Goal: Task Accomplishment & Management: Use online tool/utility

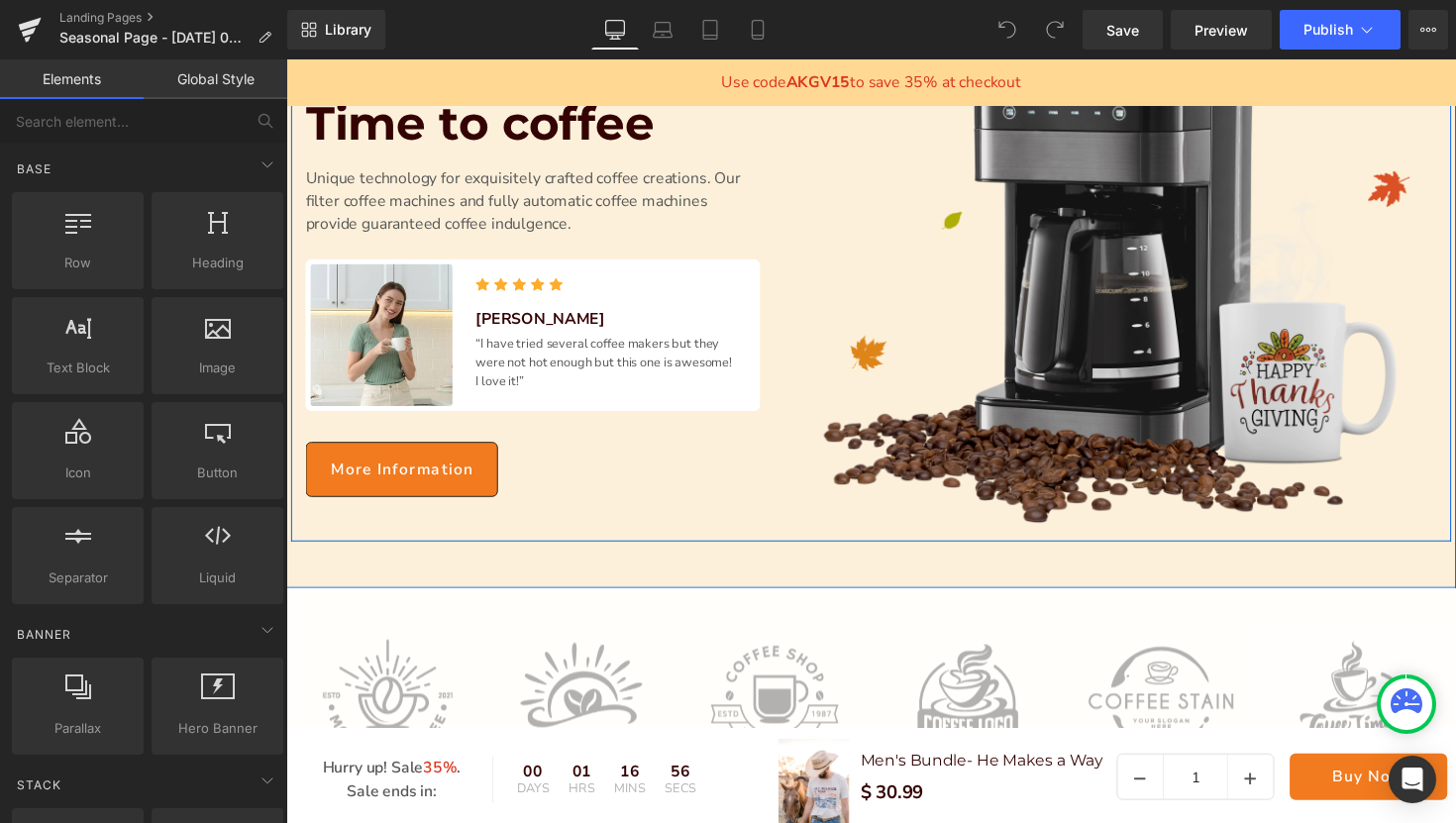
scroll to position [437, 0]
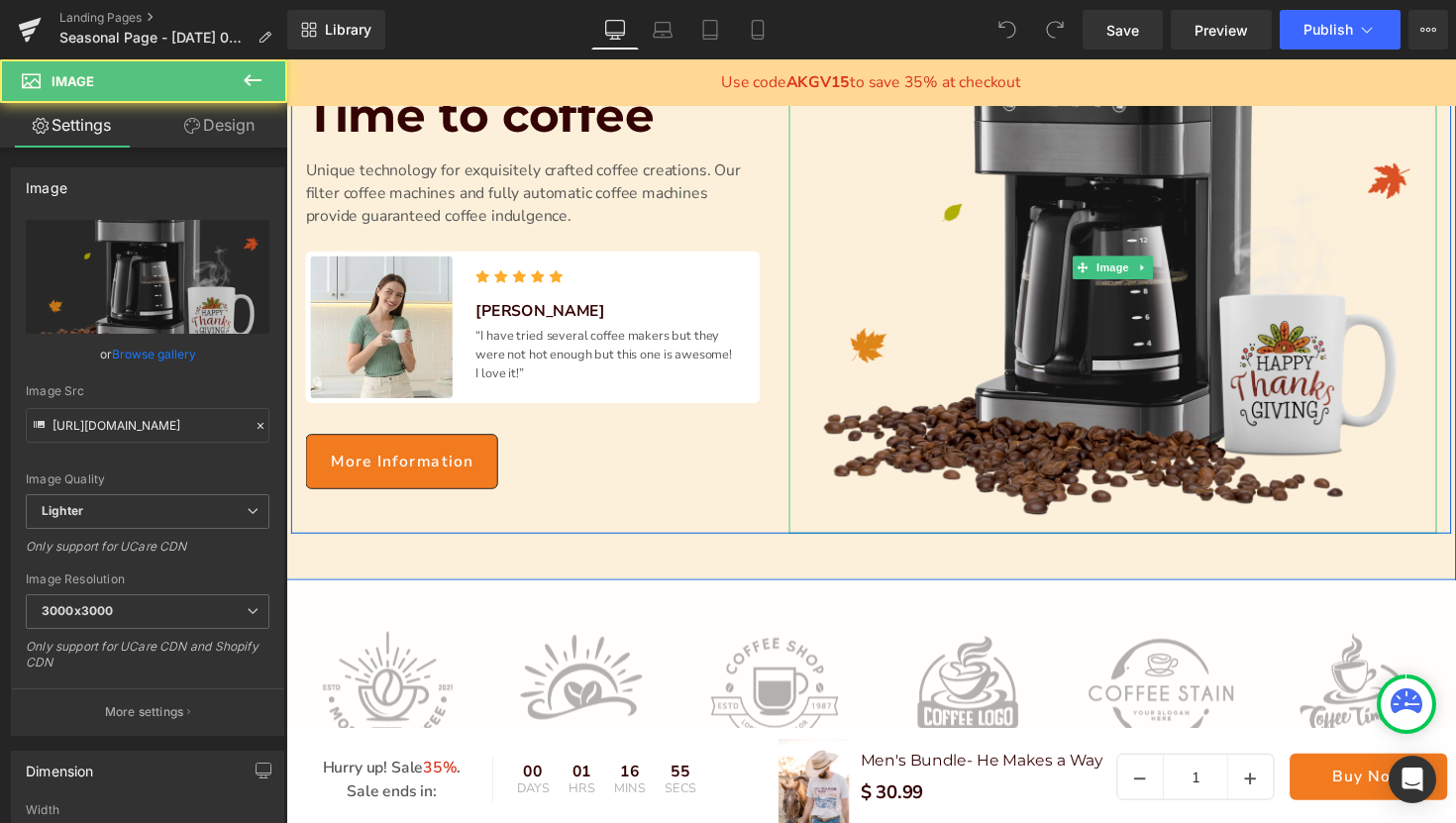
click at [868, 333] on img at bounding box center [1133, 272] width 663 height 544
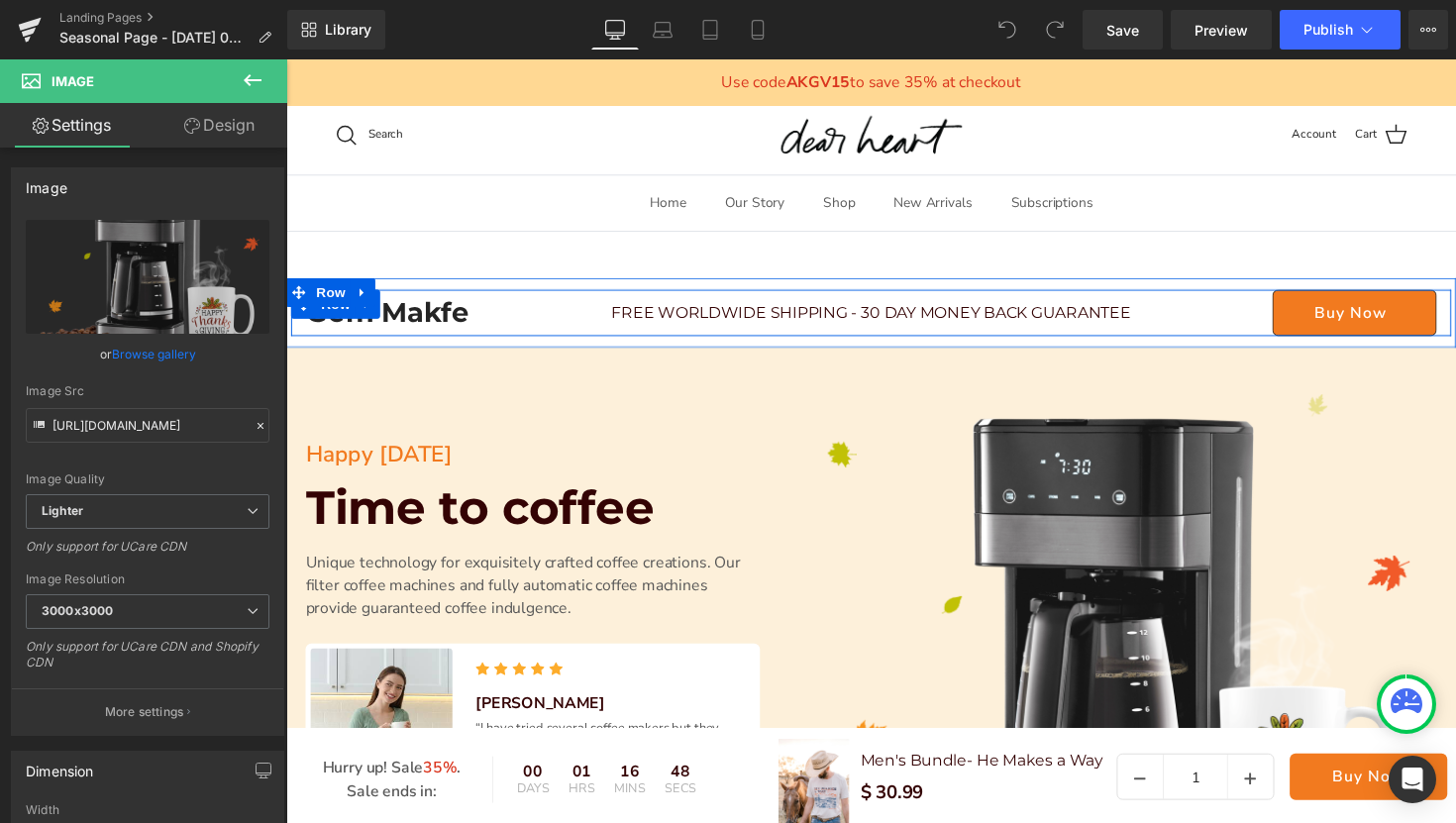
scroll to position [36, 0]
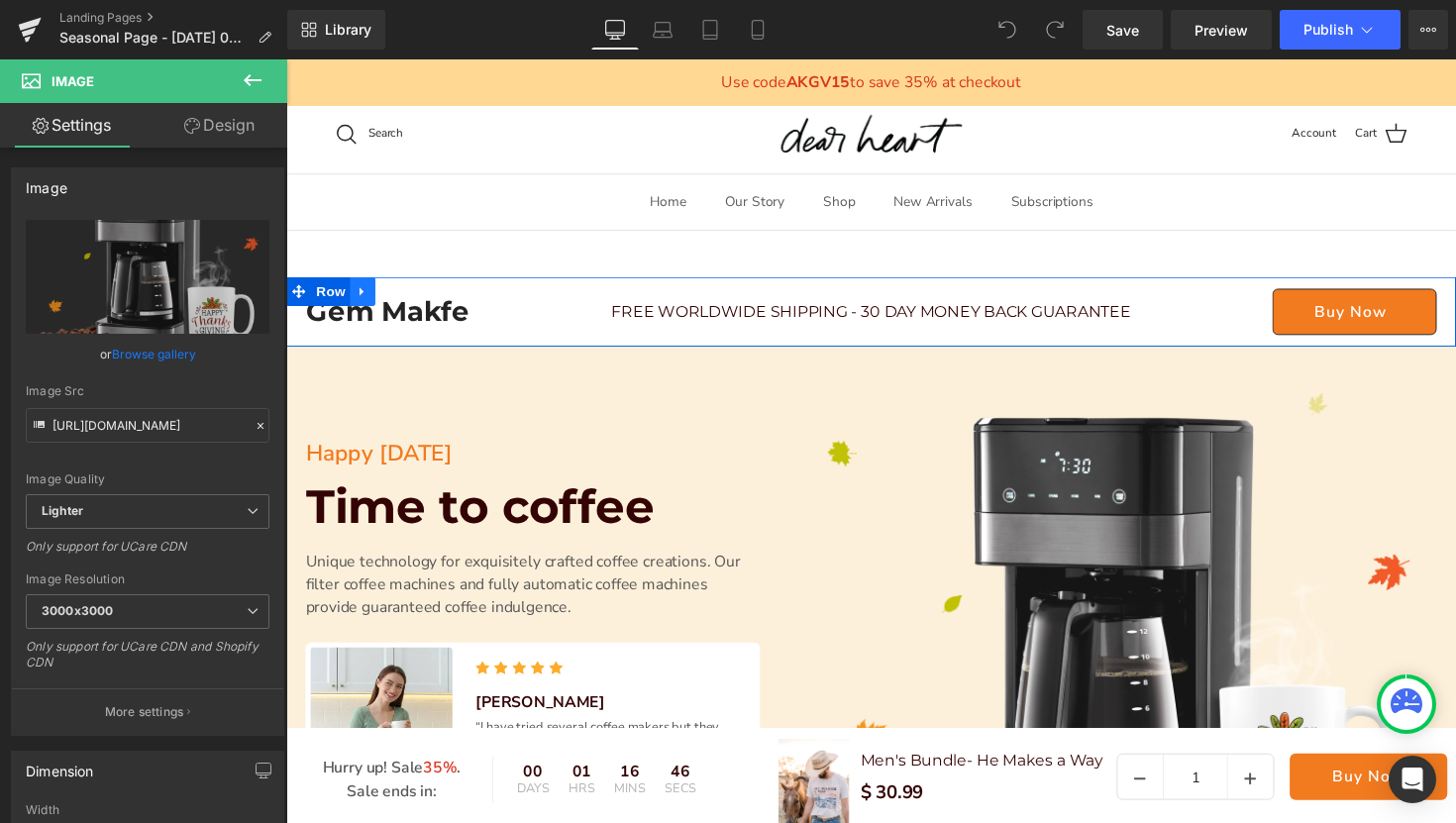
click at [365, 300] on link at bounding box center [364, 297] width 26 height 30
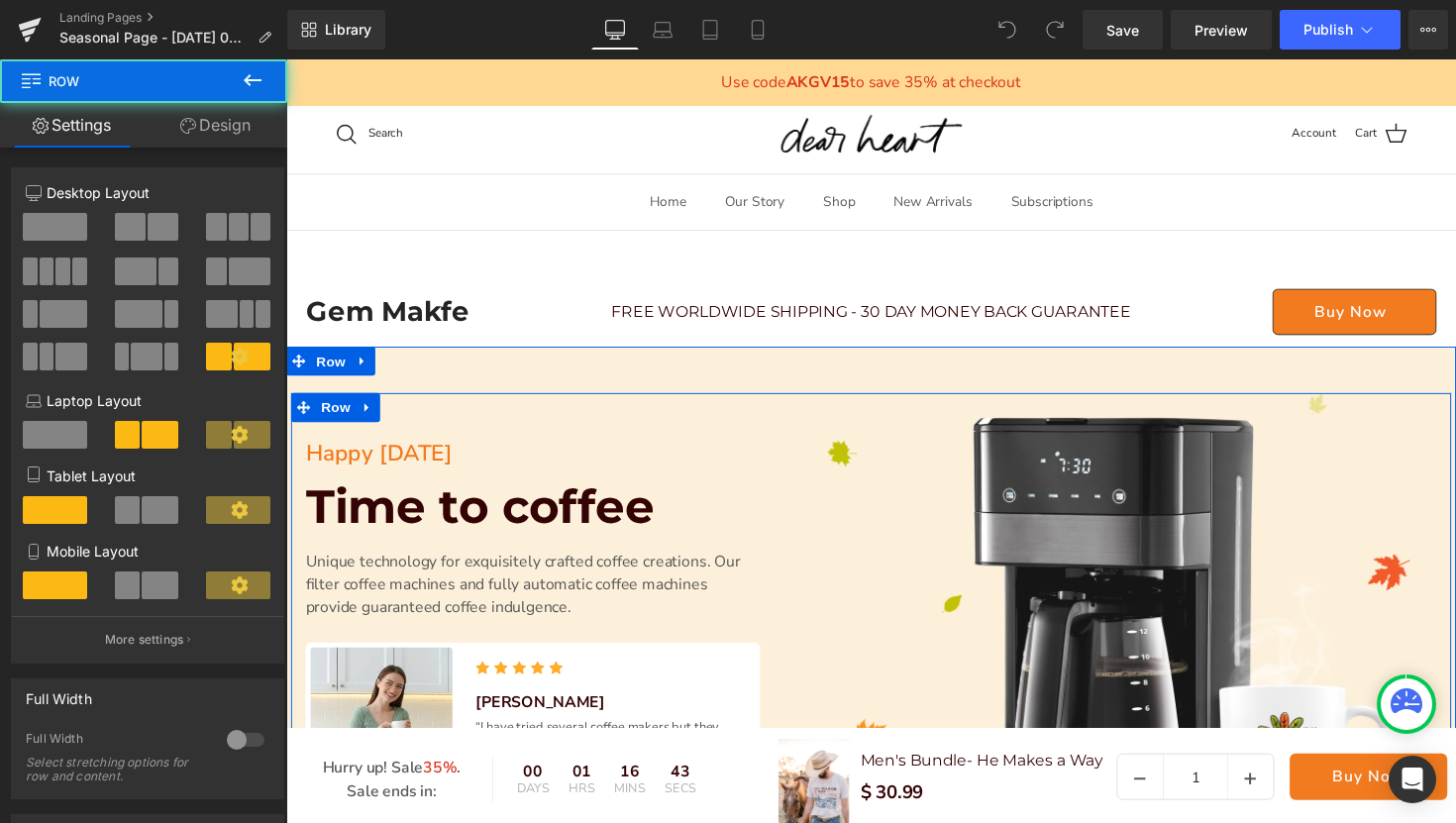
click at [757, 417] on div "Happy Thanksgiving Text Block Time to coffee Heading Unique technology for exqu…" at bounding box center [538, 673] width 496 height 544
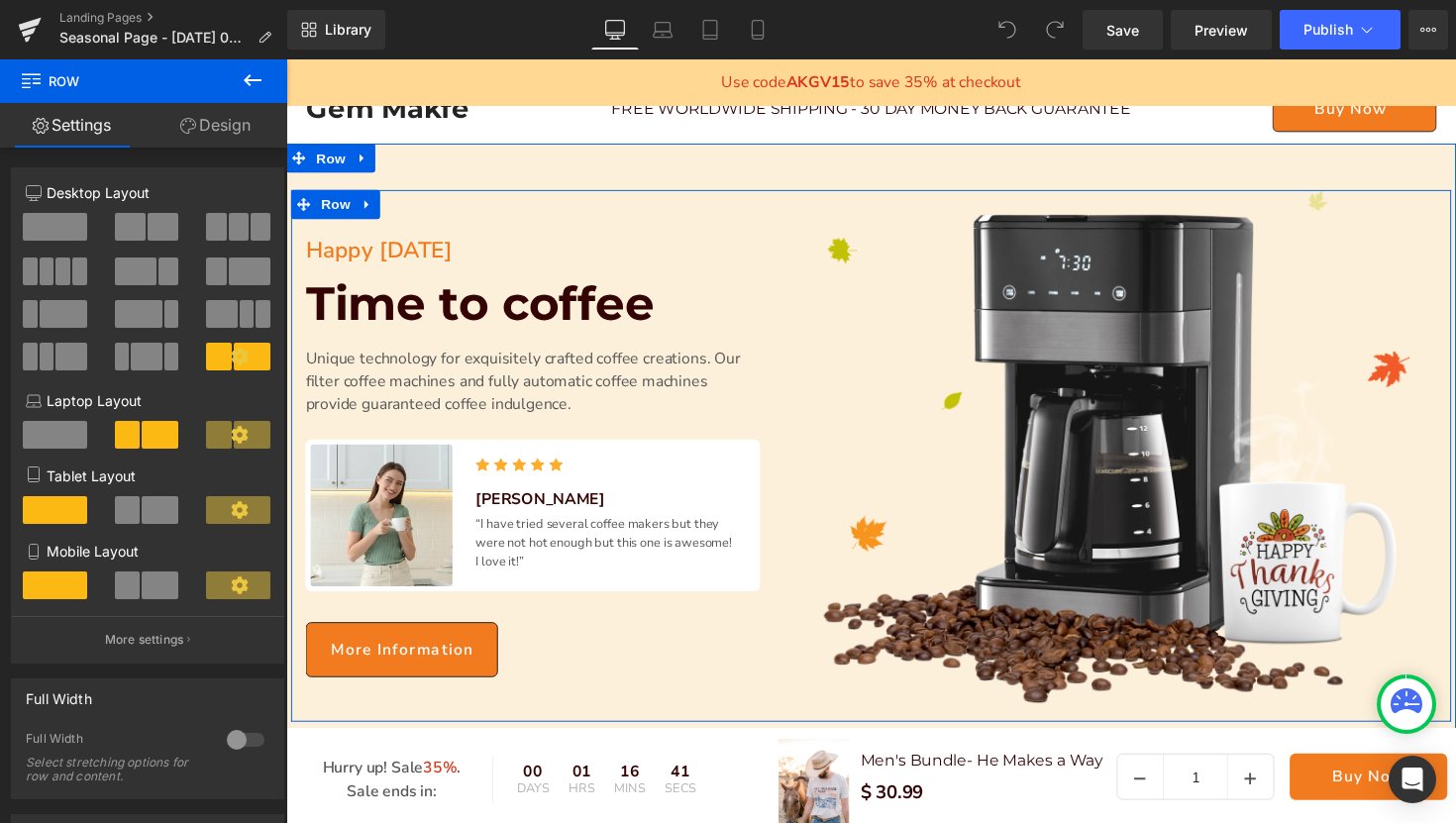
scroll to position [278, 0]
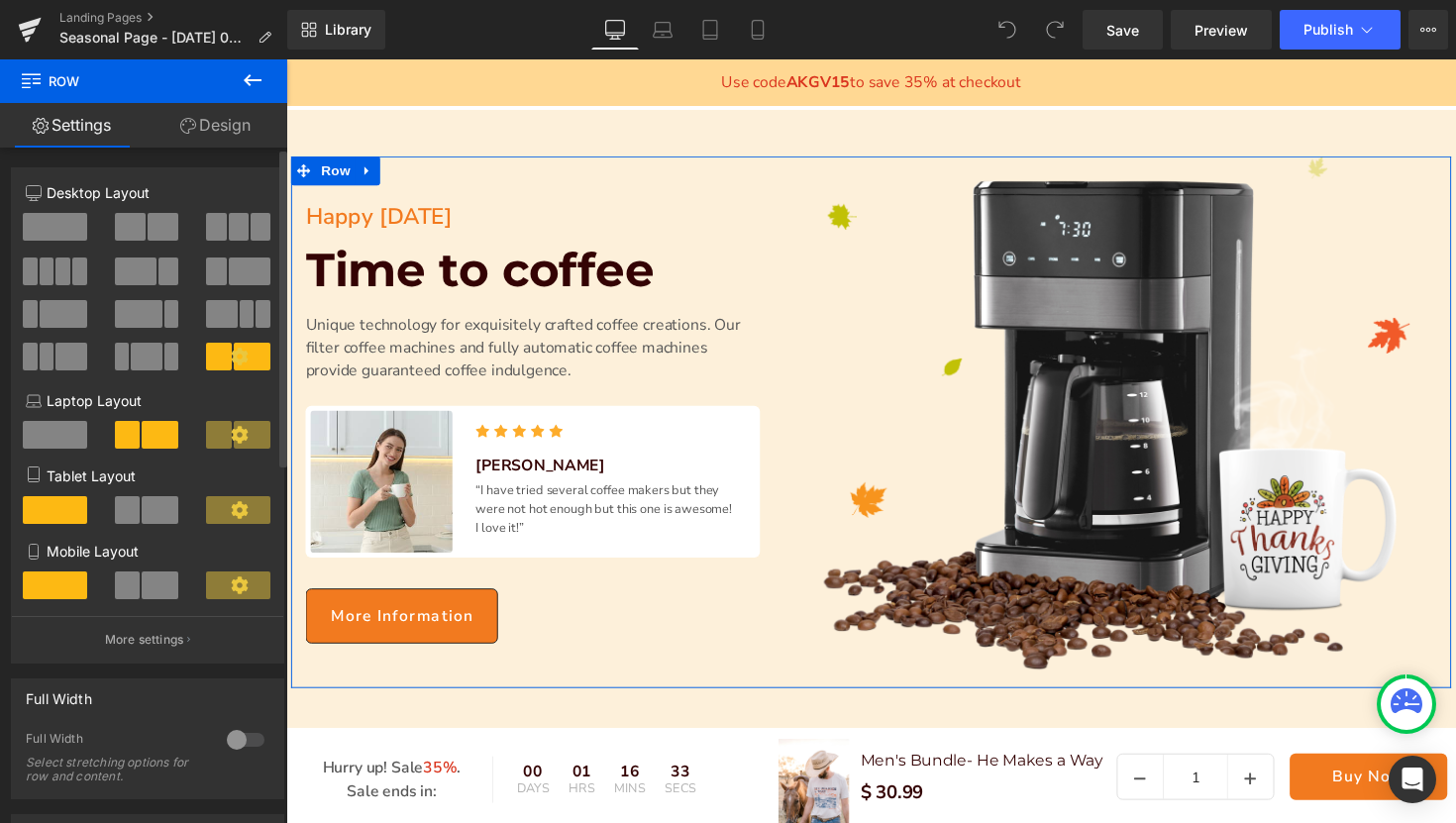
click at [53, 227] on span at bounding box center [55, 226] width 65 height 28
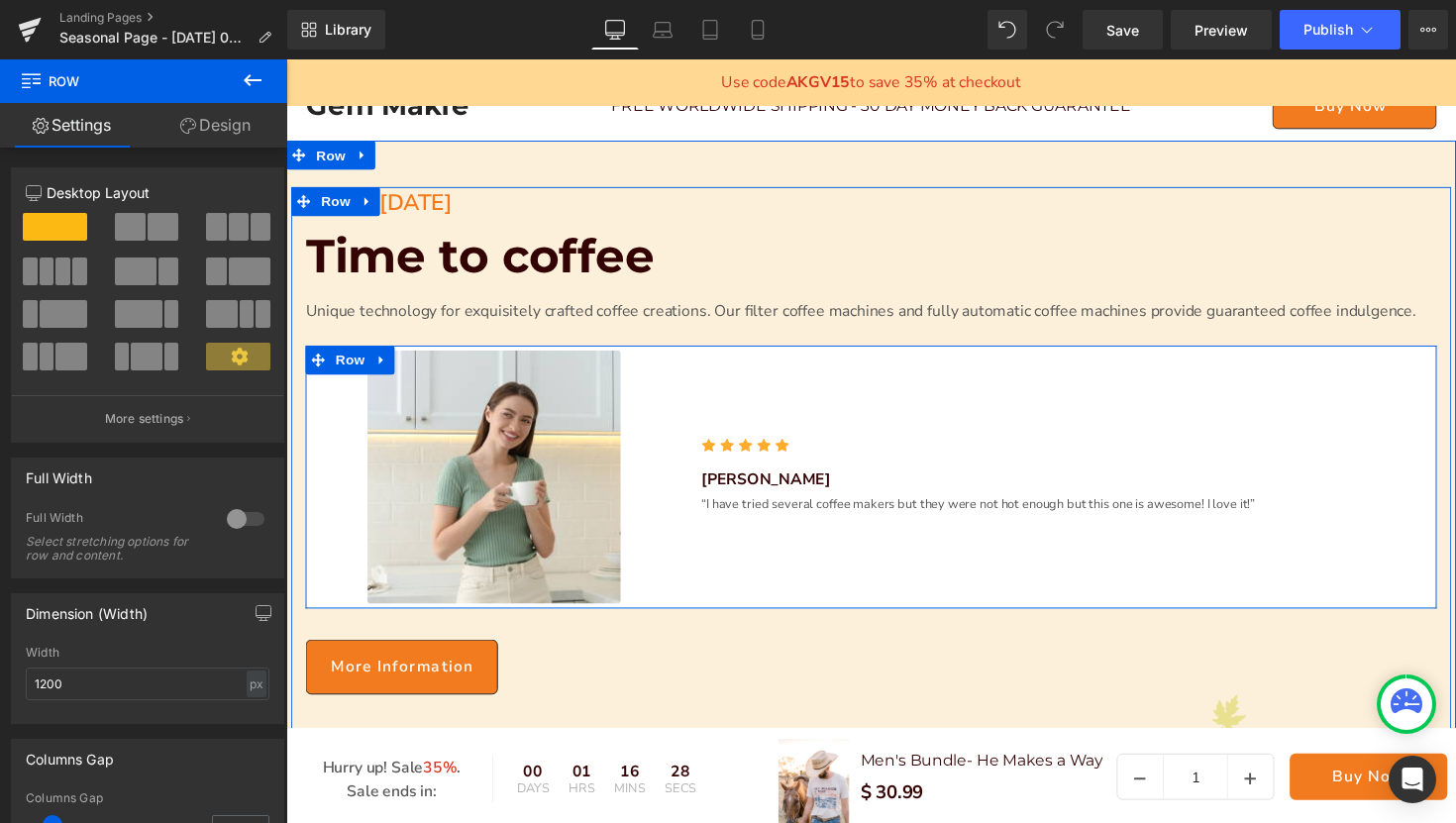
scroll to position [257, 0]
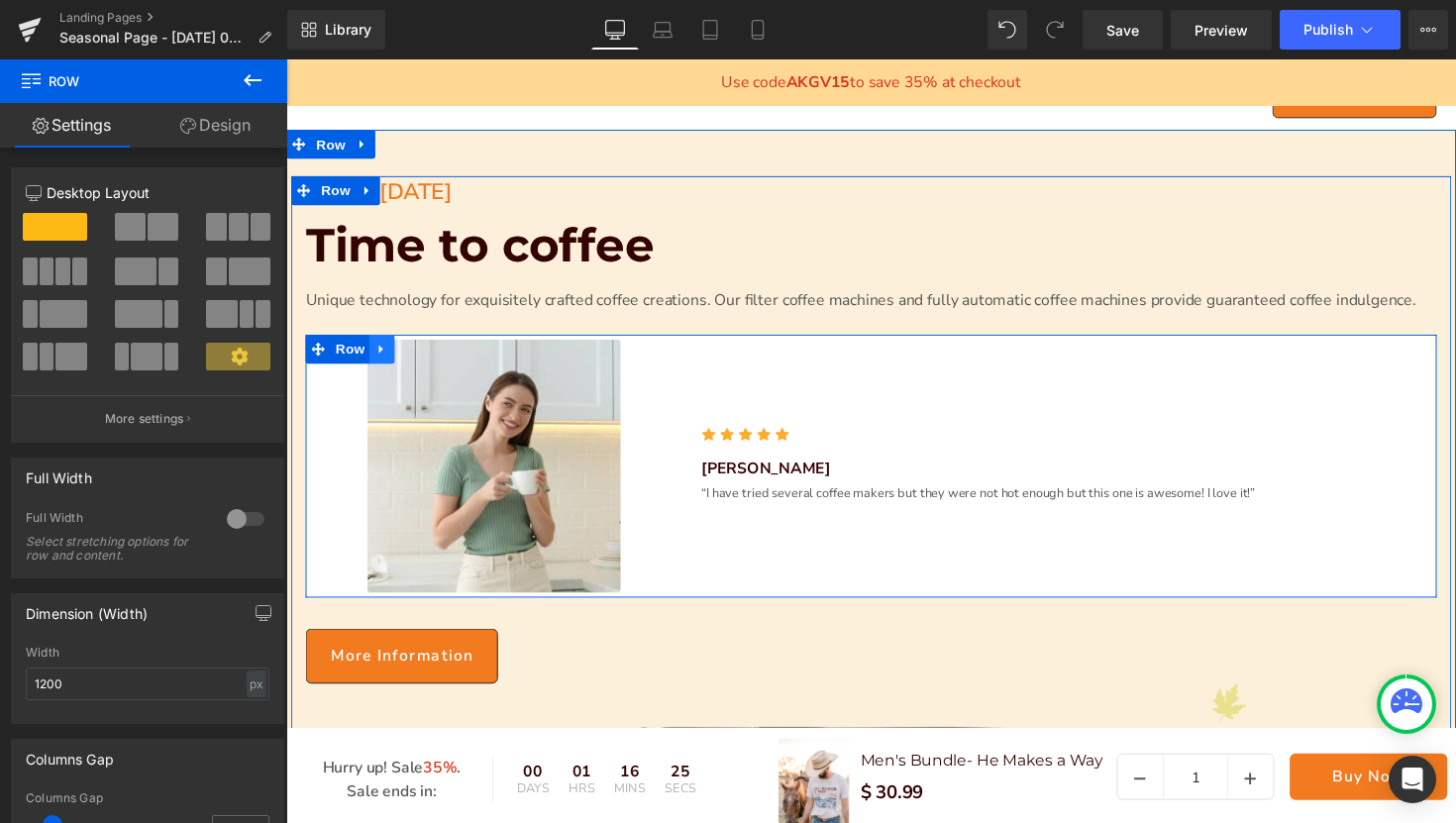
click at [382, 358] on link at bounding box center [384, 356] width 26 height 30
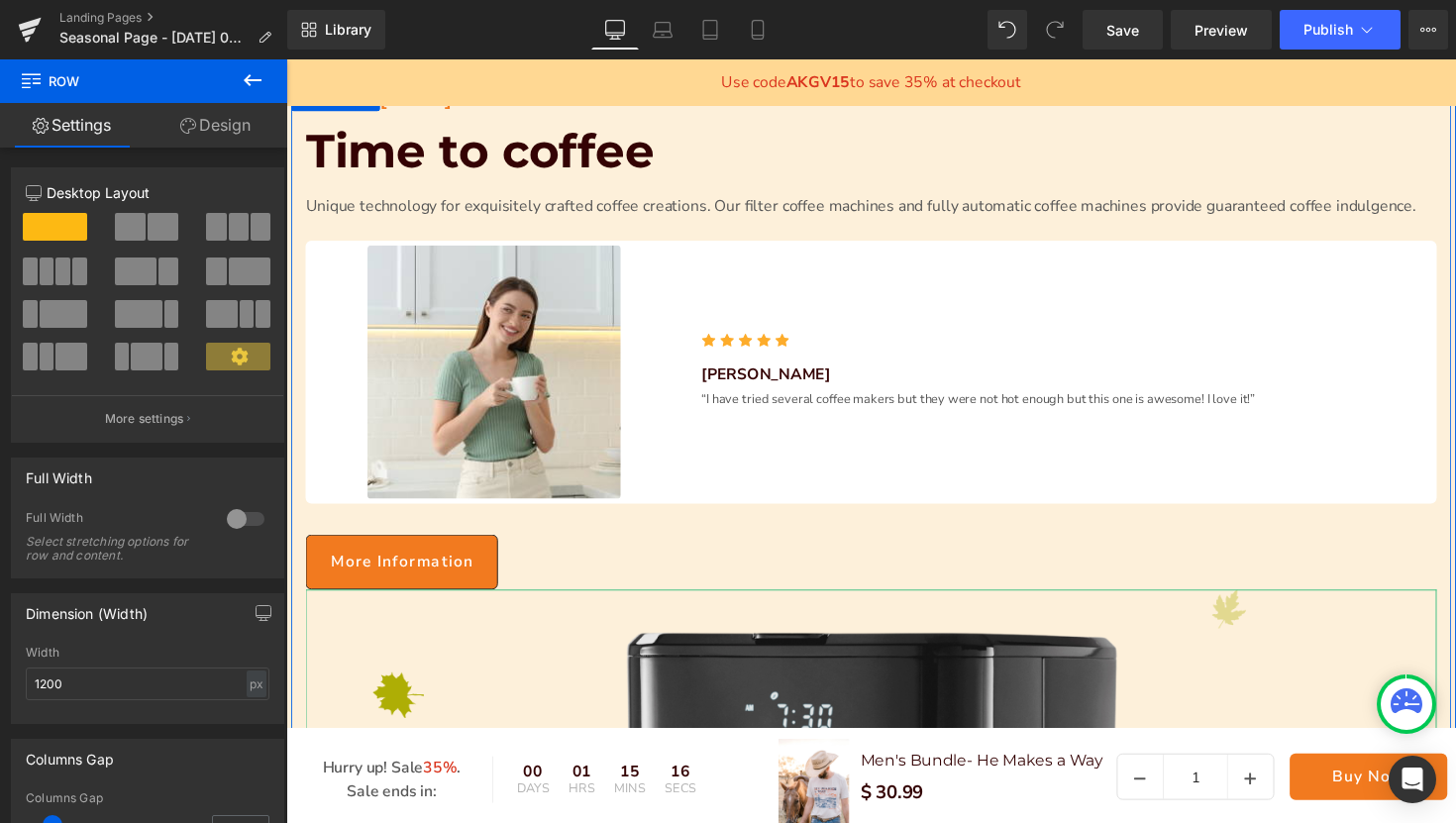
scroll to position [0, 0]
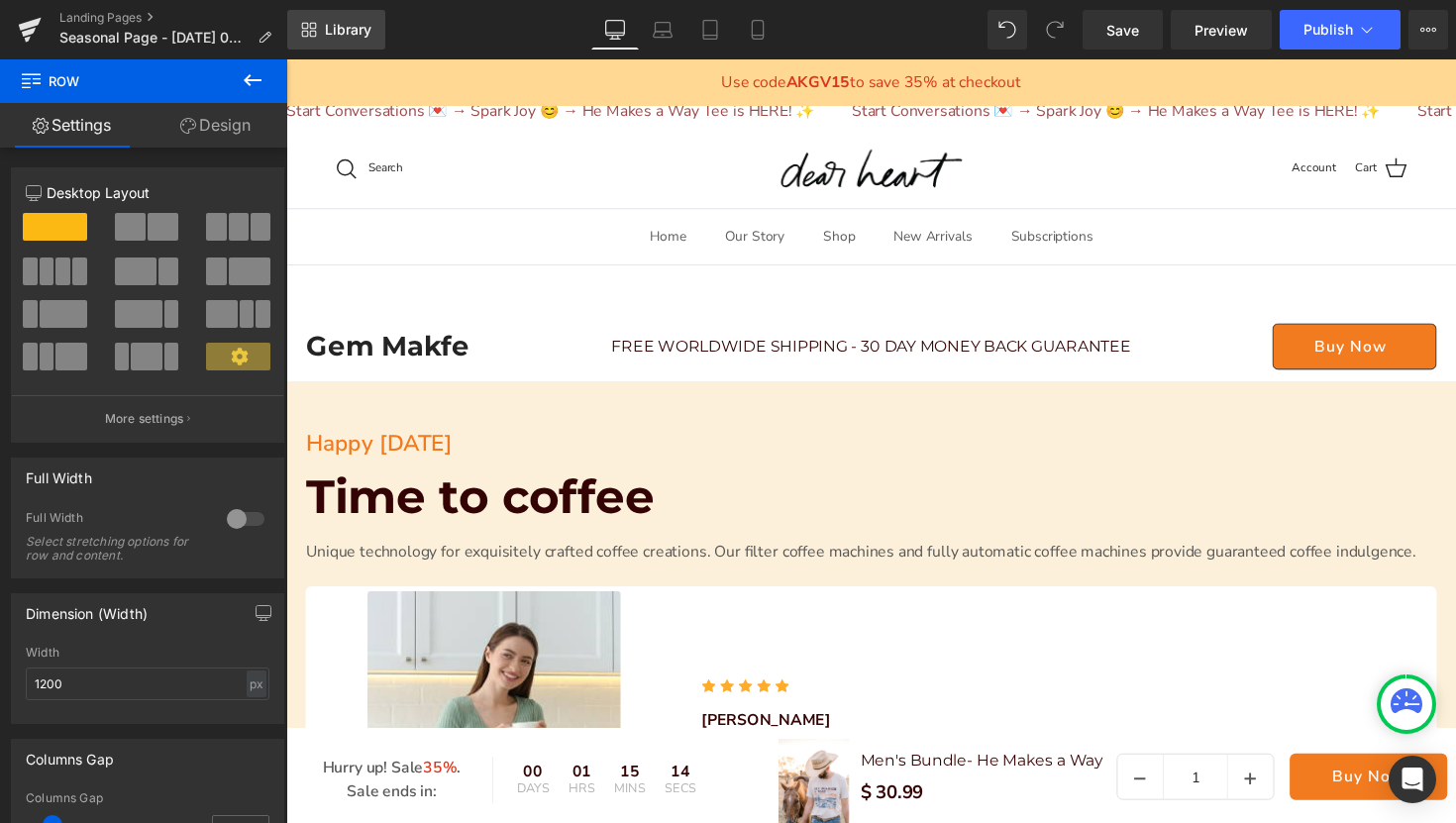
click at [312, 39] on link "Library" at bounding box center [336, 30] width 98 height 40
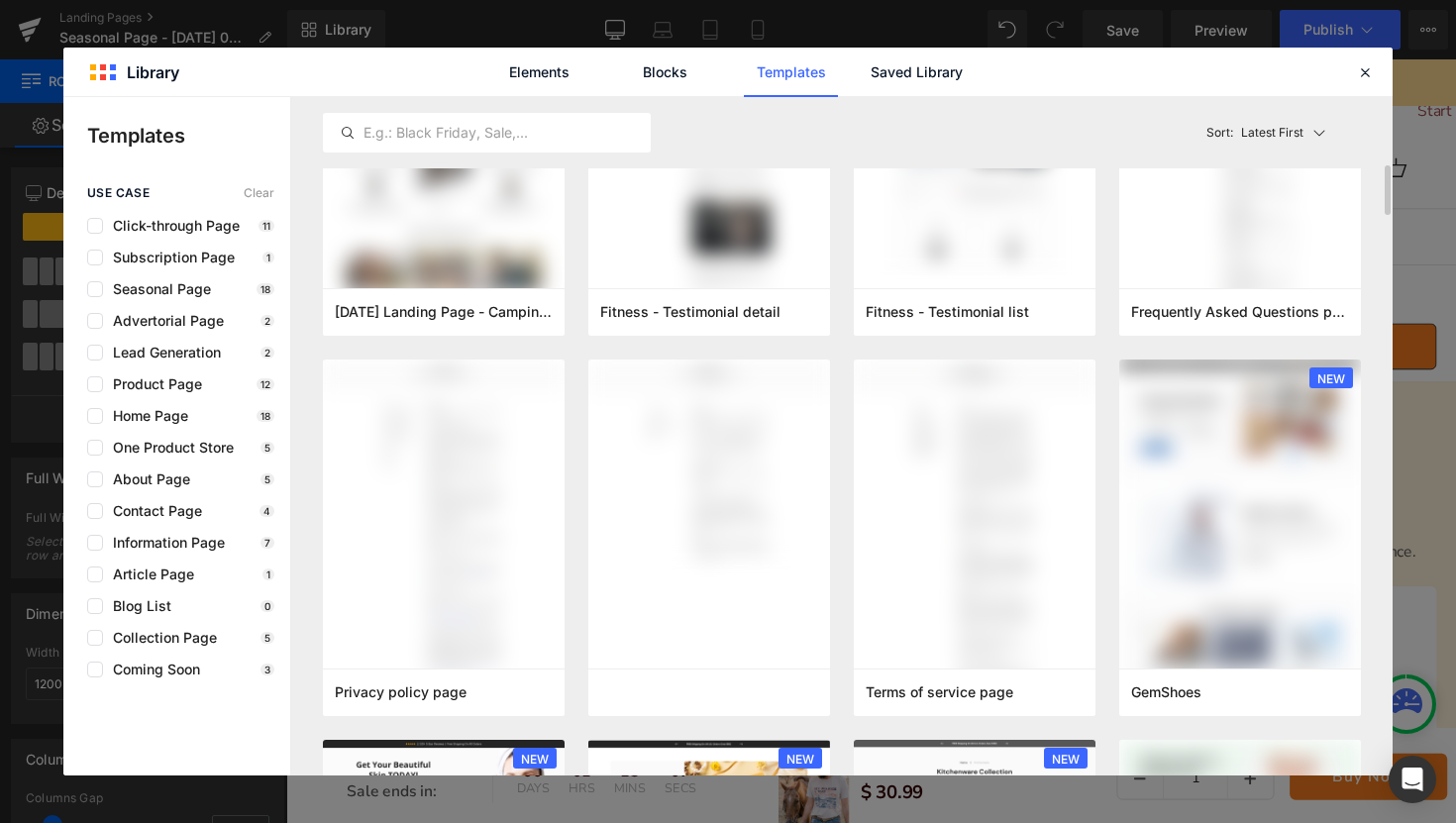
scroll to position [955, 0]
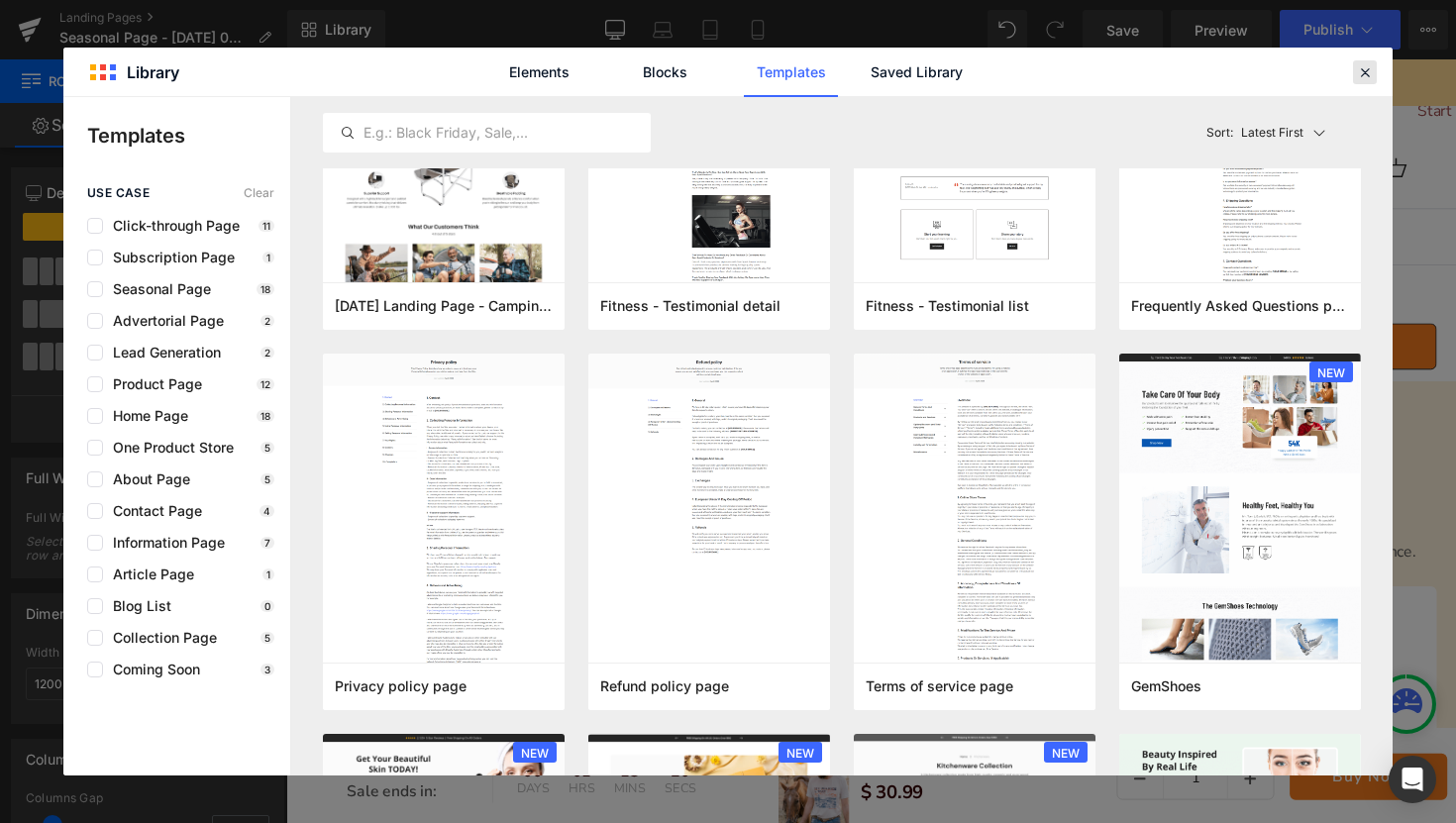
click at [1364, 73] on icon at bounding box center [1365, 72] width 18 height 18
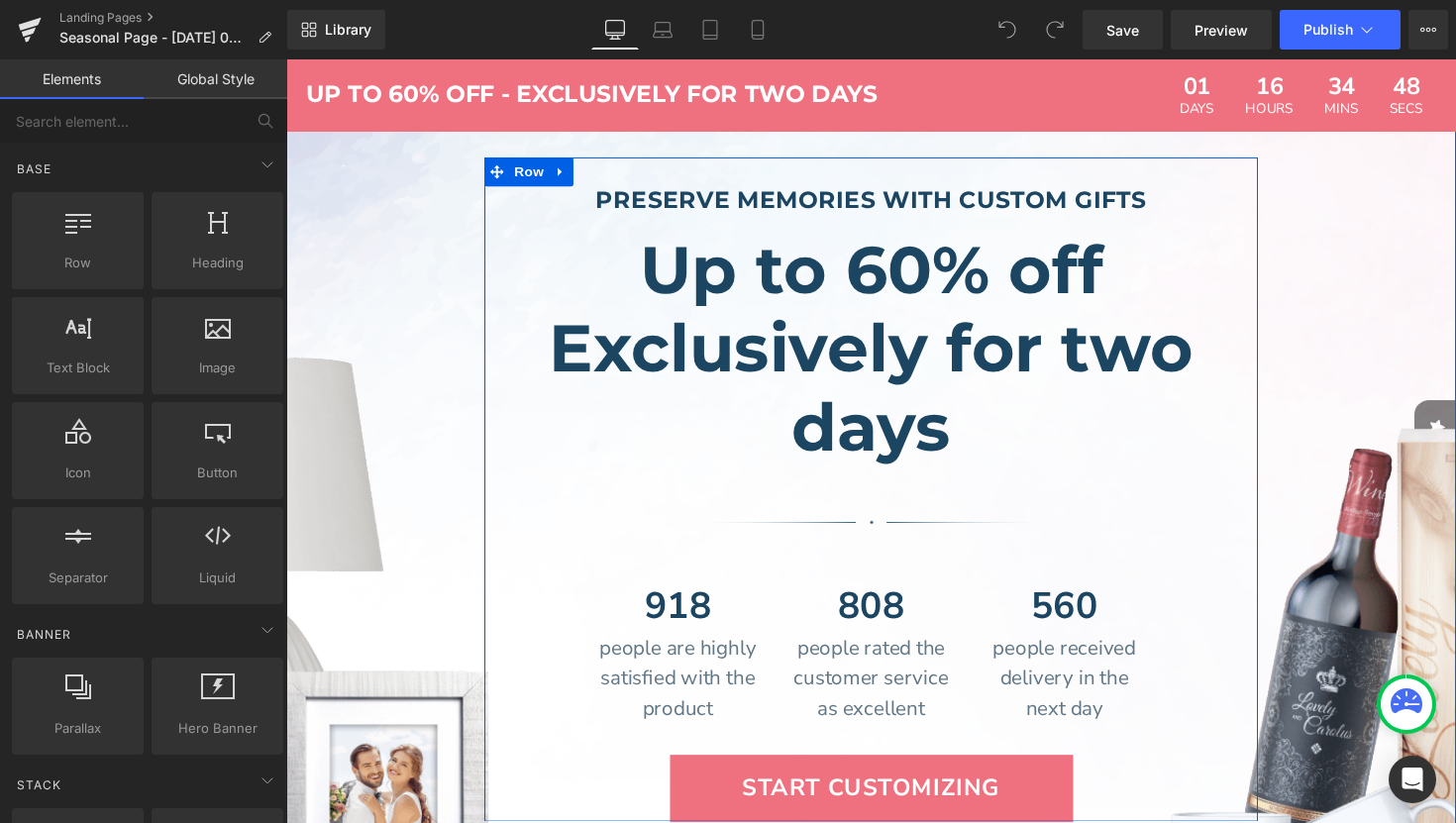
scroll to position [272, 0]
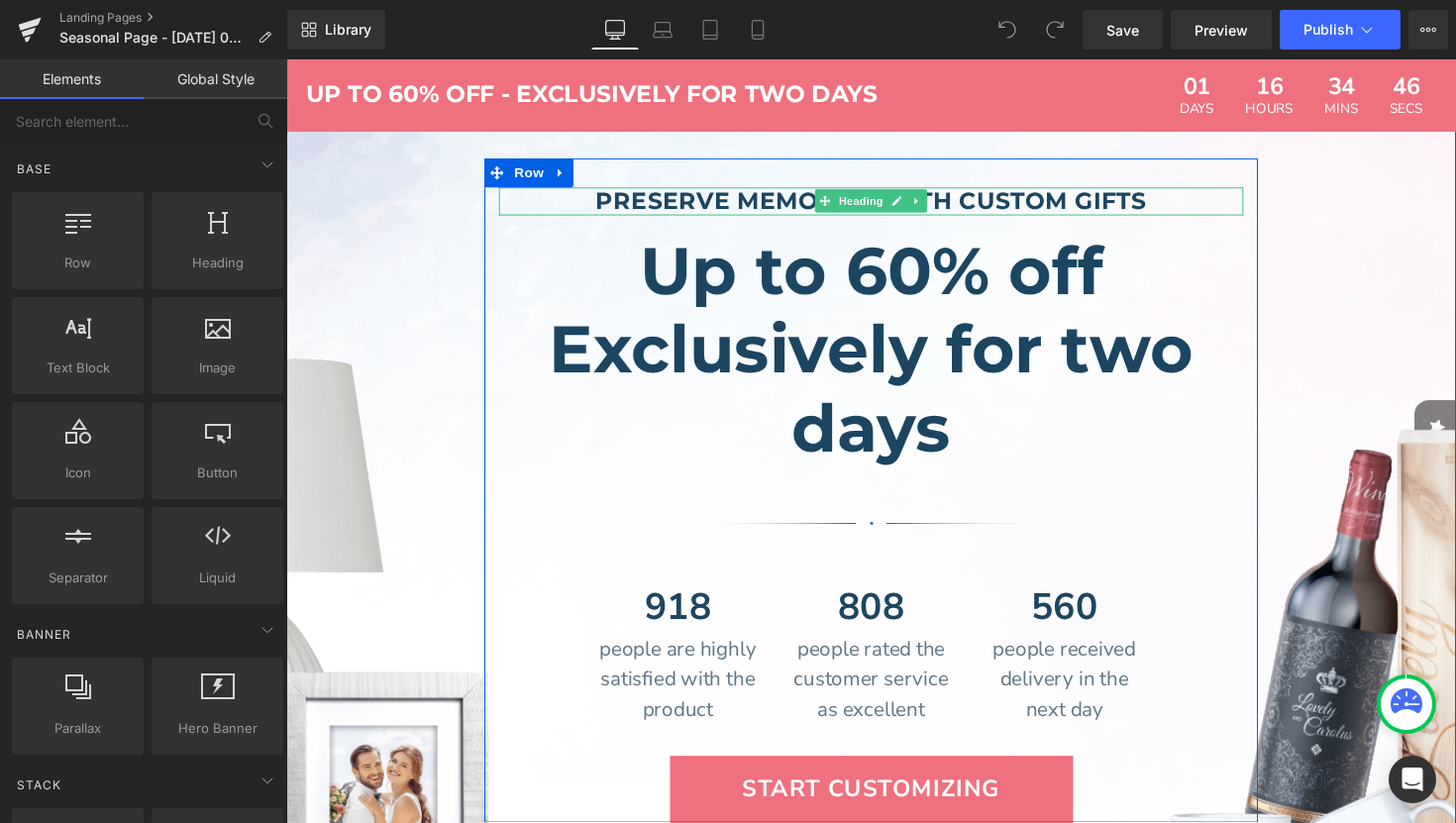
click at [1168, 202] on h3 "Preserve memories with custom gifts" at bounding box center [886, 204] width 763 height 29
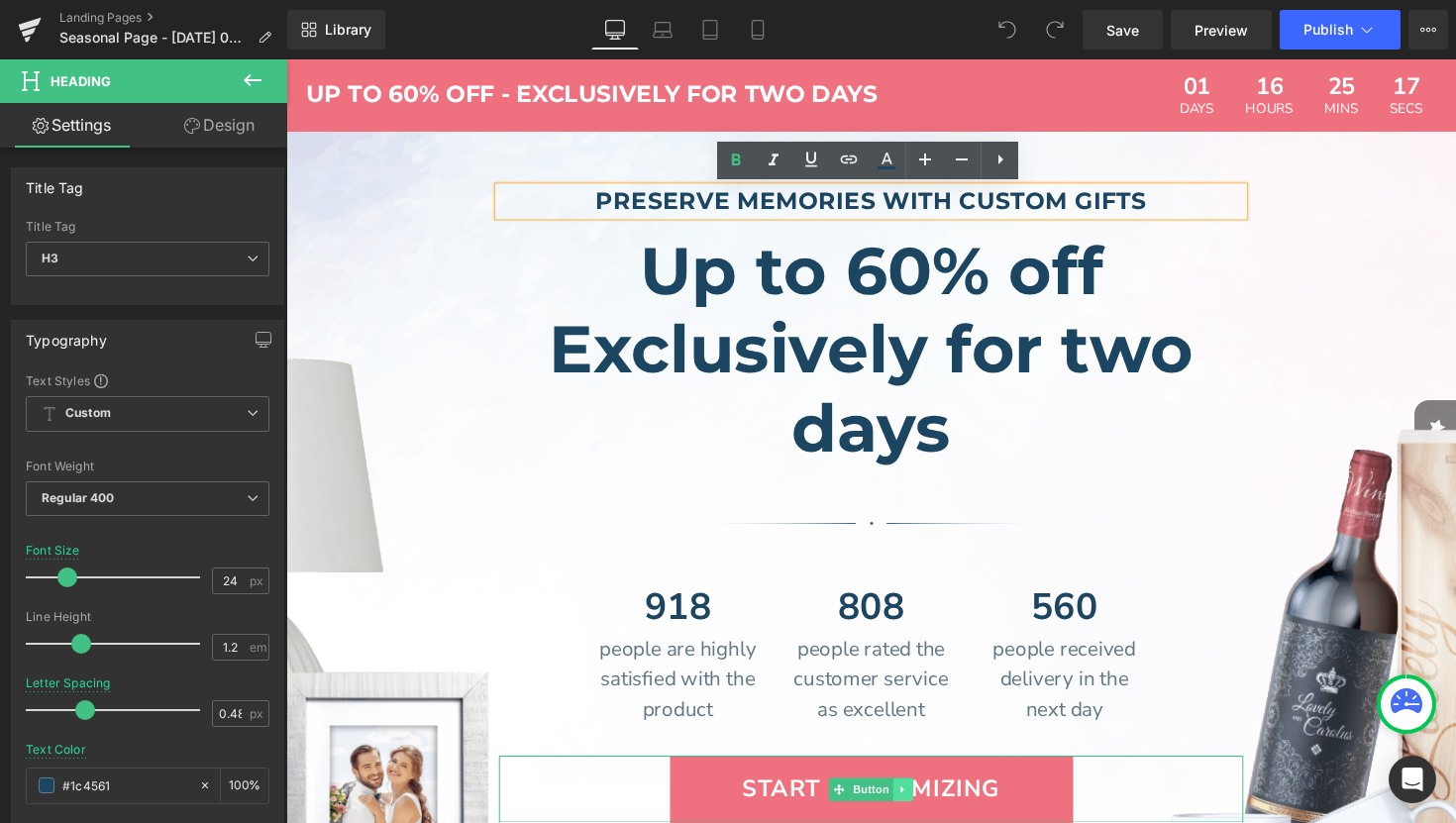
click at [923, 799] on link at bounding box center [918, 807] width 21 height 24
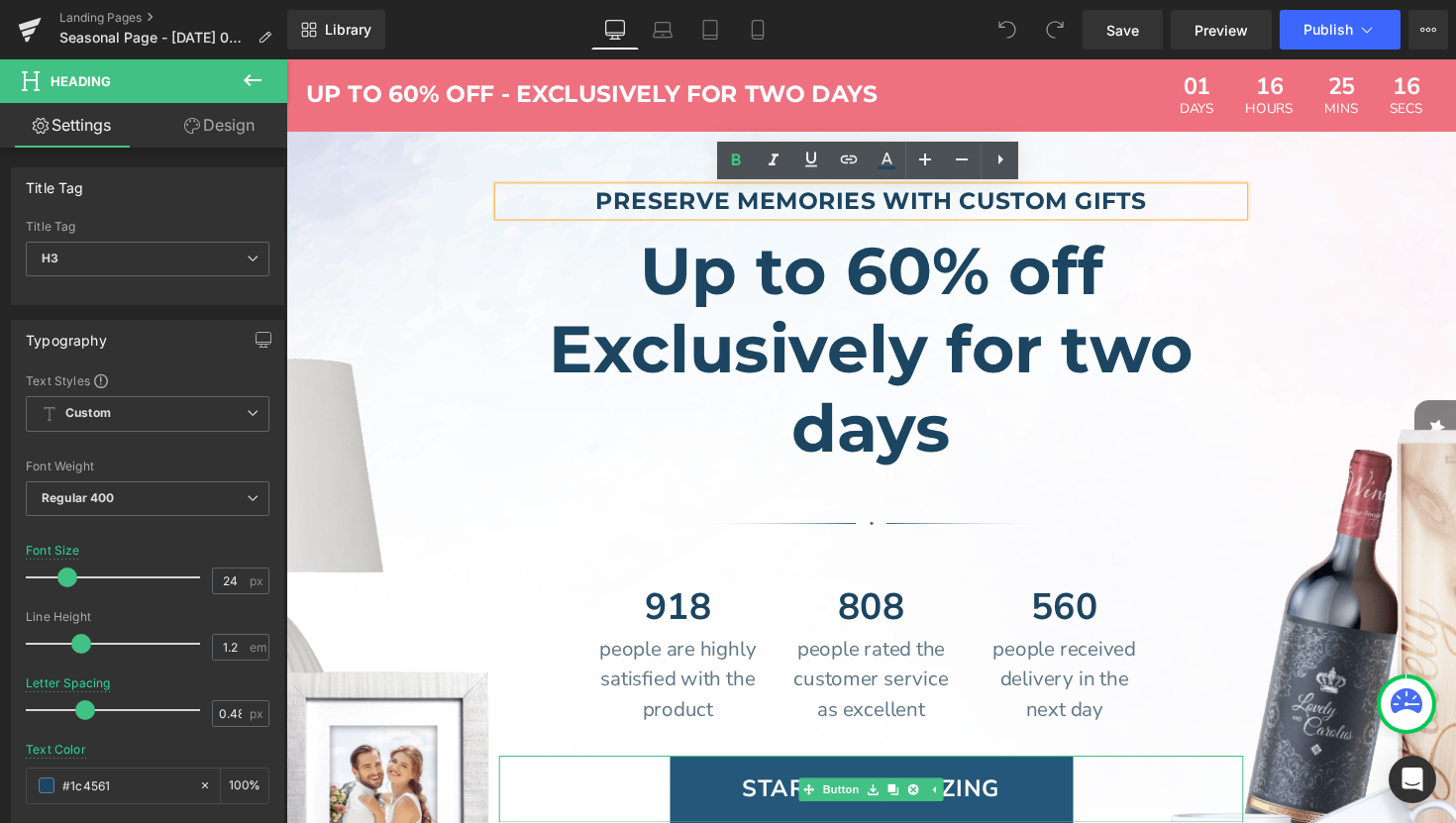
click at [1017, 802] on link "Start customizing" at bounding box center [893, 806] width 411 height 69
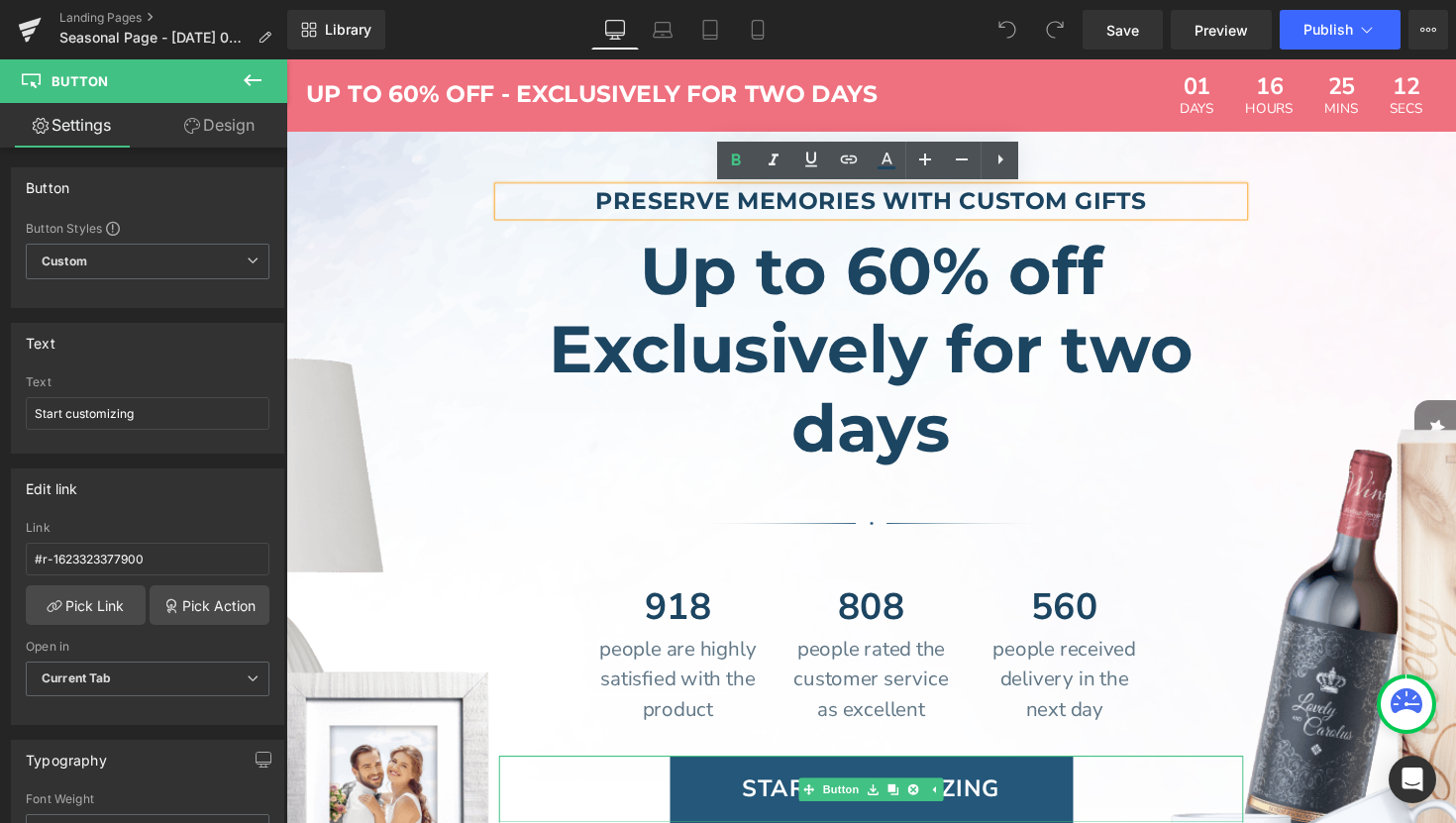
click at [776, 799] on span "Start customizing" at bounding box center [889, 806] width 264 height 32
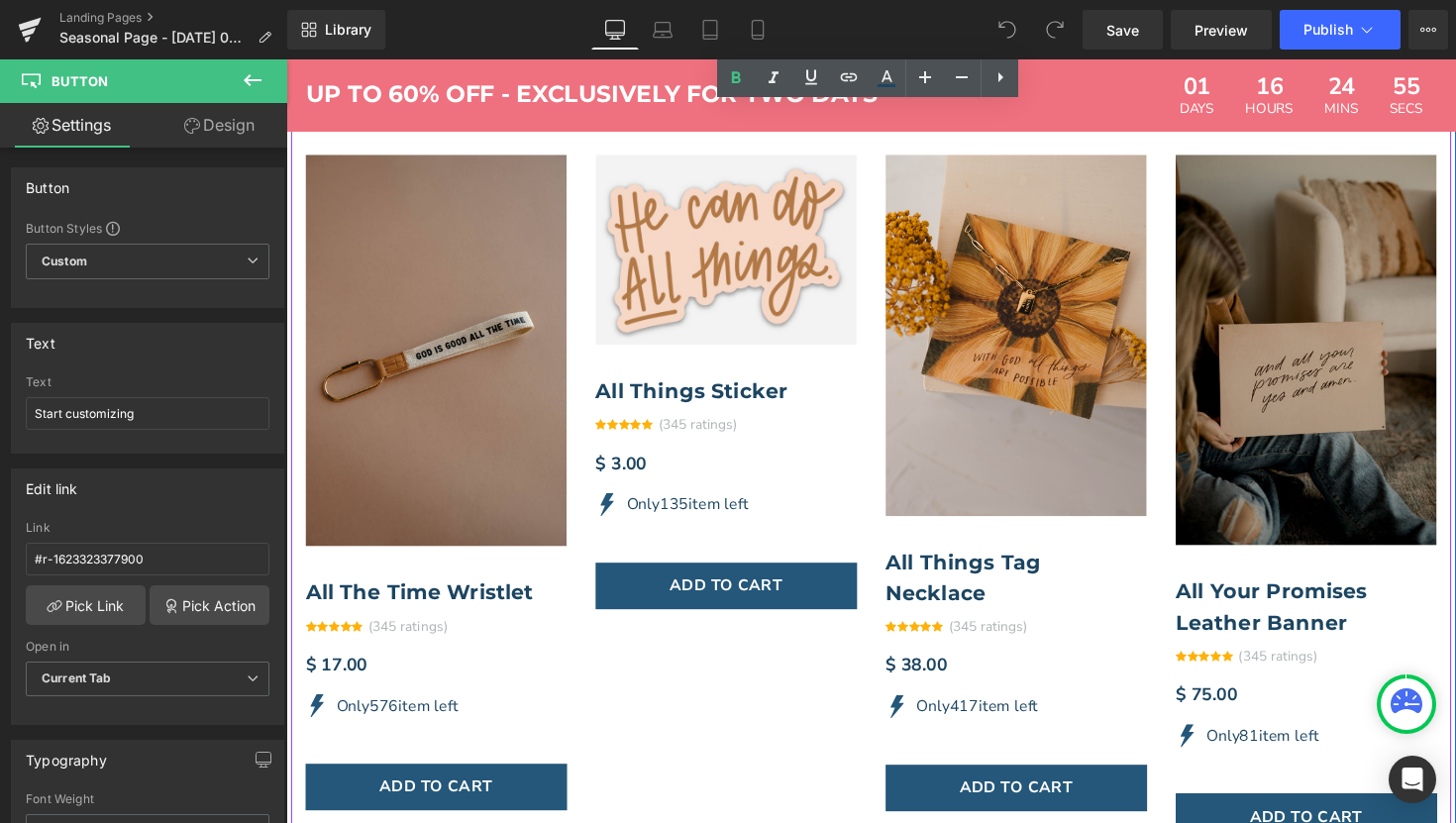
scroll to position [3911, 0]
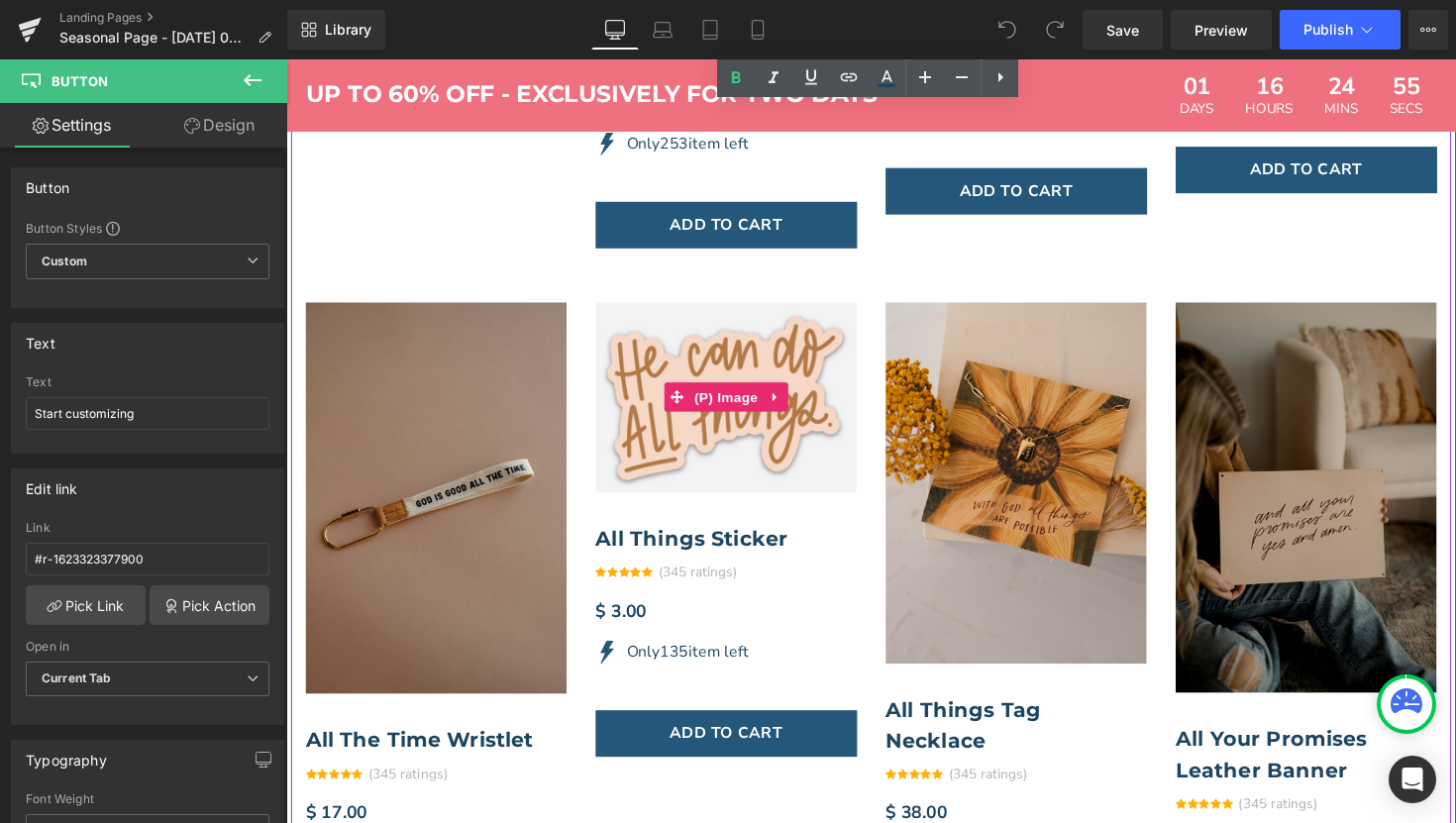
click at [781, 329] on img at bounding box center [736, 404] width 267 height 194
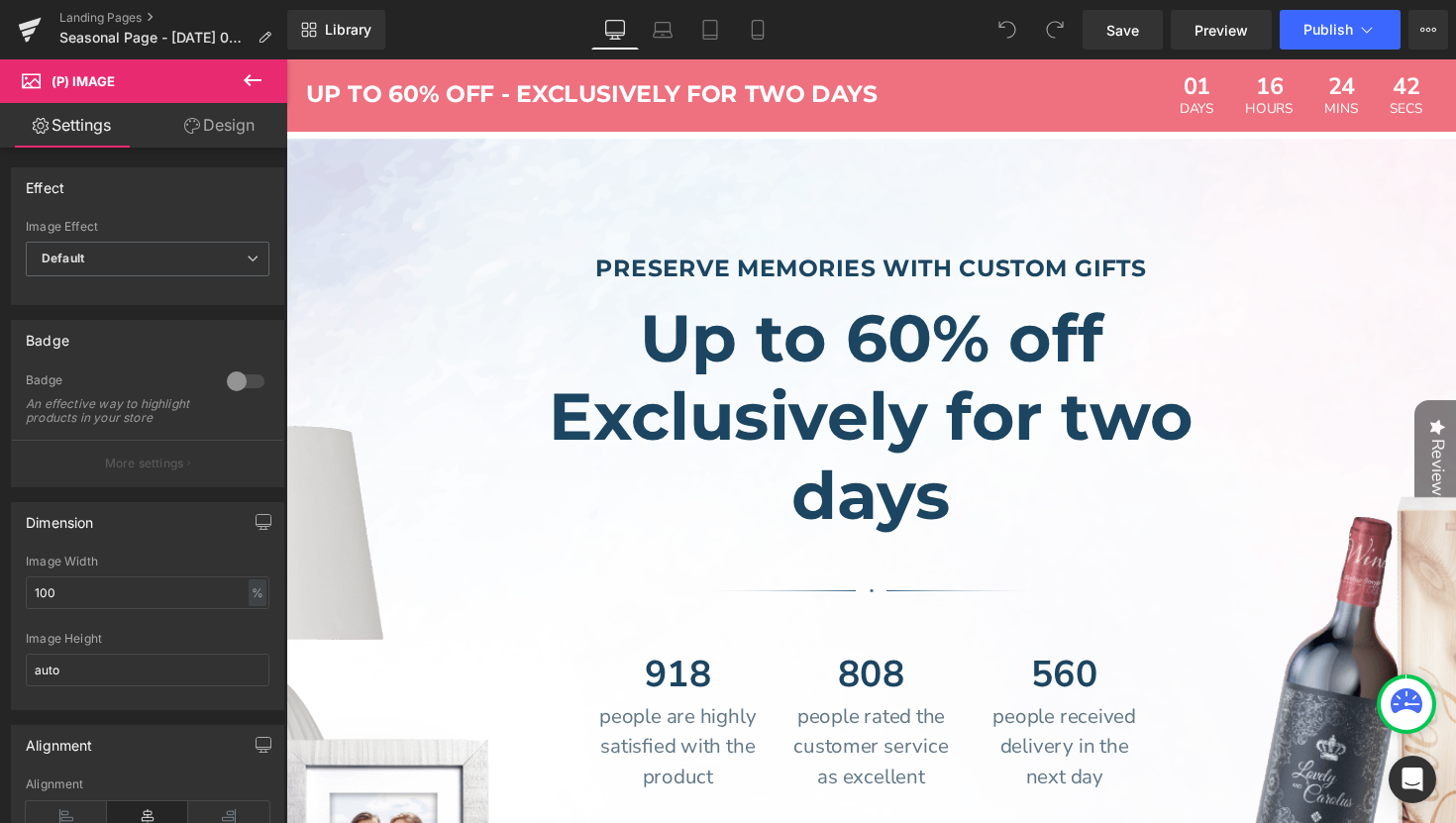
scroll to position [205, 0]
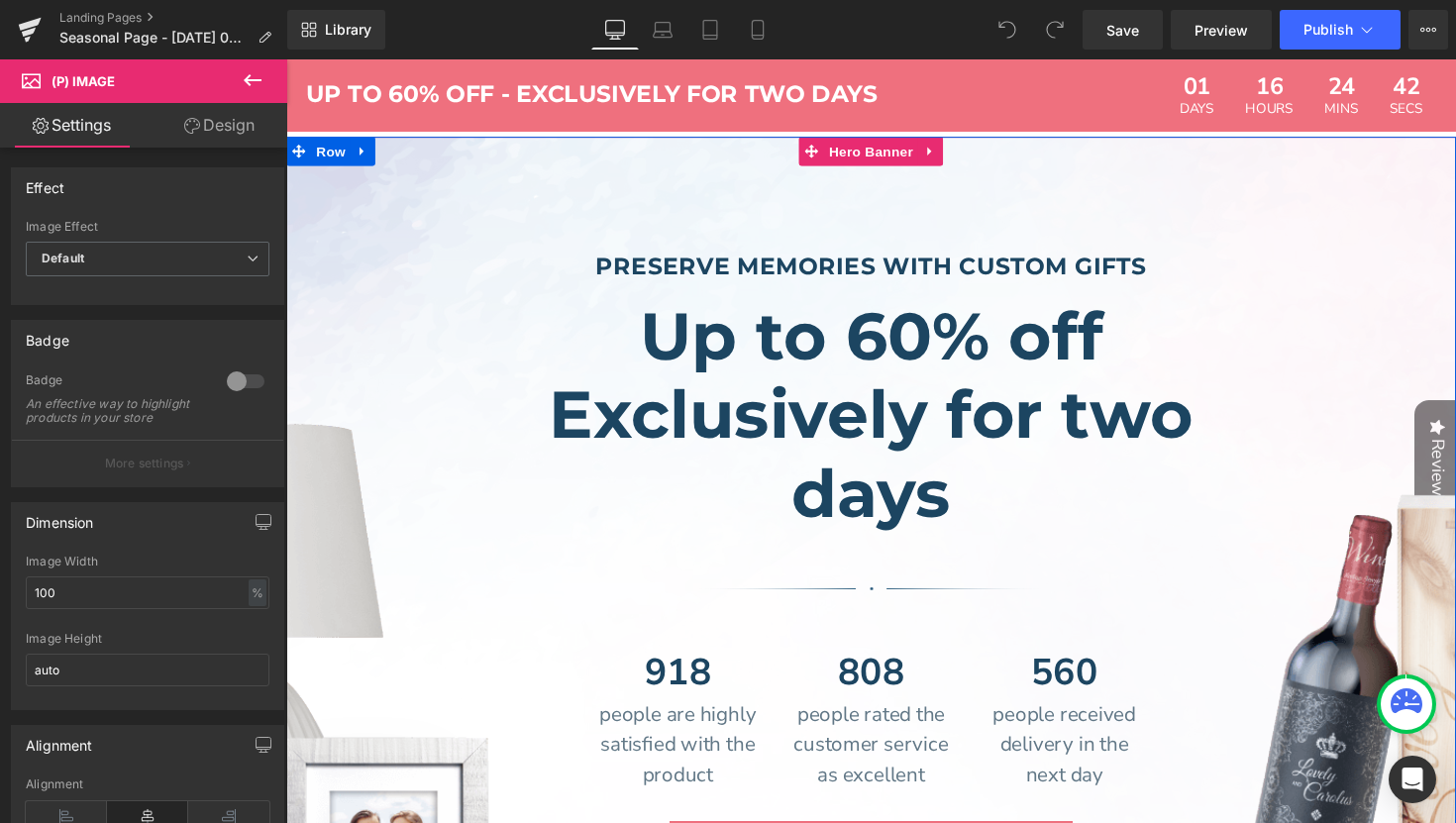
click at [456, 274] on span "Preserve memories with custom gifts Heading Up to 60% off Exclusively for two d…" at bounding box center [885, 567] width 1199 height 680
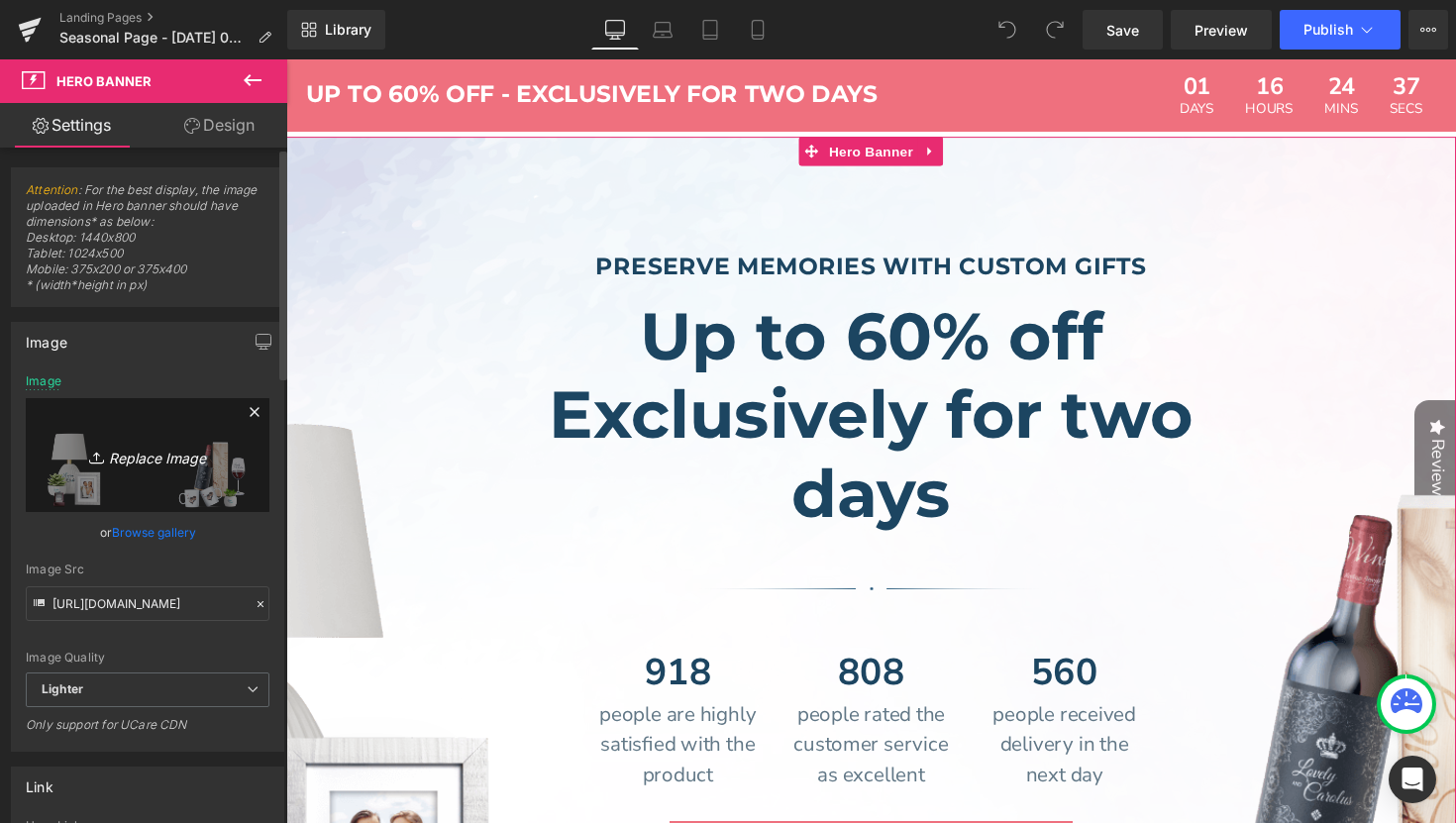
click at [156, 475] on link "Replace Image" at bounding box center [147, 455] width 243 height 114
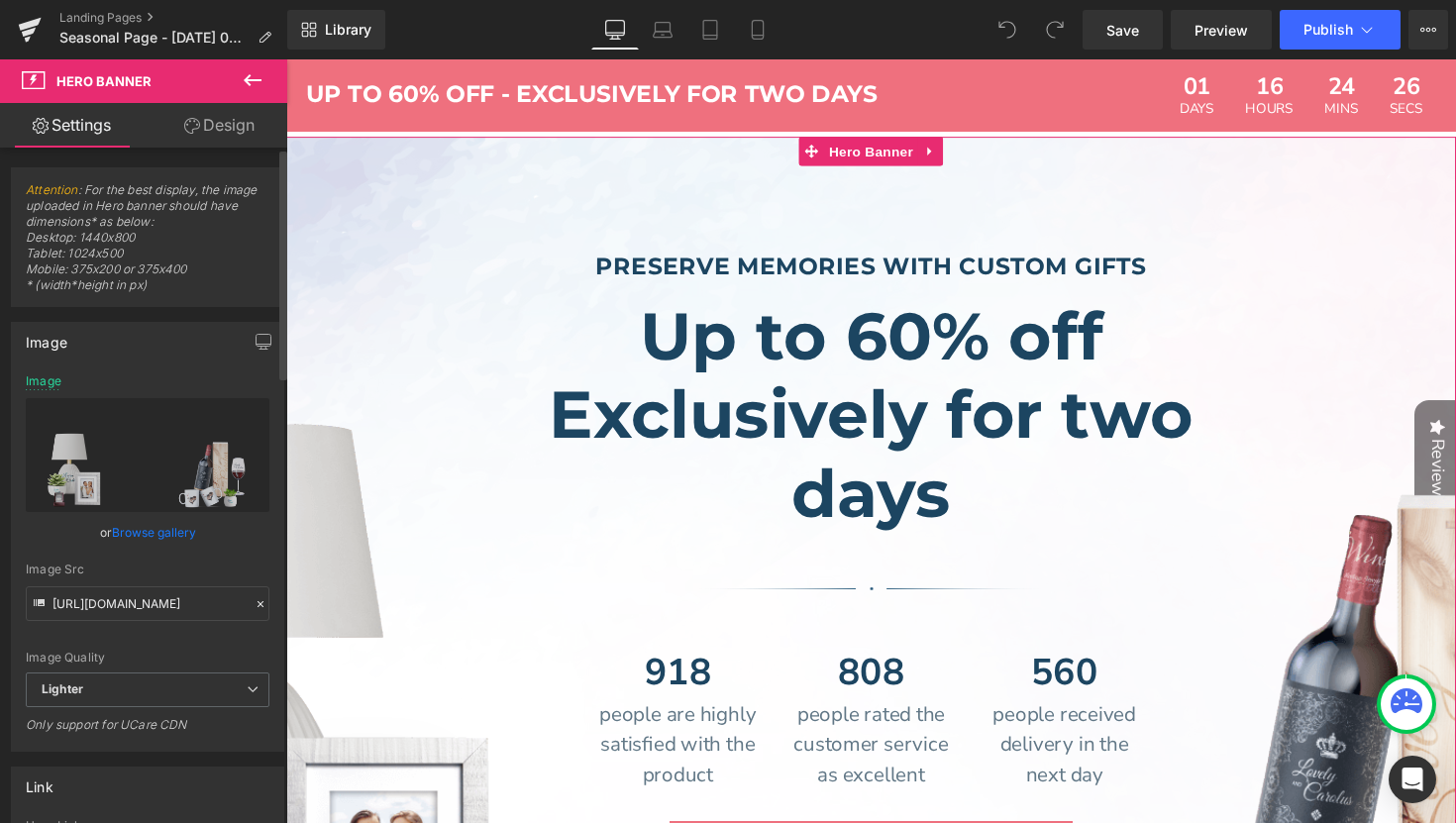
scroll to position [1, 0]
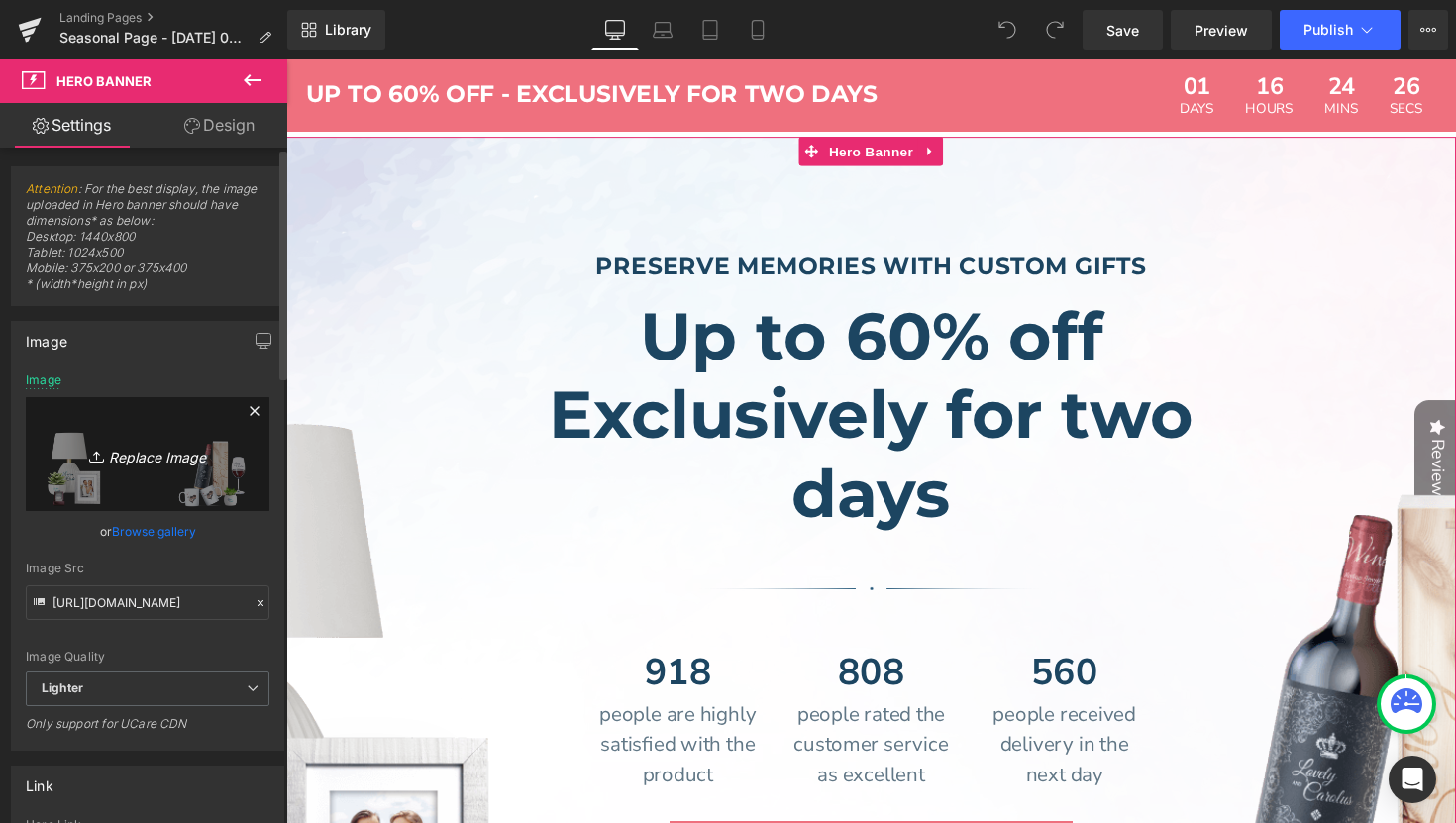
click at [107, 454] on icon "Replace Image" at bounding box center [148, 454] width 159 height 25
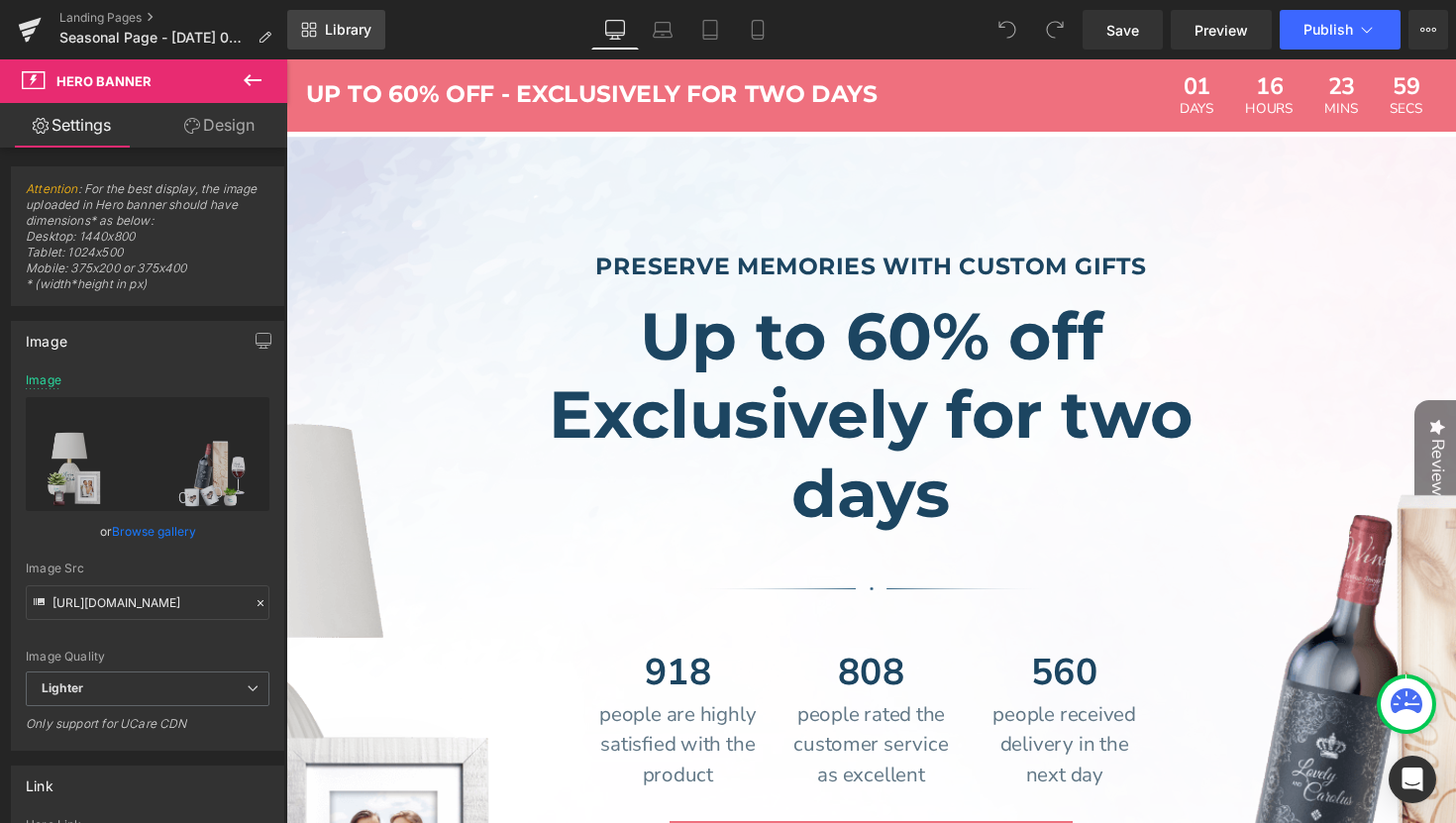
click at [337, 36] on span "Library" at bounding box center [348, 30] width 47 height 18
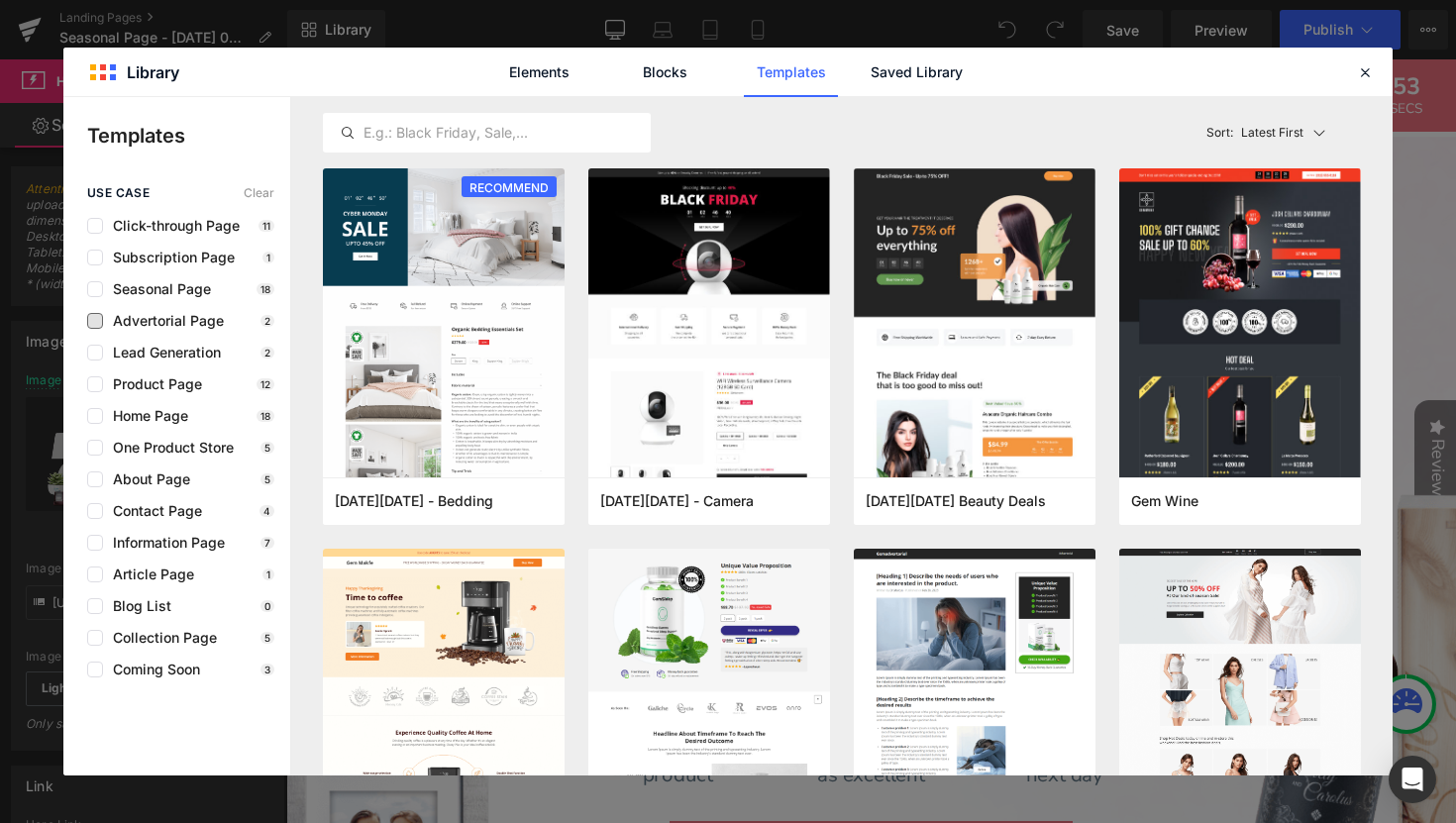
click at [164, 322] on span "Advertorial Page" at bounding box center [164, 321] width 121 height 16
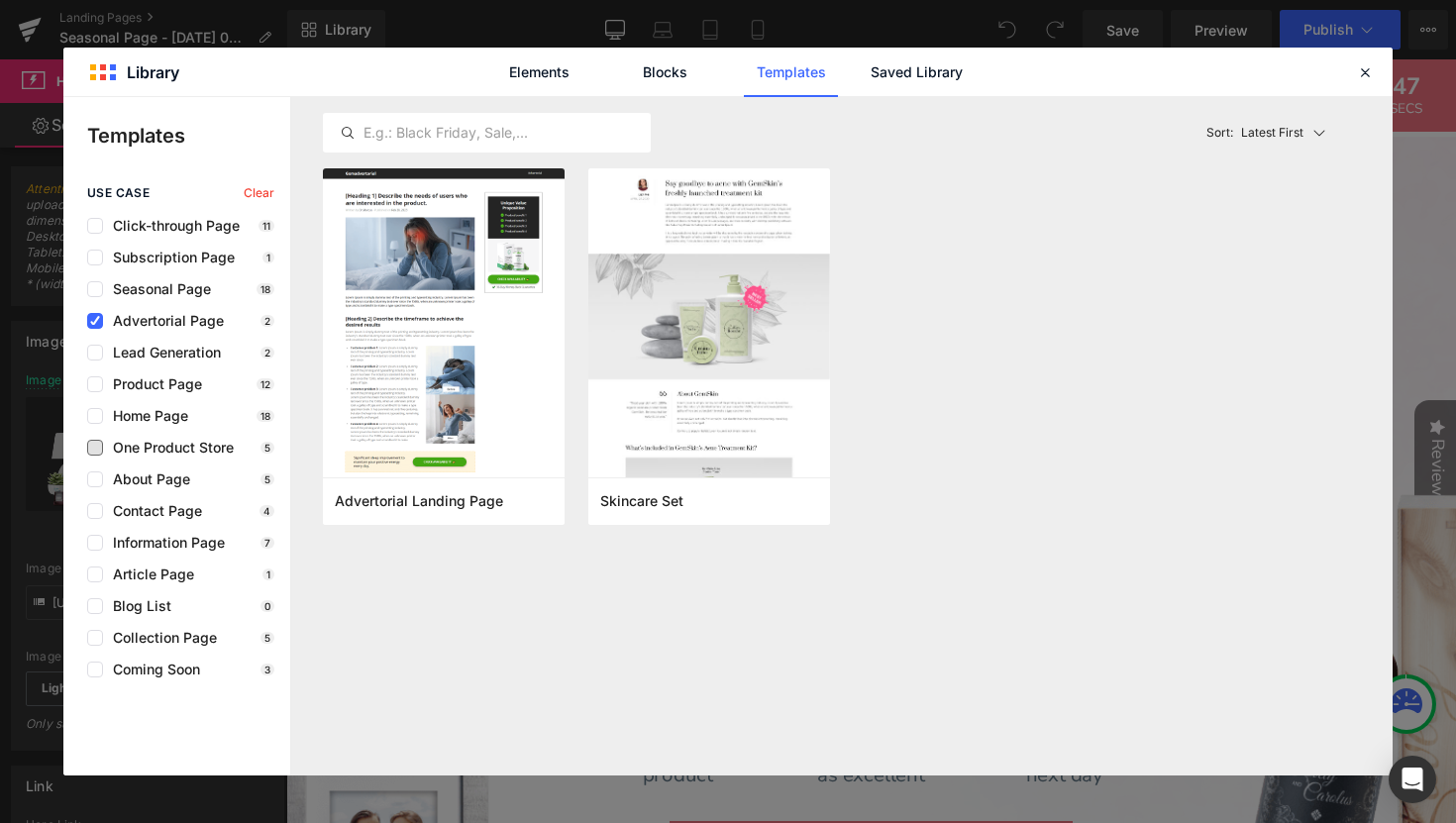
click at [170, 449] on span "One Product Store" at bounding box center [169, 448] width 131 height 16
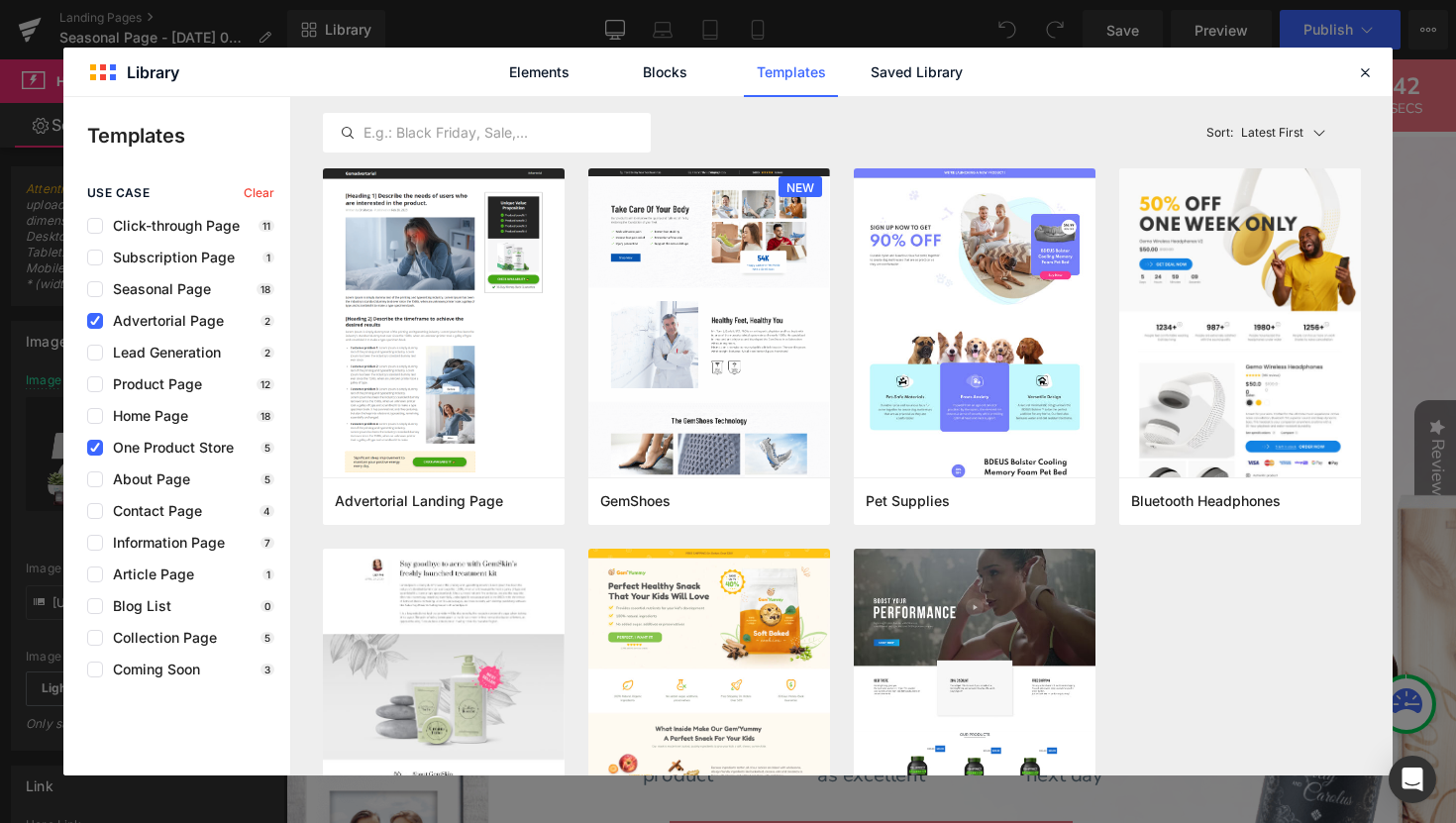
click at [141, 314] on span "Advertorial Page" at bounding box center [164, 321] width 121 height 16
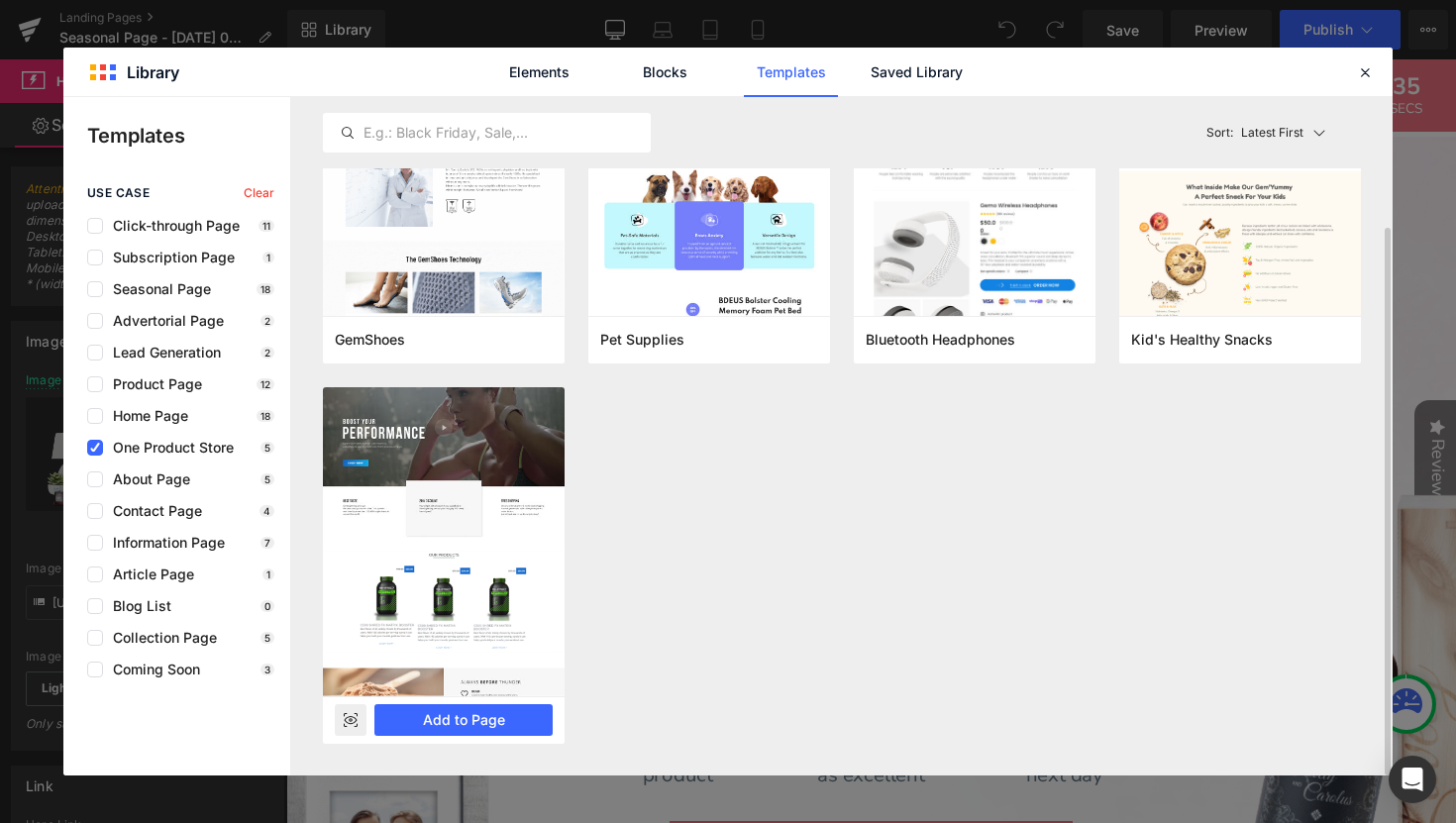
scroll to position [155, 0]
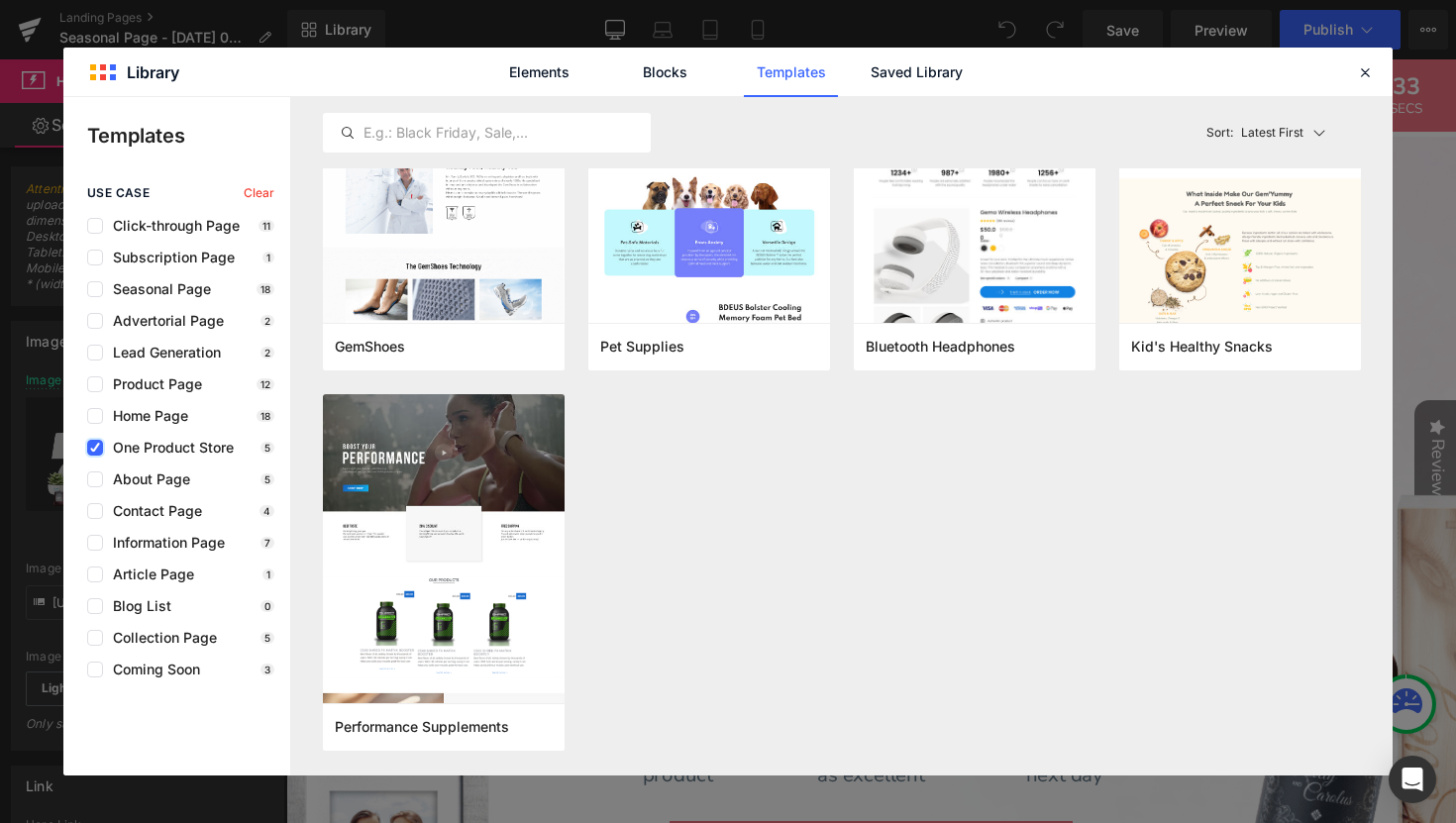
click at [95, 448] on icon at bounding box center [95, 448] width 10 height 0
click at [95, 448] on input "checkbox" at bounding box center [95, 448] width 0 height 0
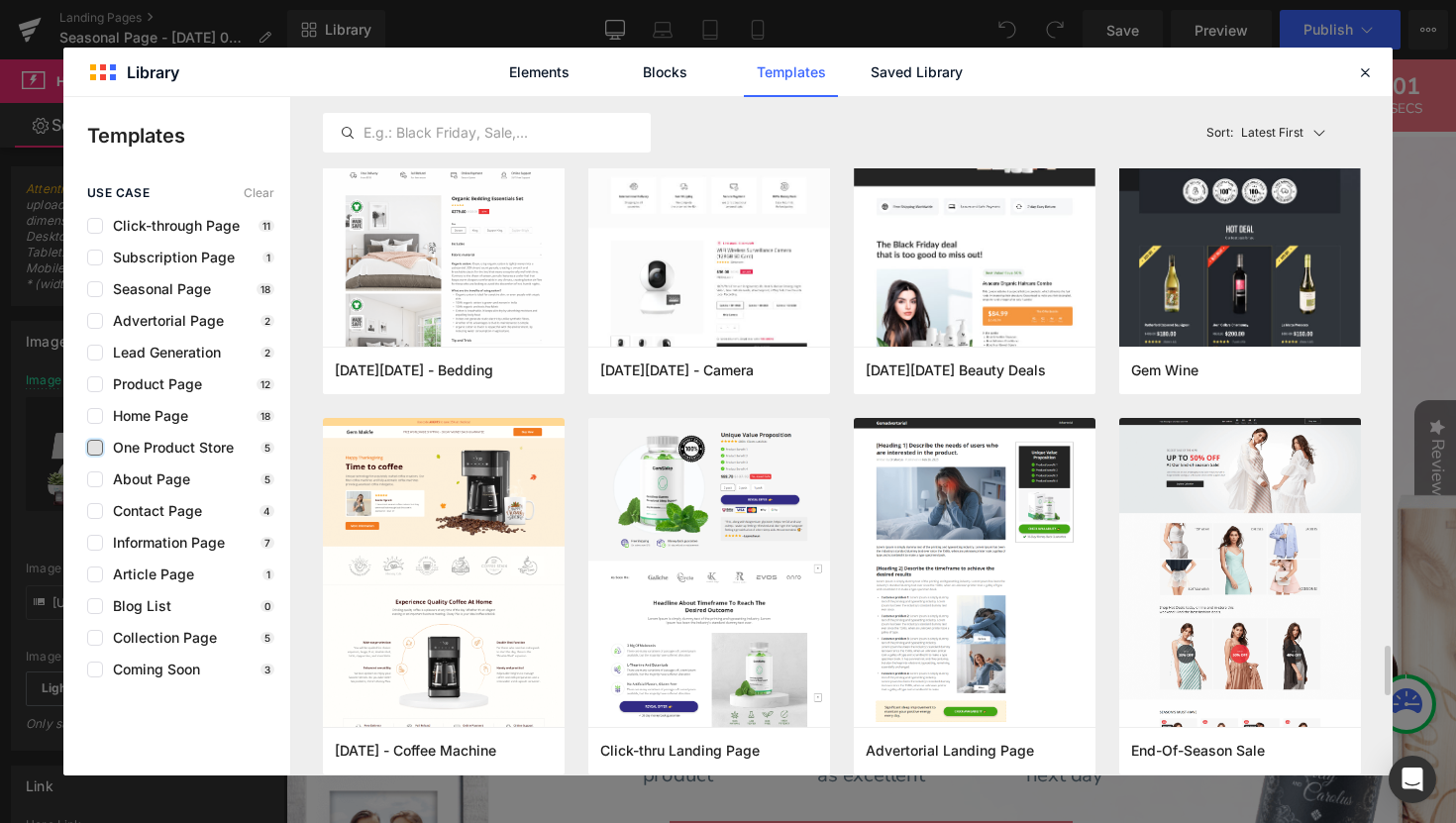
scroll to position [0, 0]
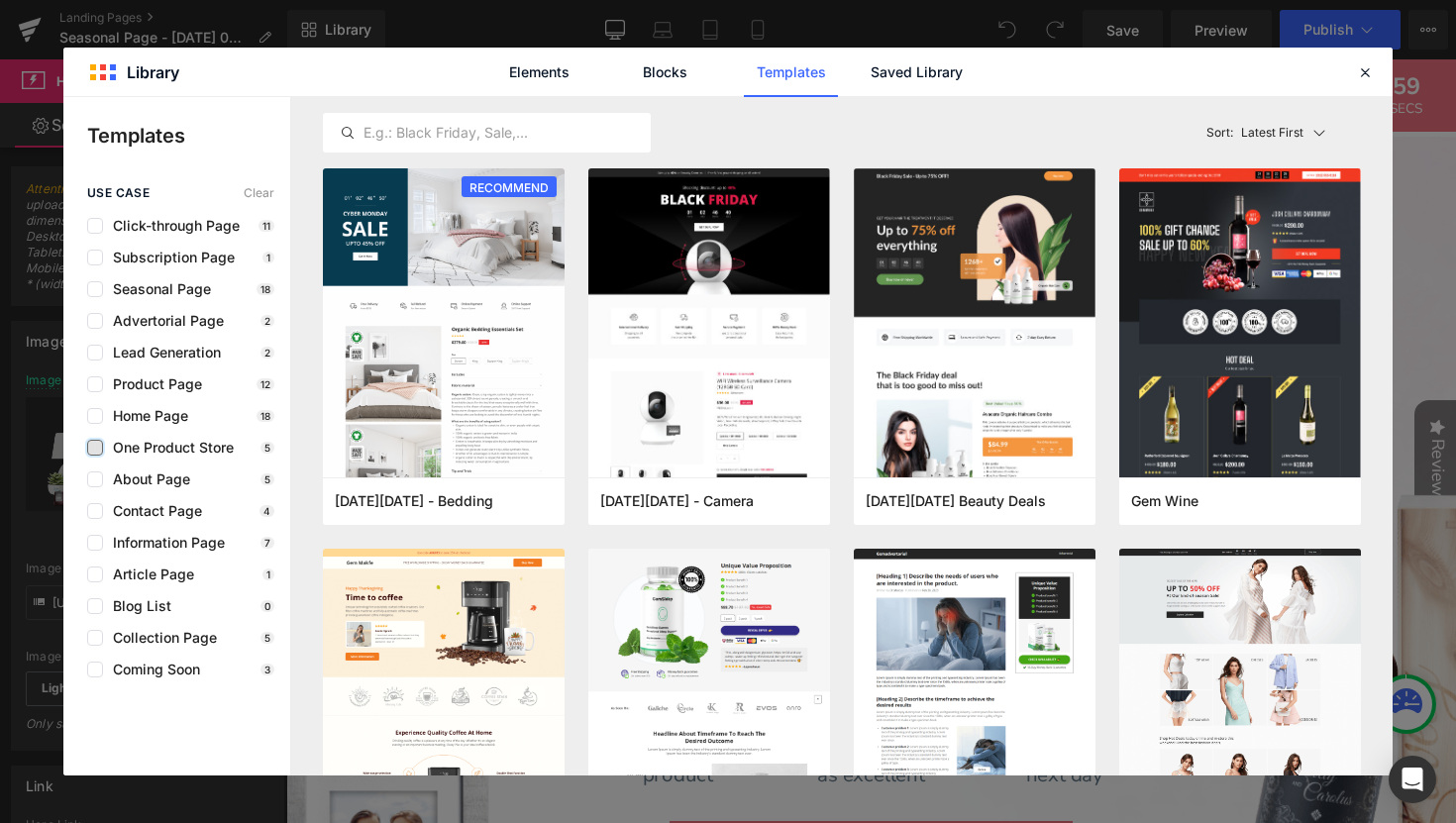
click at [102, 444] on label at bounding box center [95, 448] width 16 height 16
click at [95, 448] on input "checkbox" at bounding box center [95, 448] width 0 height 0
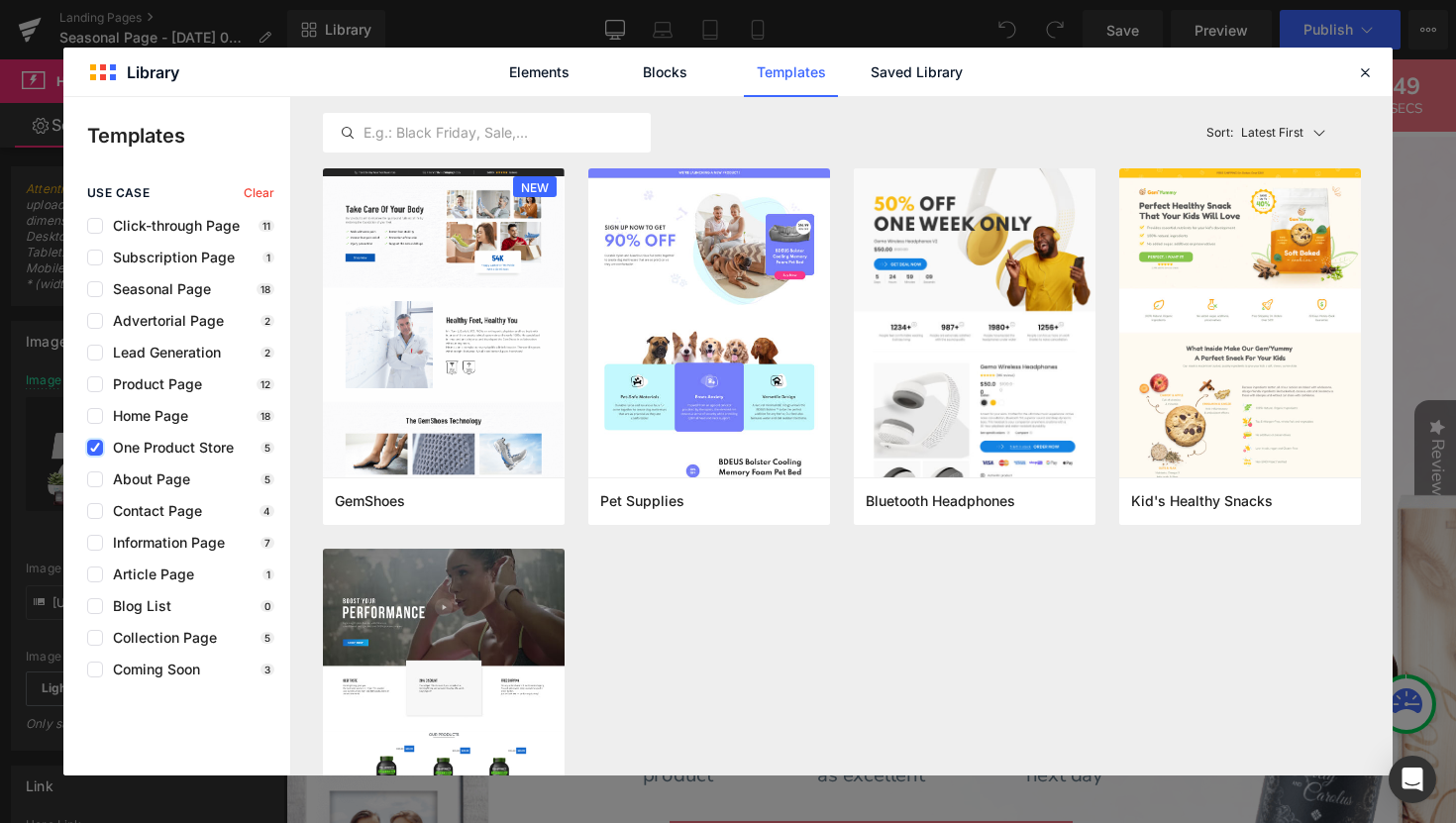
click at [96, 448] on icon at bounding box center [95, 448] width 10 height 0
click at [95, 448] on input "checkbox" at bounding box center [95, 448] width 0 height 0
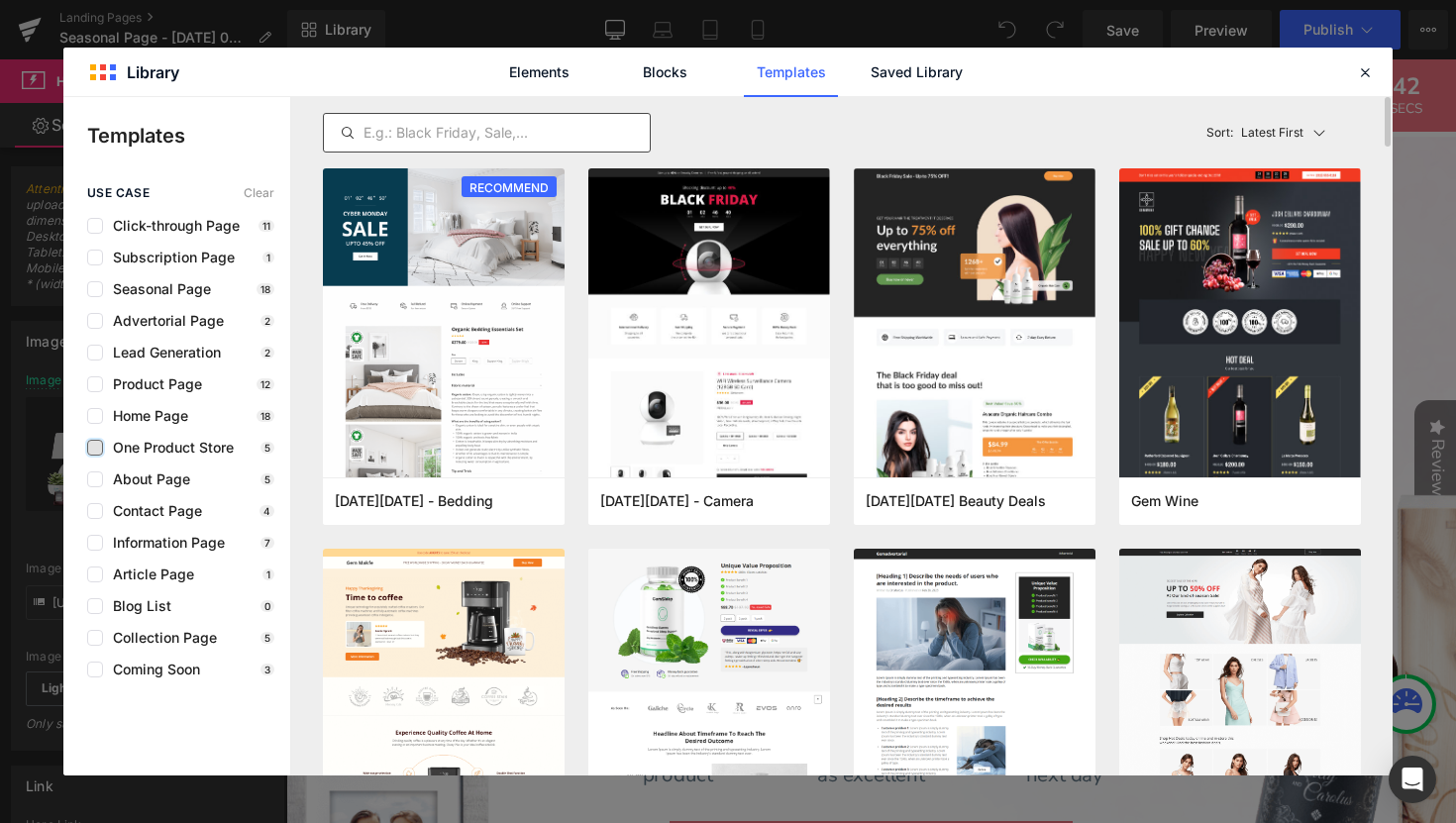
click at [469, 133] on input "text" at bounding box center [487, 133] width 326 height 24
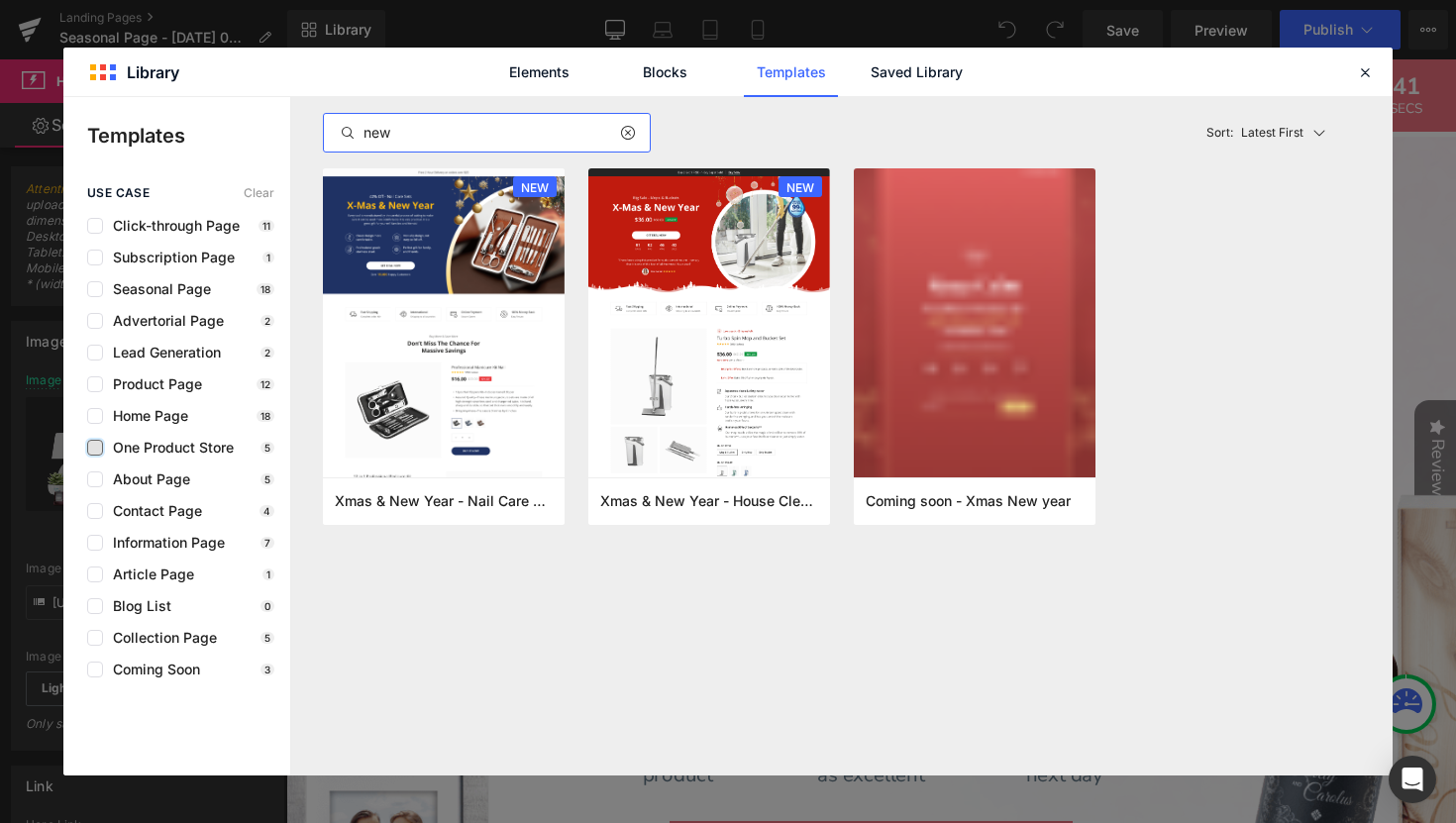
type input "new"
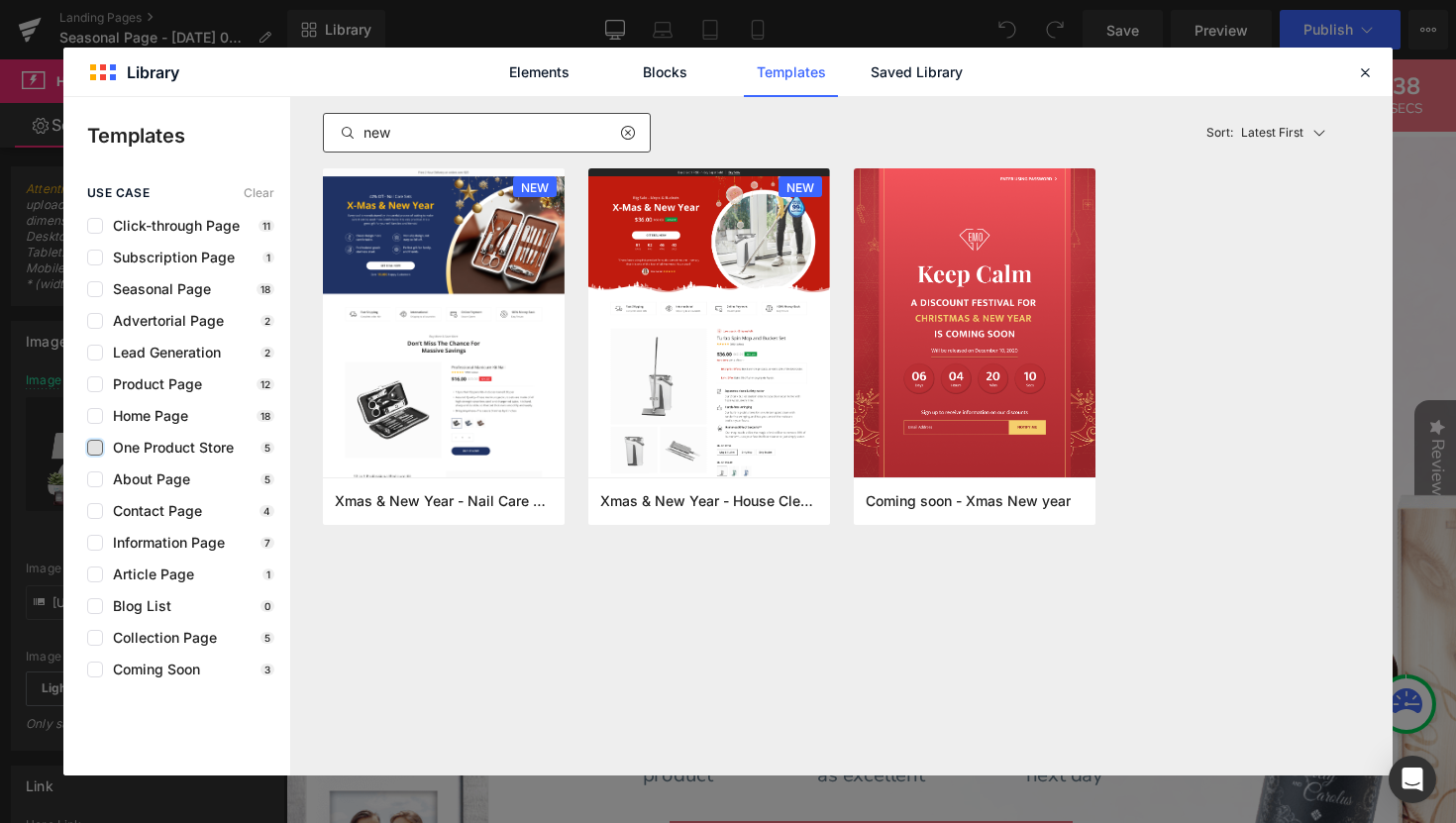
click at [626, 128] on icon at bounding box center [627, 133] width 14 height 16
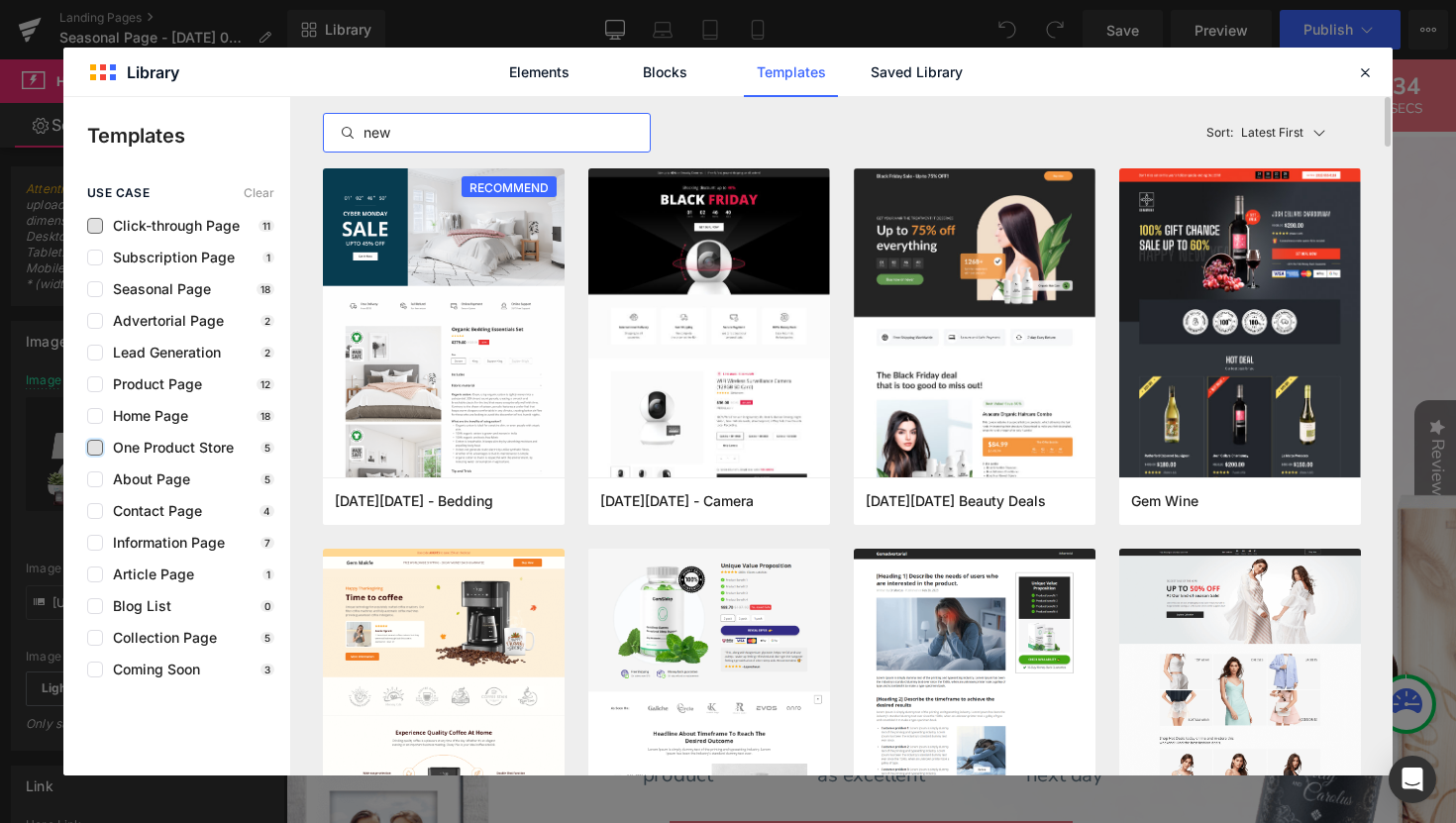
click at [132, 221] on span "Click-through Page" at bounding box center [172, 225] width 137 height 16
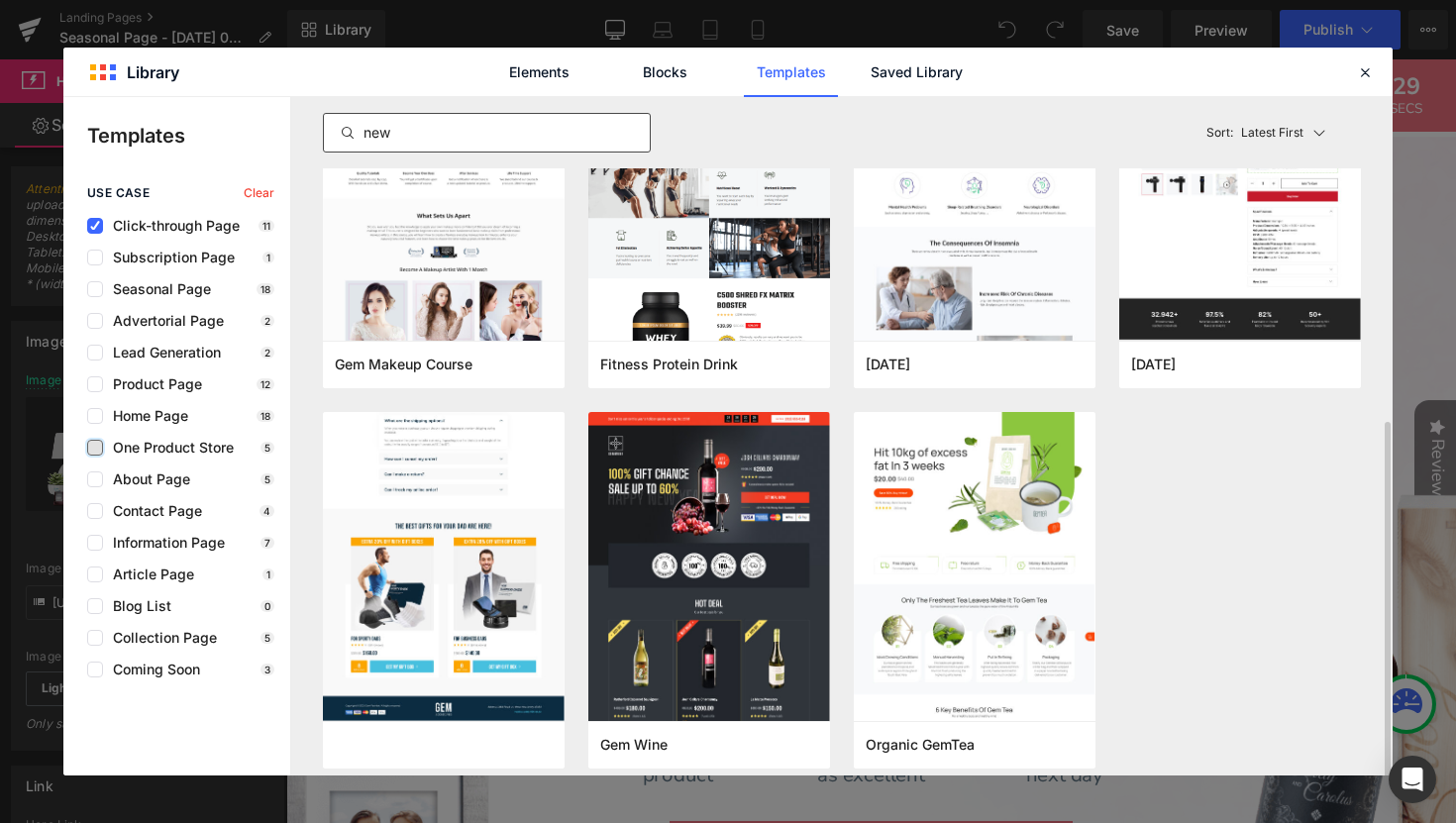
scroll to position [541, 0]
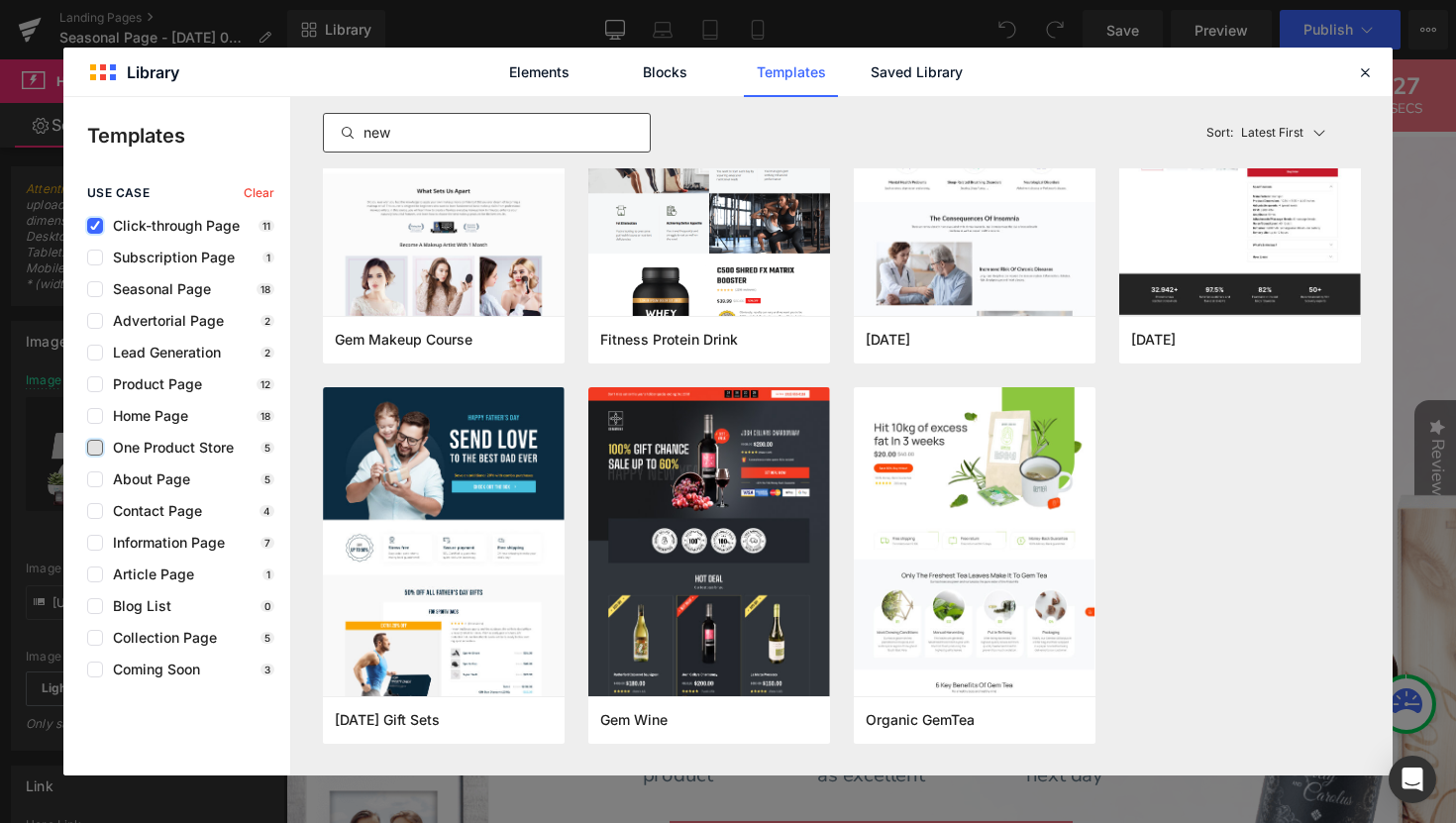
click at [98, 225] on icon at bounding box center [95, 225] width 10 height 0
click at [95, 225] on input "checkbox" at bounding box center [95, 225] width 0 height 0
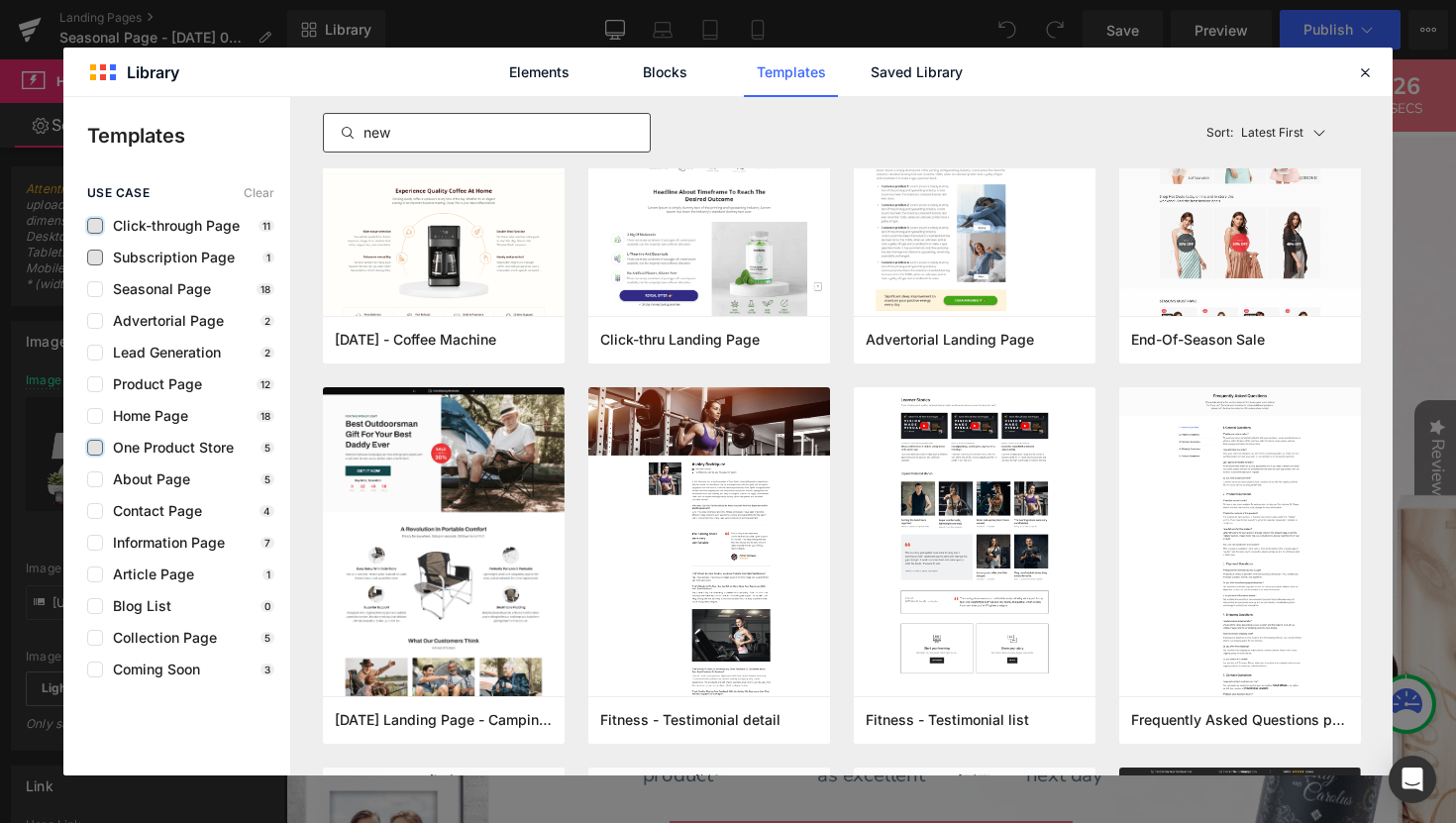
click at [140, 261] on span "Subscription Page" at bounding box center [169, 257] width 132 height 16
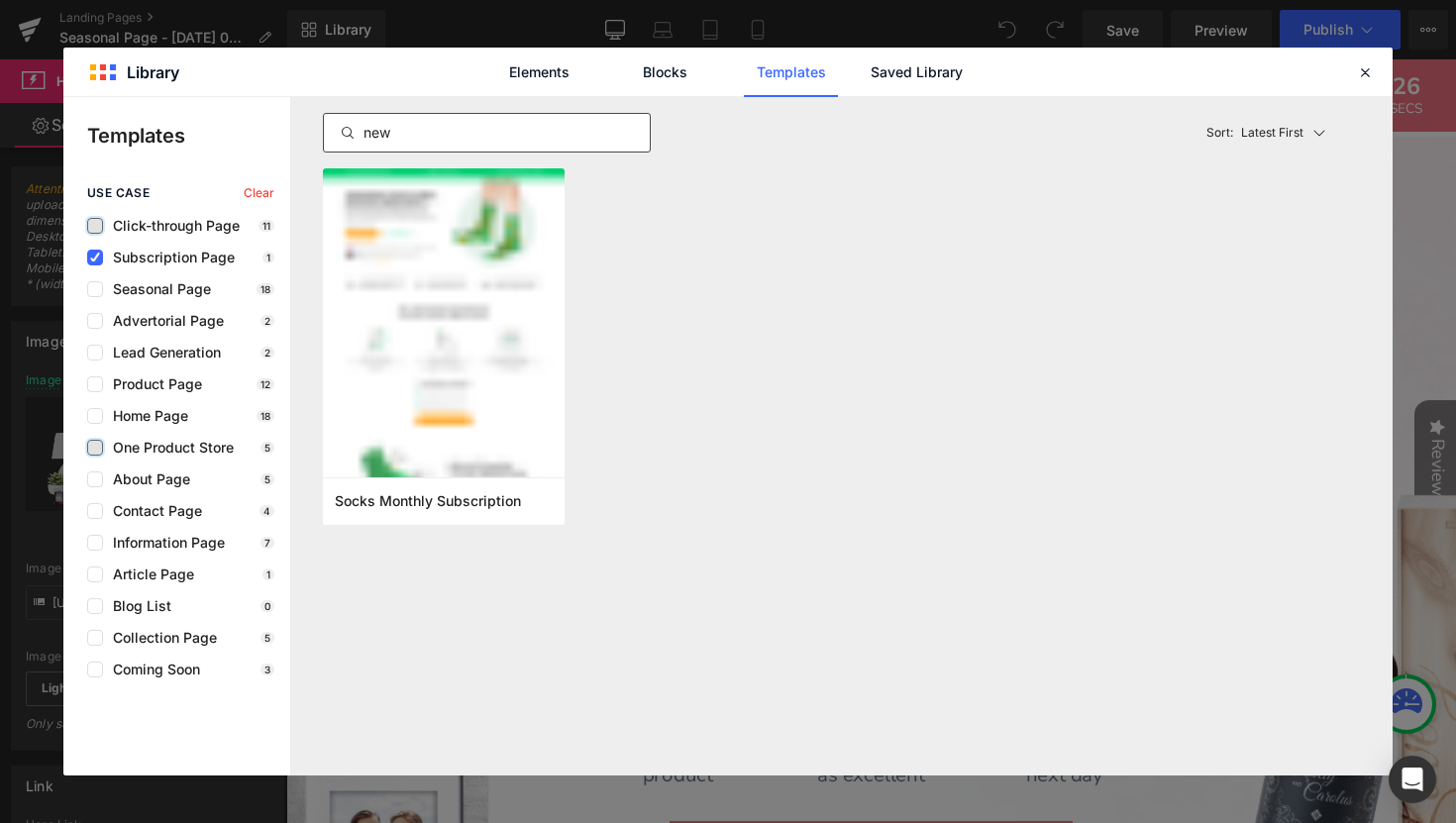
scroll to position [0, 0]
click at [99, 257] on icon at bounding box center [95, 257] width 10 height 0
click at [95, 257] on input "checkbox" at bounding box center [95, 257] width 0 height 0
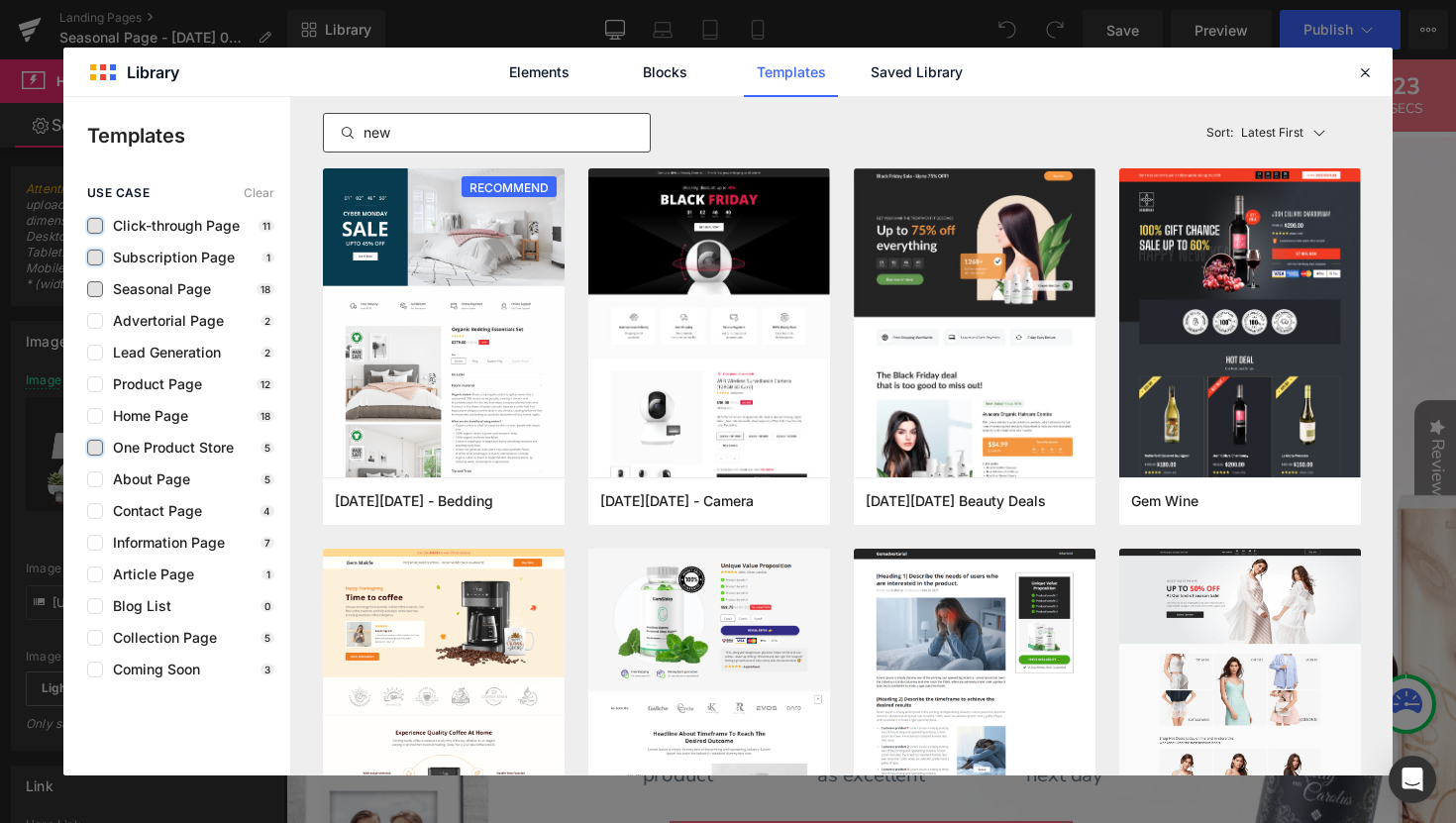
click at [135, 288] on span "Seasonal Page" at bounding box center [157, 289] width 108 height 16
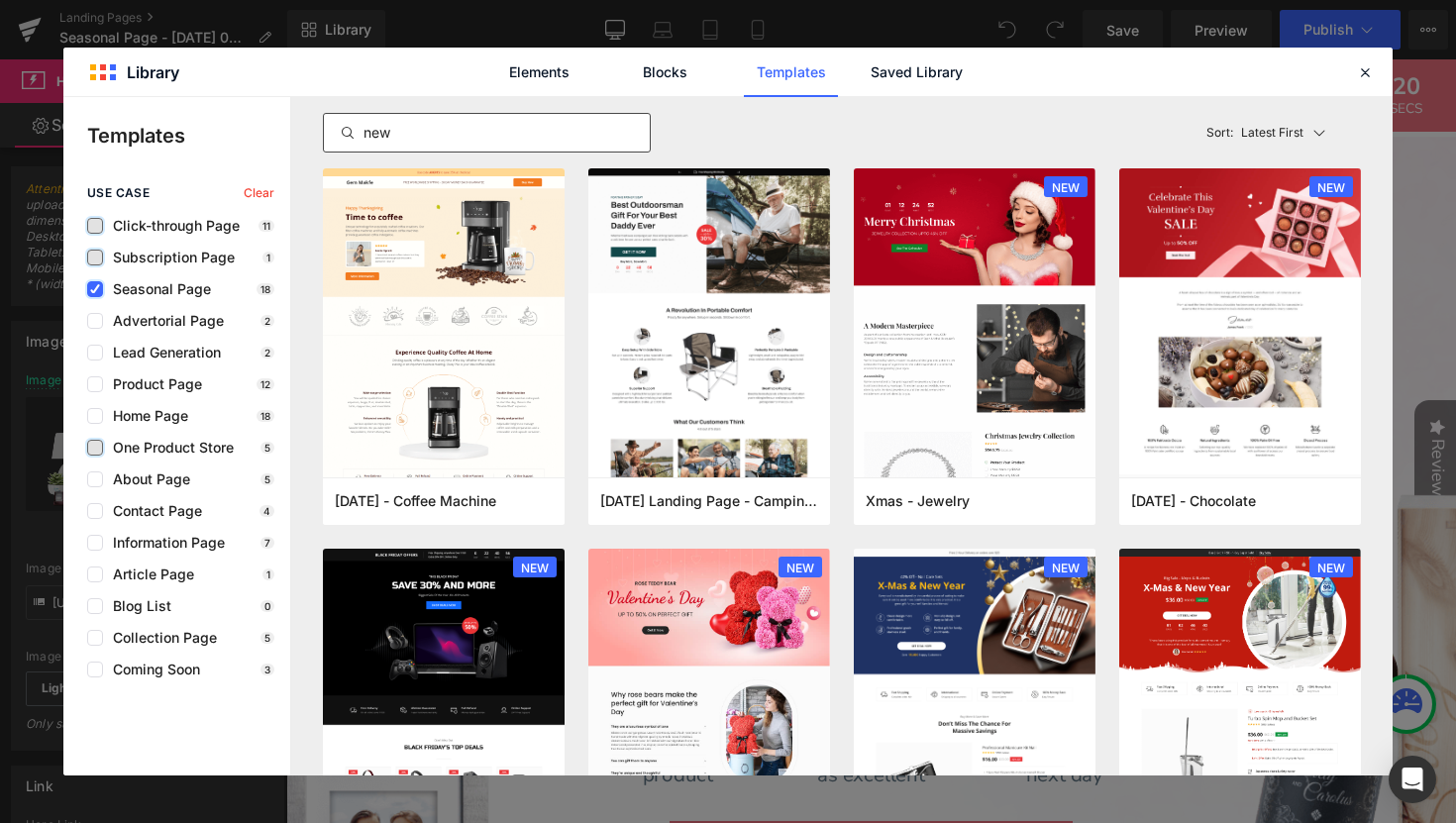
click at [95, 289] on icon at bounding box center [95, 289] width 10 height 0
click at [95, 289] on input "checkbox" at bounding box center [95, 289] width 0 height 0
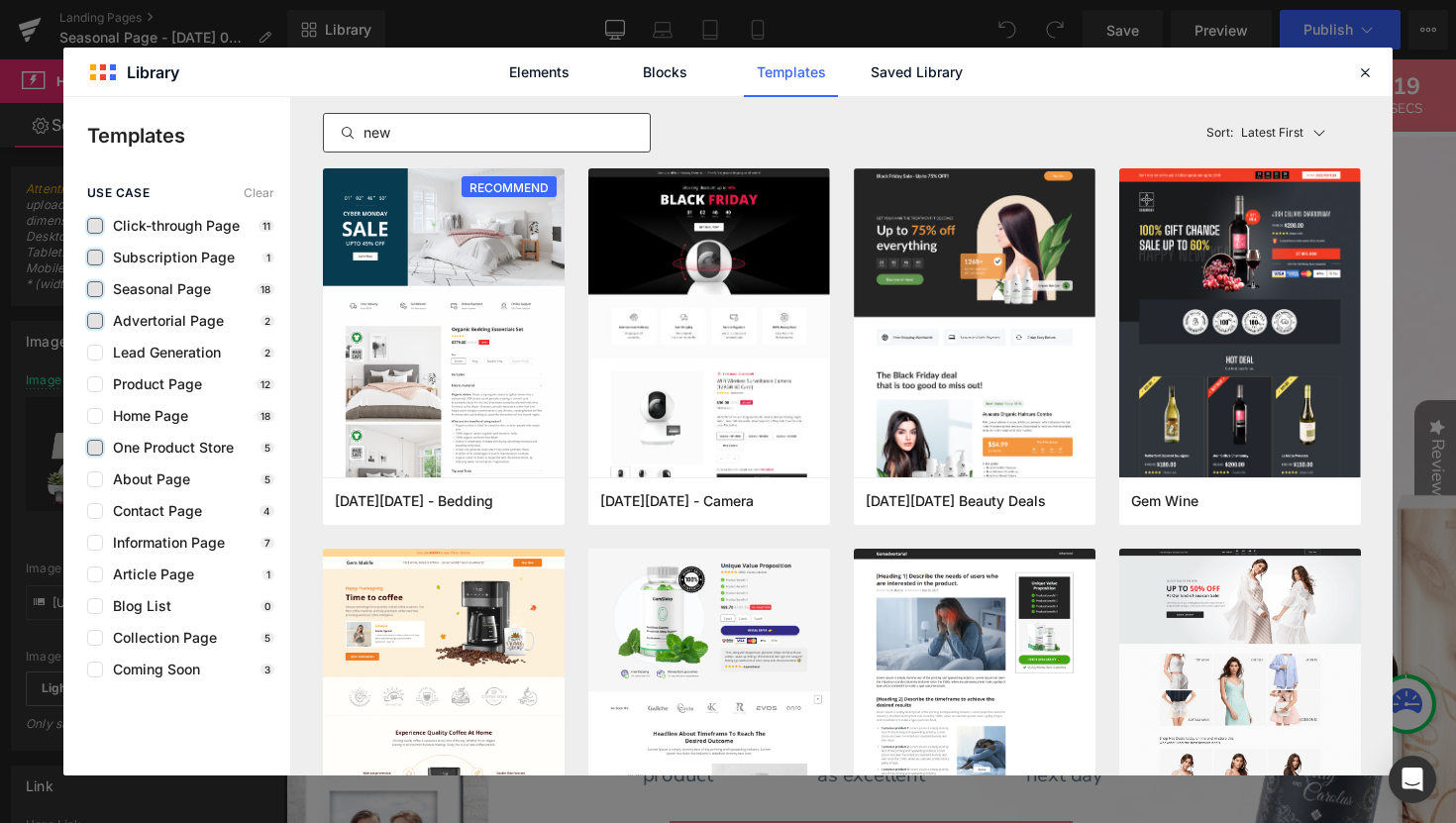
click at [98, 324] on label at bounding box center [95, 321] width 16 height 16
click at [95, 321] on input "checkbox" at bounding box center [95, 321] width 0 height 0
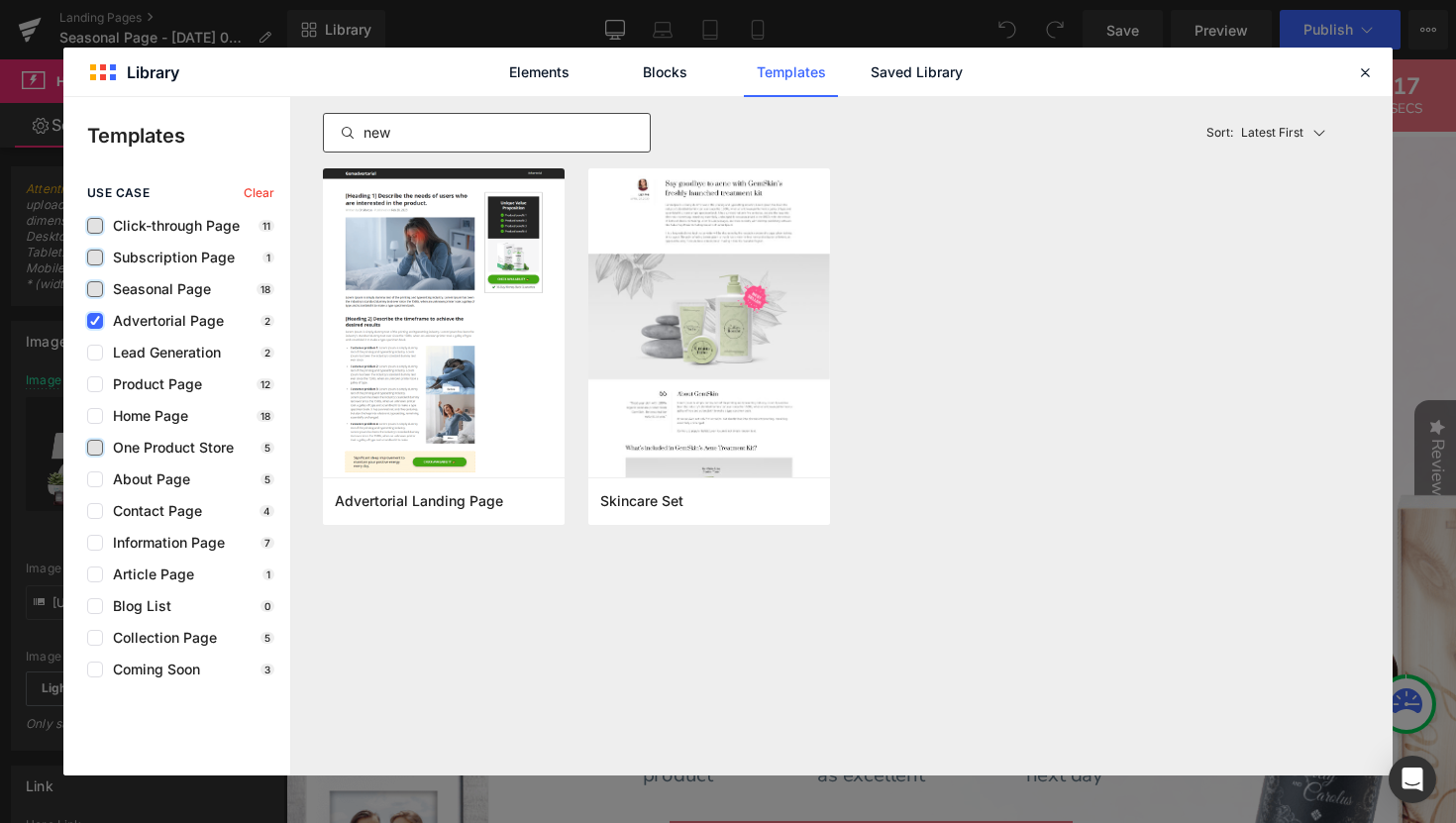
click at [98, 321] on icon at bounding box center [95, 321] width 10 height 0
click at [95, 321] on input "checkbox" at bounding box center [95, 321] width 0 height 0
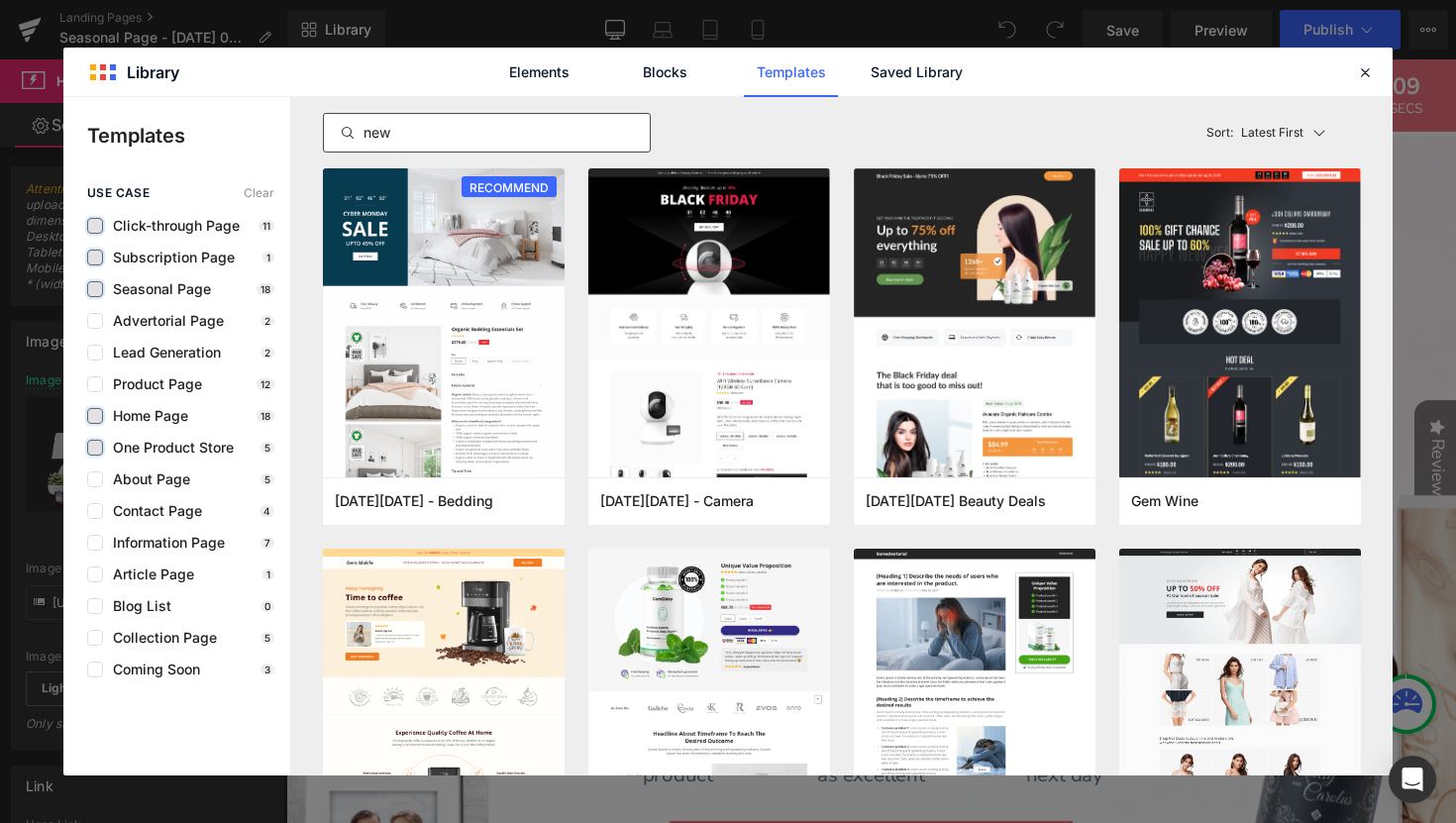
click at [94, 415] on label at bounding box center [95, 416] width 16 height 16
click at [95, 416] on input "checkbox" at bounding box center [95, 416] width 0 height 0
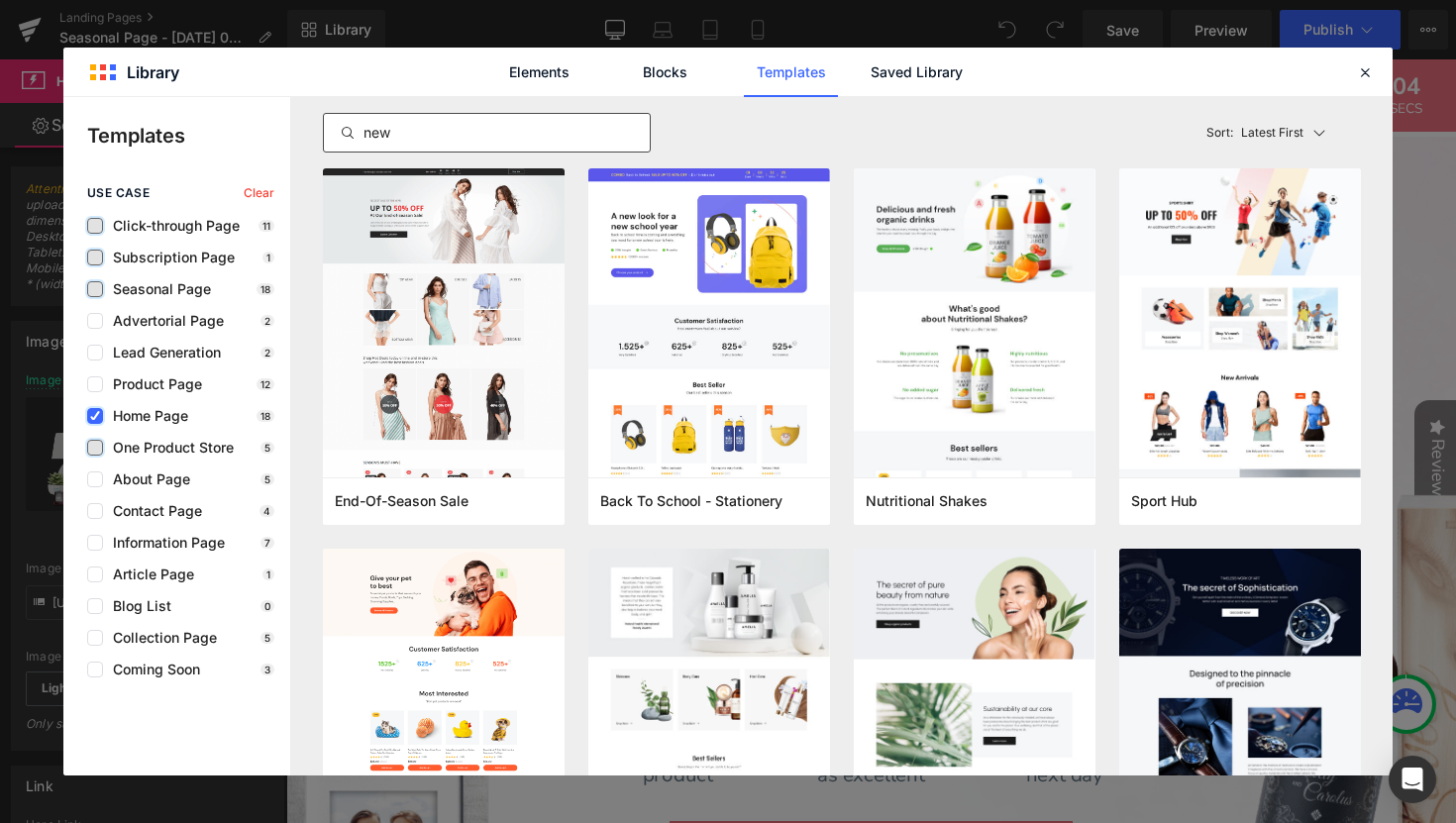
click at [96, 416] on icon at bounding box center [95, 416] width 10 height 0
click at [95, 416] on input "checkbox" at bounding box center [95, 416] width 0 height 0
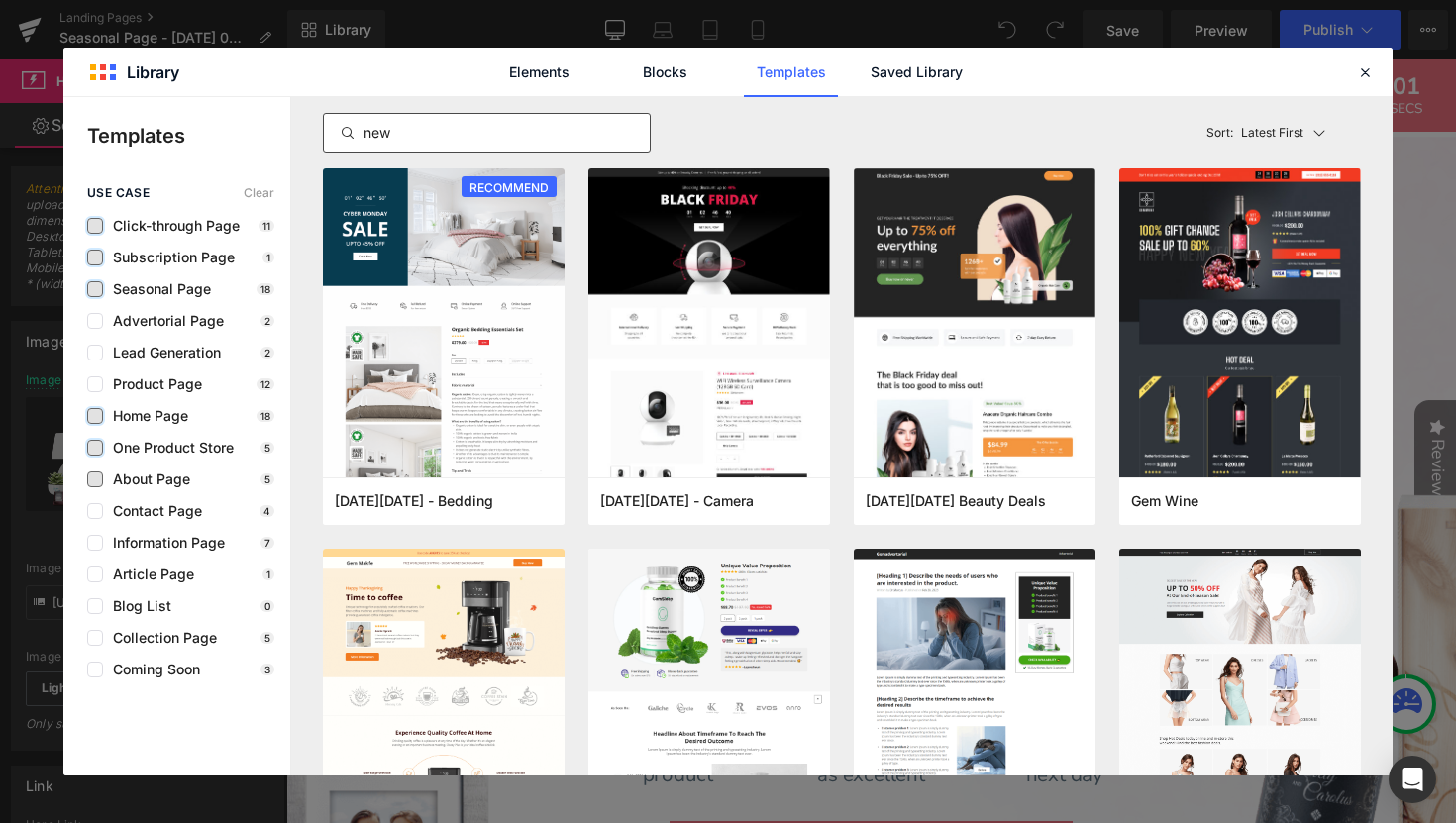
click at [116, 479] on span "About Page" at bounding box center [147, 480] width 87 height 16
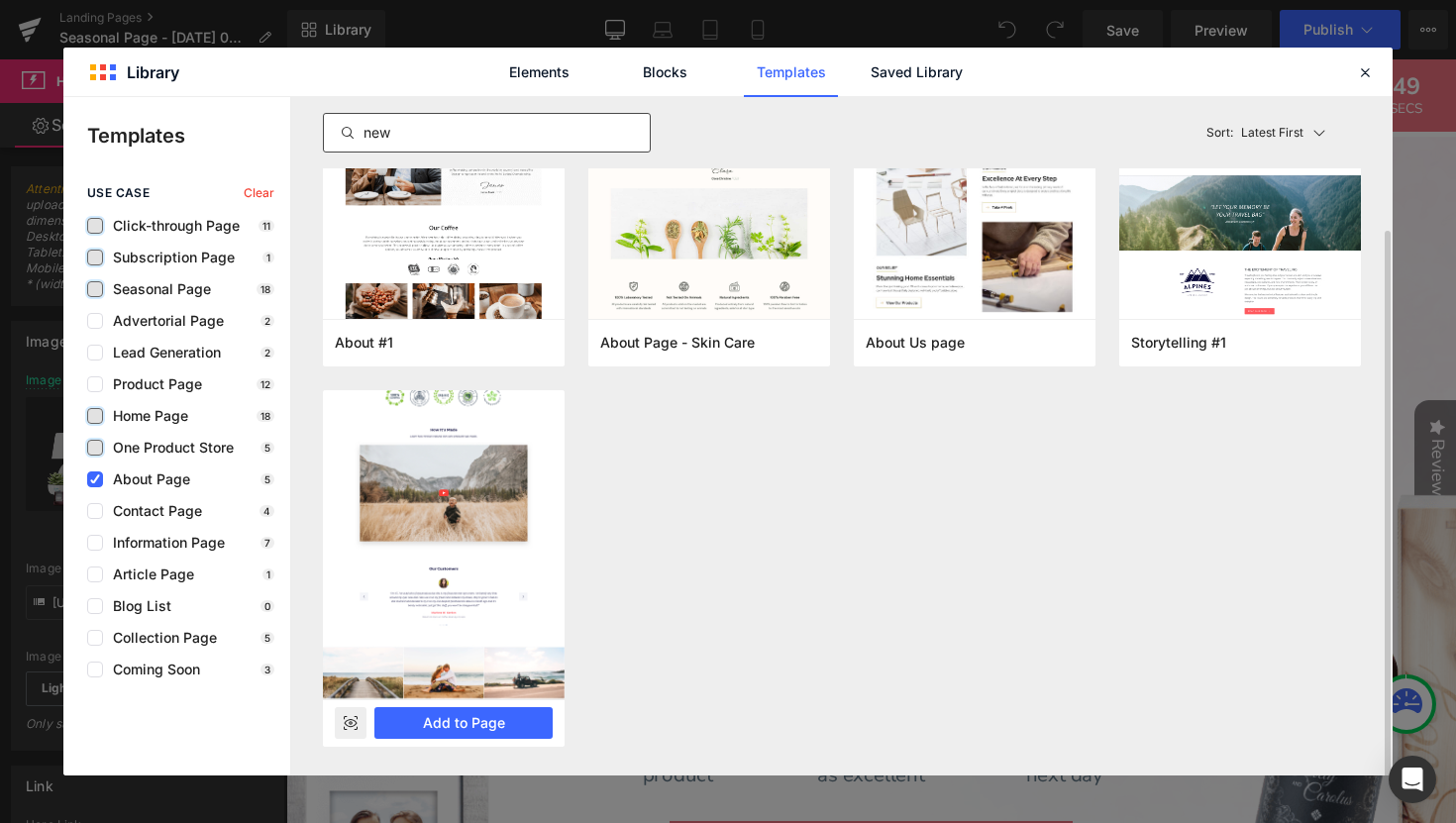
scroll to position [162, 0]
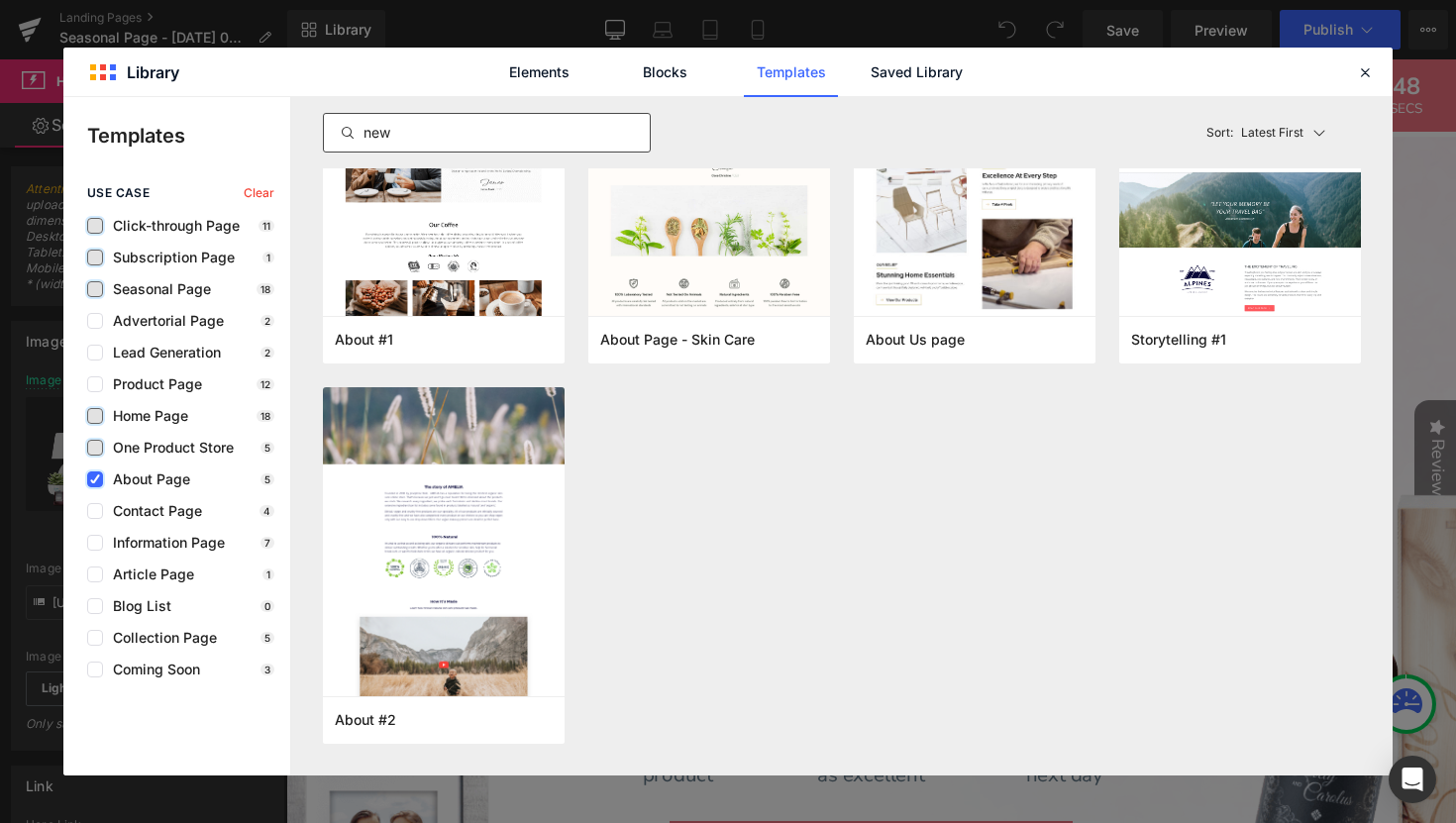
click at [88, 473] on label at bounding box center [95, 480] width 16 height 16
click at [95, 480] on input "checkbox" at bounding box center [95, 480] width 0 height 0
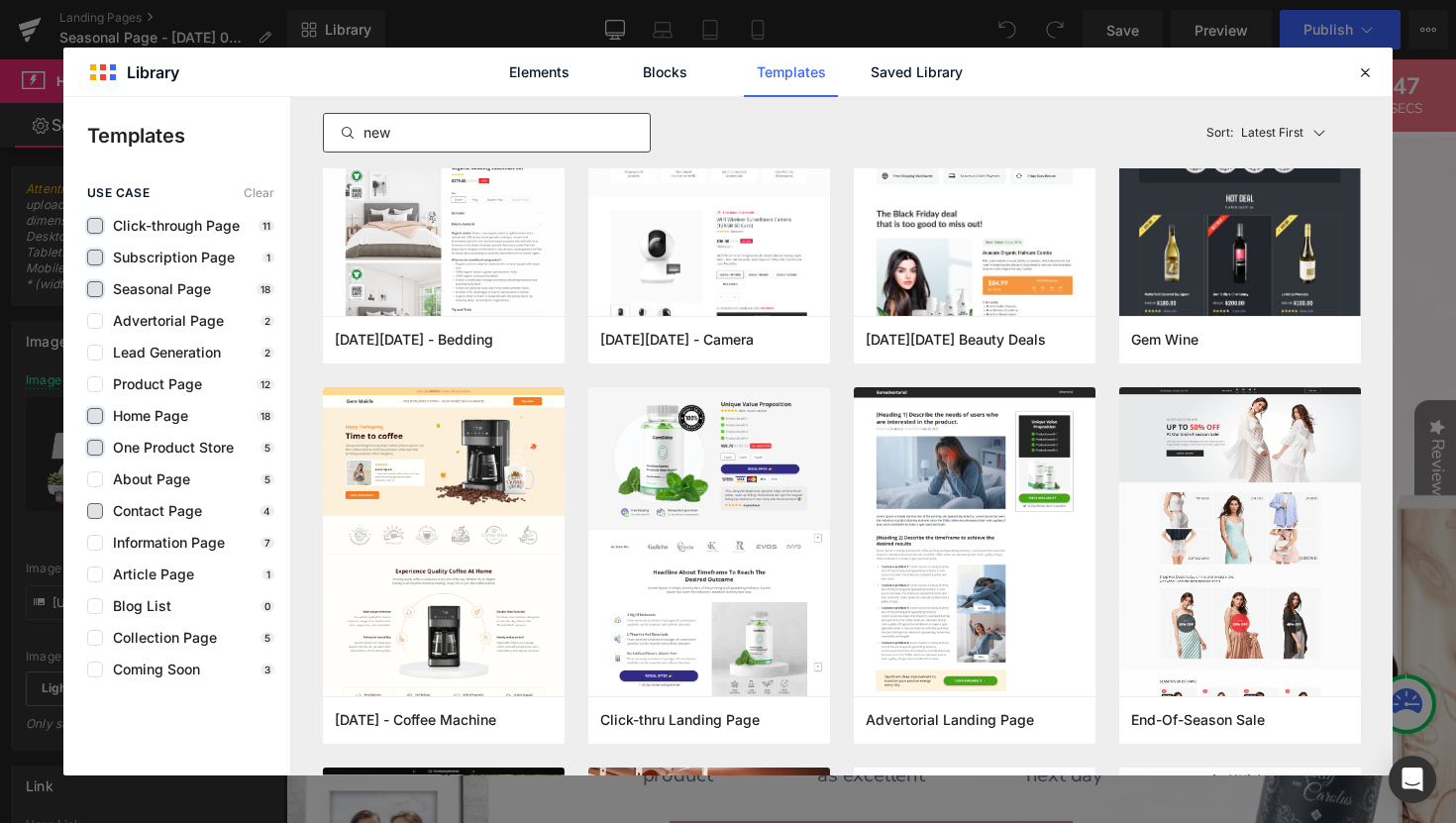
click at [105, 510] on span "Contact Page" at bounding box center [153, 511] width 99 height 16
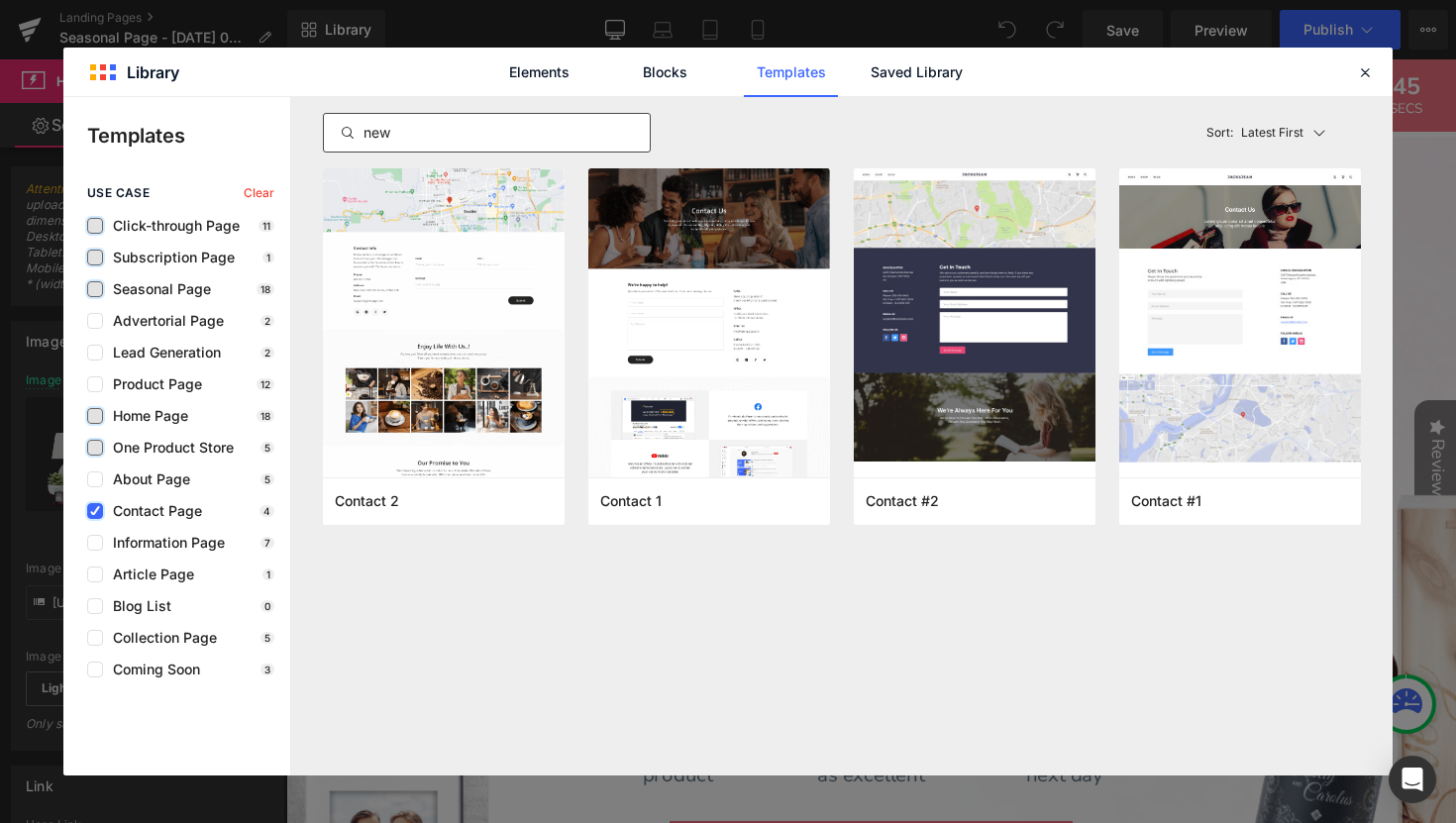
click at [100, 508] on label at bounding box center [95, 511] width 16 height 16
click at [95, 511] on input "checkbox" at bounding box center [95, 511] width 0 height 0
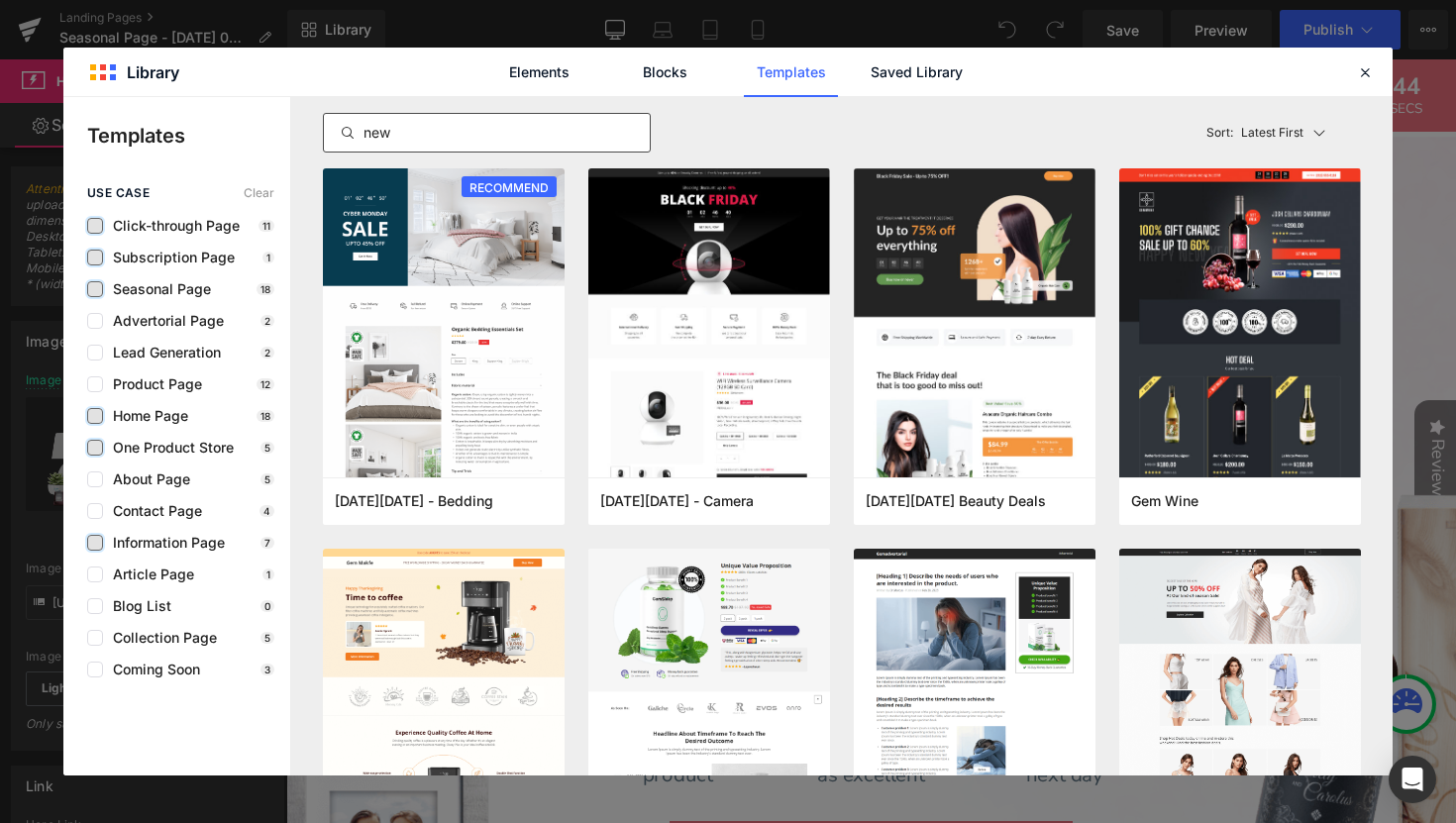
click at [100, 541] on label at bounding box center [95, 543] width 16 height 16
click at [95, 542] on input "checkbox" at bounding box center [95, 542] width 0 height 0
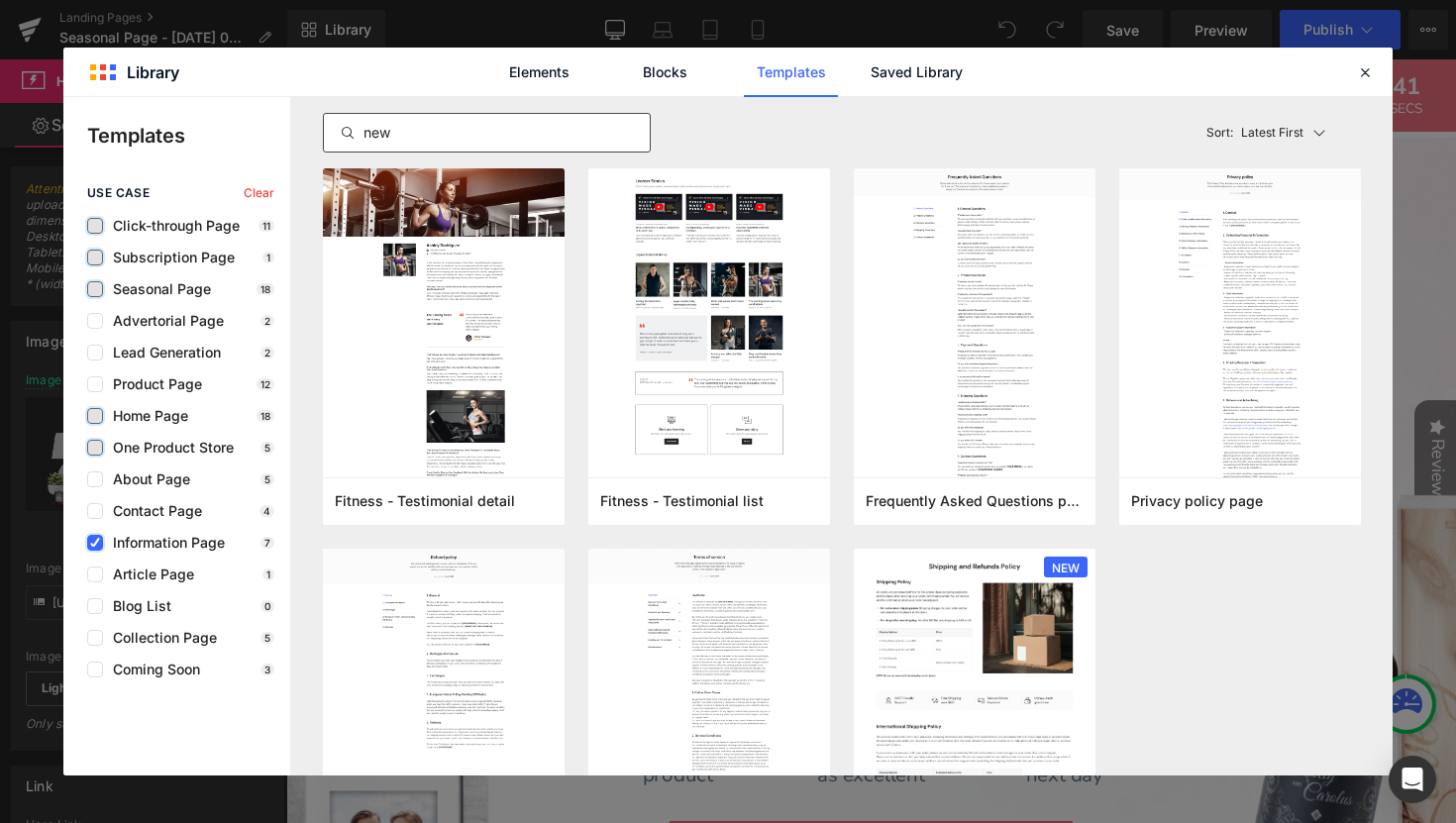
click at [98, 542] on icon at bounding box center [95, 542] width 10 height 0
click at [95, 542] on input "checkbox" at bounding box center [95, 542] width 0 height 0
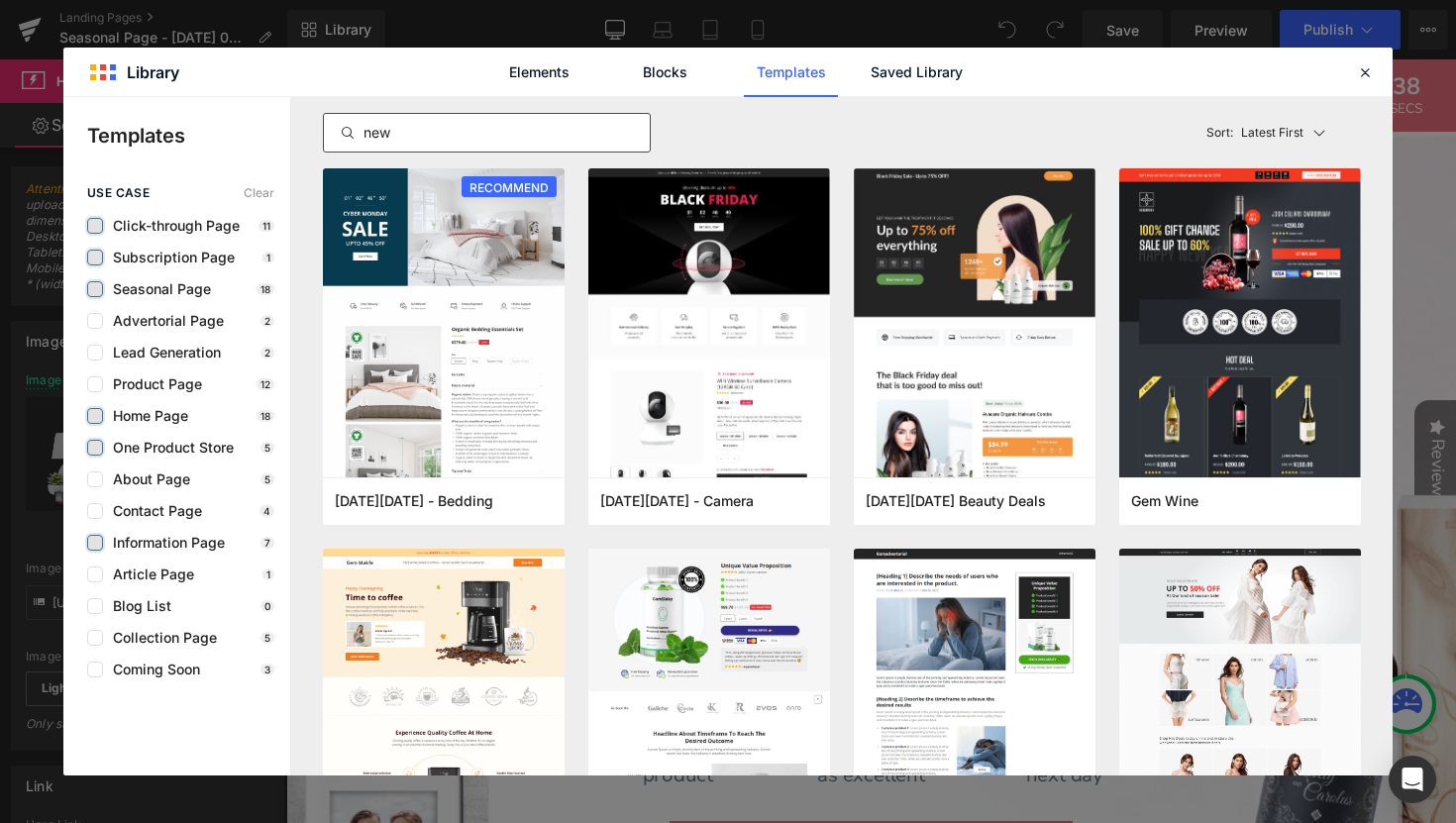
click at [96, 444] on label at bounding box center [95, 448] width 16 height 16
click at [95, 448] on input "checkbox" at bounding box center [95, 448] width 0 height 0
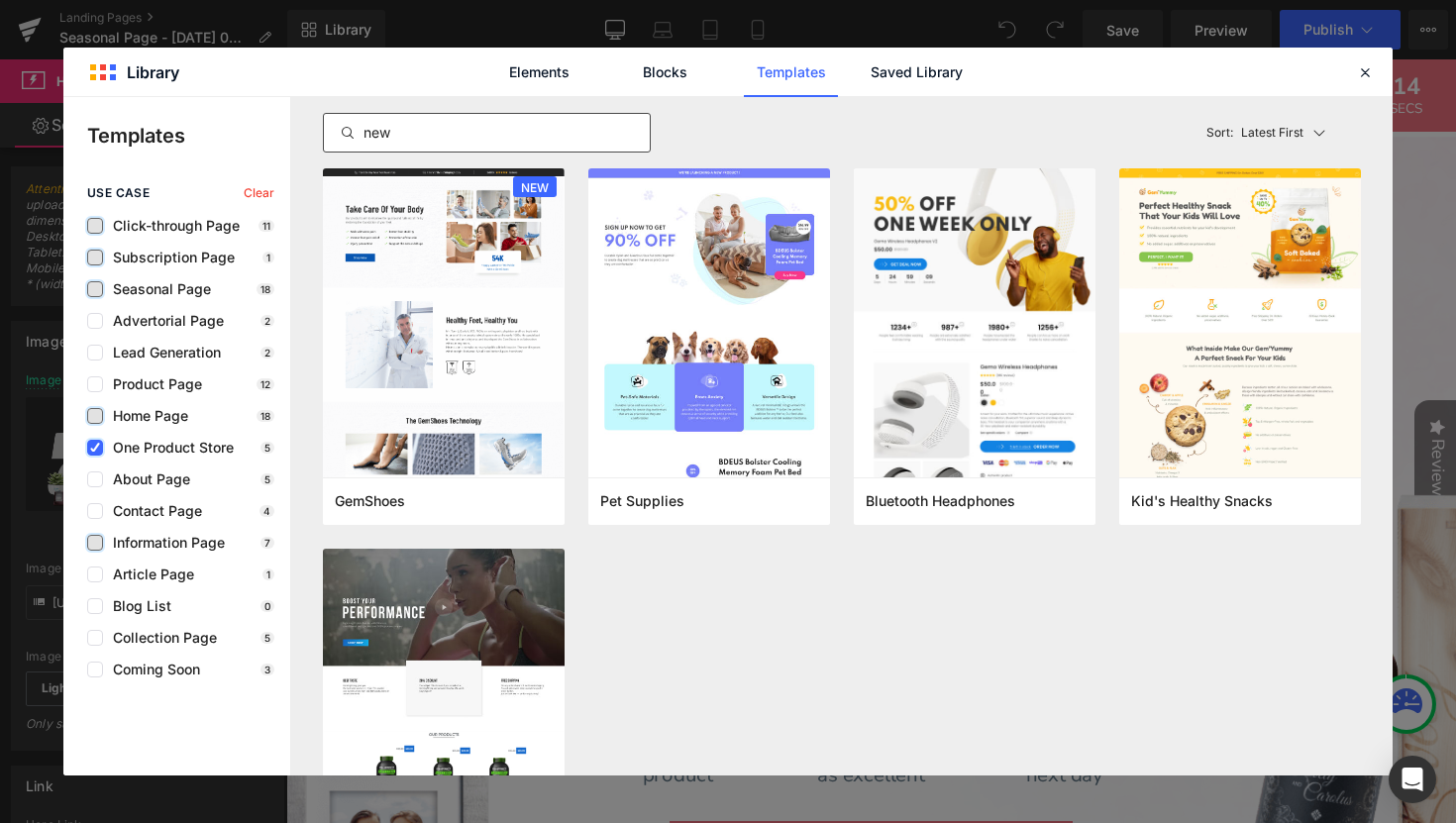
click at [91, 448] on icon at bounding box center [95, 448] width 10 height 0
click at [95, 448] on input "checkbox" at bounding box center [95, 448] width 0 height 0
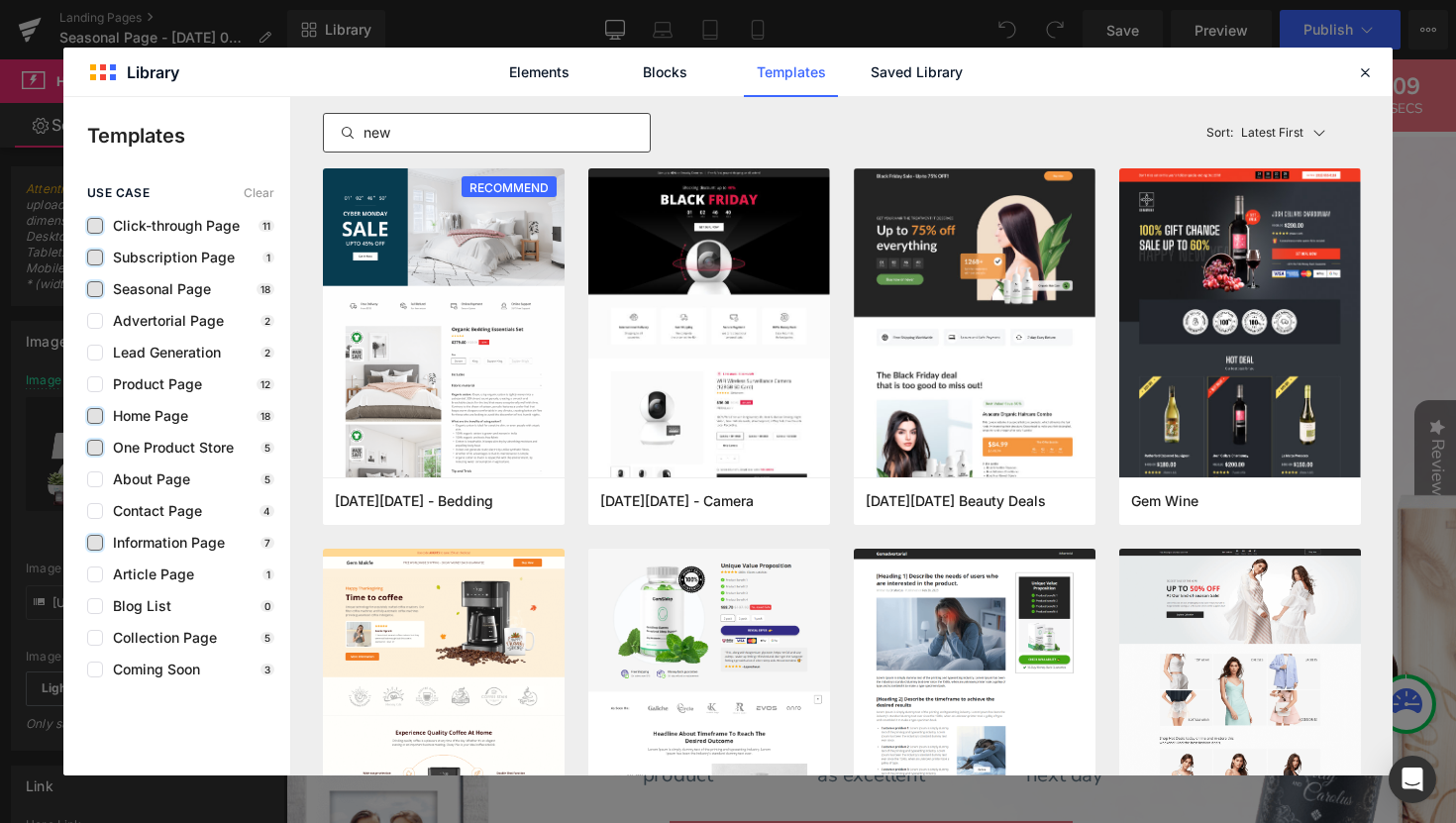
click at [169, 450] on span "One Product Store" at bounding box center [169, 448] width 131 height 16
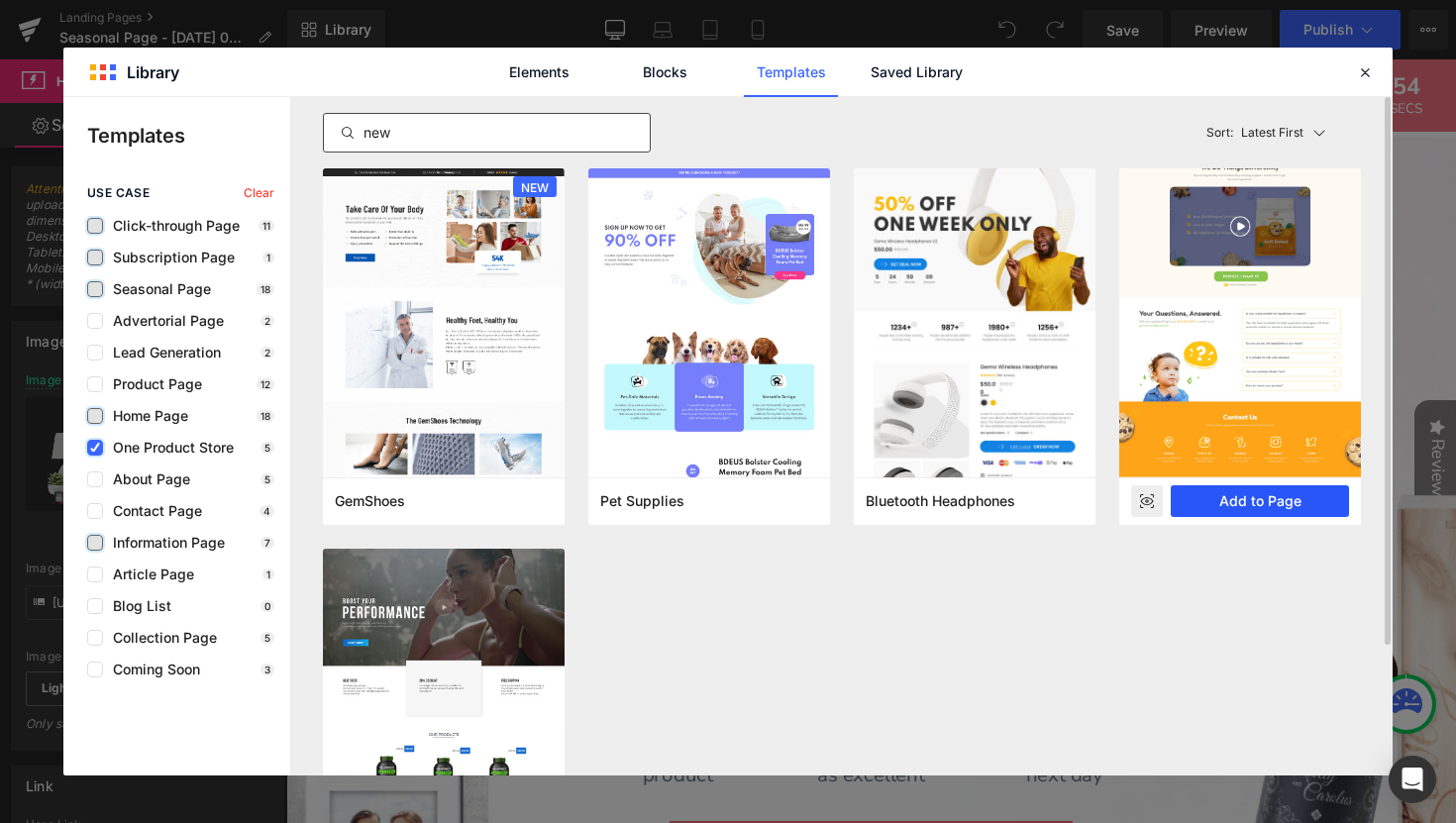
click at [1219, 505] on button "Add to Page" at bounding box center [1260, 501] width 179 height 32
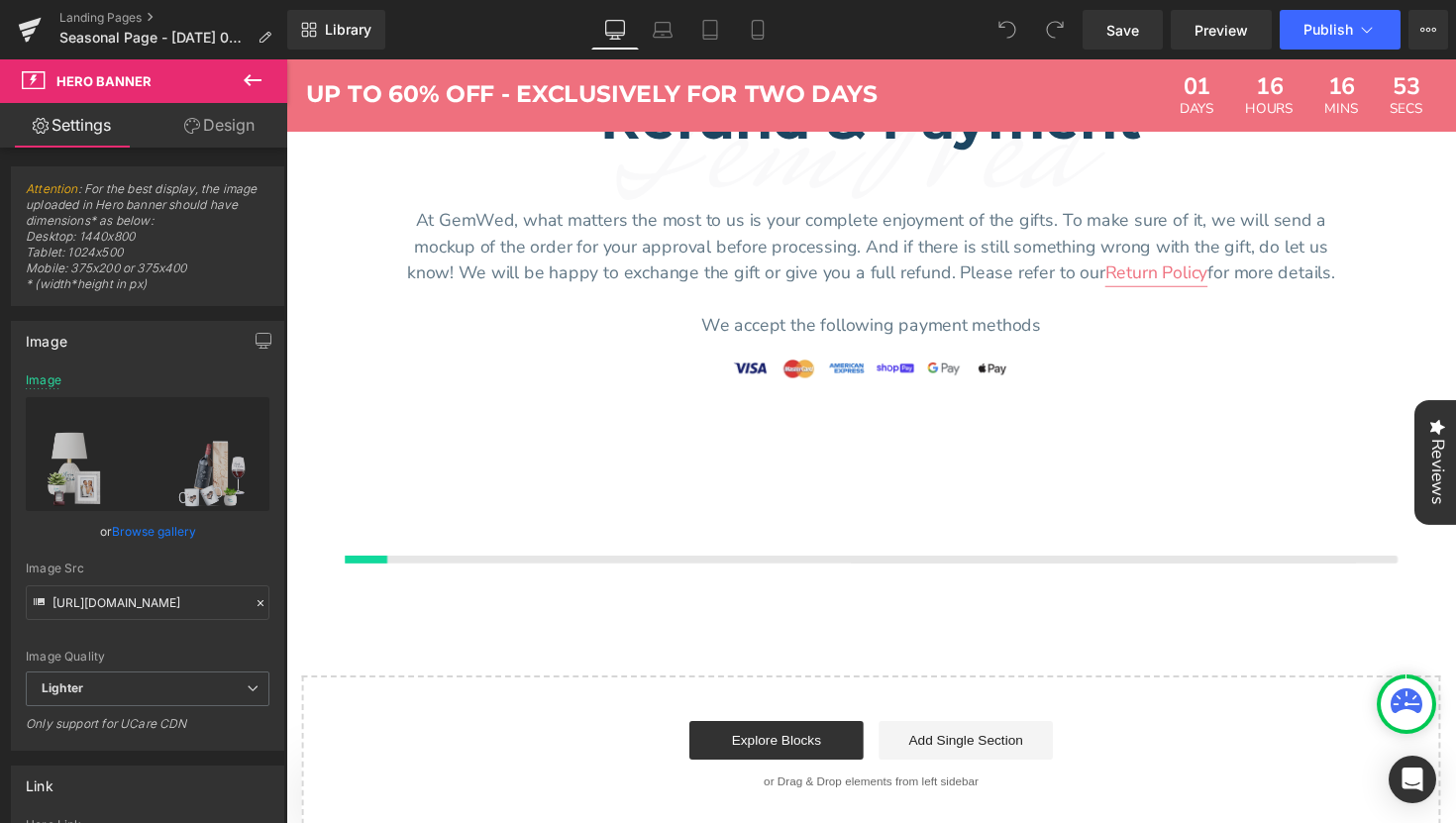
scroll to position [6800, 0]
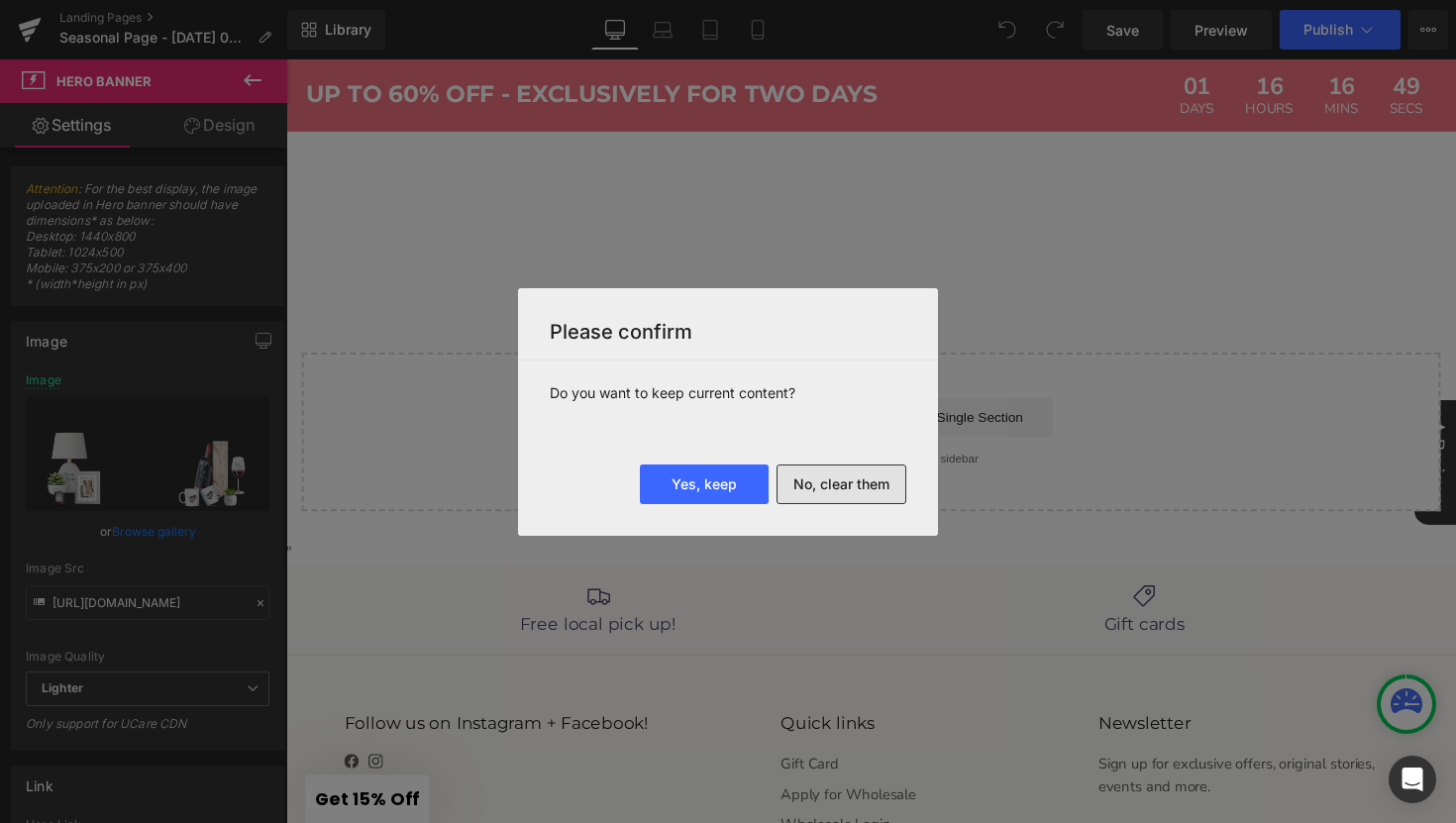
click at [807, 484] on button "No, clear them" at bounding box center [841, 484] width 130 height 40
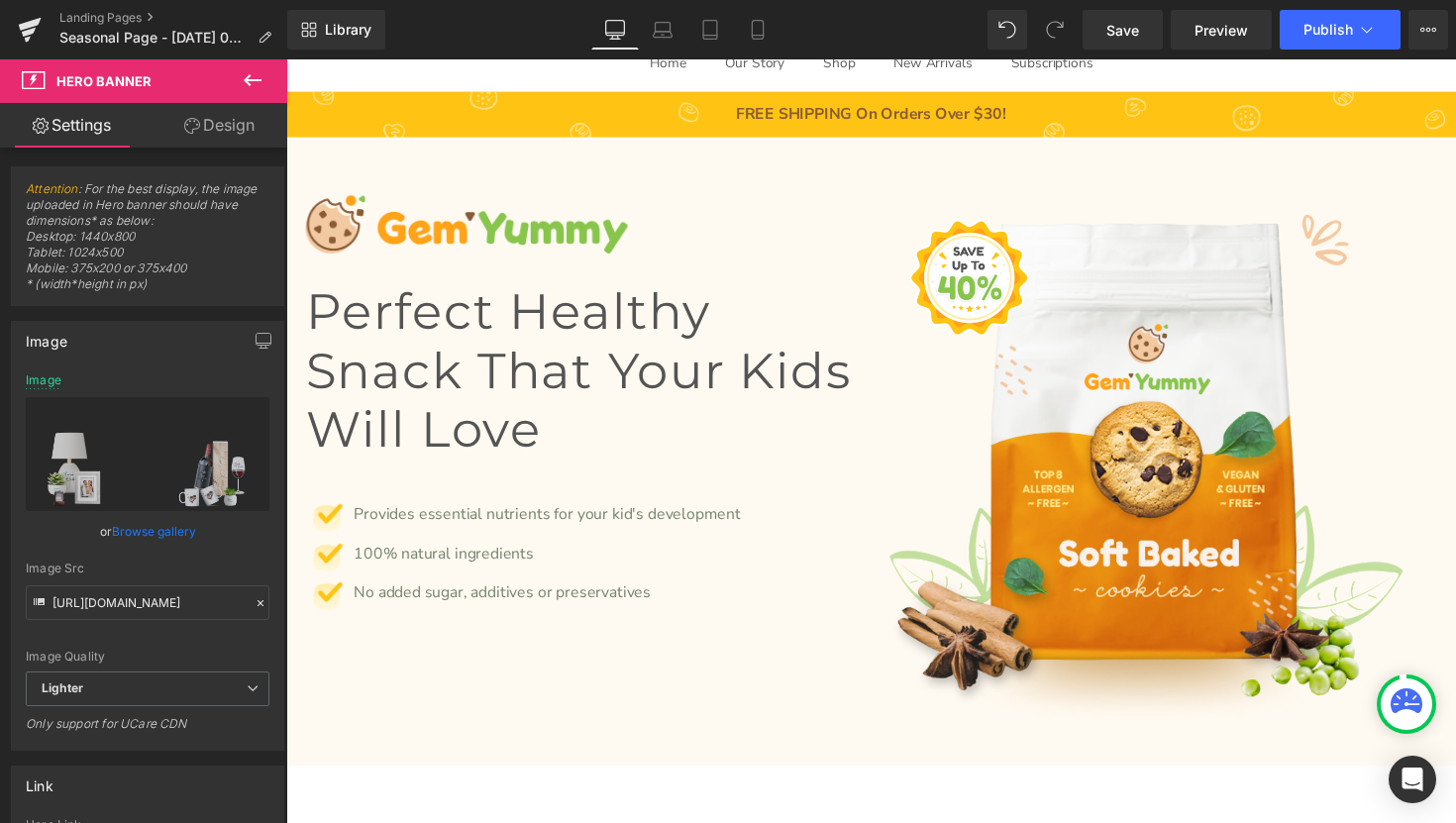
scroll to position [0, 0]
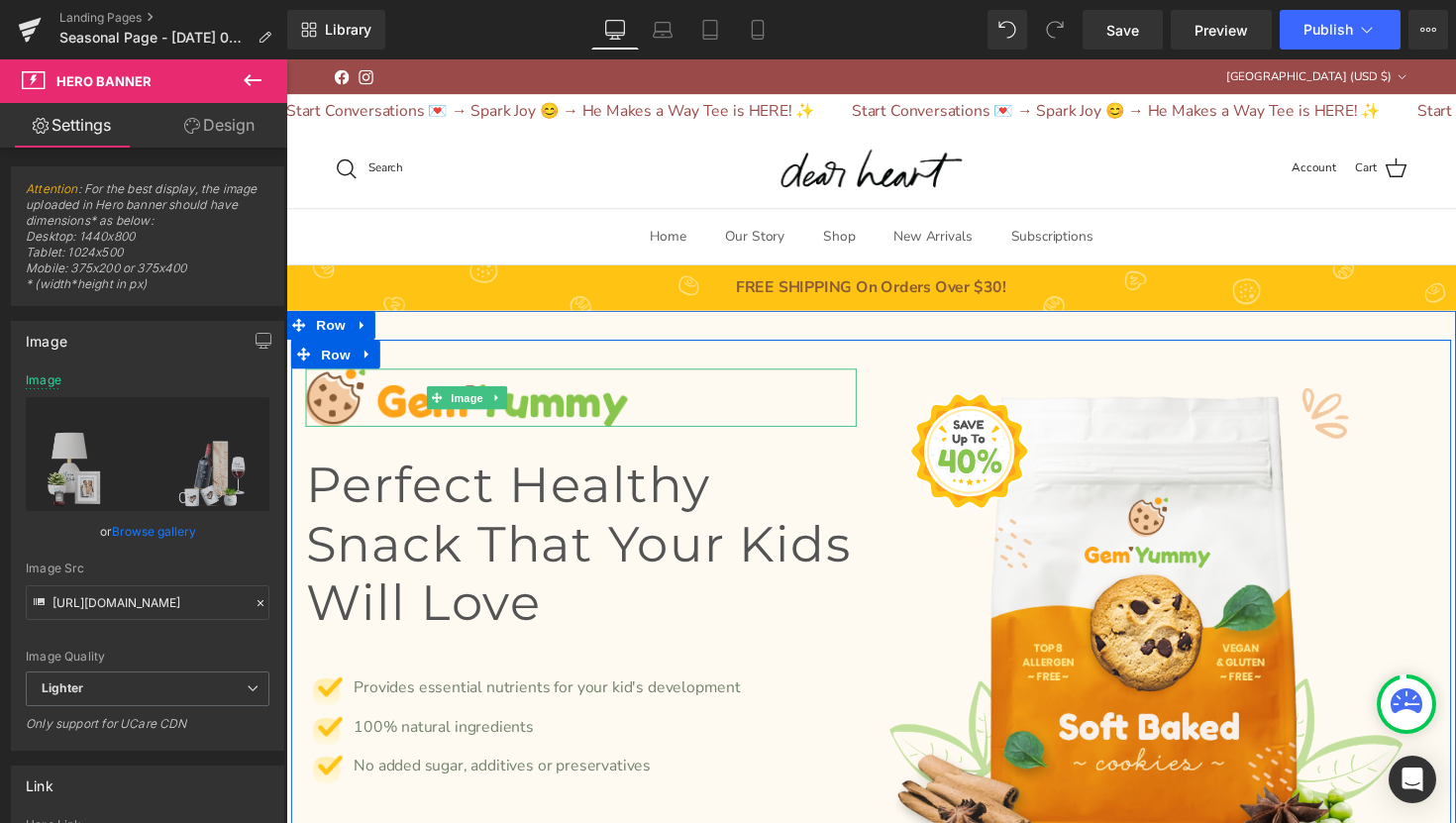
click at [794, 412] on div at bounding box center [588, 406] width 564 height 60
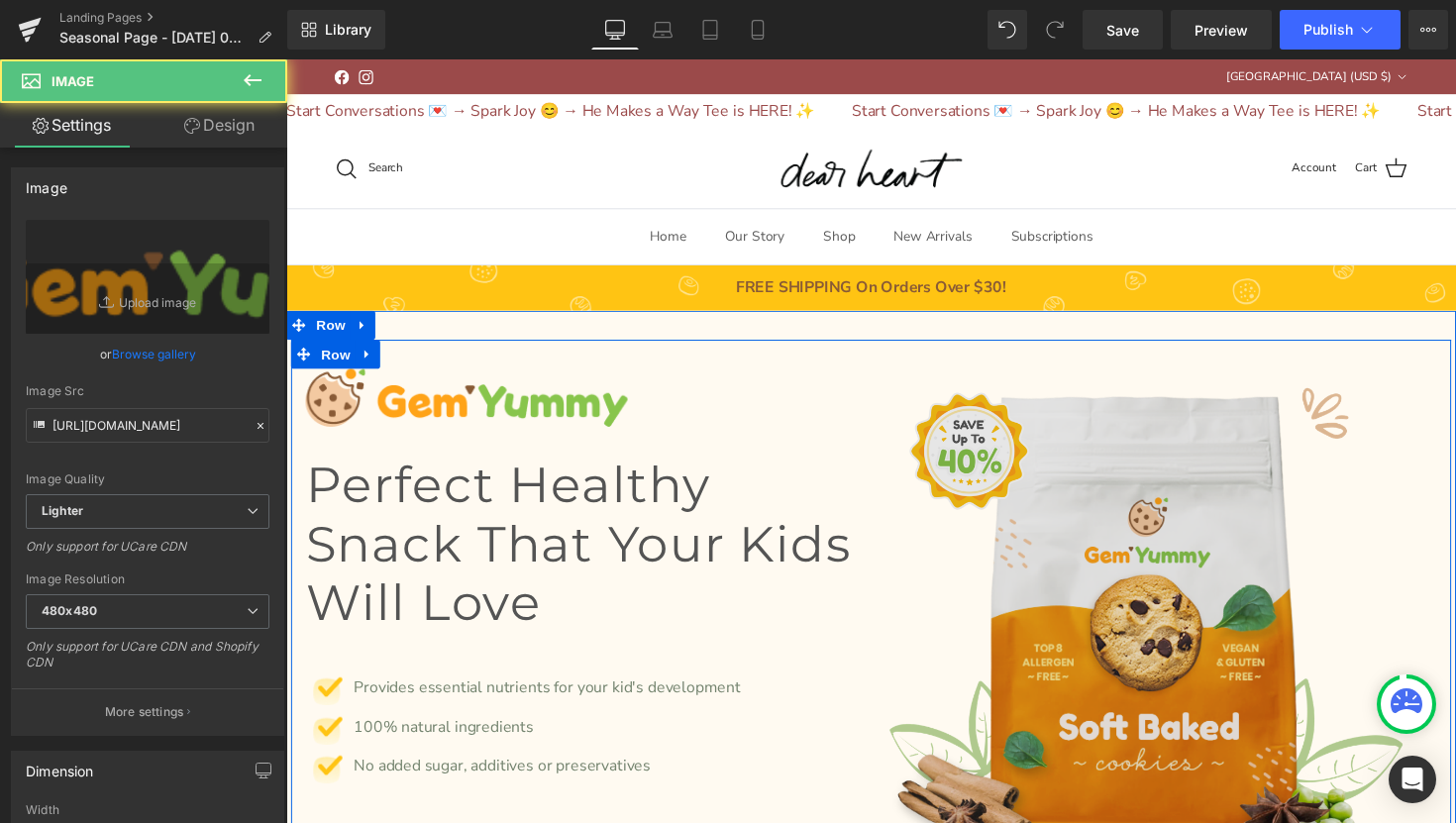
click at [938, 394] on img at bounding box center [1182, 658] width 564 height 564
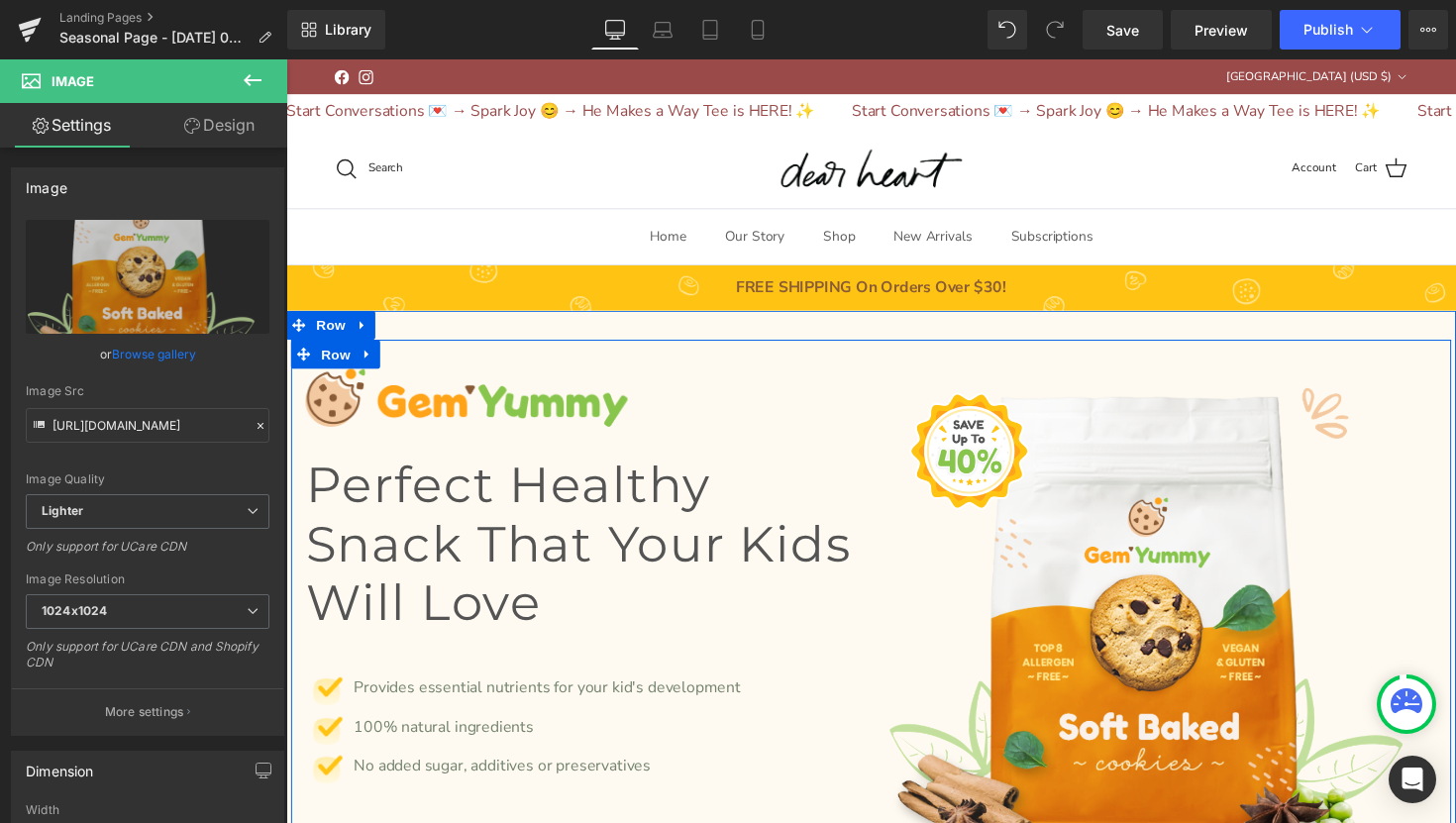
click at [857, 373] on div "Image Perfect Healthy Snack That Your Kids Will Love Heading Image Provides ess…" at bounding box center [885, 648] width 1189 height 604
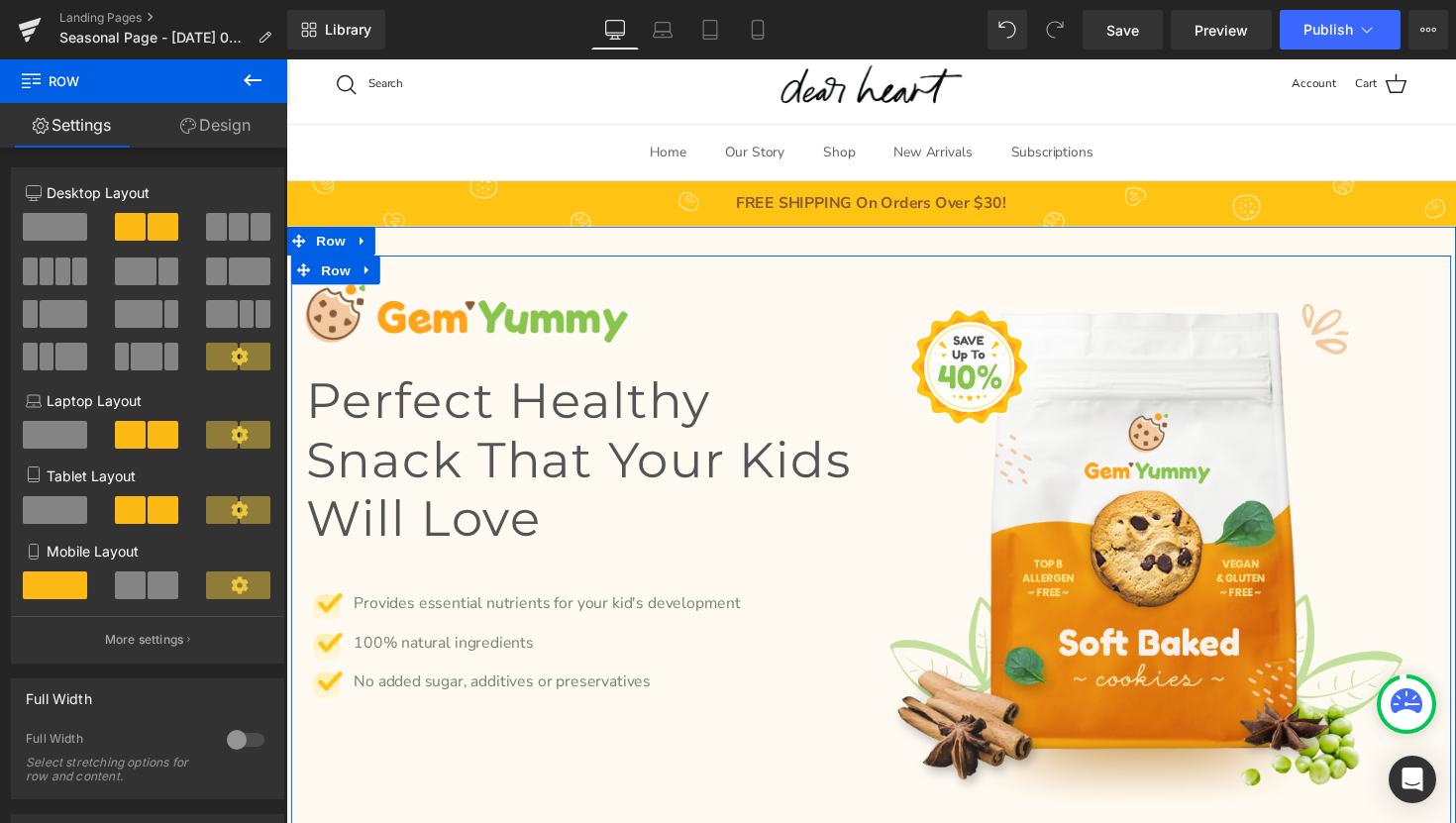
scroll to position [97, 0]
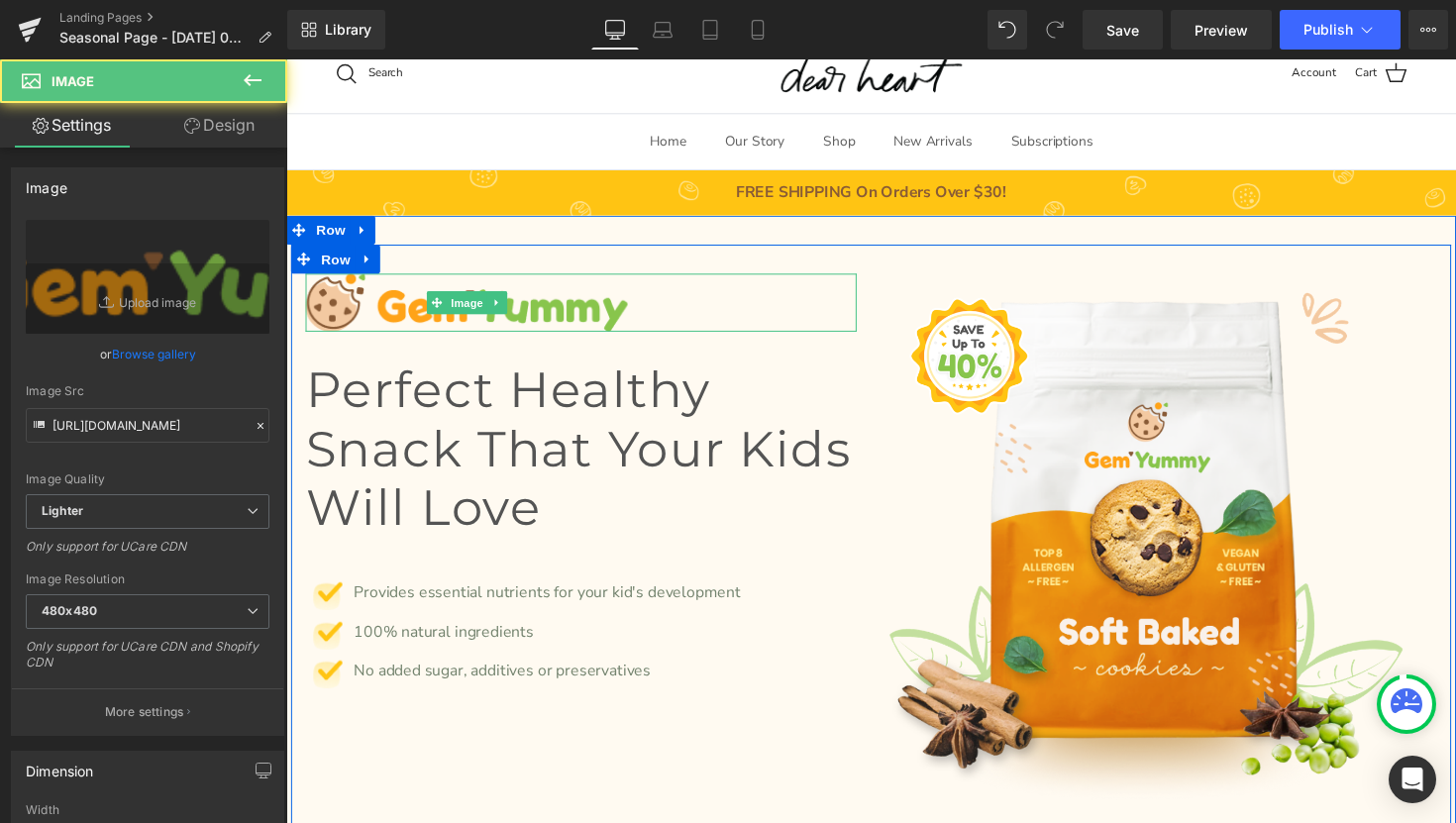
click at [733, 295] on div at bounding box center [588, 309] width 564 height 60
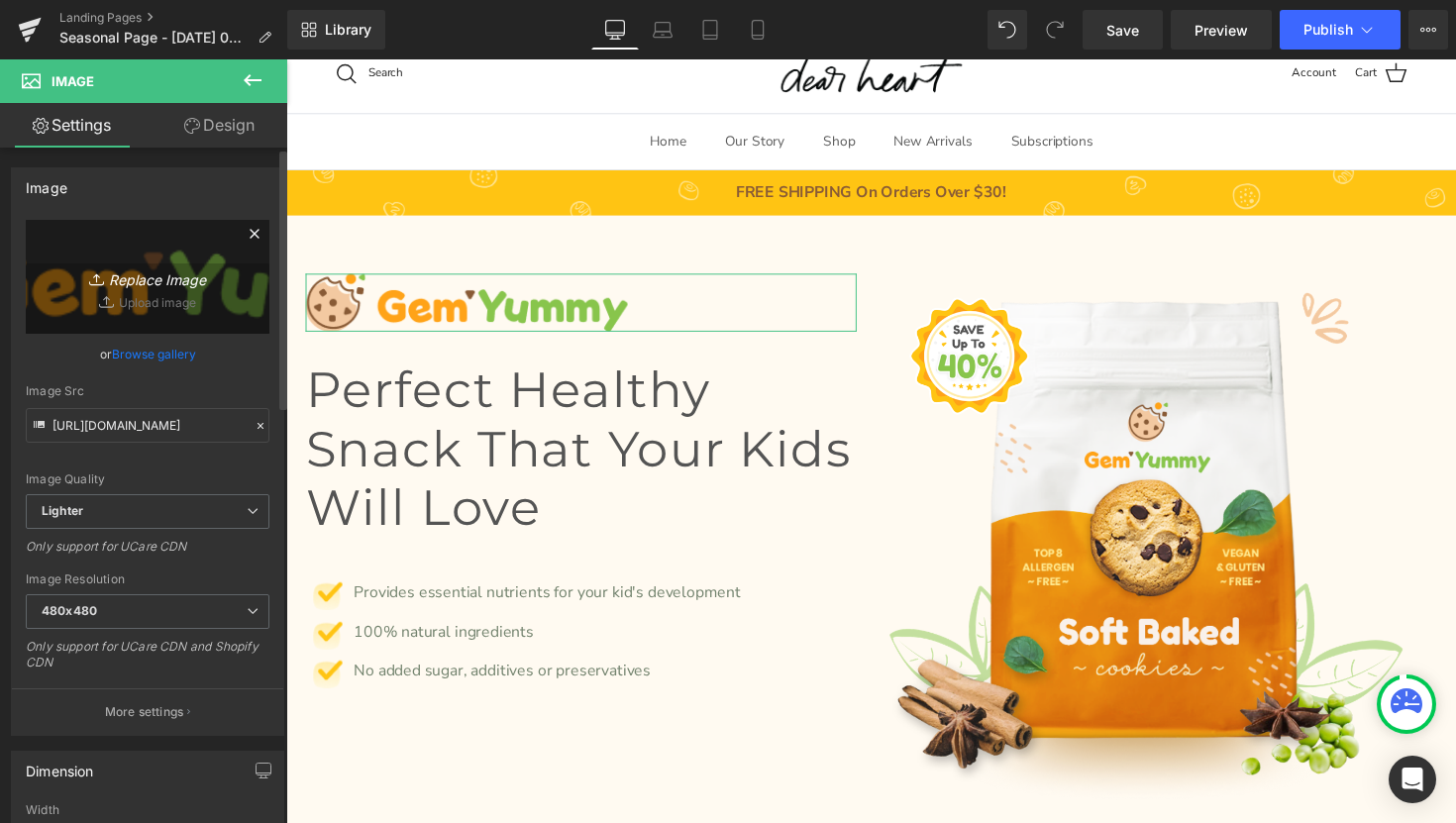
click at [181, 248] on link "Replace Image" at bounding box center [147, 276] width 243 height 114
click at [174, 304] on link "Replace Image" at bounding box center [147, 276] width 243 height 114
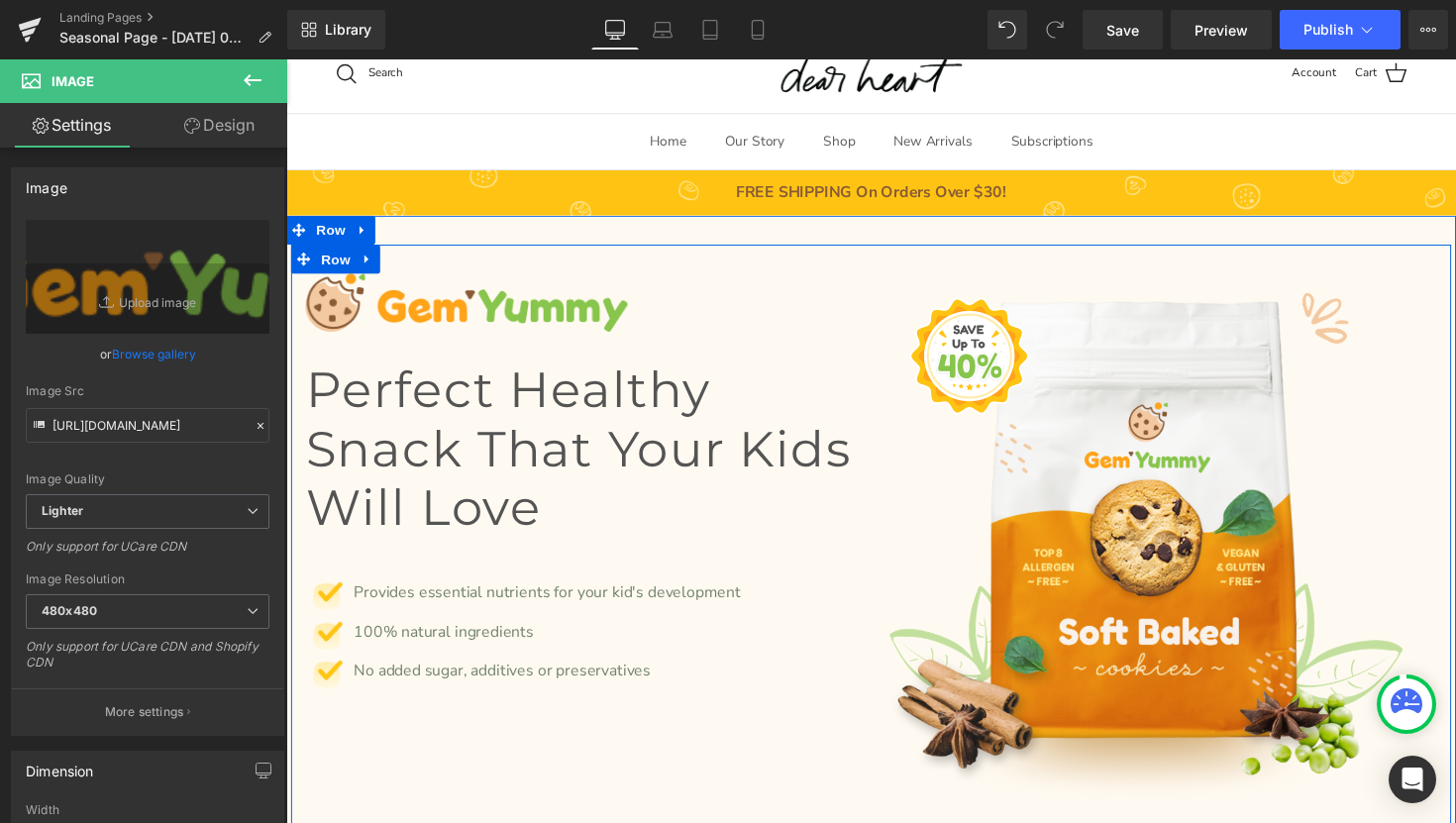
click at [884, 323] on div "Image Perfect Healthy Snack That Your Kids Will Love Heading Image Provides ess…" at bounding box center [588, 511] width 594 height 466
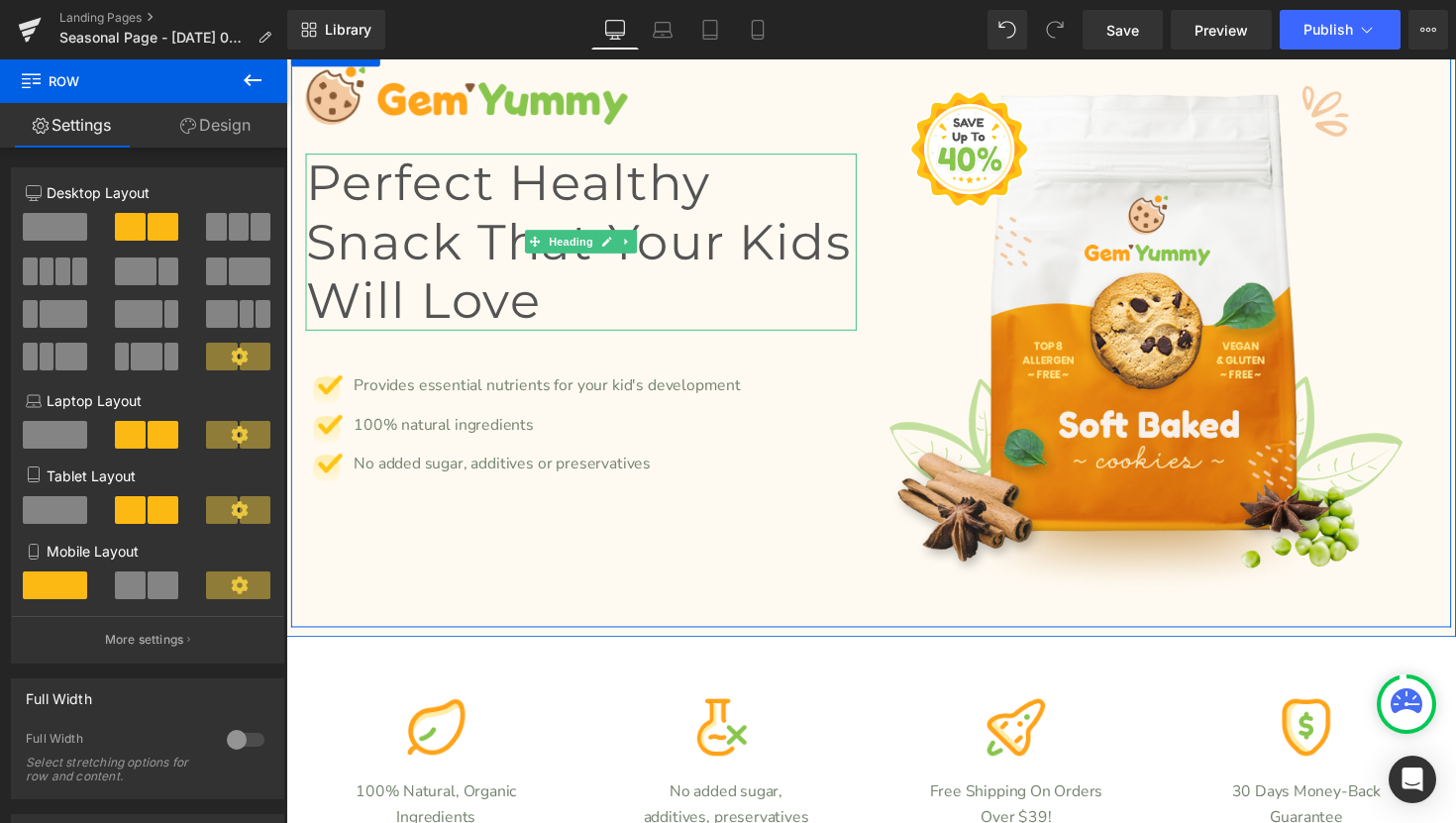
scroll to position [311, 0]
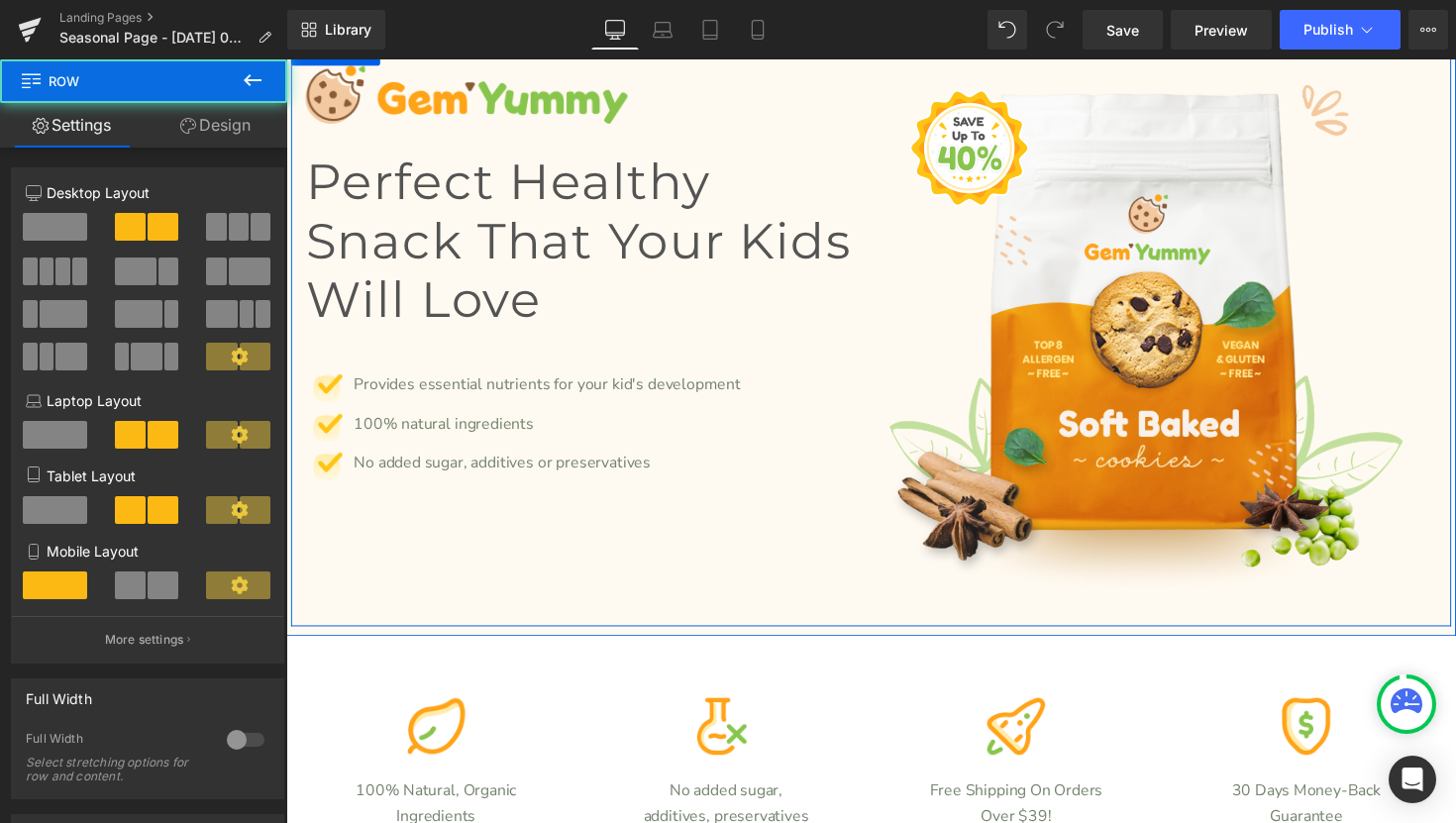
click at [790, 606] on div "Image Perfect Healthy Snack That Your Kids Will Love Heading Image Provides ess…" at bounding box center [885, 338] width 1189 height 604
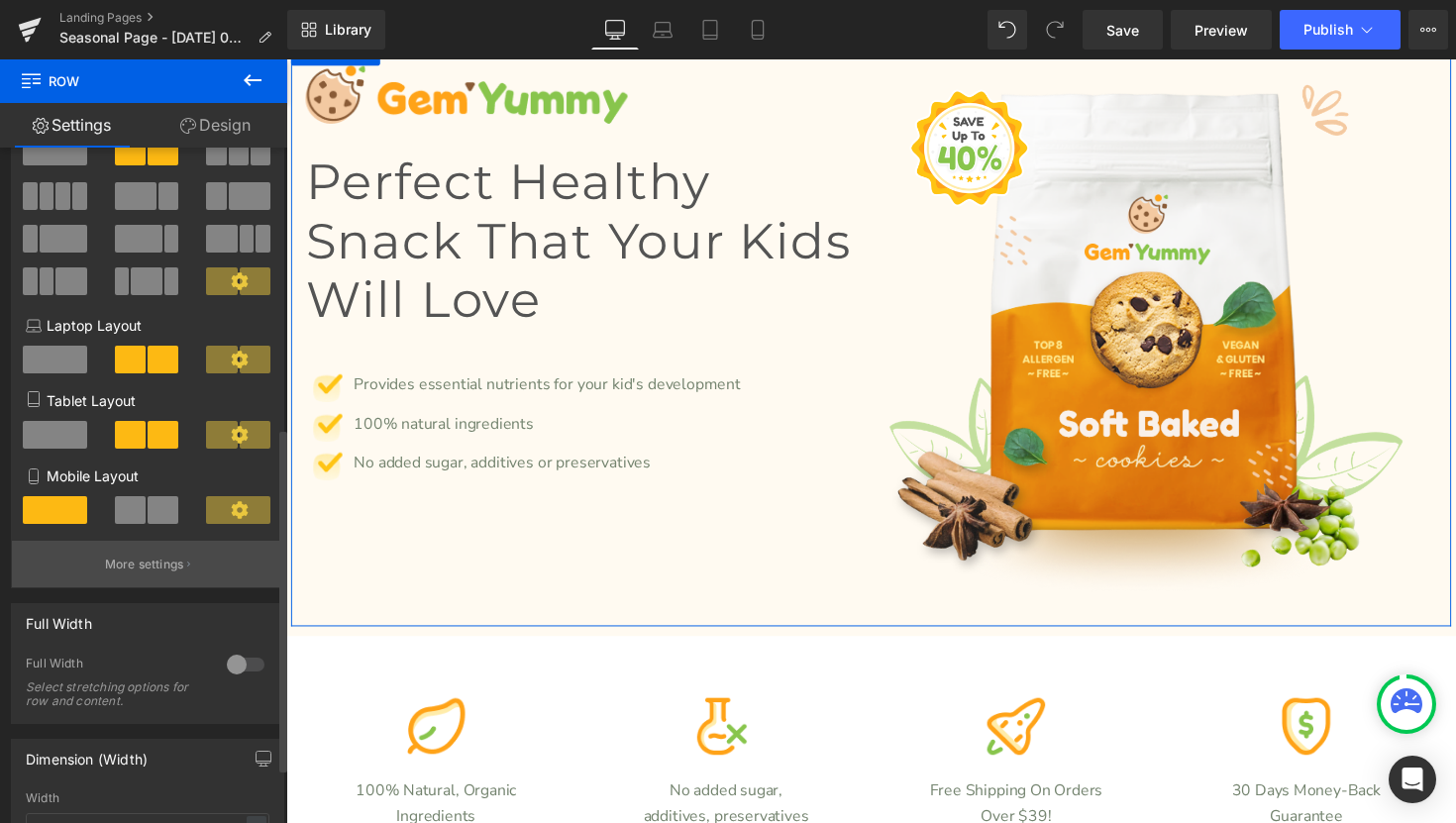
scroll to position [0, 0]
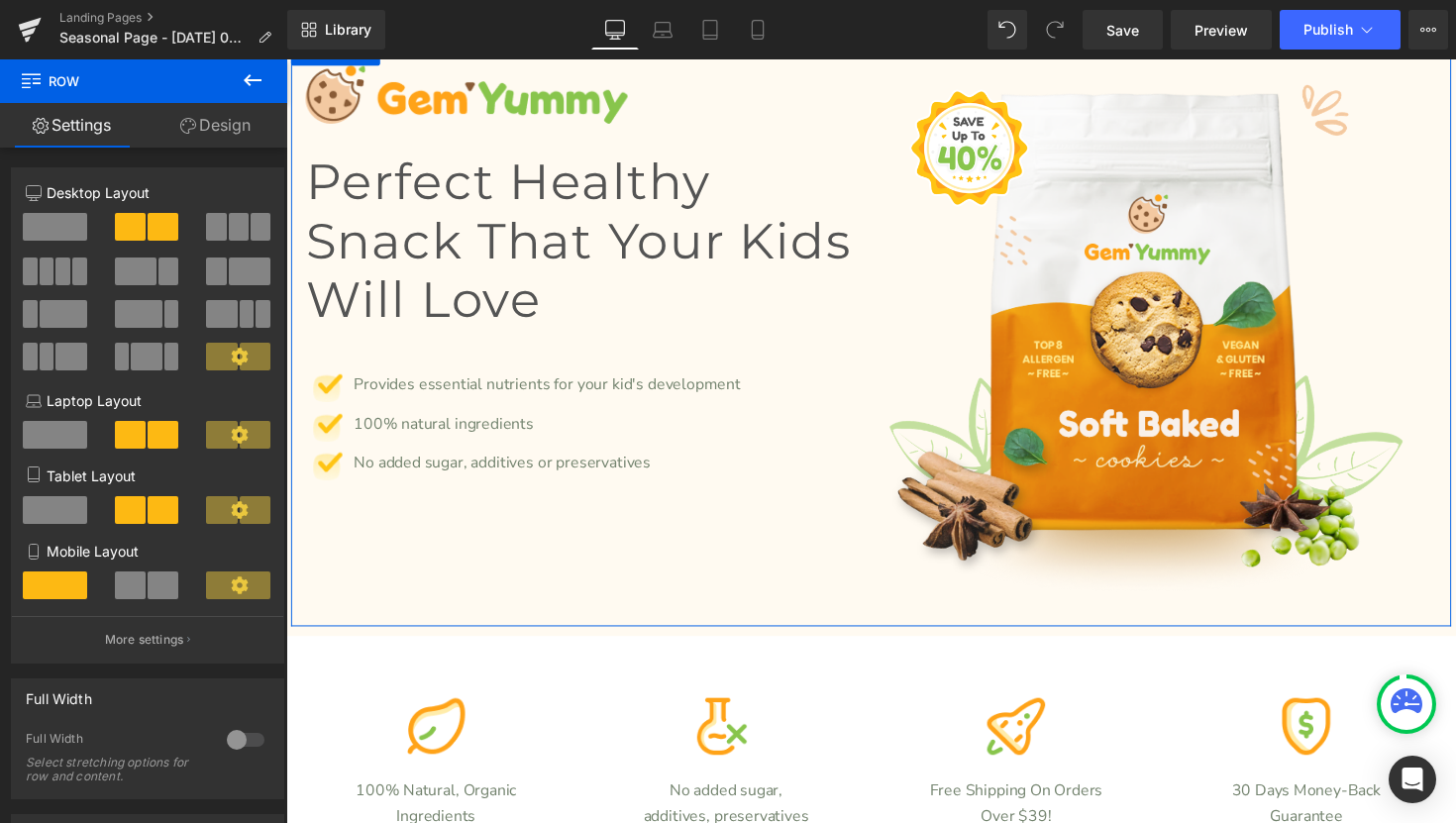
click at [219, 132] on link "Design" at bounding box center [216, 125] width 144 height 45
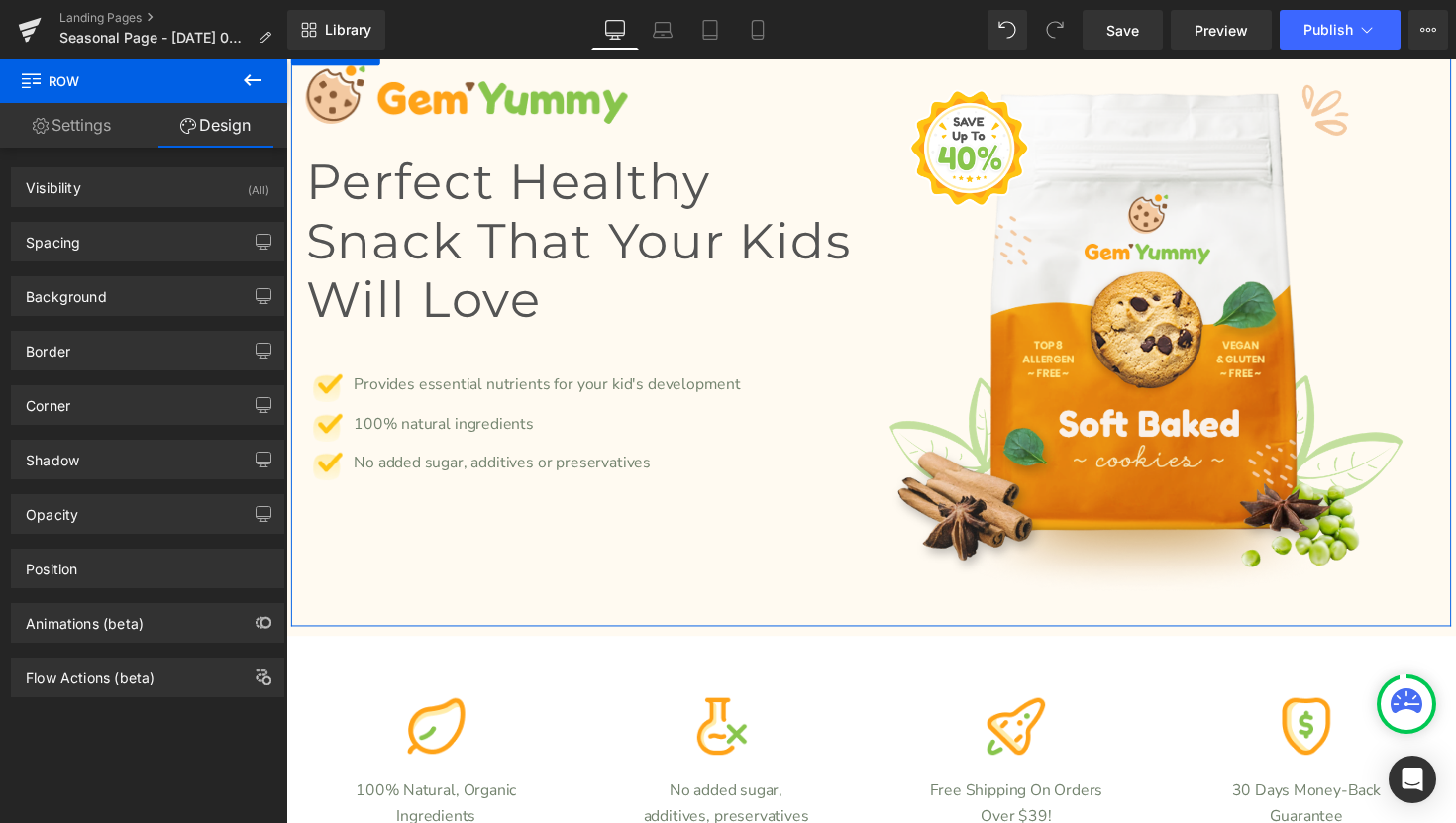
click at [82, 128] on link "Settings" at bounding box center [72, 125] width 144 height 45
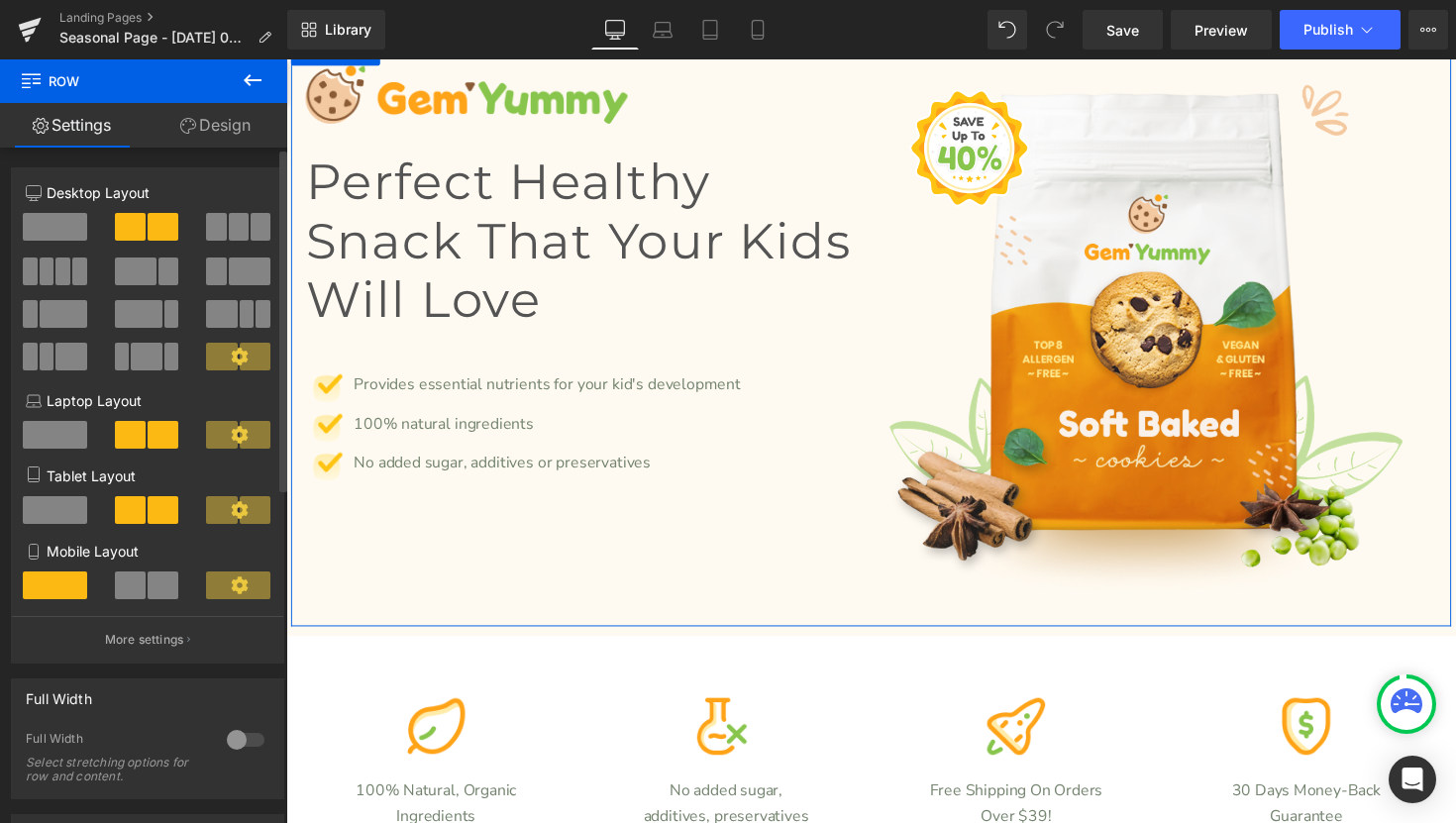
click at [64, 234] on span at bounding box center [55, 226] width 65 height 28
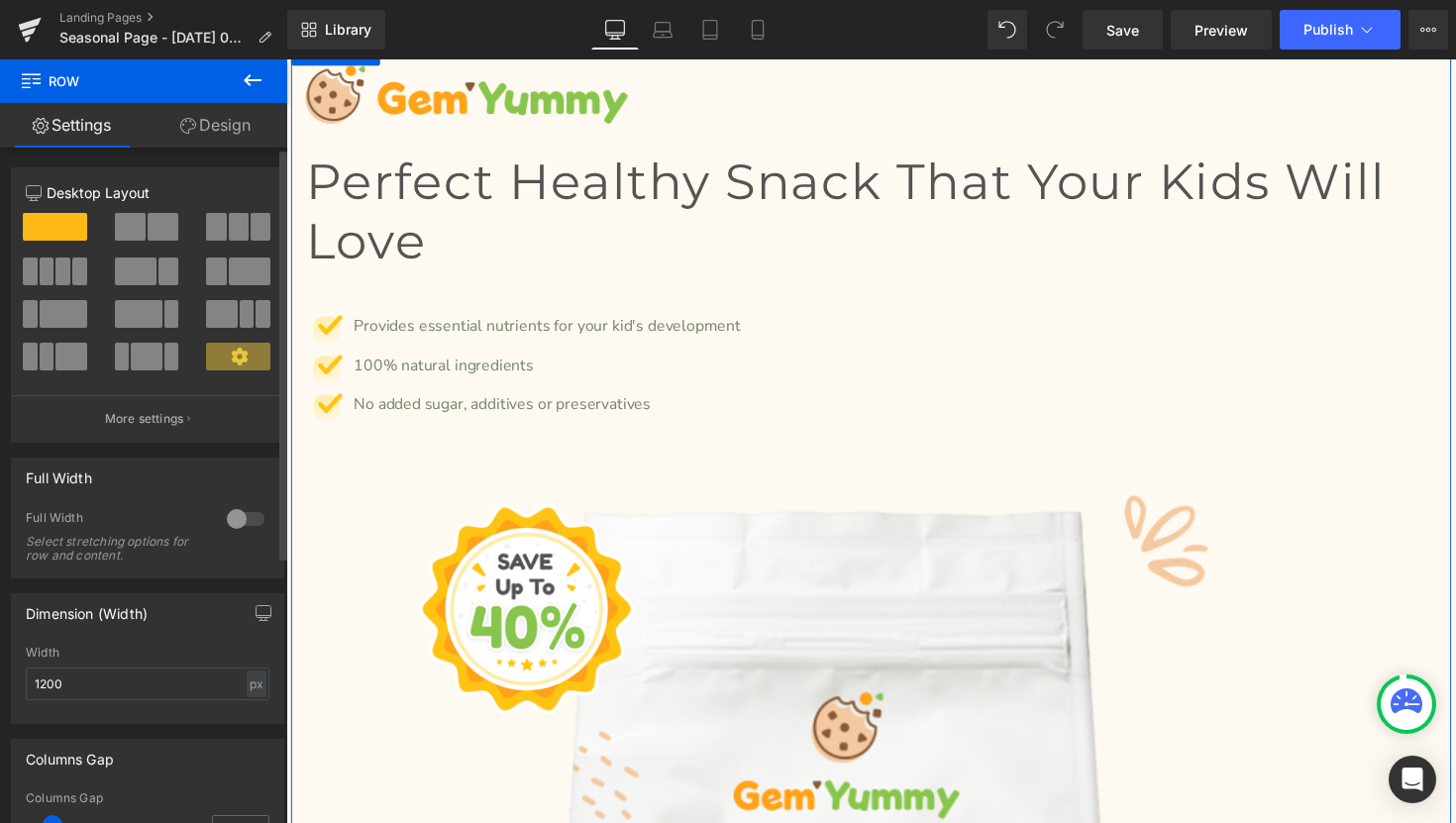
click at [137, 223] on span at bounding box center [130, 226] width 31 height 28
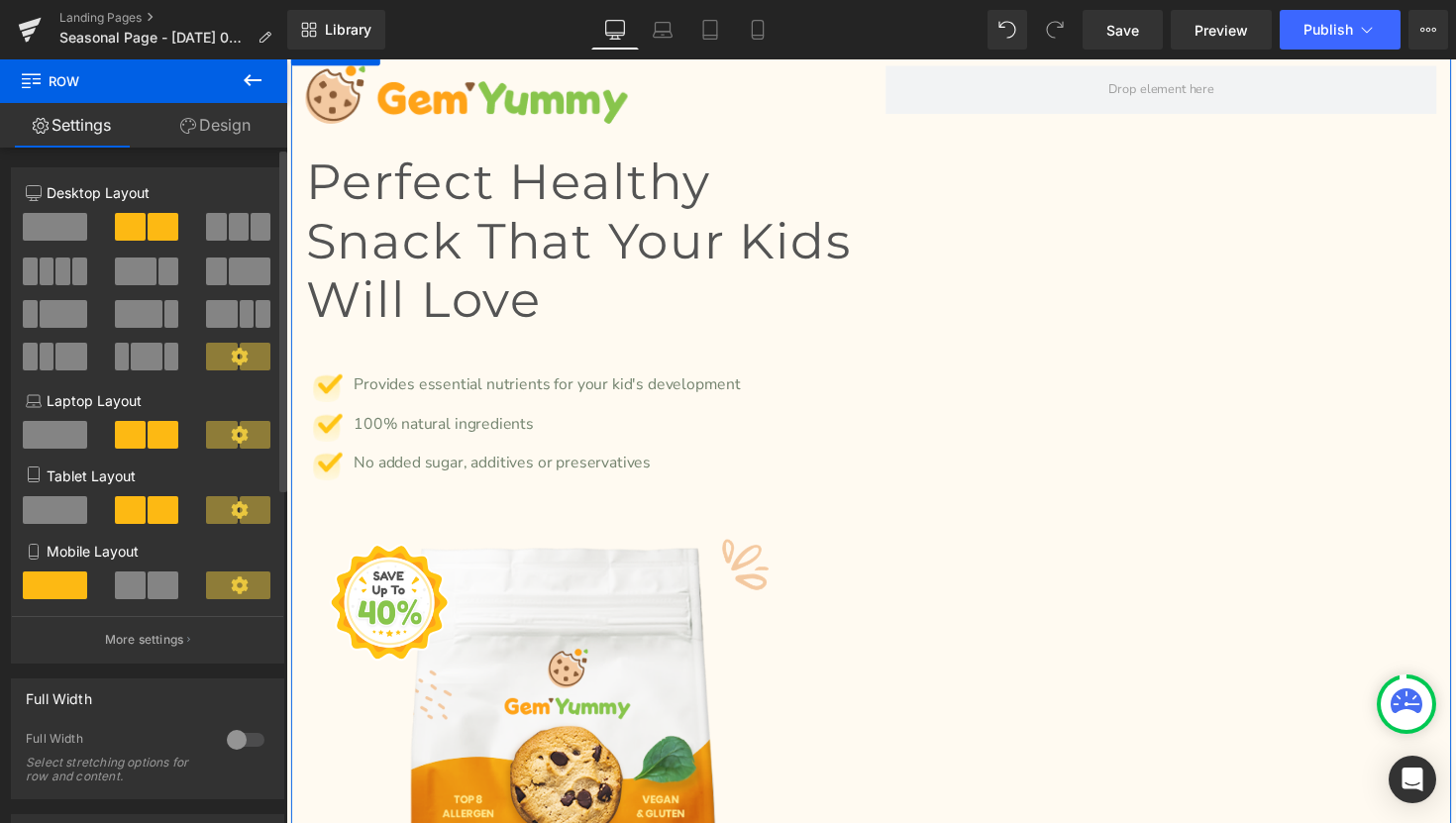
click at [215, 226] on span at bounding box center [216, 226] width 20 height 28
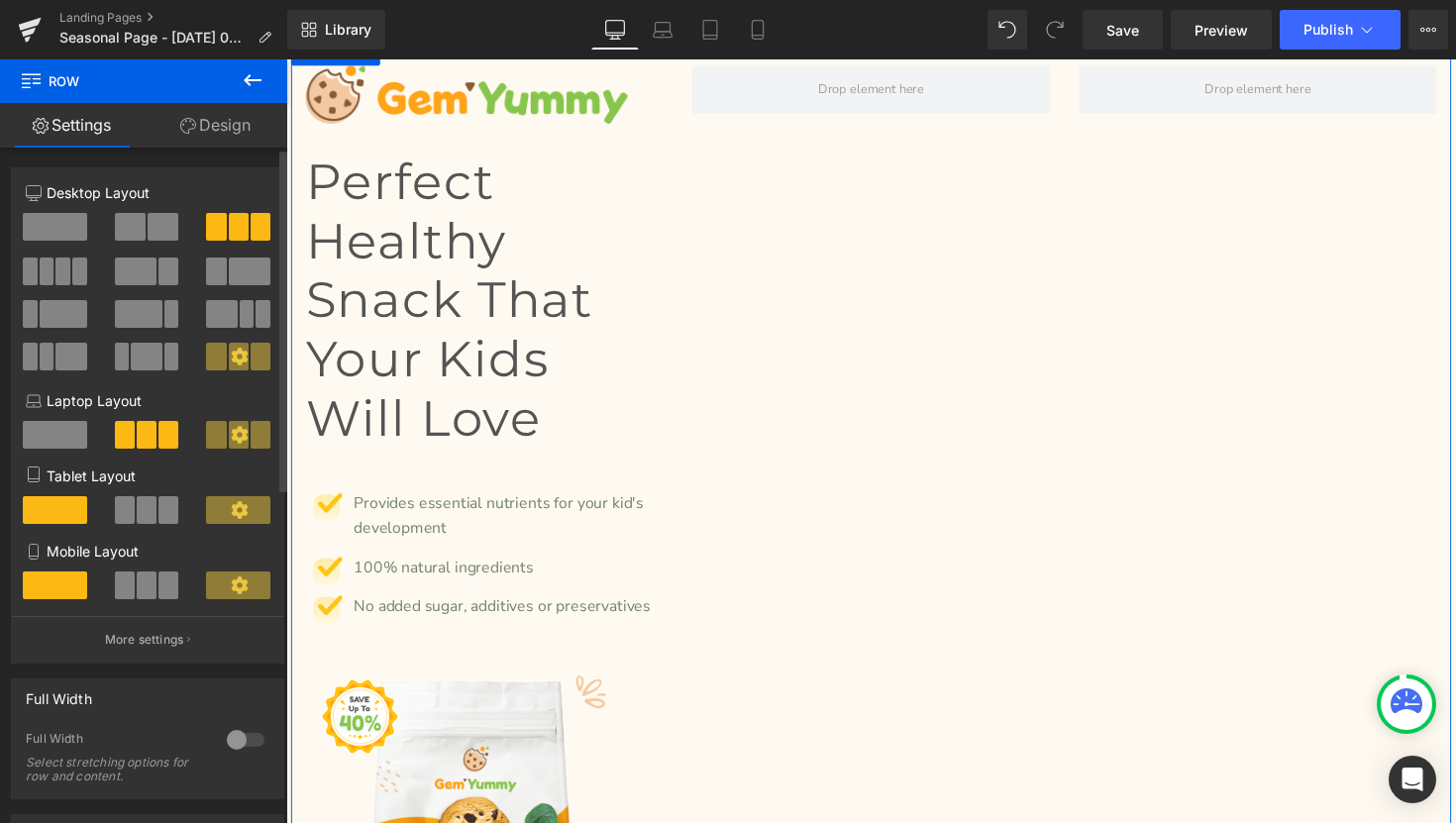
click at [57, 267] on span at bounding box center [63, 271] width 15 height 28
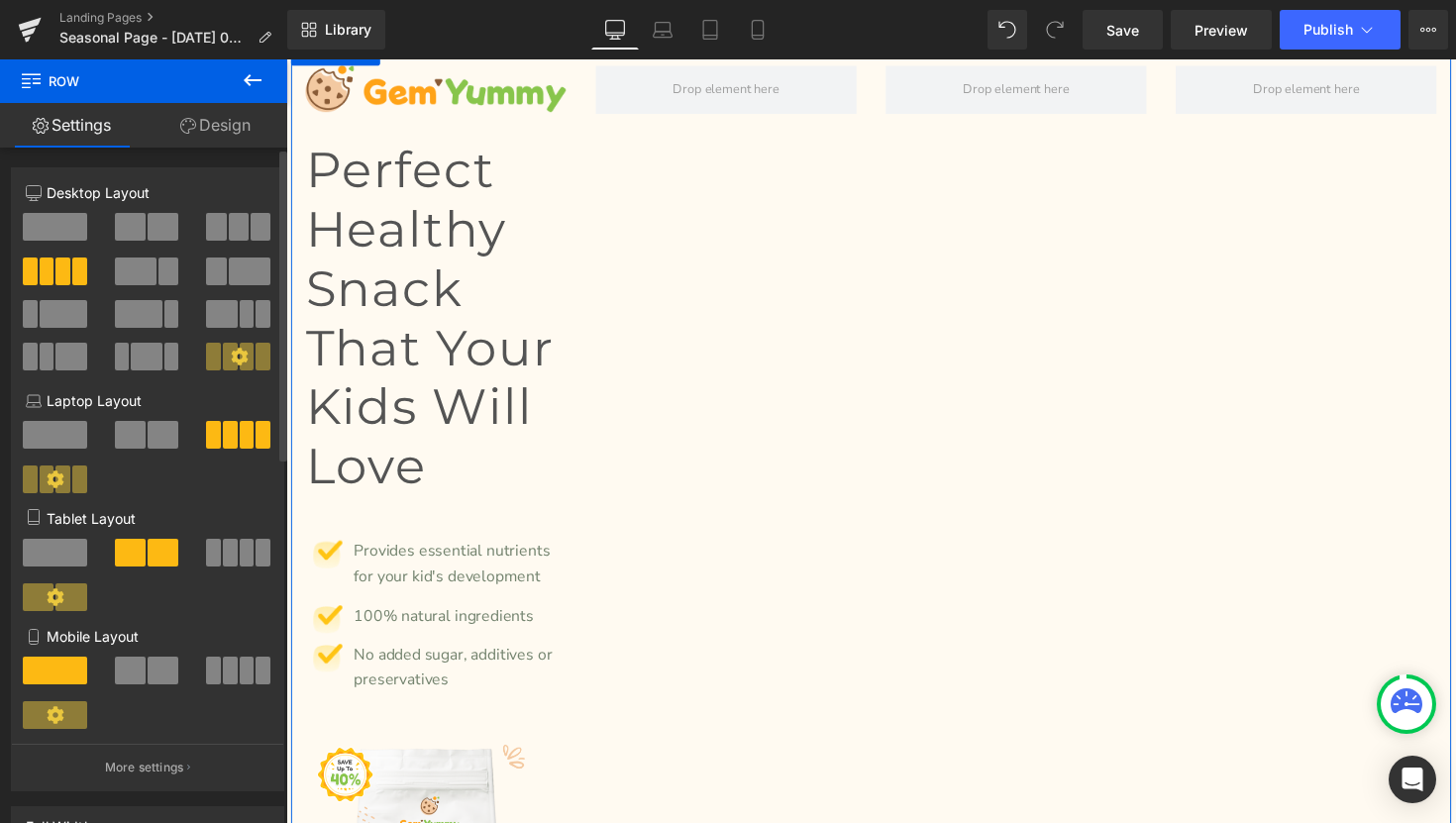
click at [119, 267] on span at bounding box center [136, 271] width 42 height 28
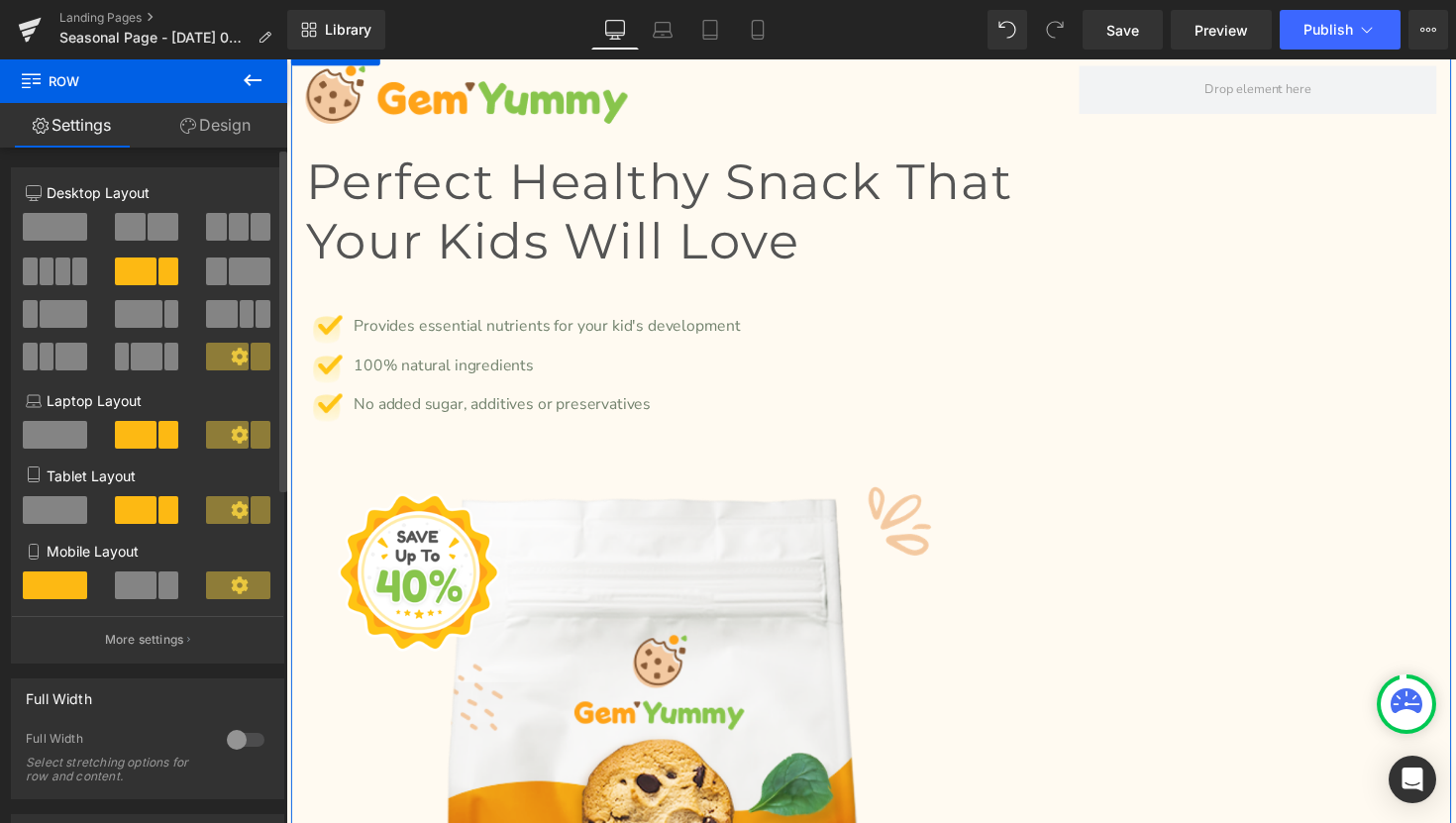
click at [237, 266] on span at bounding box center [249, 271] width 42 height 28
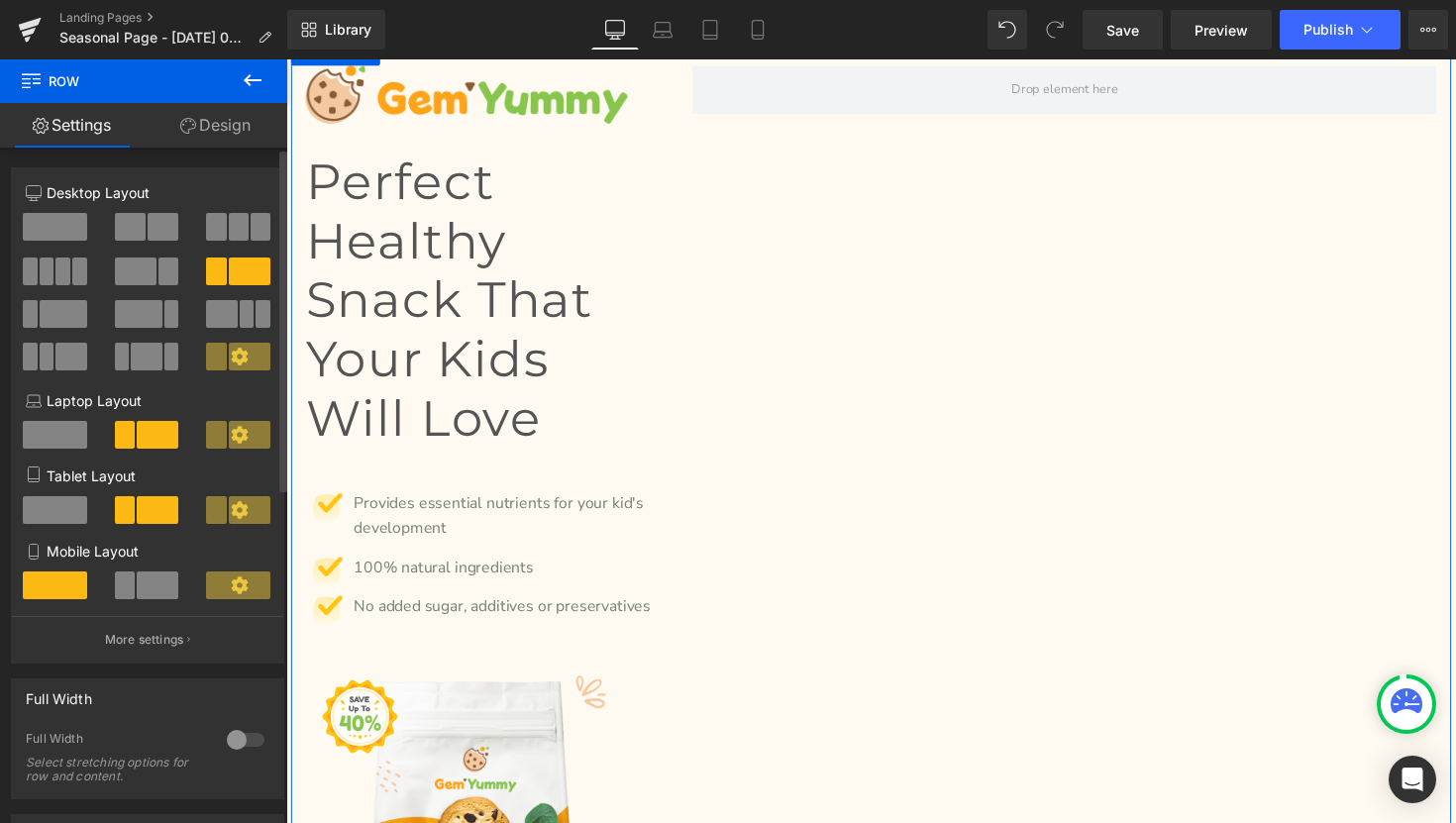
click at [73, 322] on span at bounding box center [64, 314] width 48 height 28
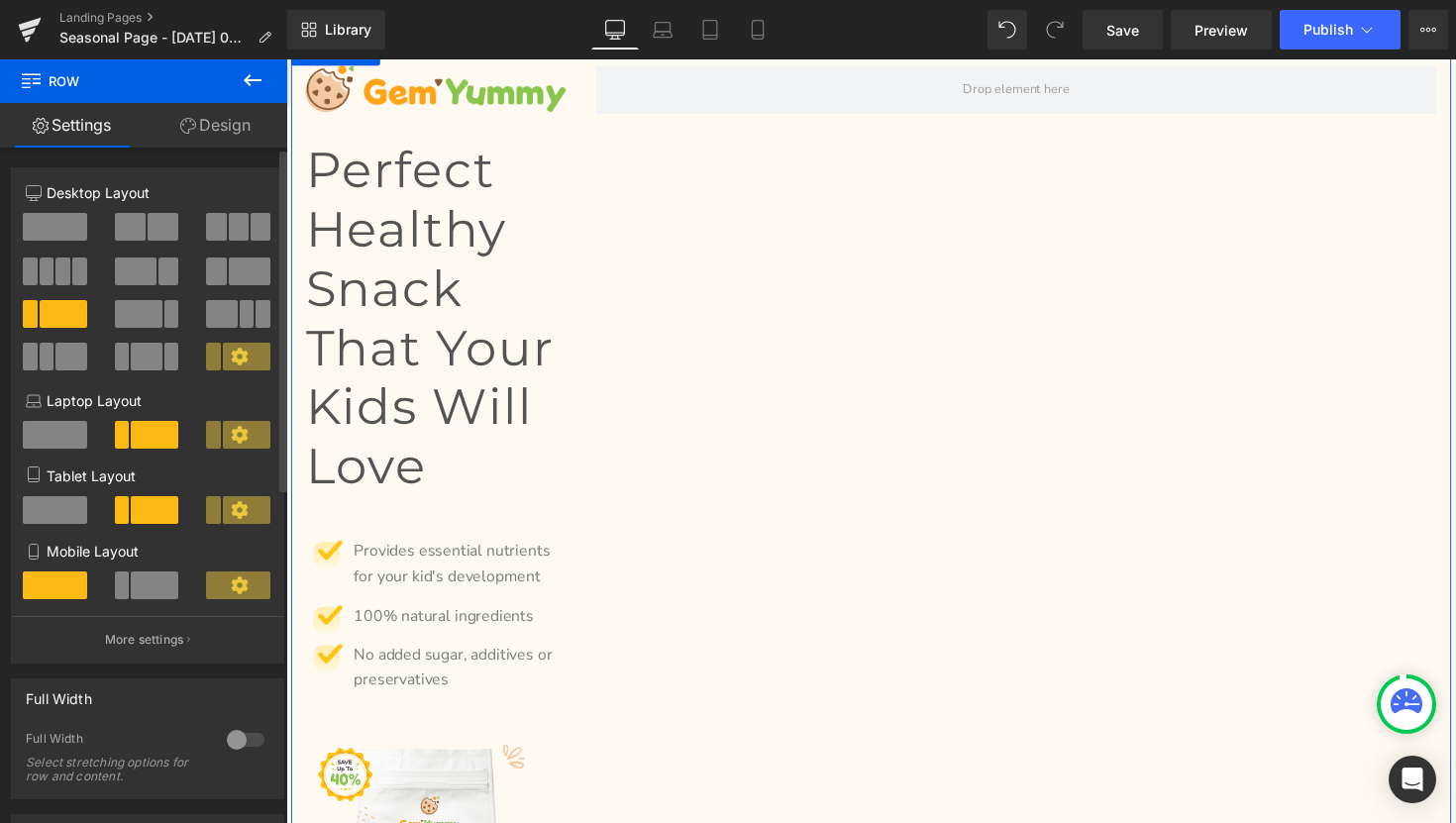
click at [140, 318] on span at bounding box center [139, 314] width 48 height 28
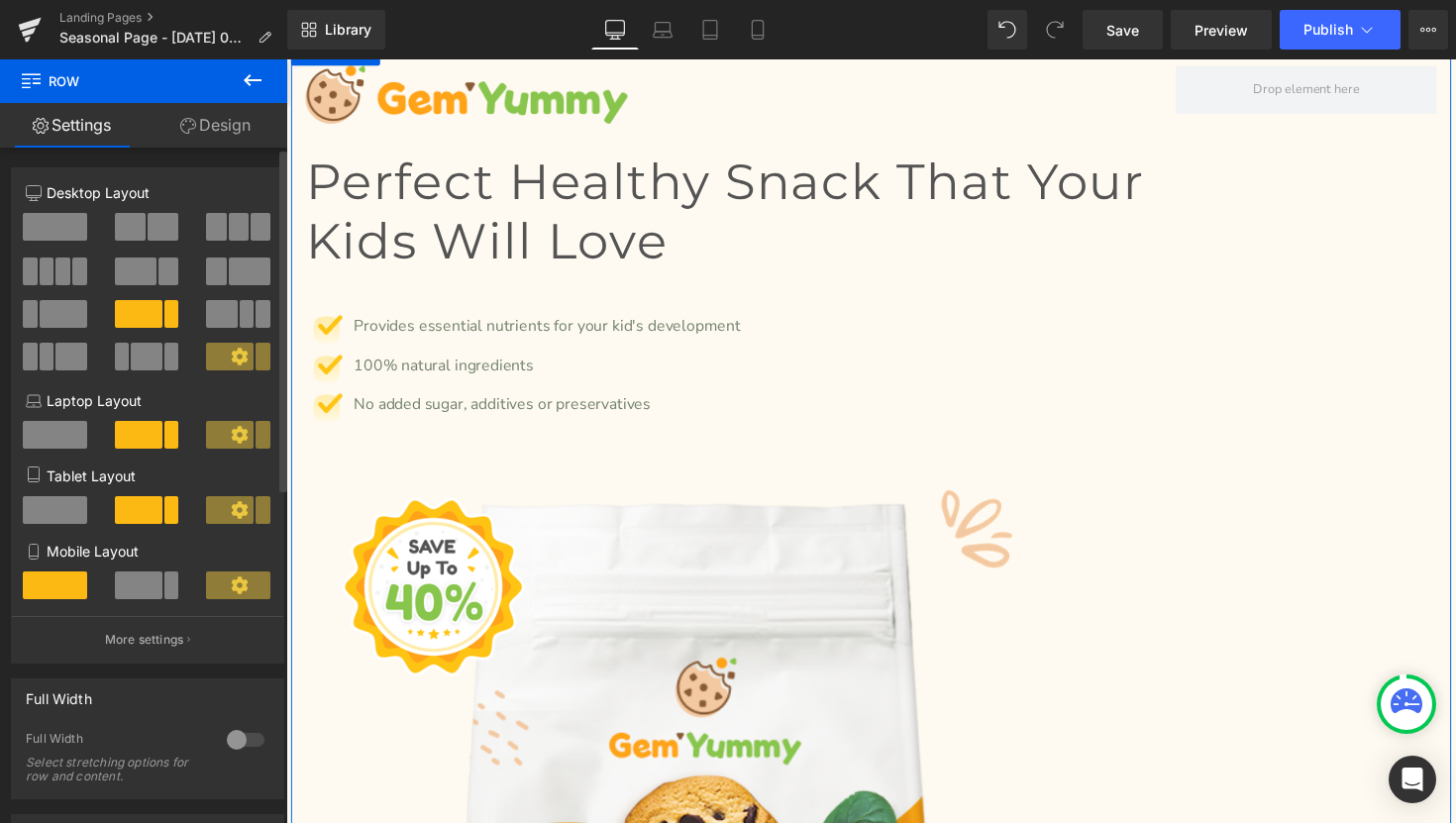
click at [218, 320] on span at bounding box center [220, 314] width 31 height 28
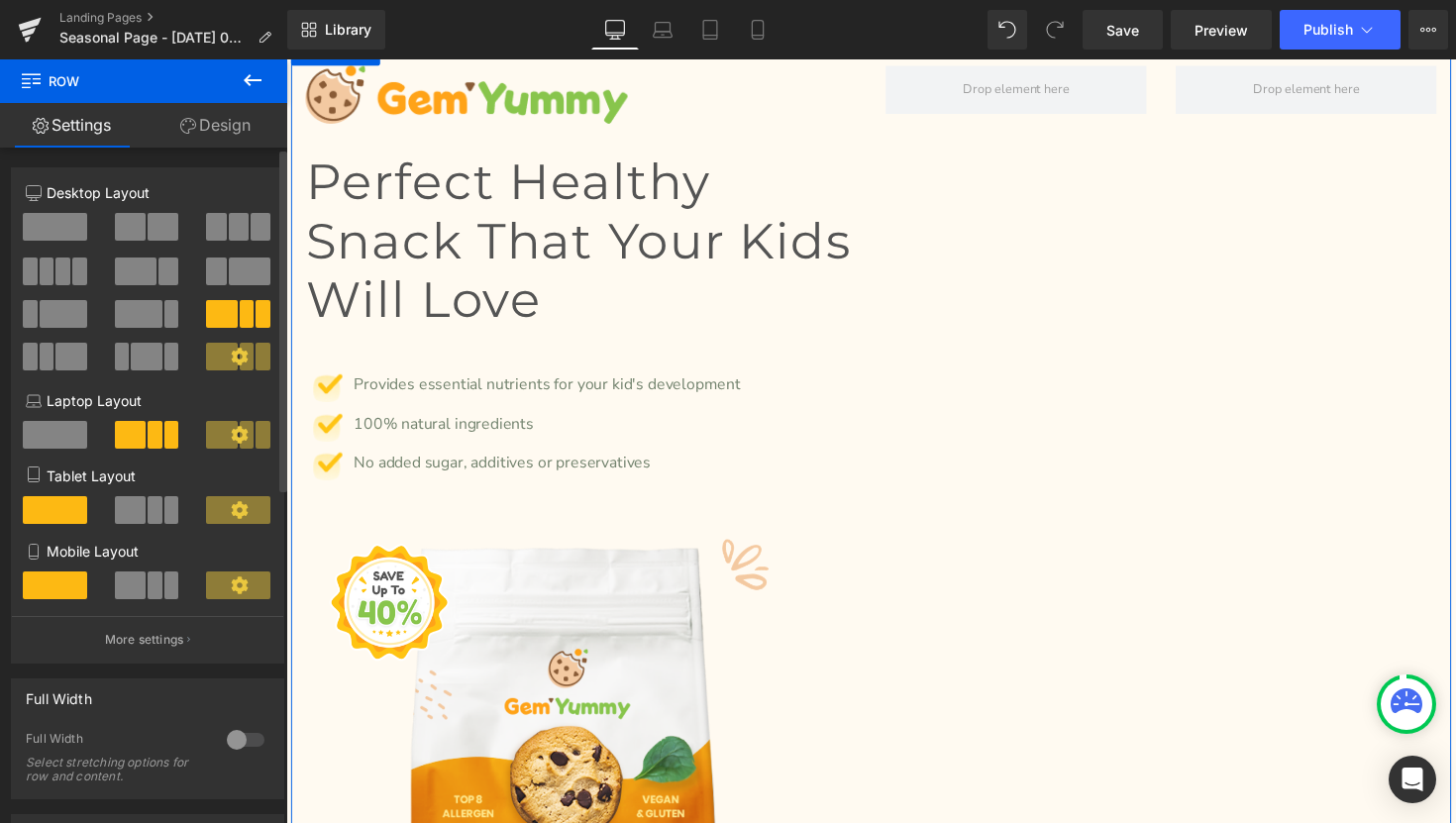
click at [153, 353] on span at bounding box center [146, 356] width 31 height 28
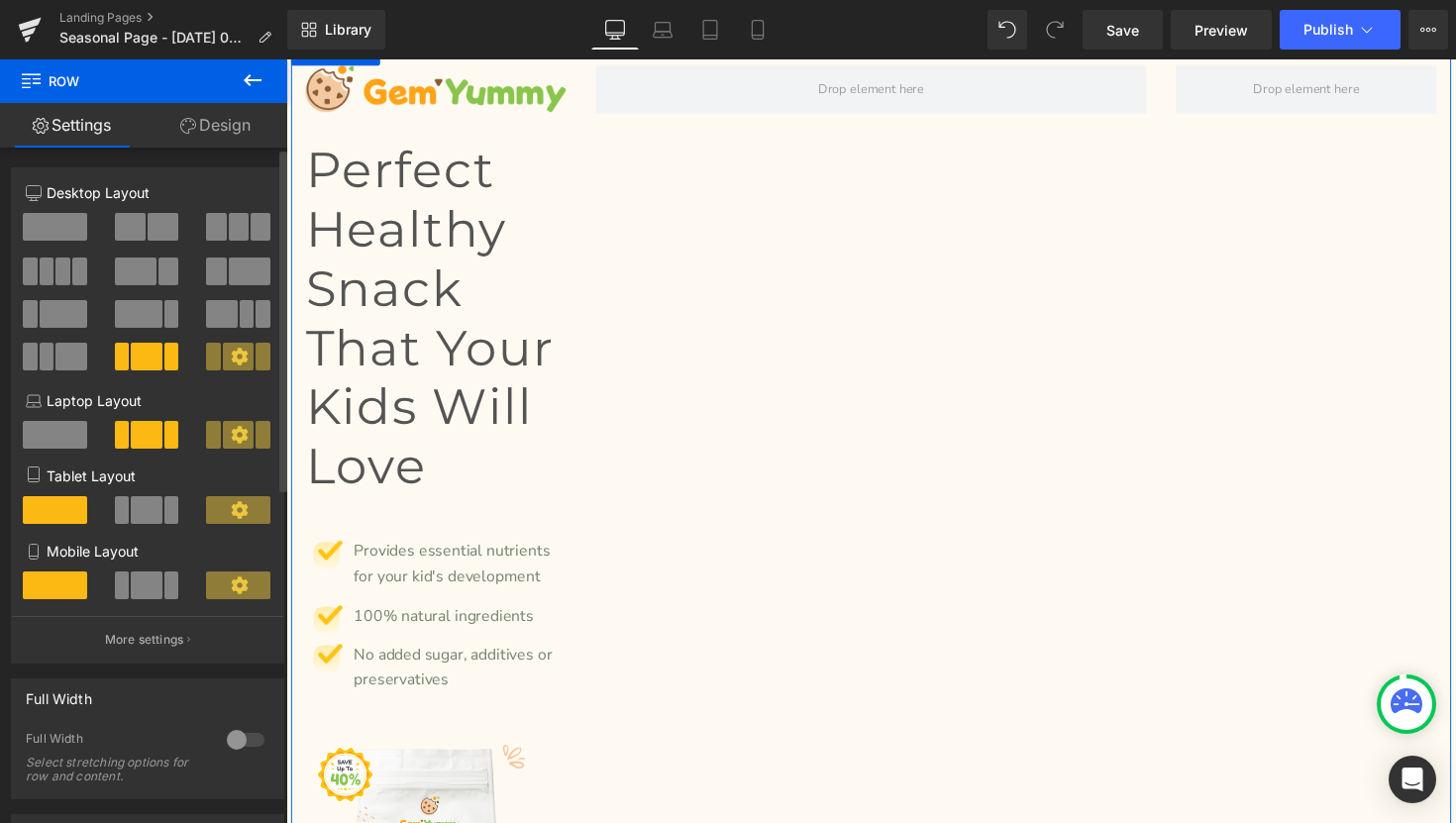
click at [74, 352] on span at bounding box center [71, 356] width 31 height 28
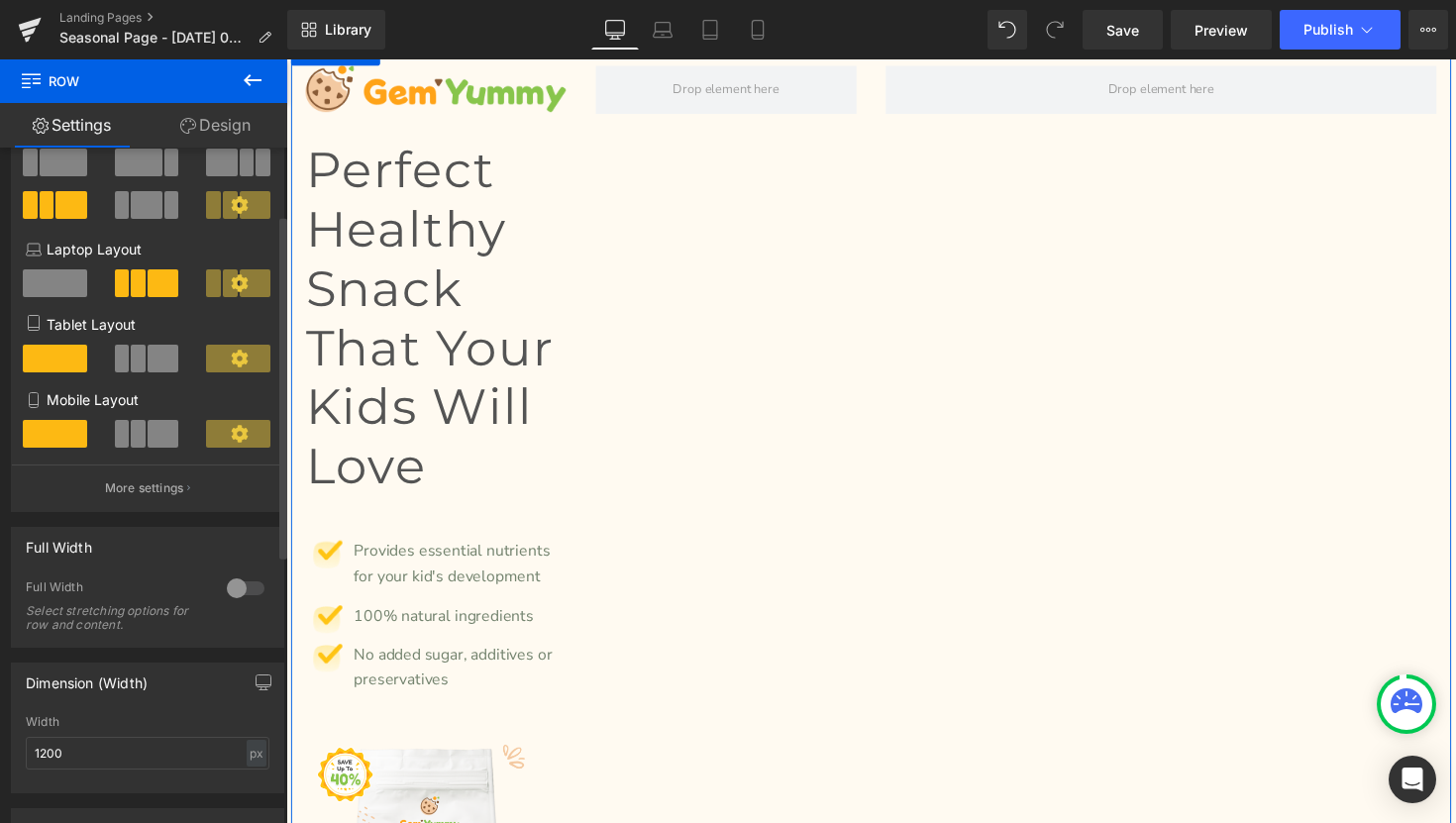
scroll to position [155, 0]
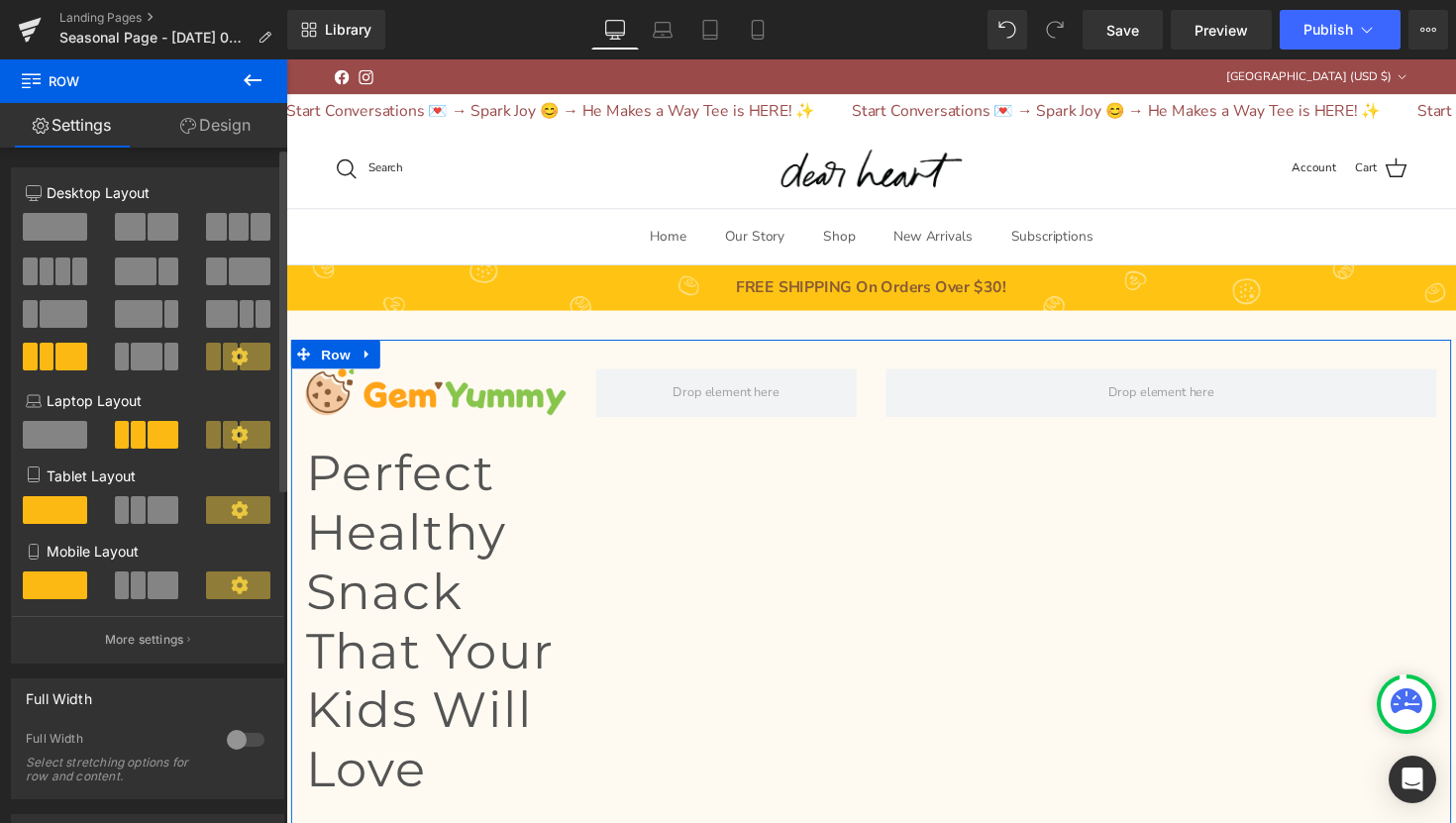
click at [69, 218] on span at bounding box center [55, 226] width 65 height 28
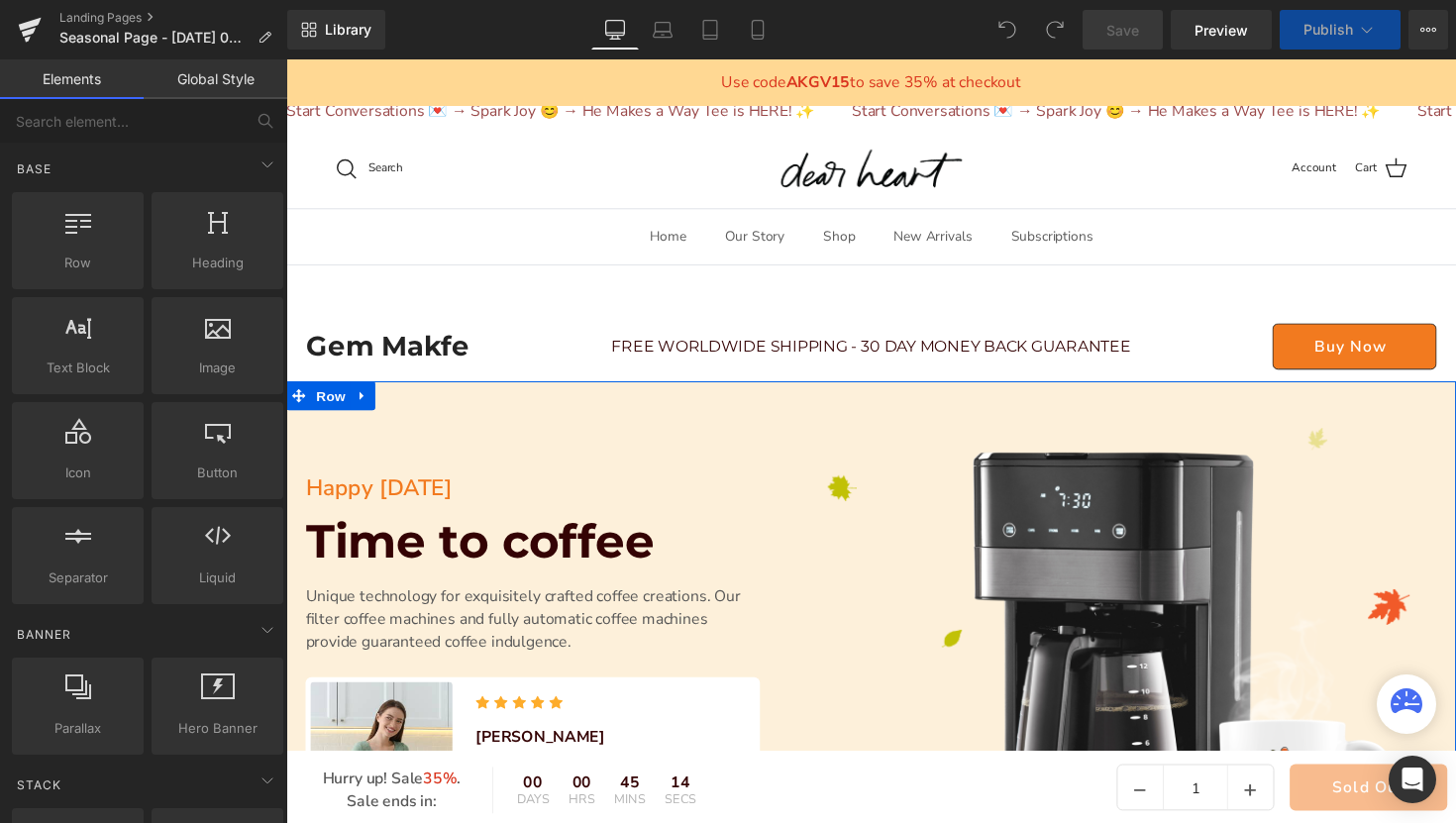
click at [604, 427] on div "Happy Thanksgiving Text Block Time to coffee Heading Unique technology for exqu…" at bounding box center [885, 709] width 1199 height 639
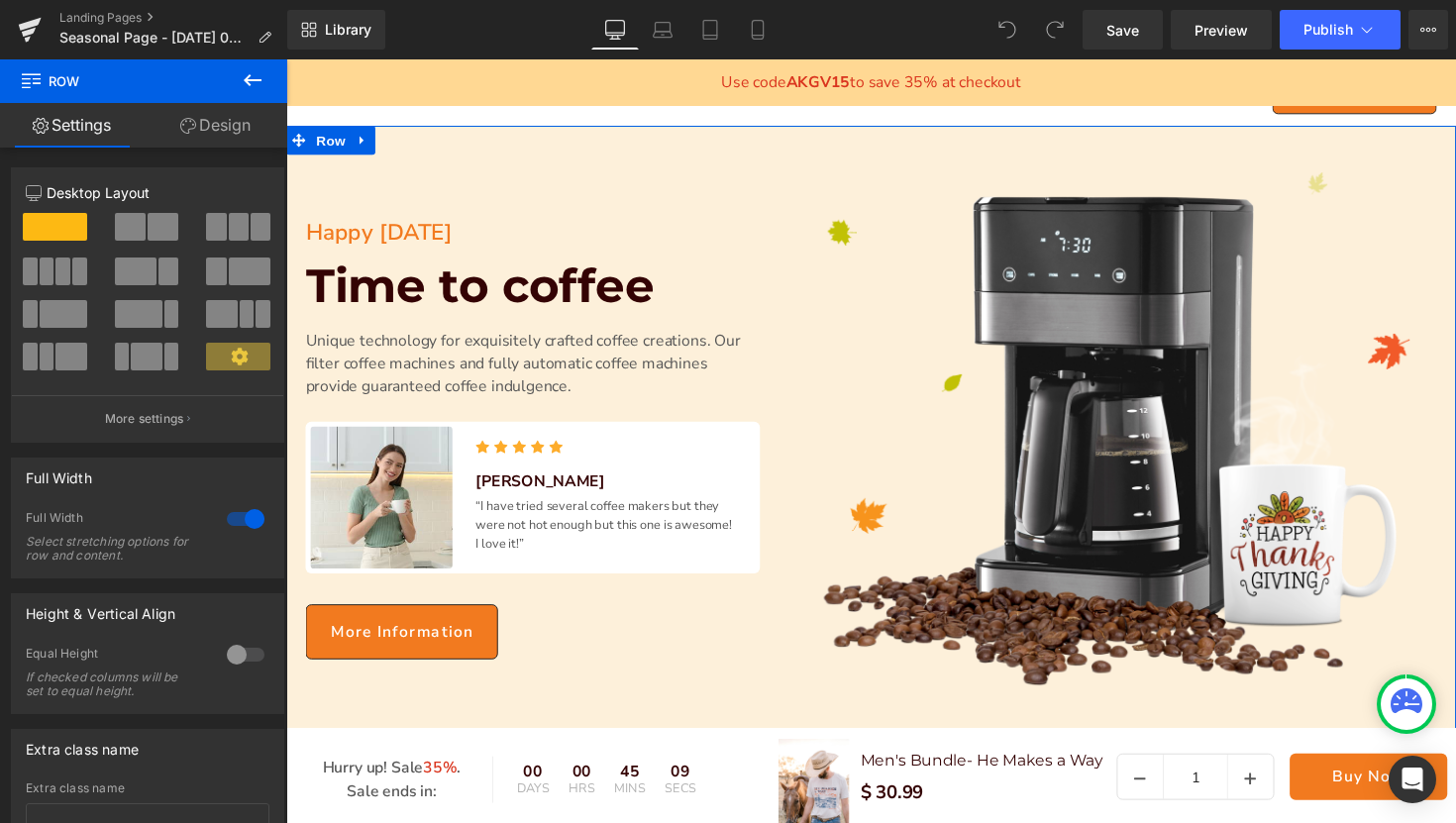
scroll to position [280, 0]
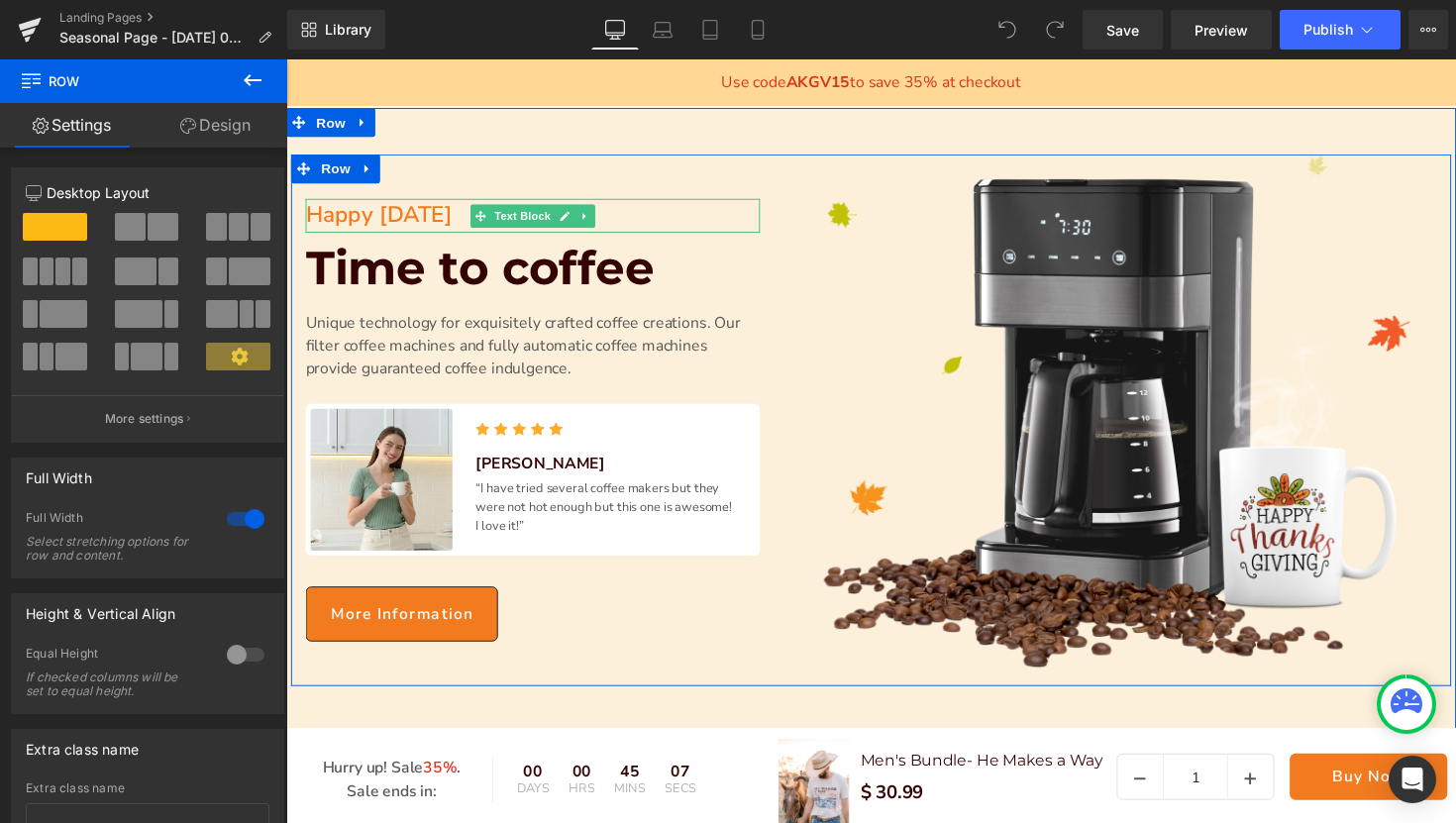
click at [465, 219] on p "Happy Thanksgiving" at bounding box center [538, 218] width 466 height 35
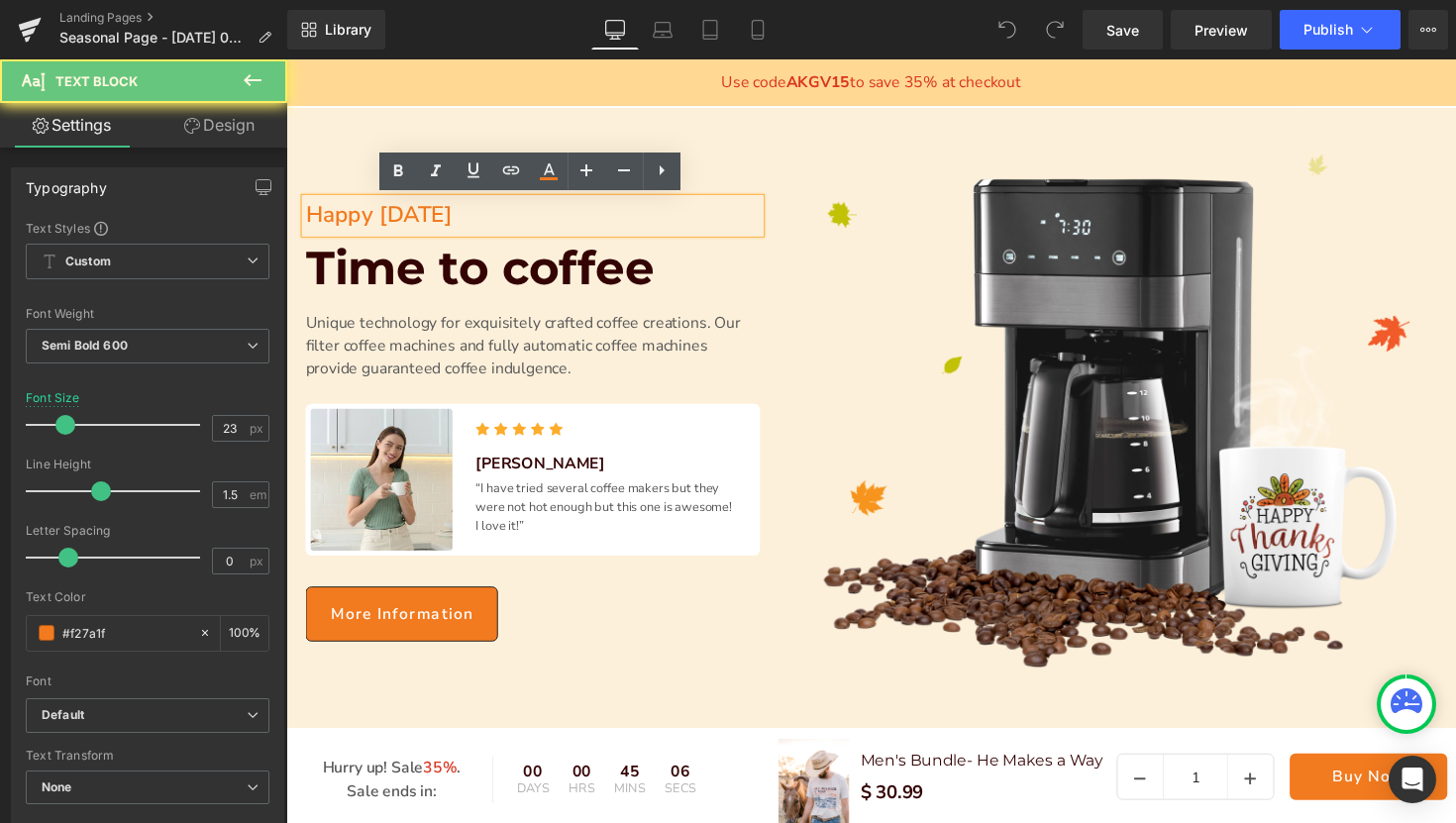
click at [557, 226] on p "Happy Thanksgiving" at bounding box center [538, 218] width 466 height 35
drag, startPoint x: 553, startPoint y: 217, endPoint x: 304, endPoint y: 222, distance: 249.1
click at [306, 222] on div "Happy Thanksgiving" at bounding box center [538, 218] width 466 height 35
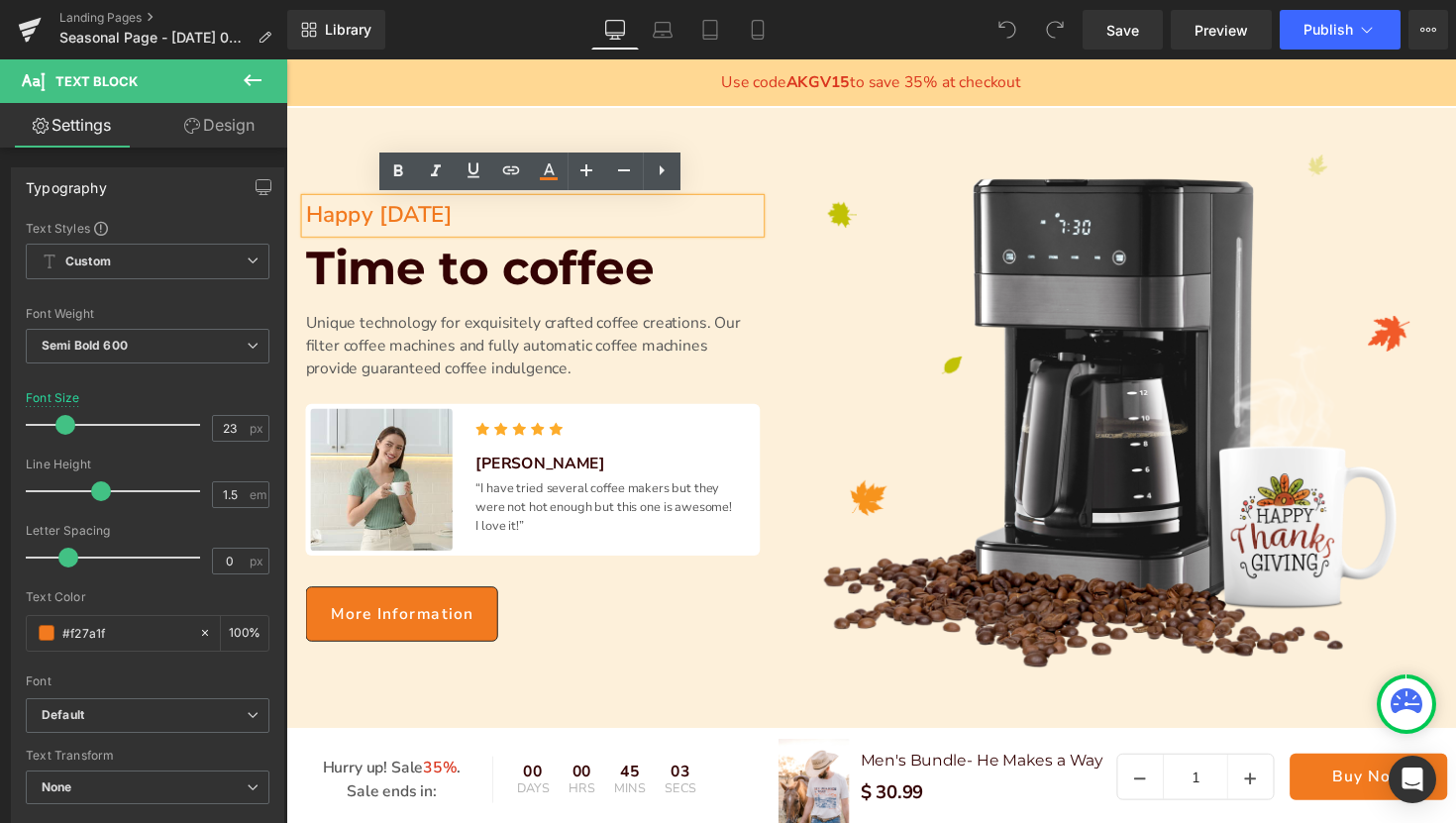
click at [542, 222] on p "Happy Thanksgiving" at bounding box center [538, 218] width 466 height 35
drag, startPoint x: 542, startPoint y: 222, endPoint x: 308, endPoint y: 224, distance: 234.0
click at [308, 224] on p "Happy Thanksgiving" at bounding box center [538, 218] width 466 height 35
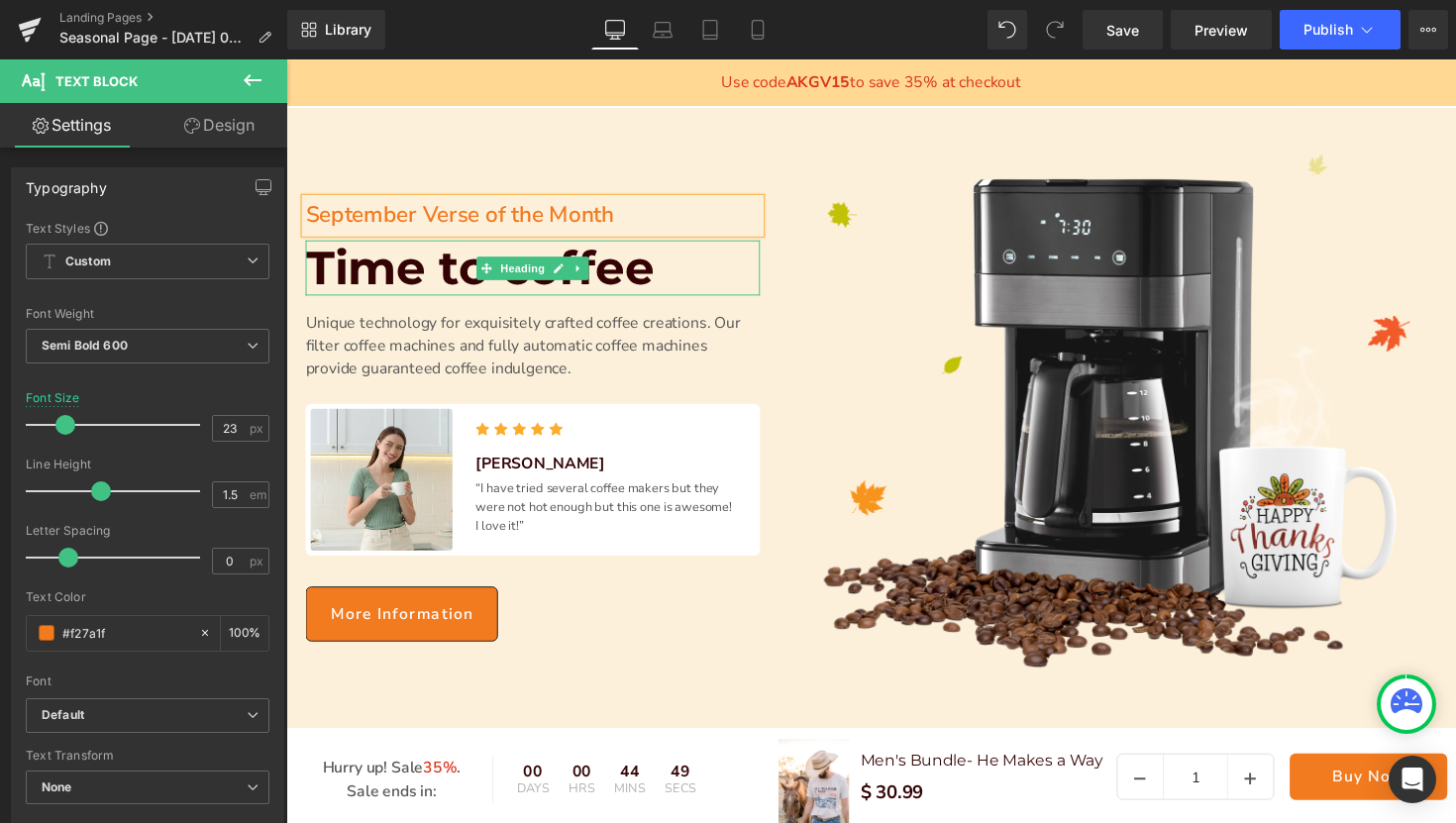
click at [682, 267] on h1 "Time to coffee" at bounding box center [538, 273] width 466 height 58
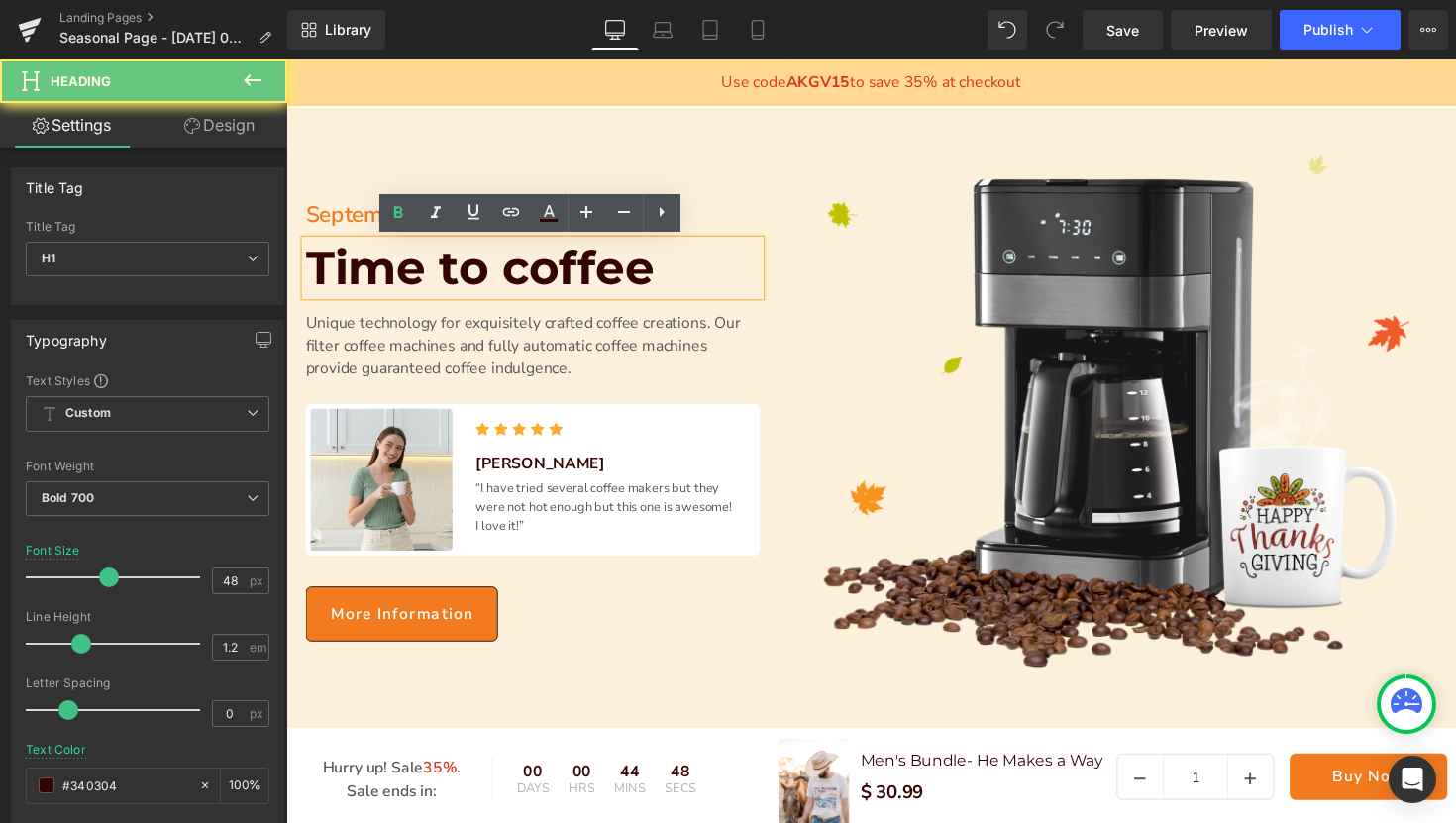
click at [682, 267] on h1 "Time to coffee" at bounding box center [538, 273] width 466 height 58
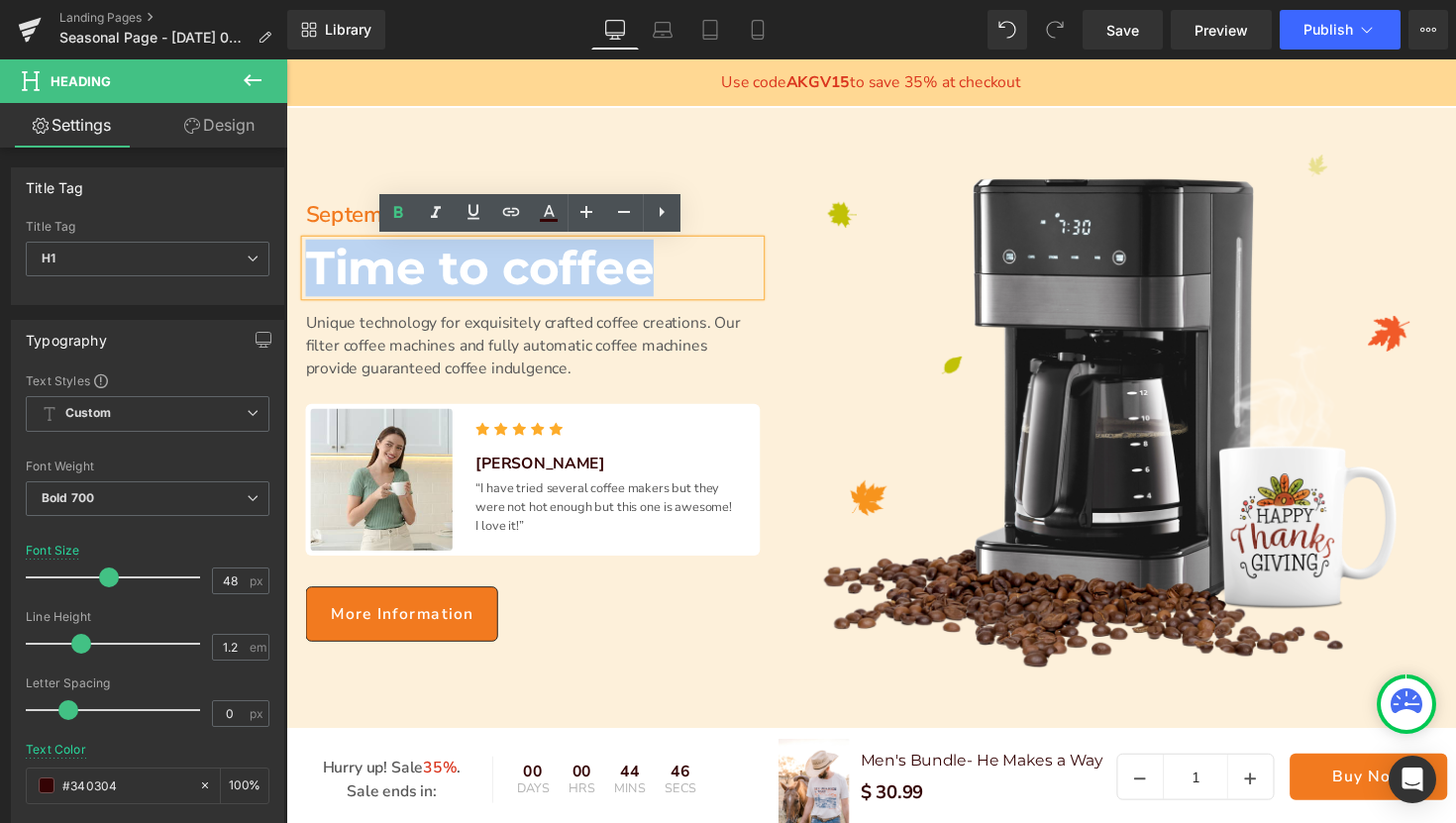
drag, startPoint x: 674, startPoint y: 271, endPoint x: 320, endPoint y: 290, distance: 354.5
click at [320, 290] on h1 "Time to coffee" at bounding box center [538, 273] width 466 height 58
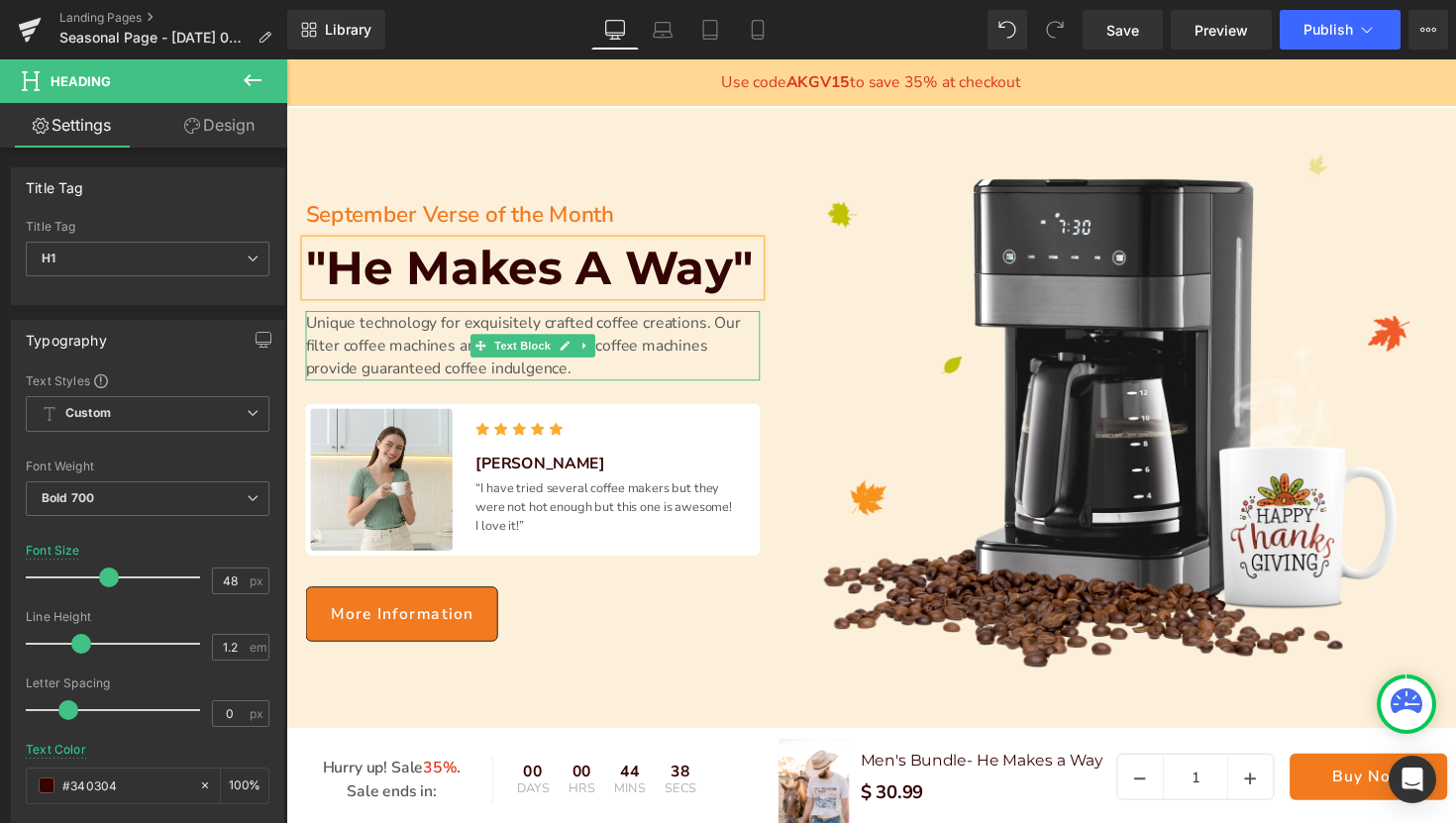
click at [616, 376] on p "Unique technology for exquisitely crafted coffee creations. Our filter coffee m…" at bounding box center [538, 352] width 466 height 71
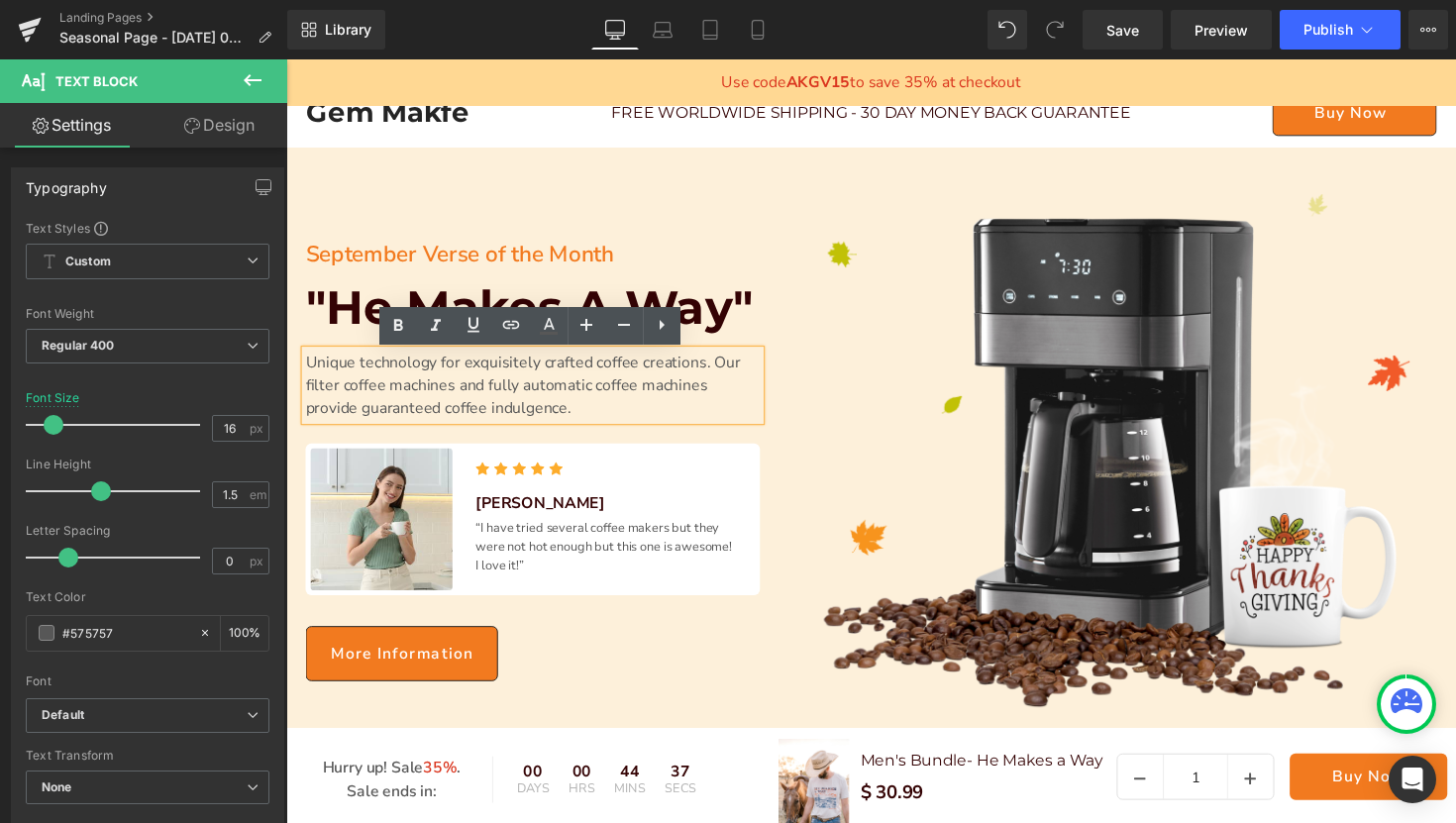
scroll to position [236, 0]
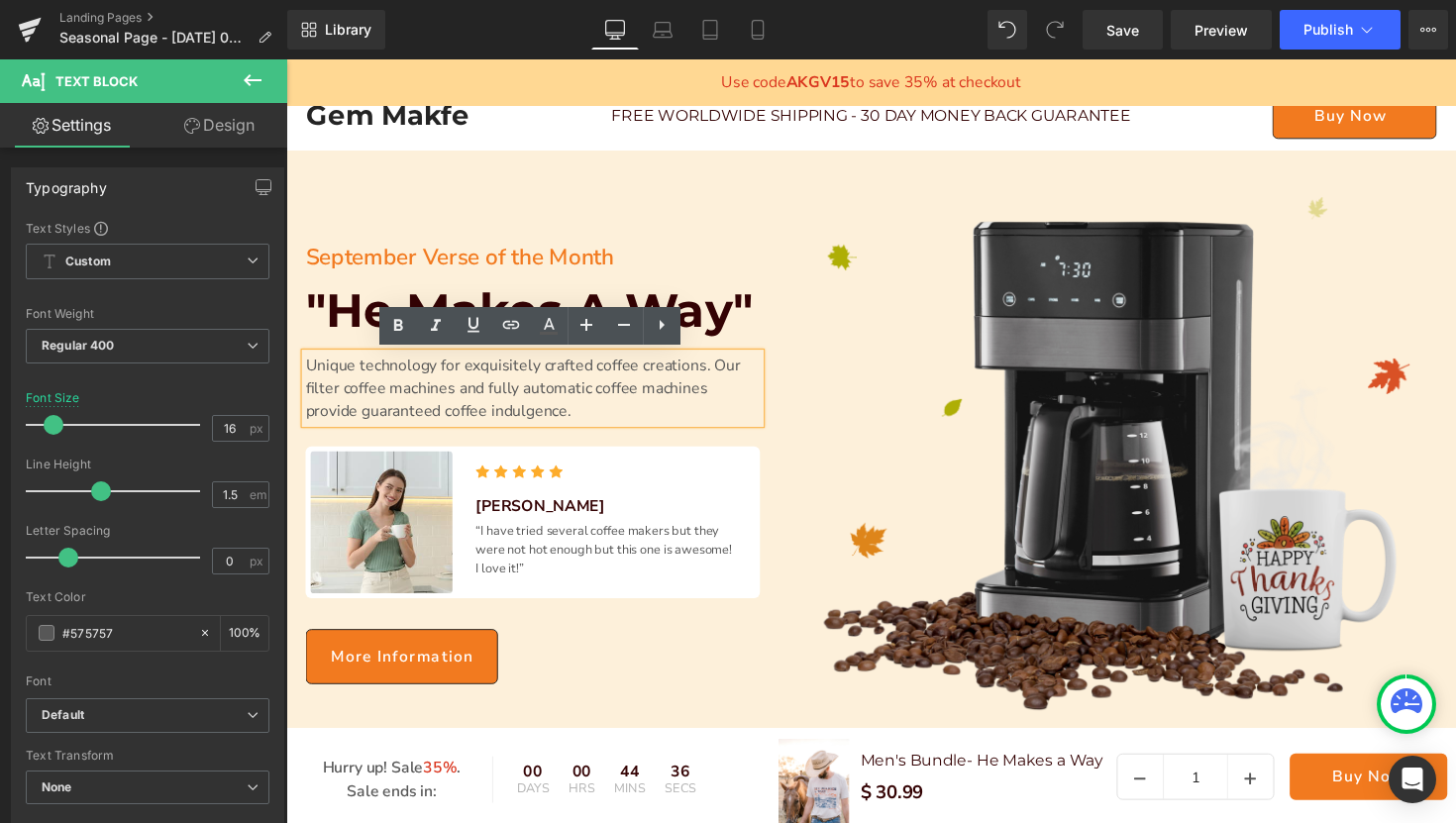
click at [935, 200] on div "Image" at bounding box center [1133, 472] width 663 height 544
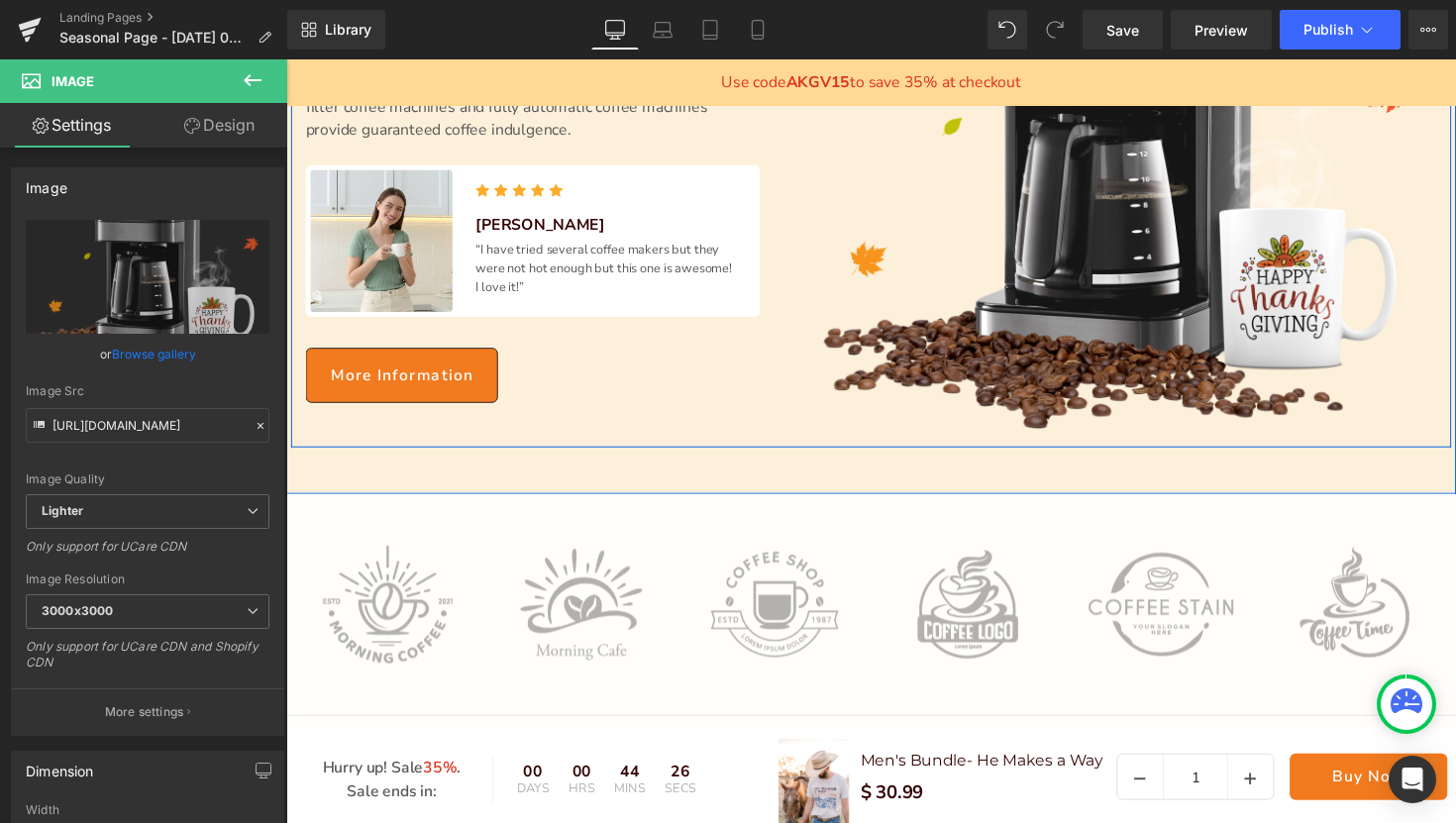
scroll to position [534, 0]
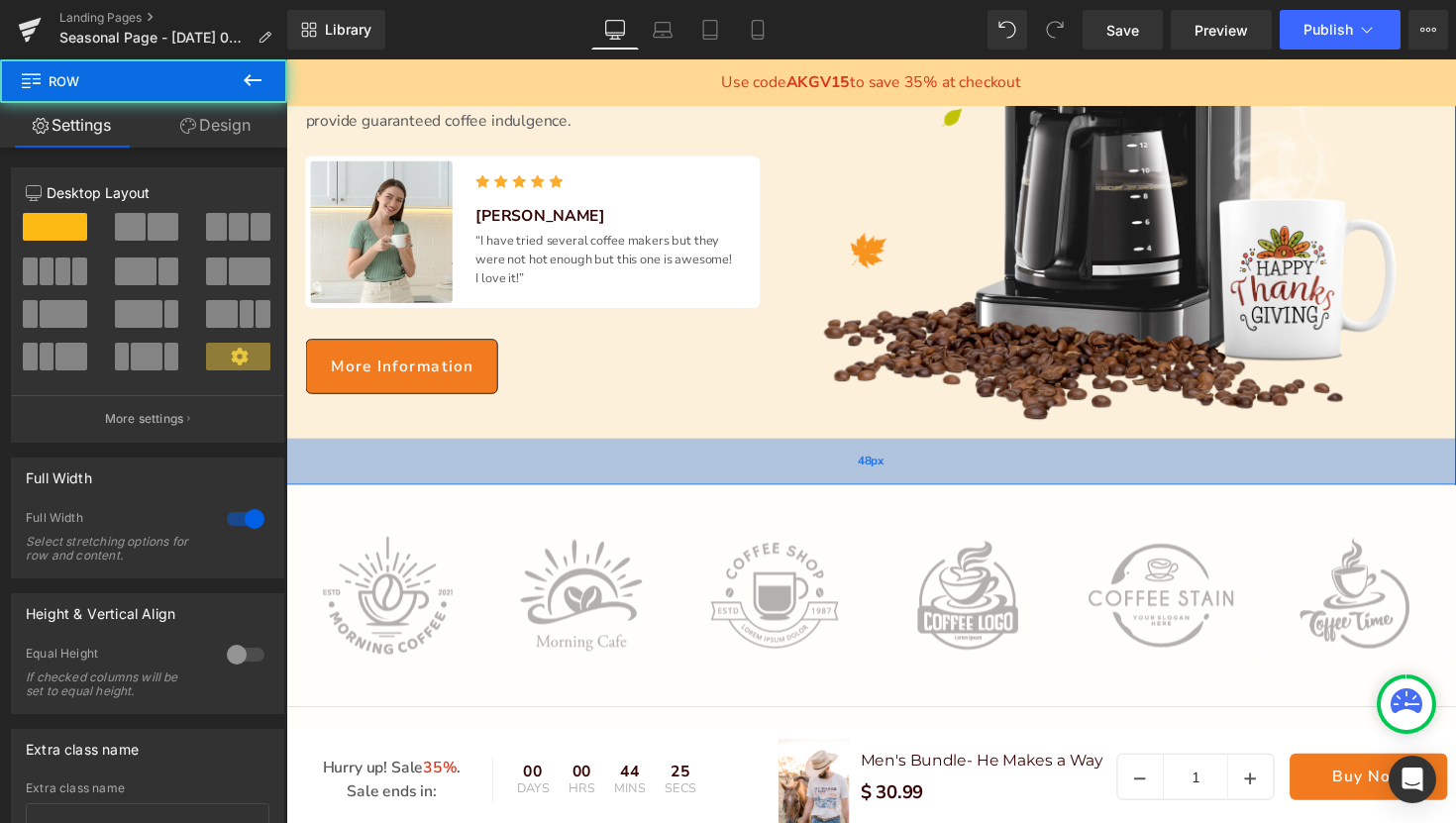
click at [683, 489] on div "48px" at bounding box center [885, 472] width 1199 height 48
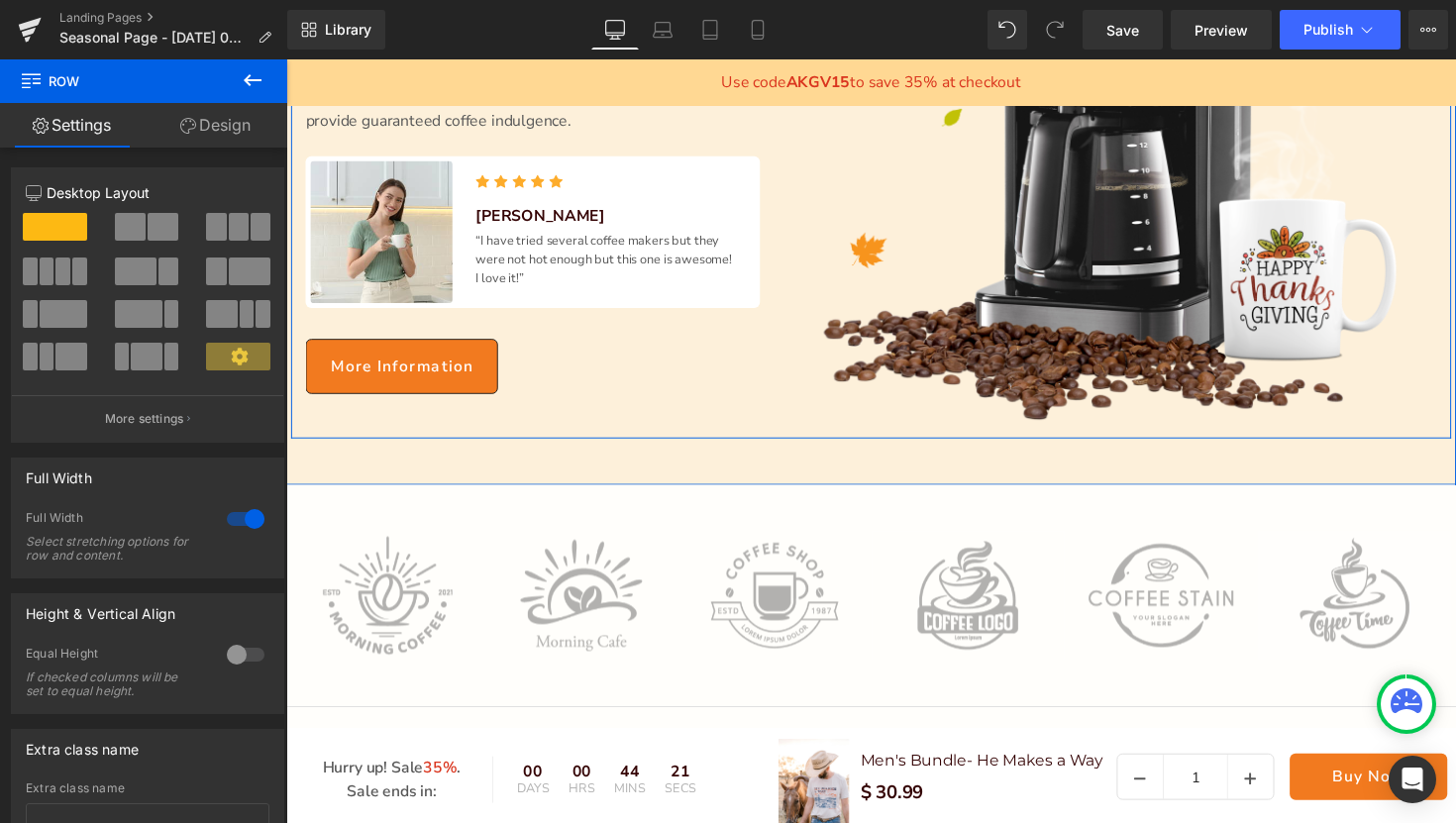
click at [689, 428] on div "September Verse of the Month Text Block "He Makes A Way" Heading Unique technol…" at bounding box center [538, 175] width 496 height 544
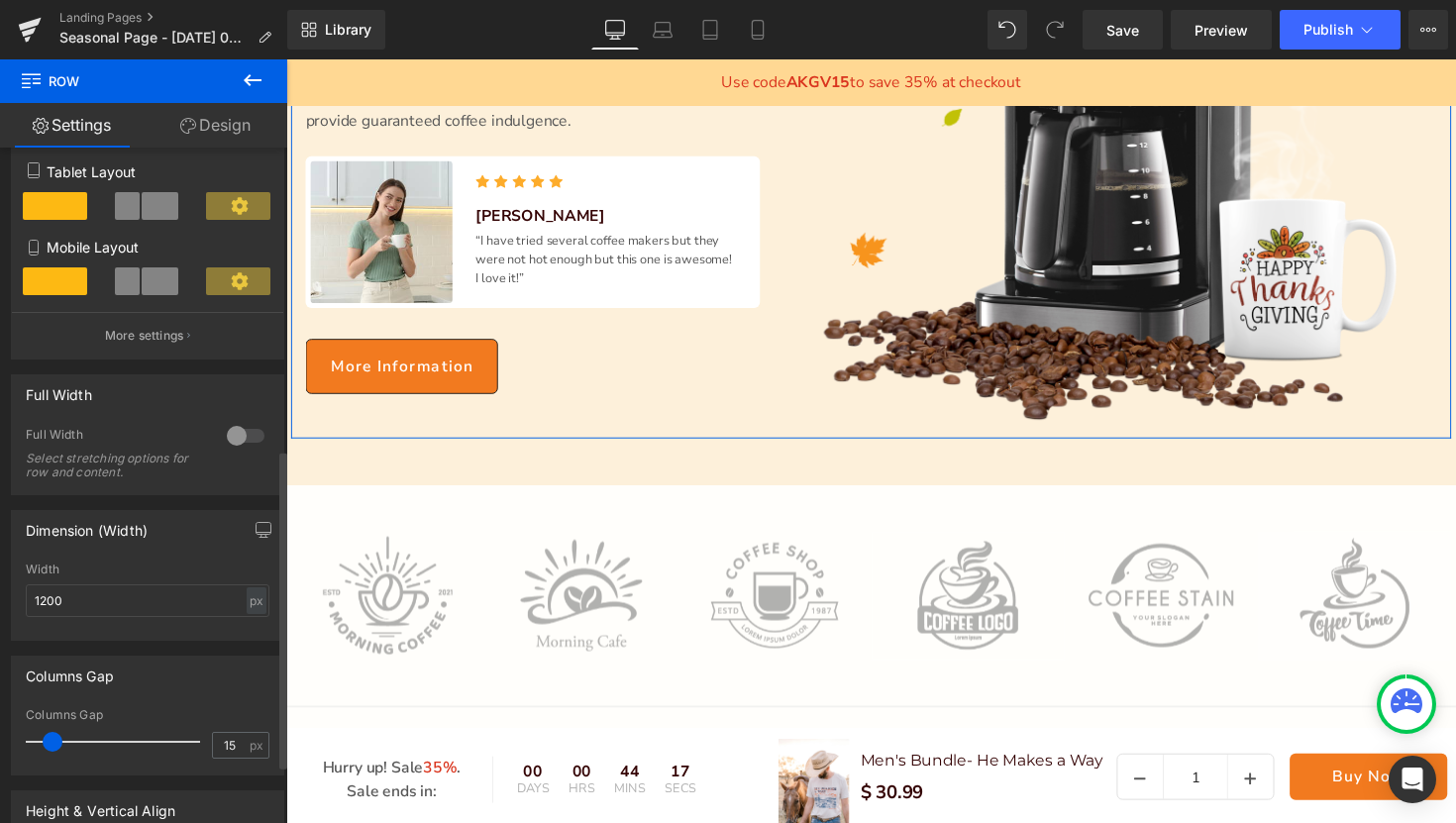
scroll to position [83, 0]
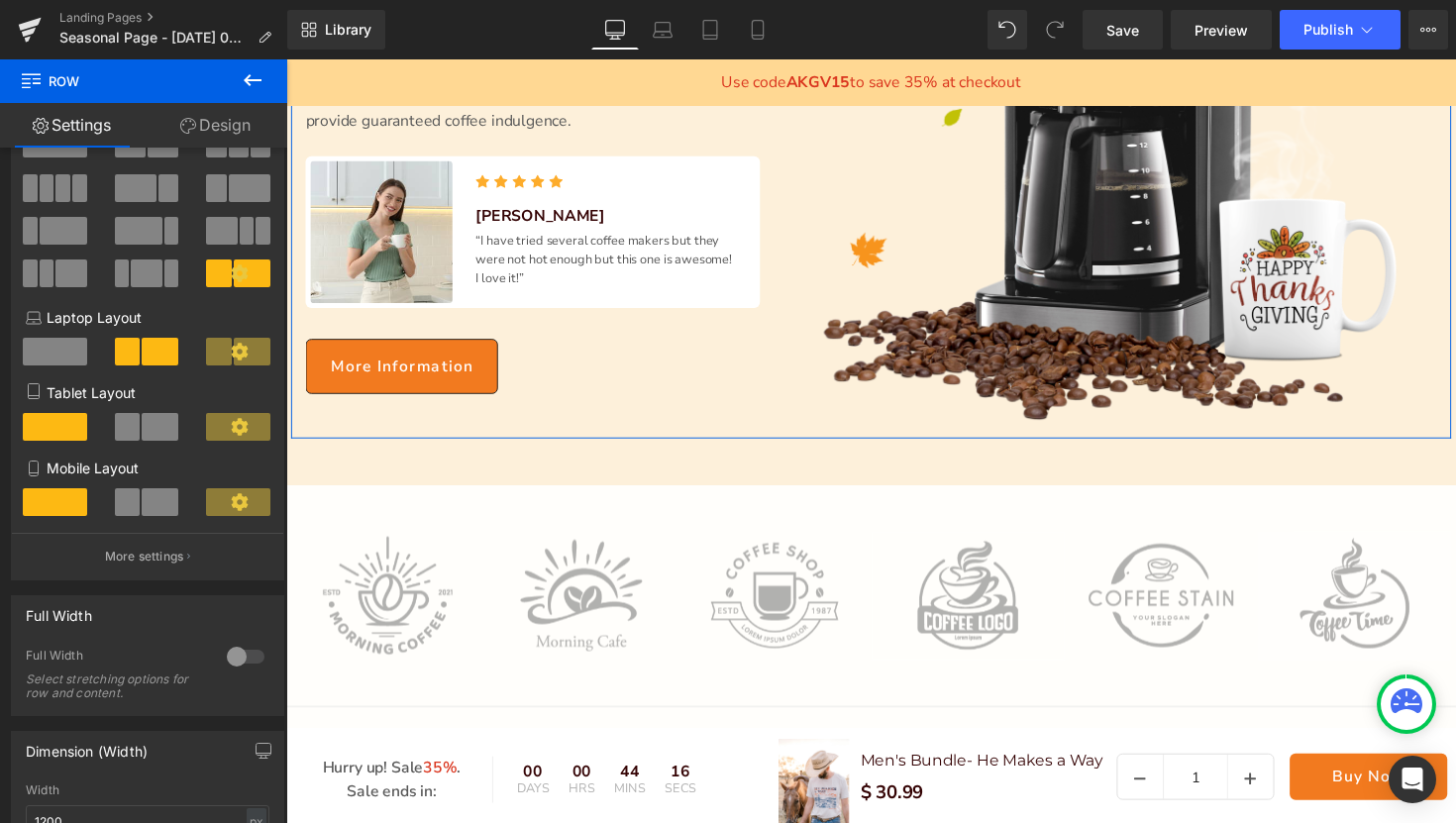
click at [219, 129] on link "Design" at bounding box center [216, 125] width 144 height 45
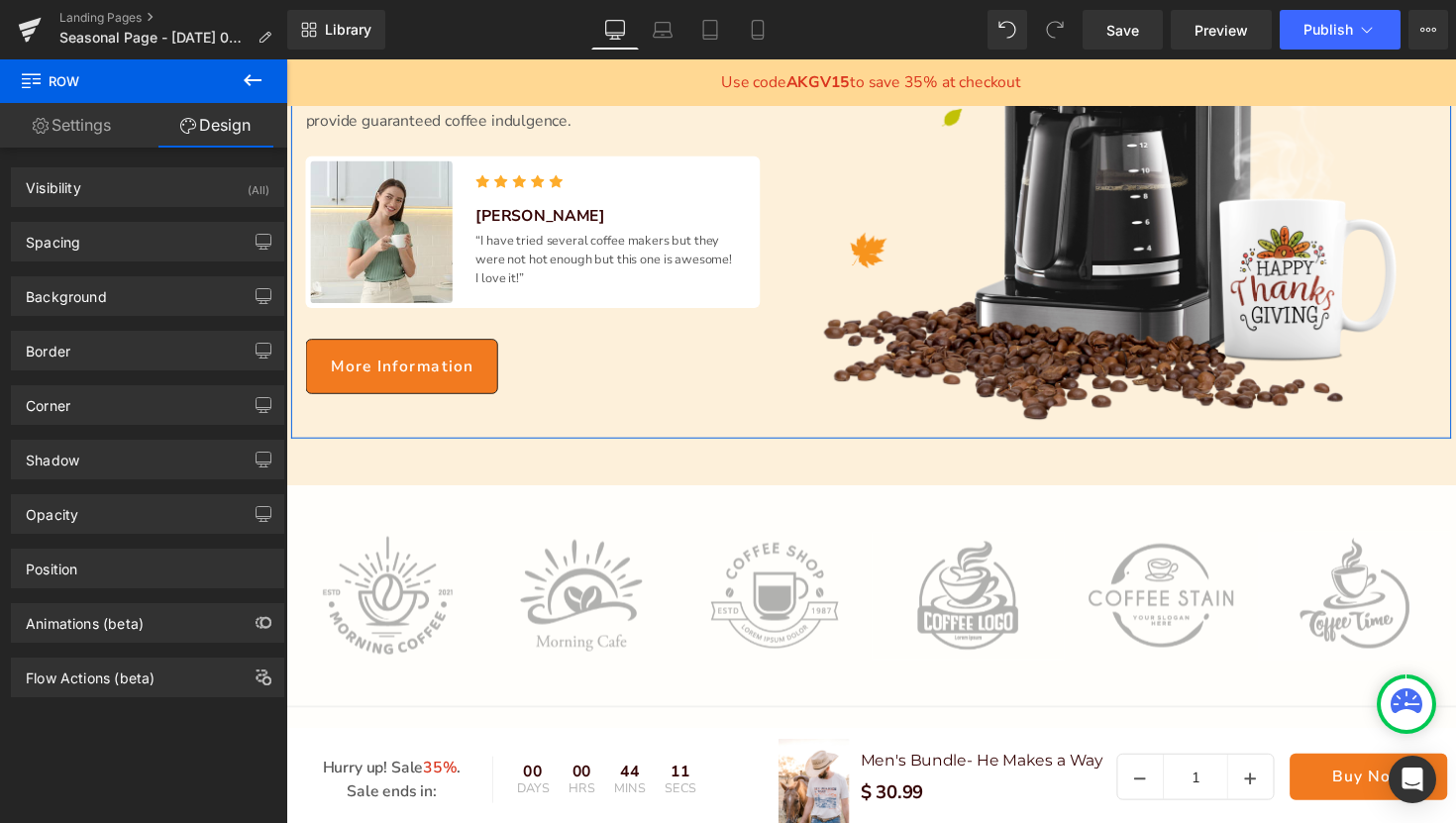
click at [90, 120] on link "Settings" at bounding box center [72, 125] width 144 height 45
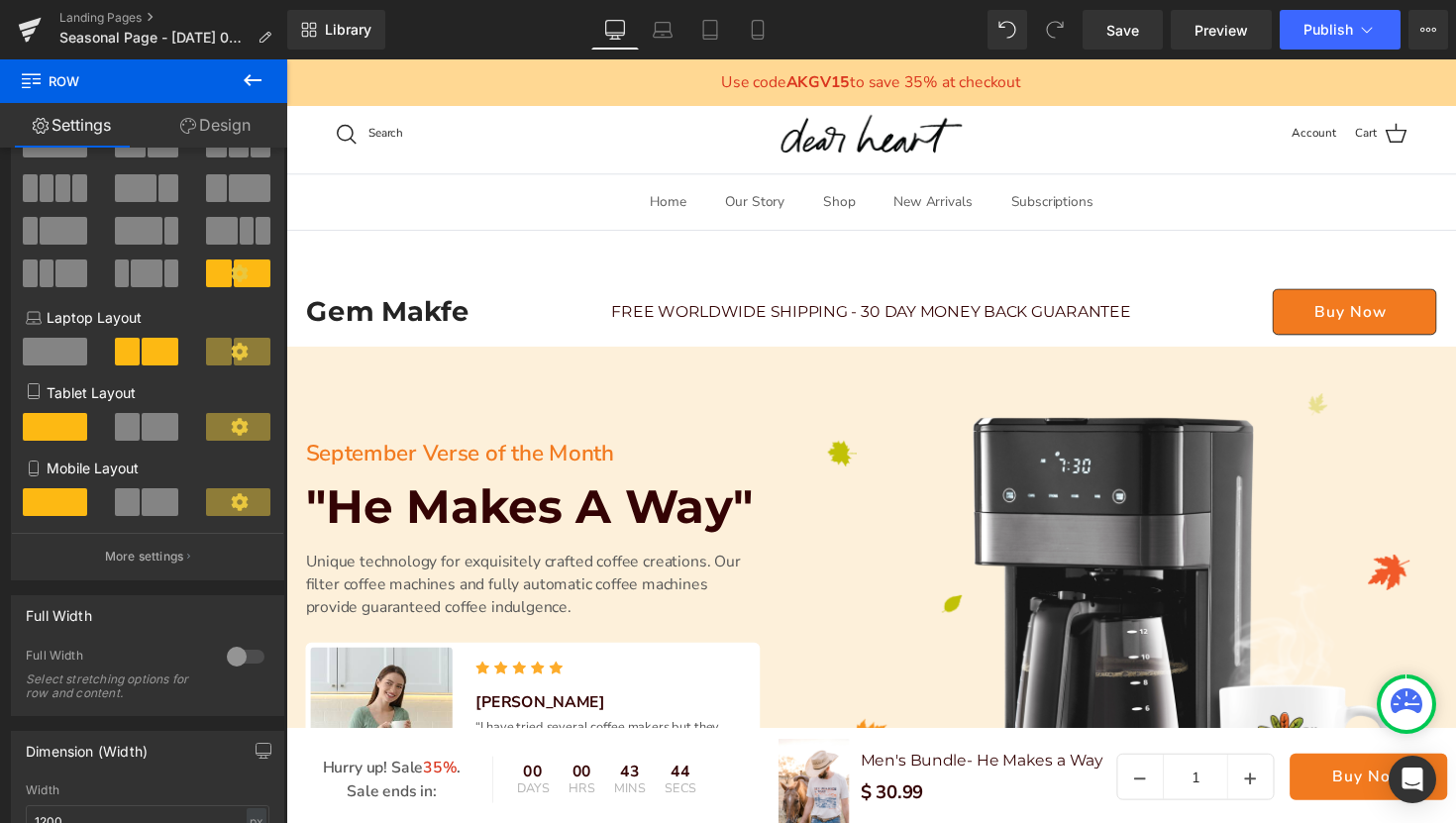
scroll to position [0, 0]
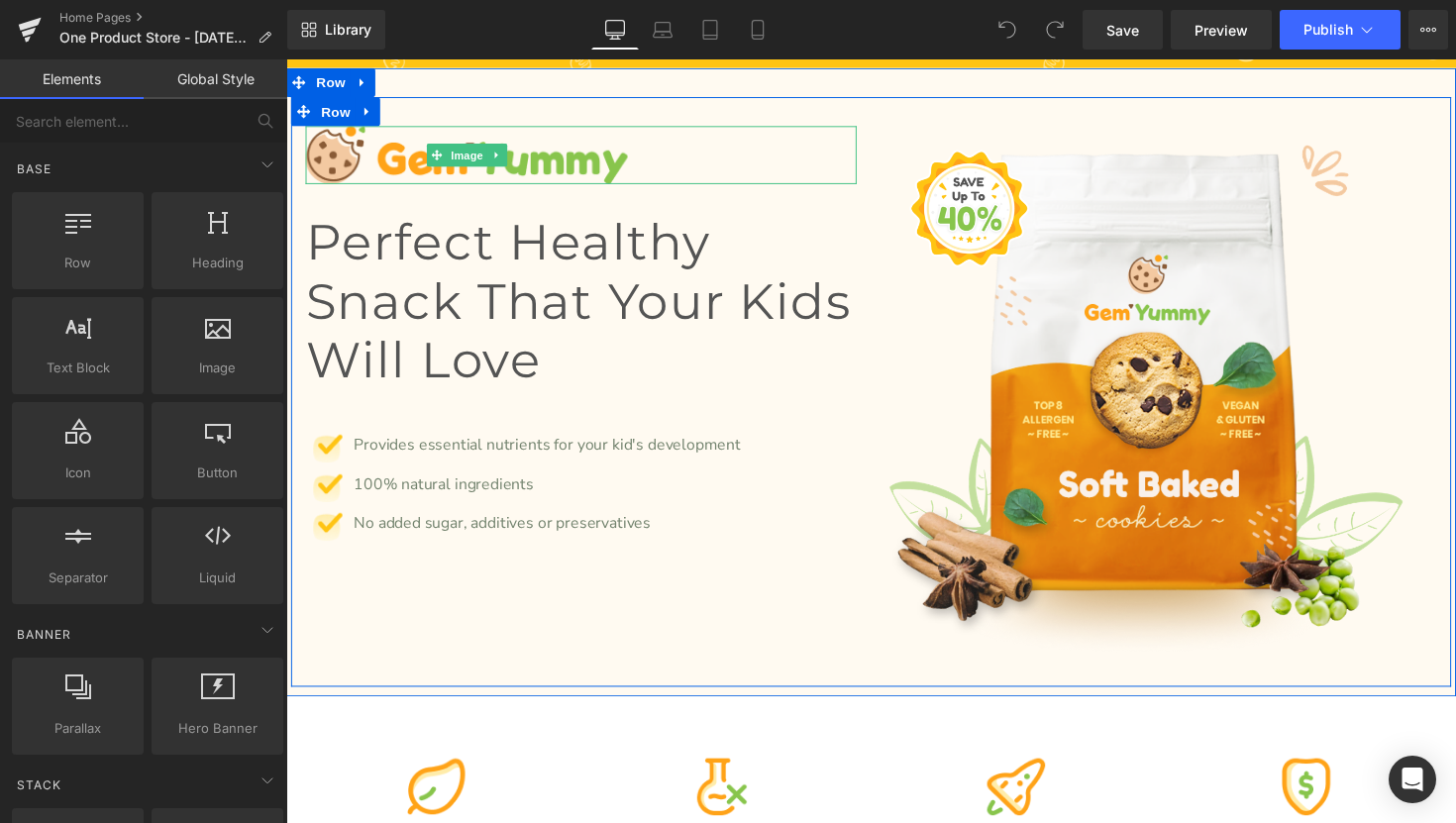
click at [855, 136] on div at bounding box center [588, 158] width 564 height 60
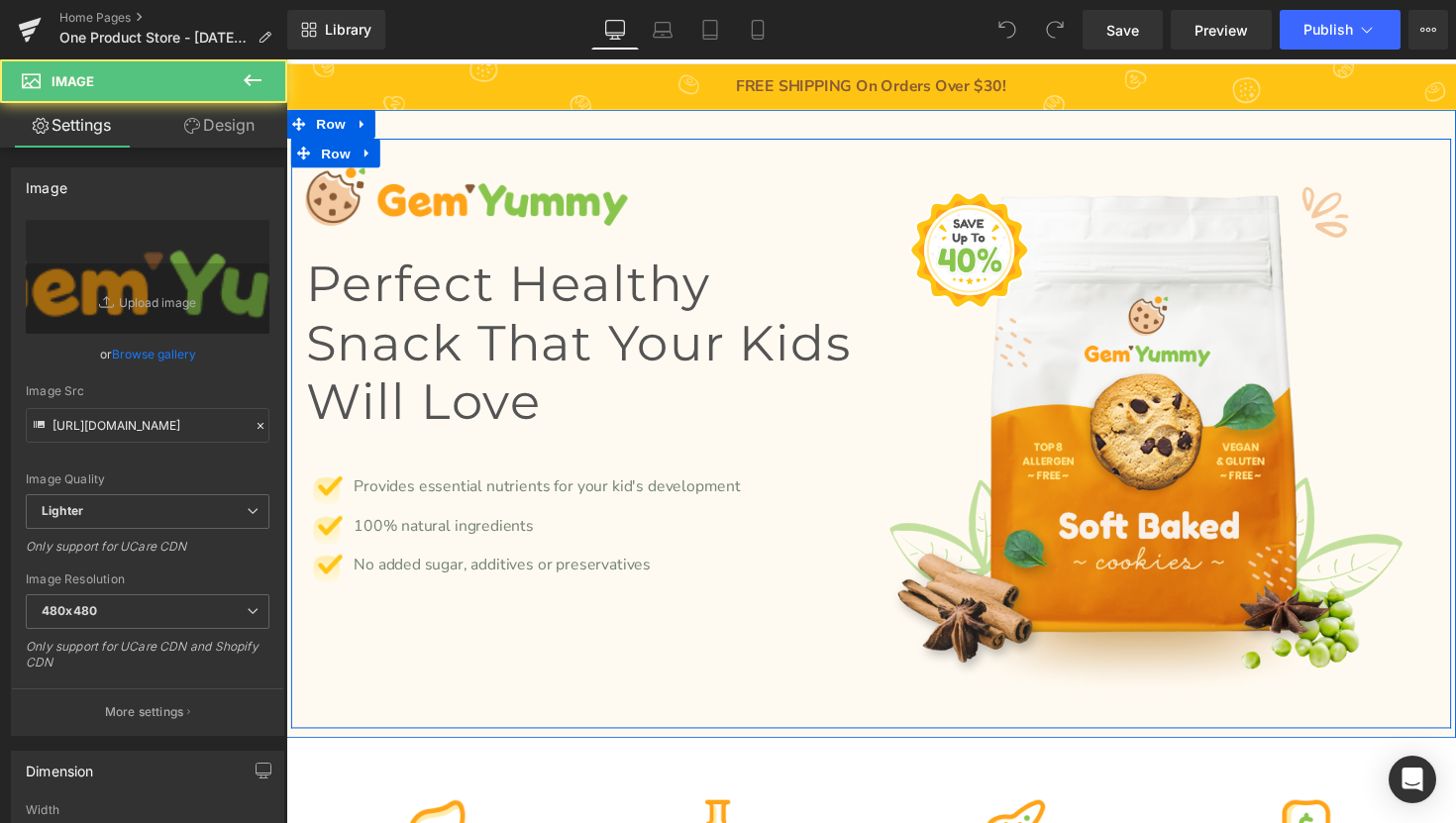
scroll to position [197, 0]
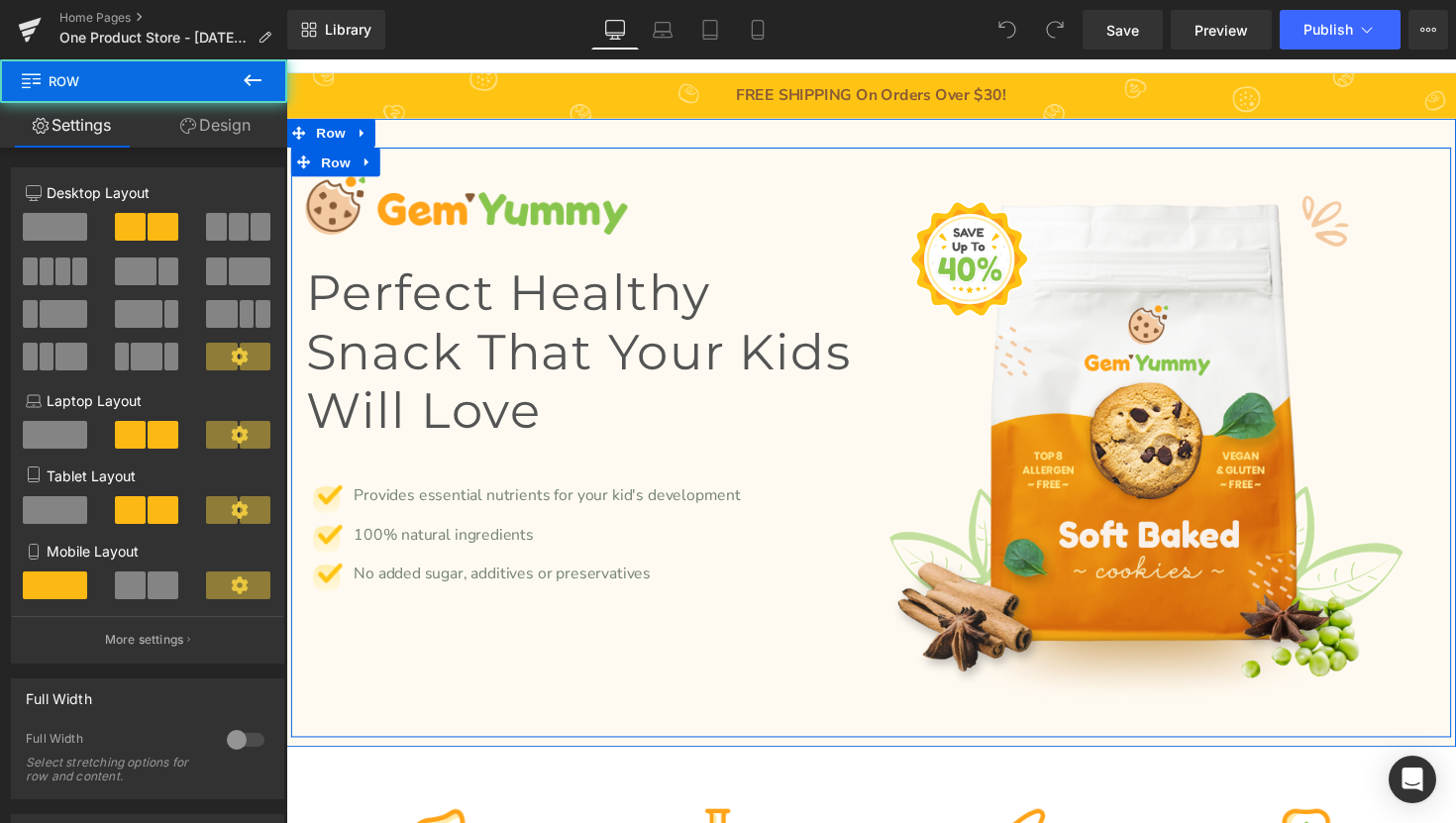
click at [890, 196] on div "Image" at bounding box center [1183, 461] width 594 height 564
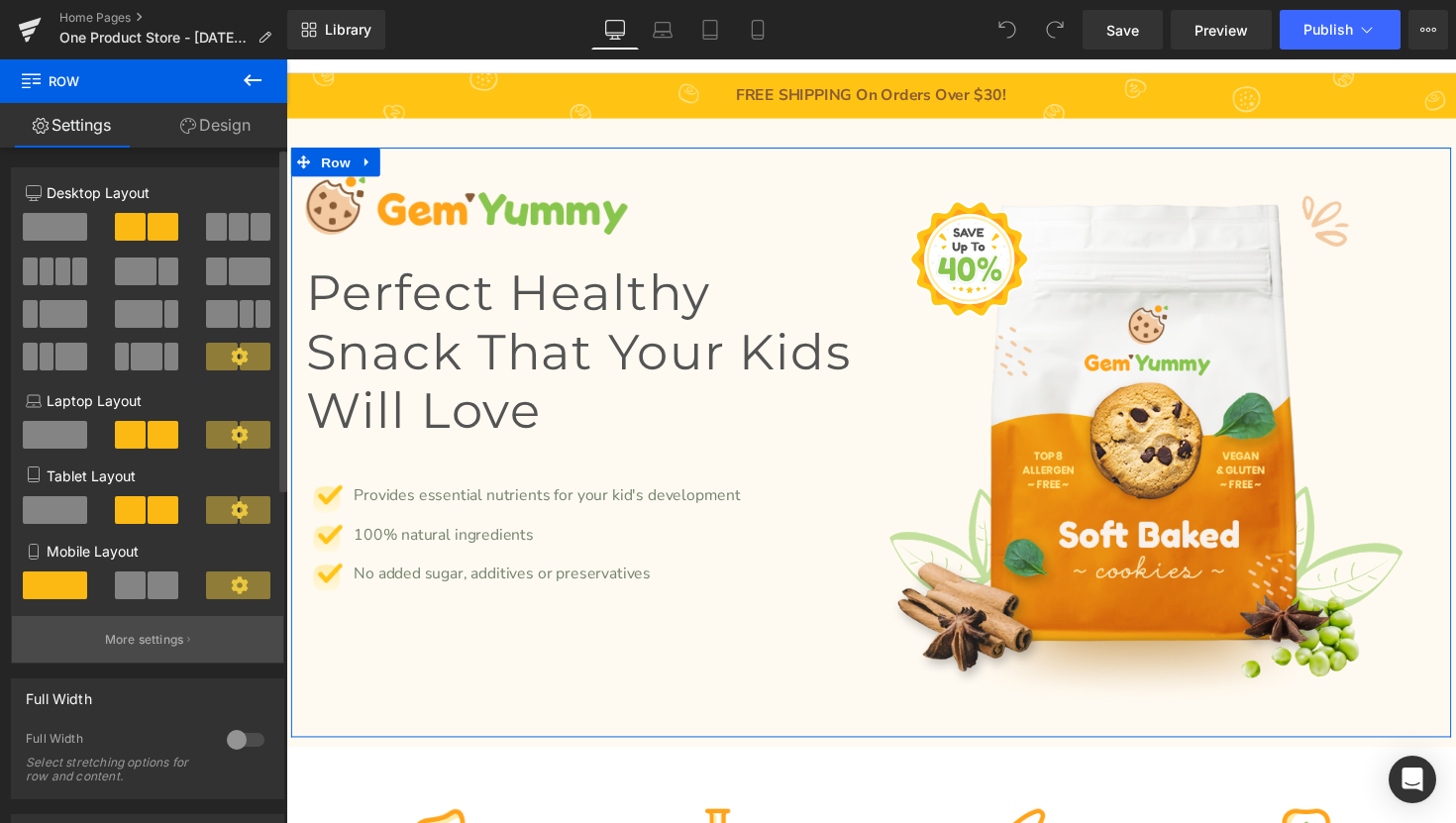
click at [127, 641] on p "More settings" at bounding box center [145, 639] width 79 height 18
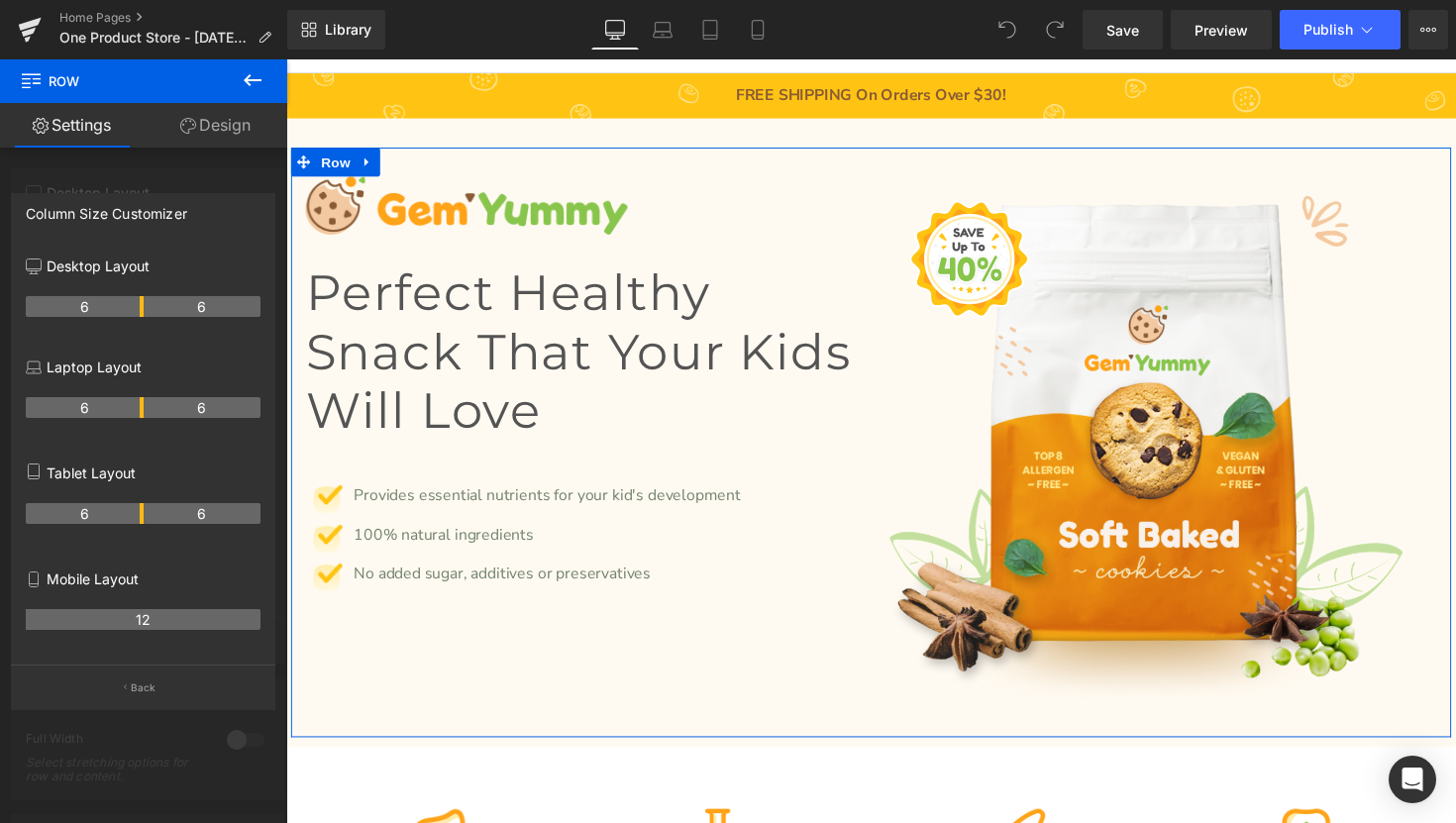
click at [190, 171] on div at bounding box center [143, 446] width 287 height 773
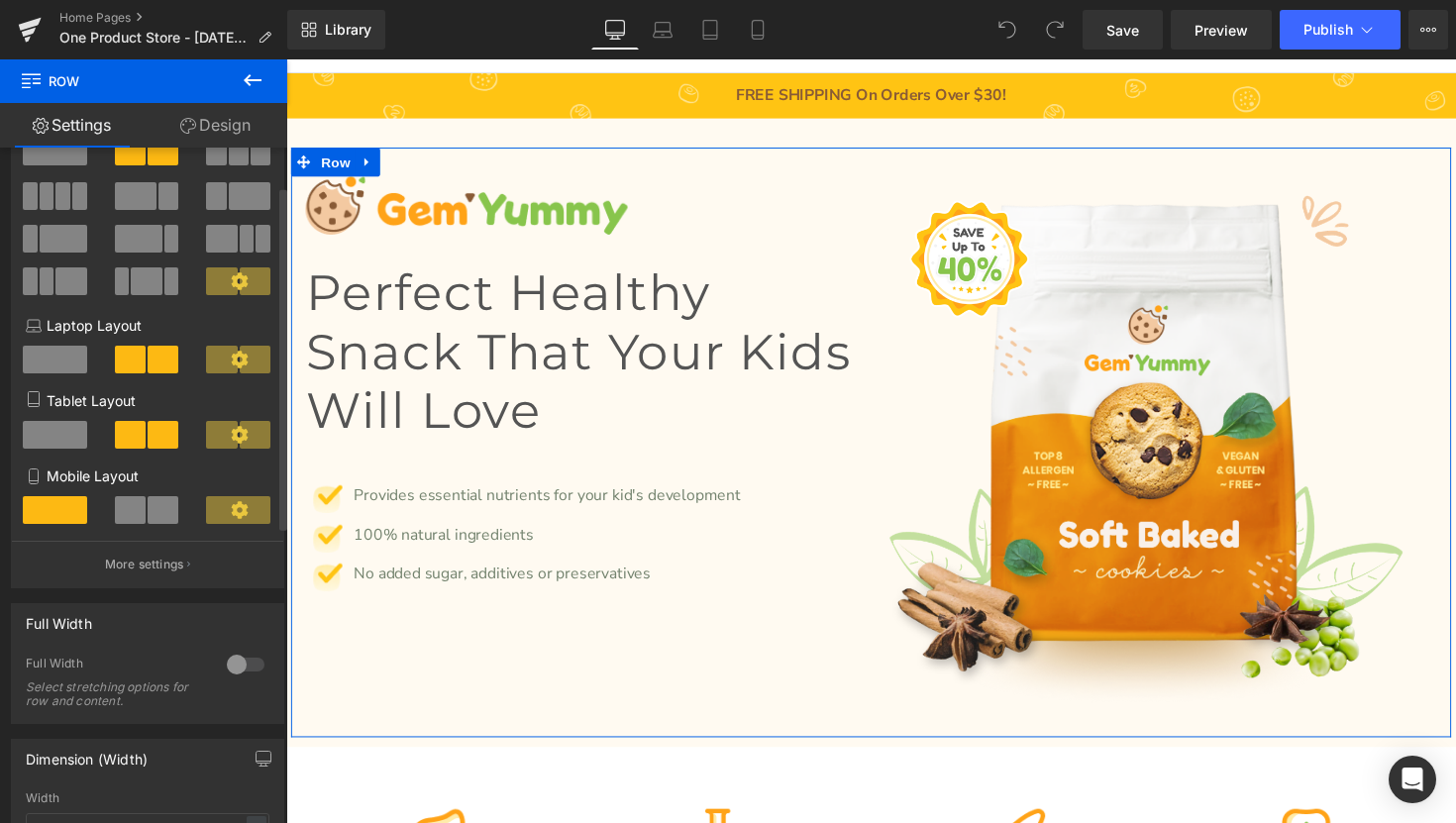
scroll to position [0, 0]
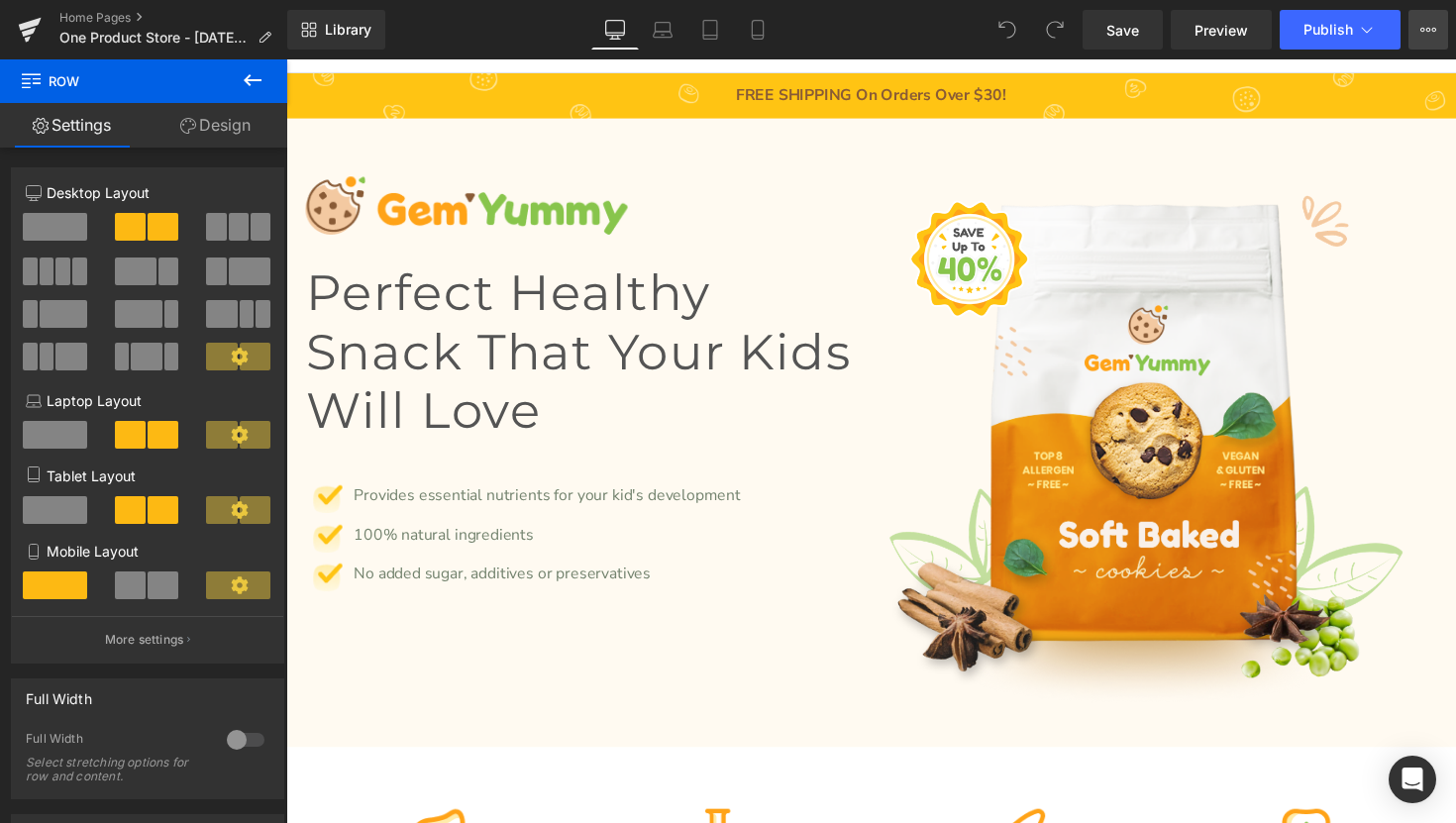
click at [1427, 30] on icon at bounding box center [1428, 30] width 16 height 16
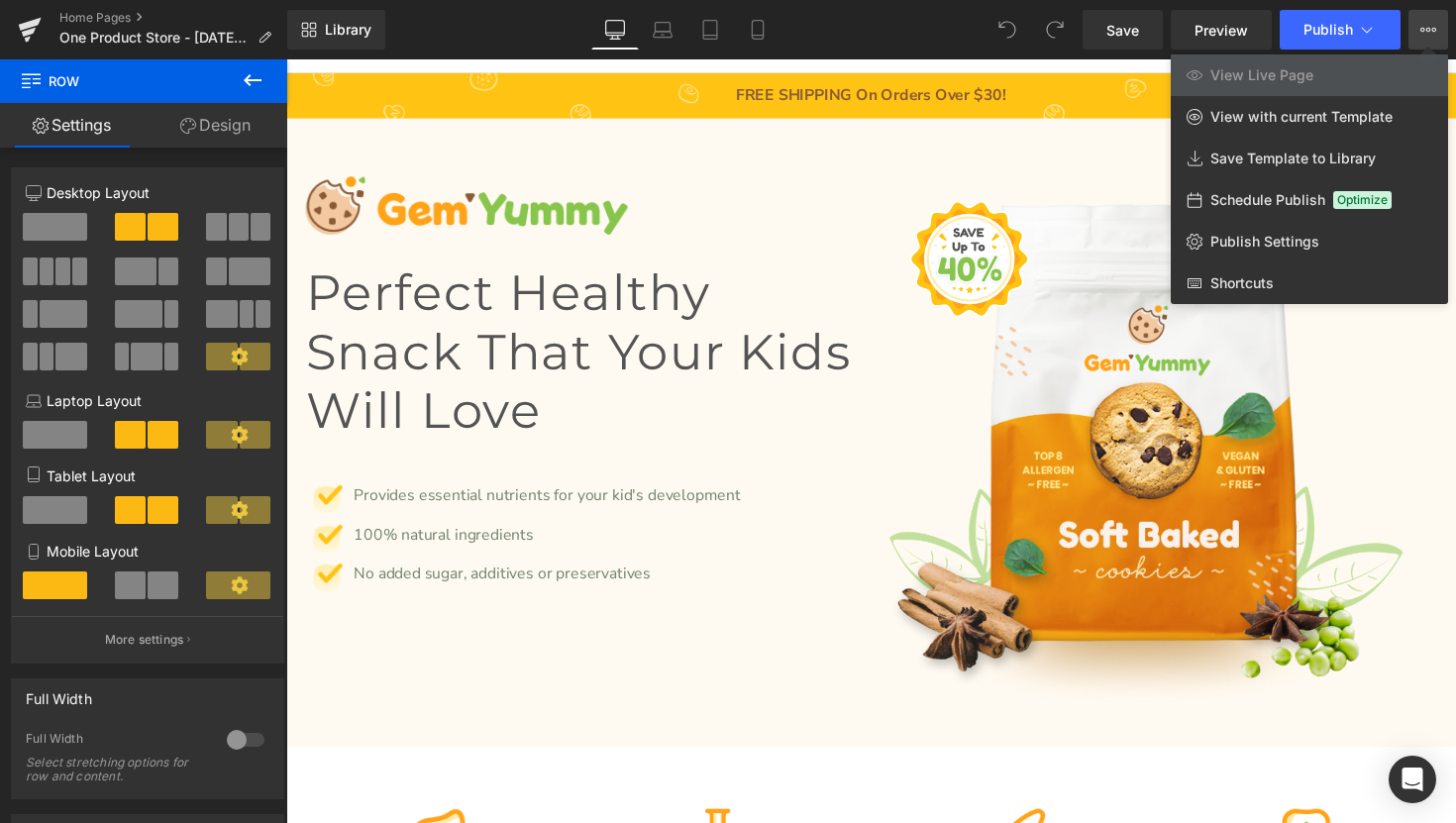
click at [552, 31] on div "Library Desktop Desktop Laptop Tablet Mobile Save Preview Publish Scheduled Vie…" at bounding box center [871, 30] width 1169 height 40
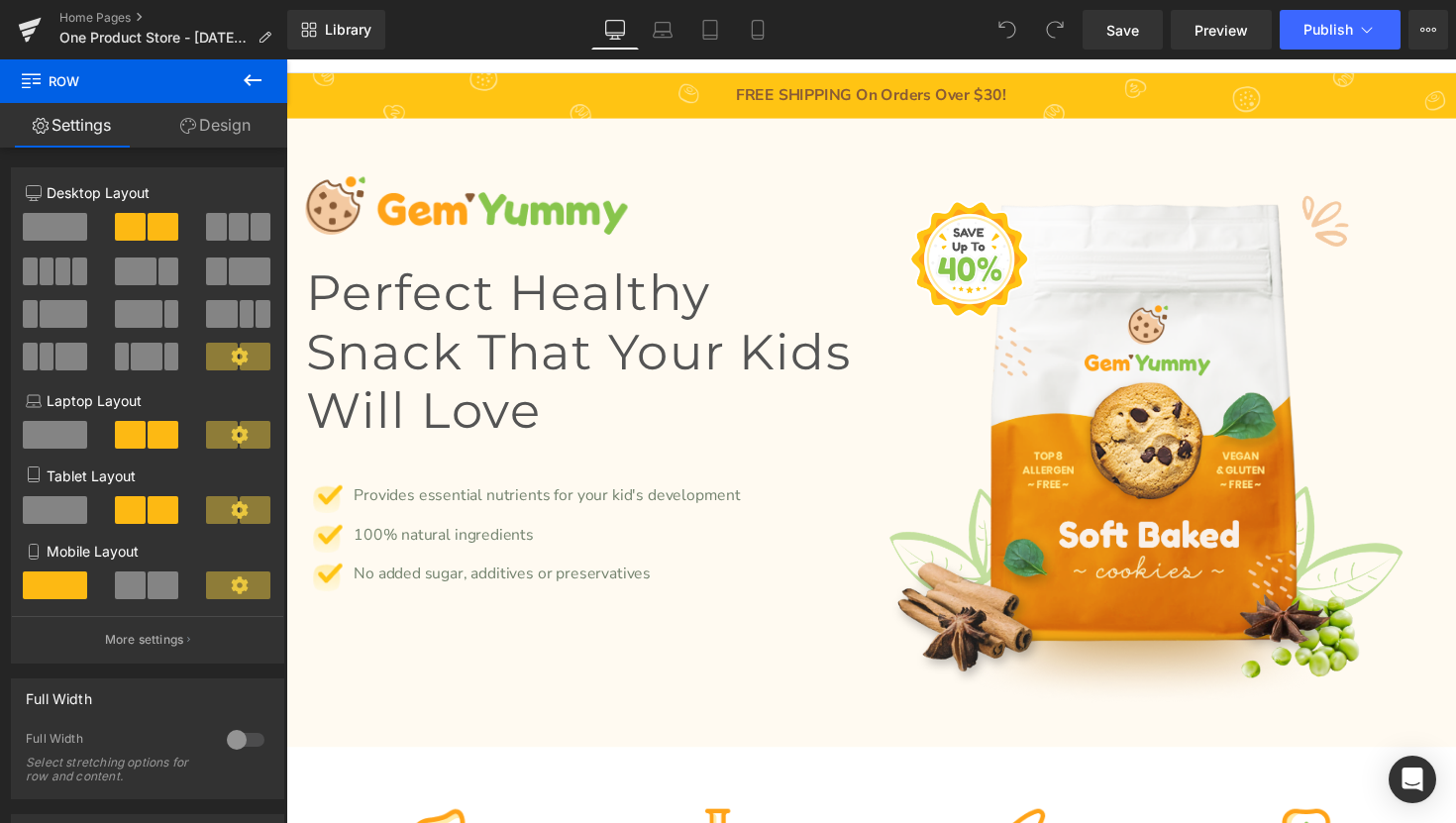
click at [252, 74] on icon at bounding box center [252, 80] width 24 height 24
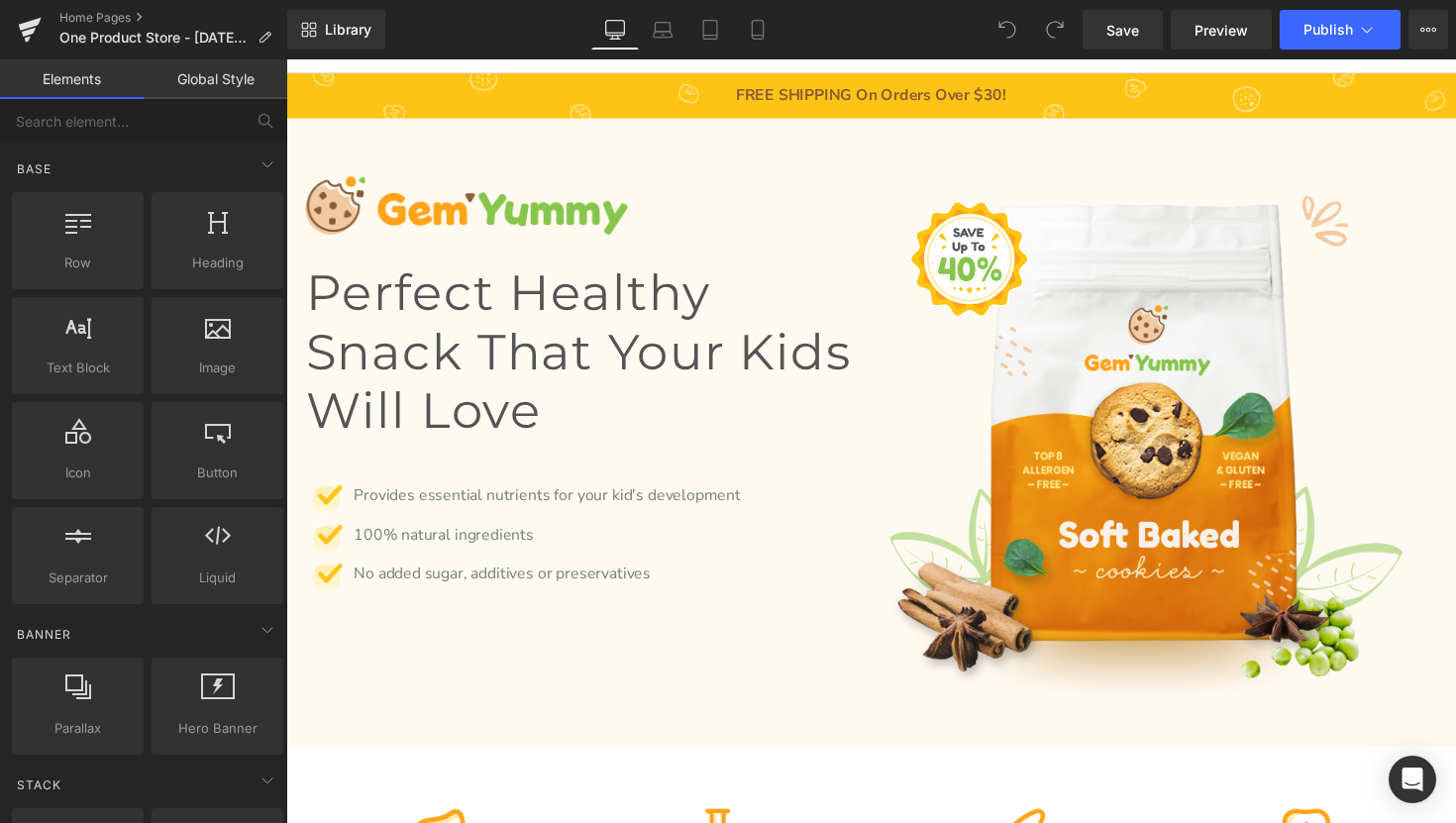
click at [197, 69] on link "Global Style" at bounding box center [216, 79] width 144 height 40
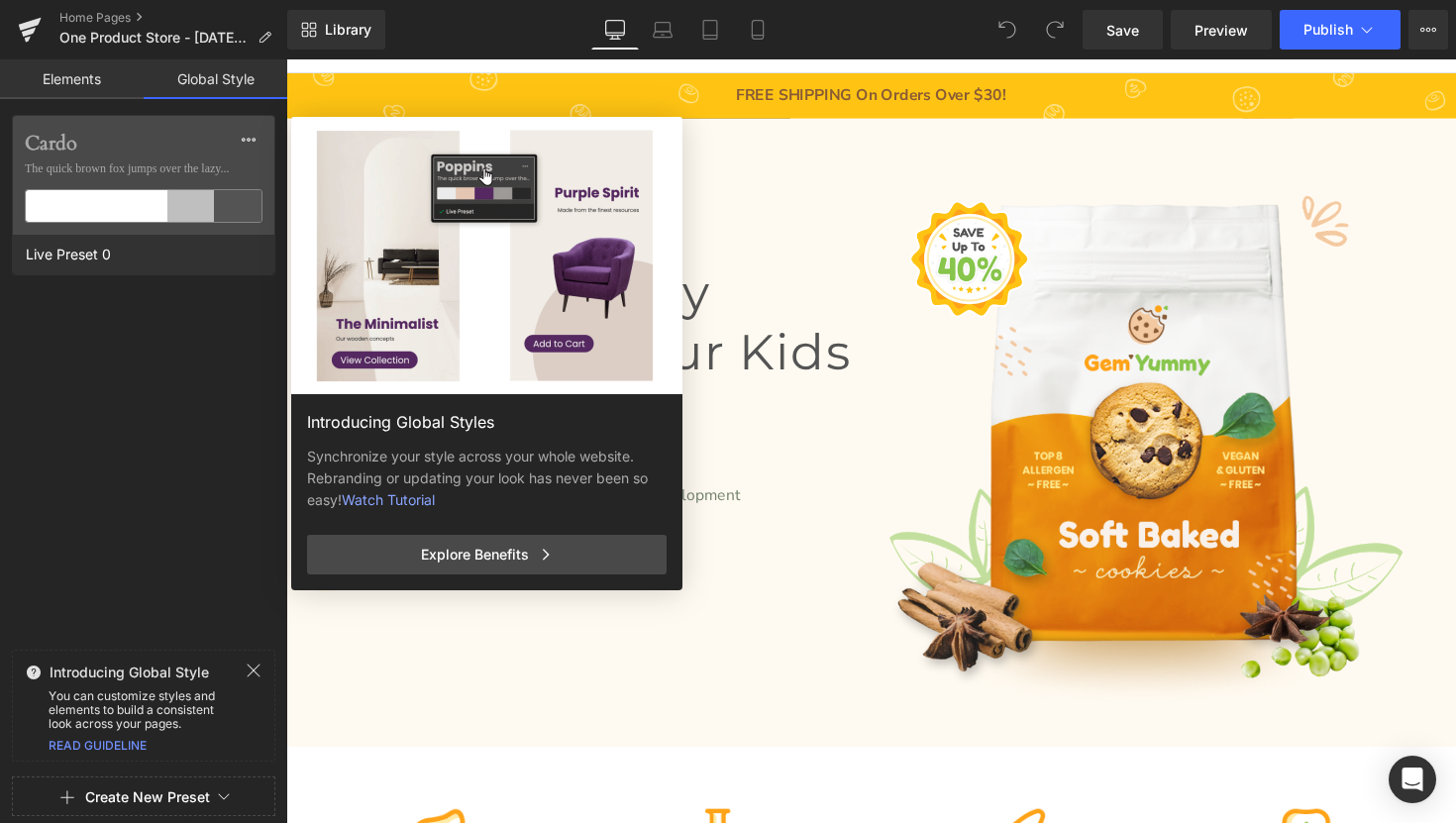
click at [73, 76] on link "Elements" at bounding box center [72, 79] width 144 height 40
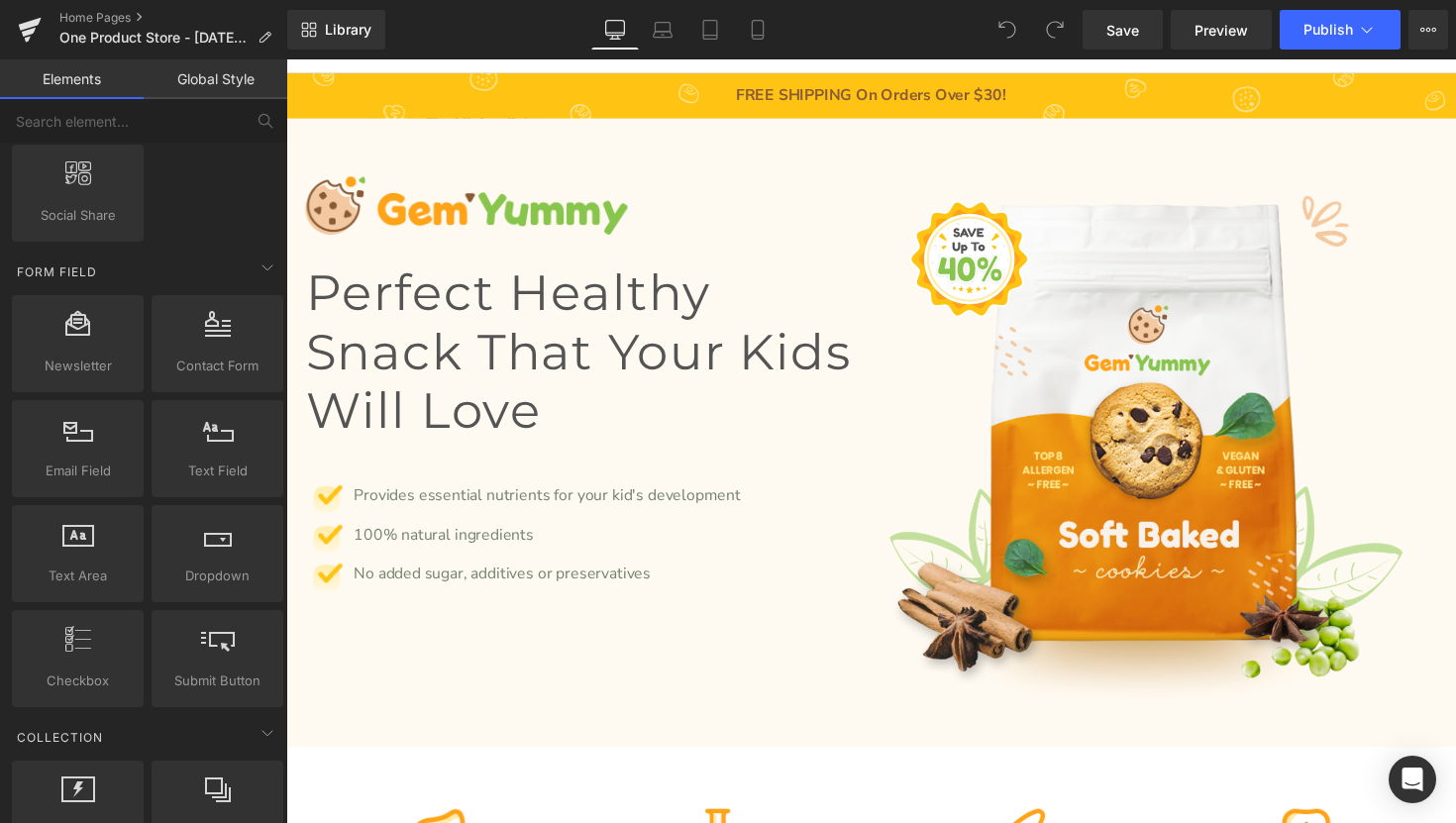
scroll to position [2843, 0]
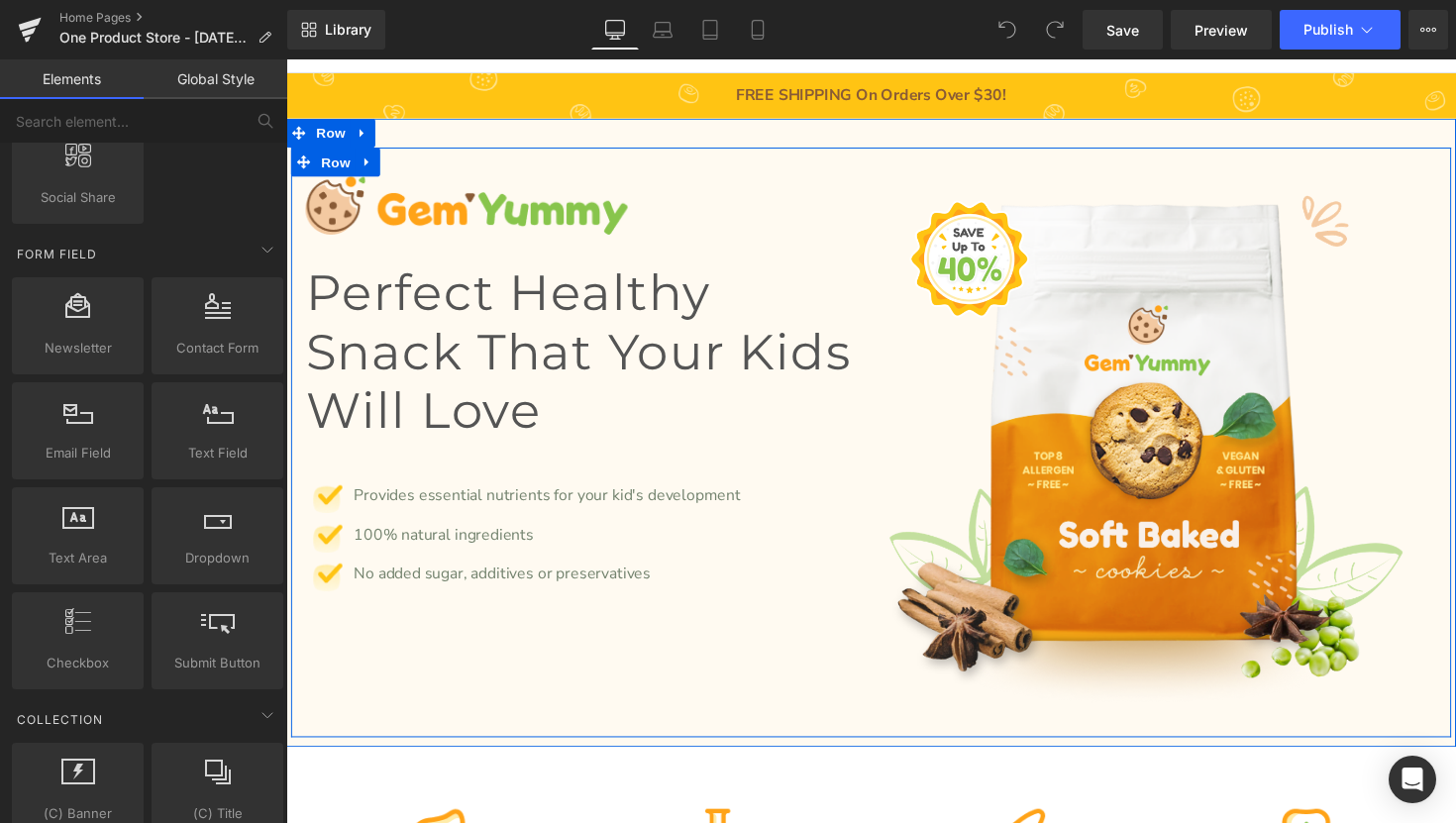
click at [590, 692] on div "Image Perfect Healthy Snack That Your Kids Will Love Heading Image Provides ess…" at bounding box center [885, 452] width 1189 height 604
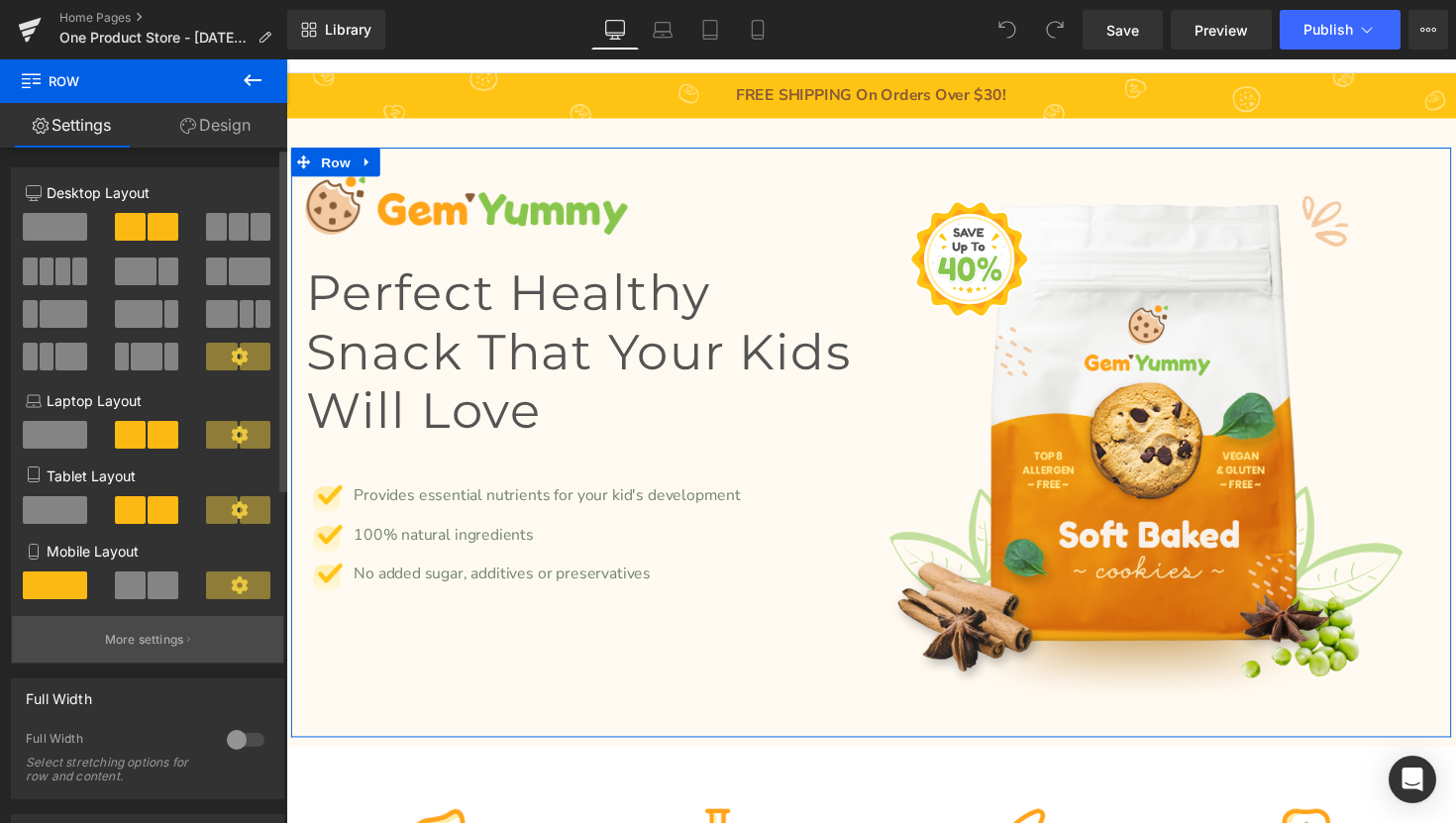
click at [146, 647] on p "More settings" at bounding box center [145, 639] width 79 height 18
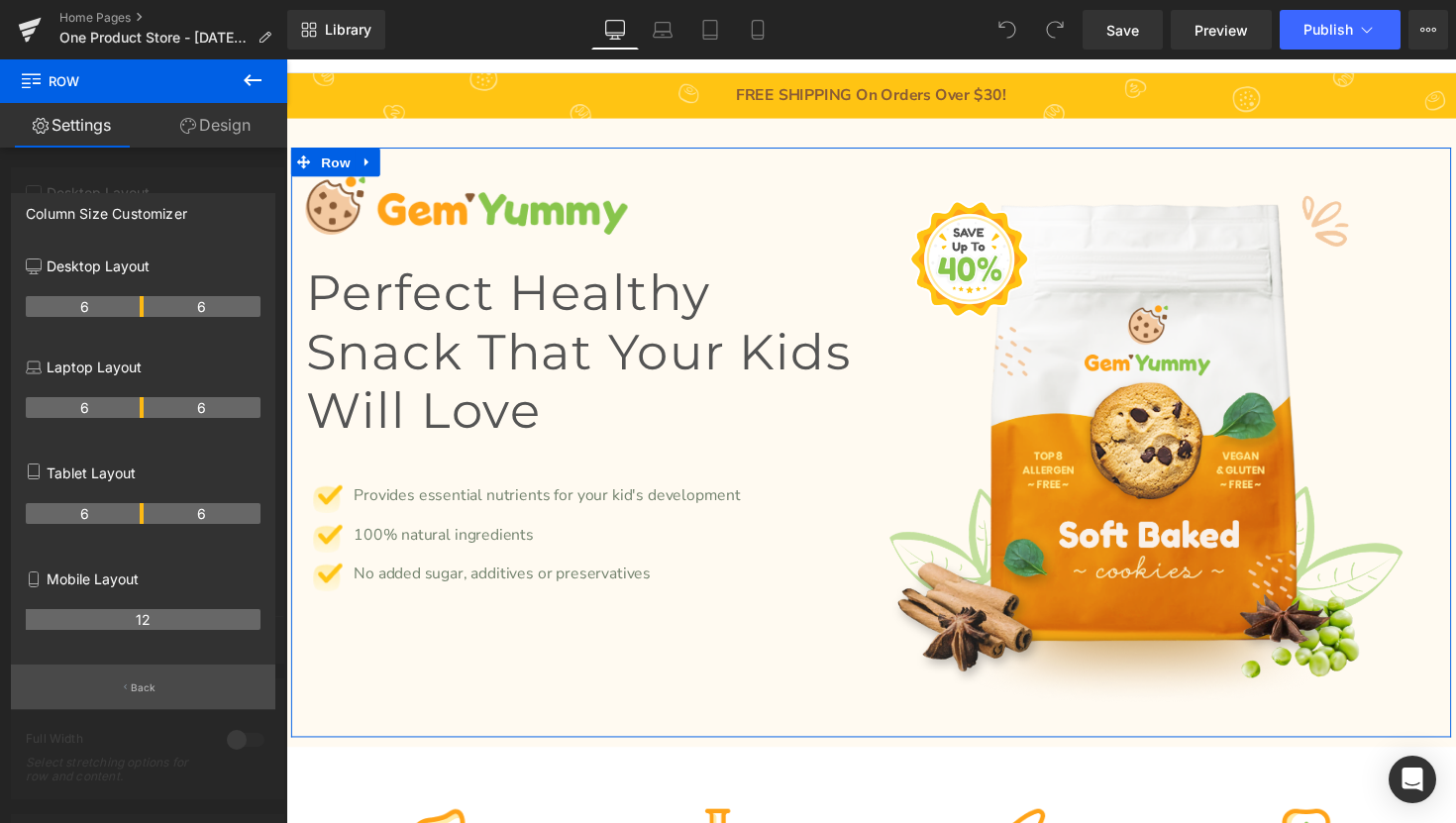
click at [141, 682] on p "Back" at bounding box center [144, 687] width 26 height 15
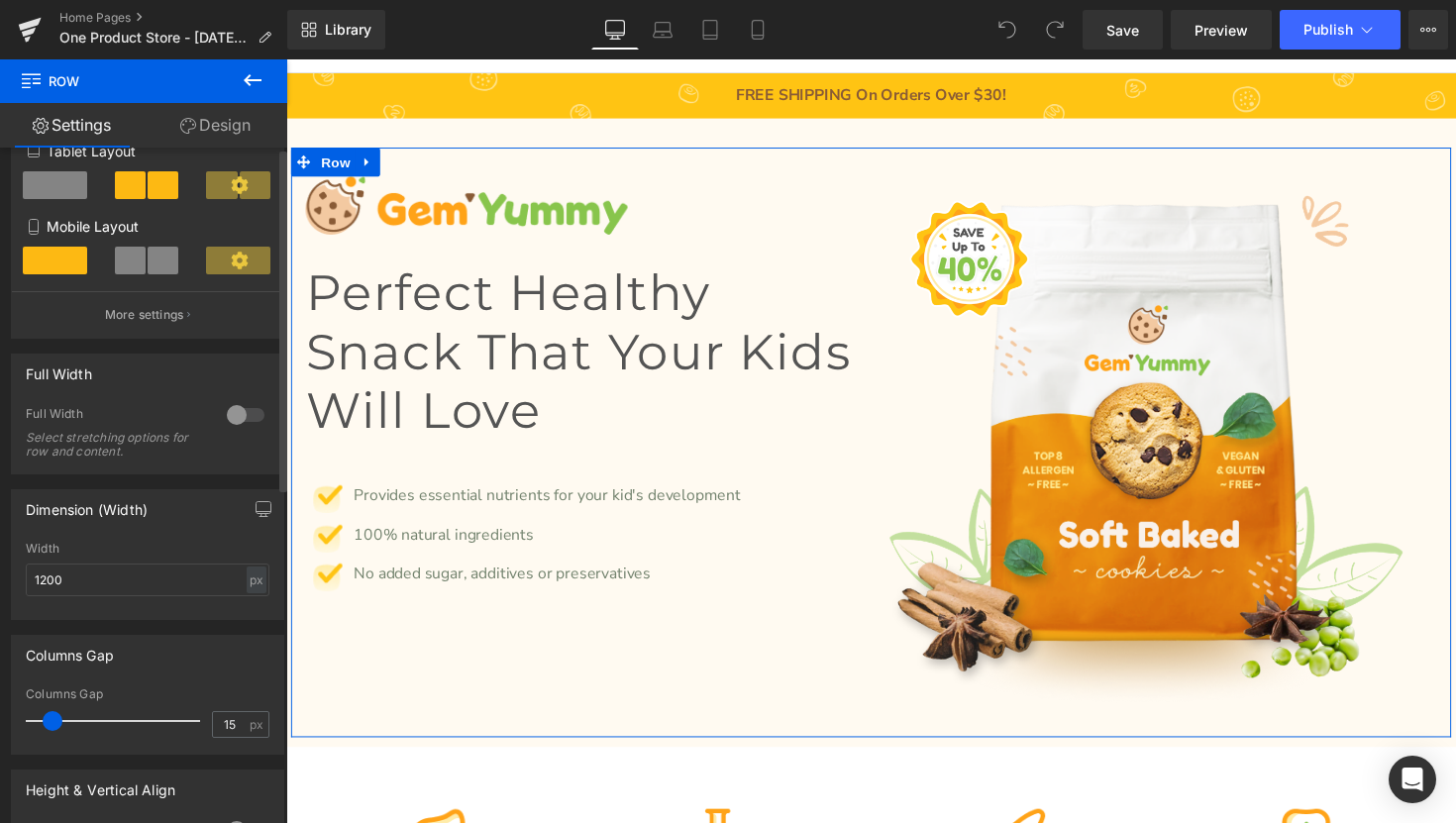
scroll to position [0, 0]
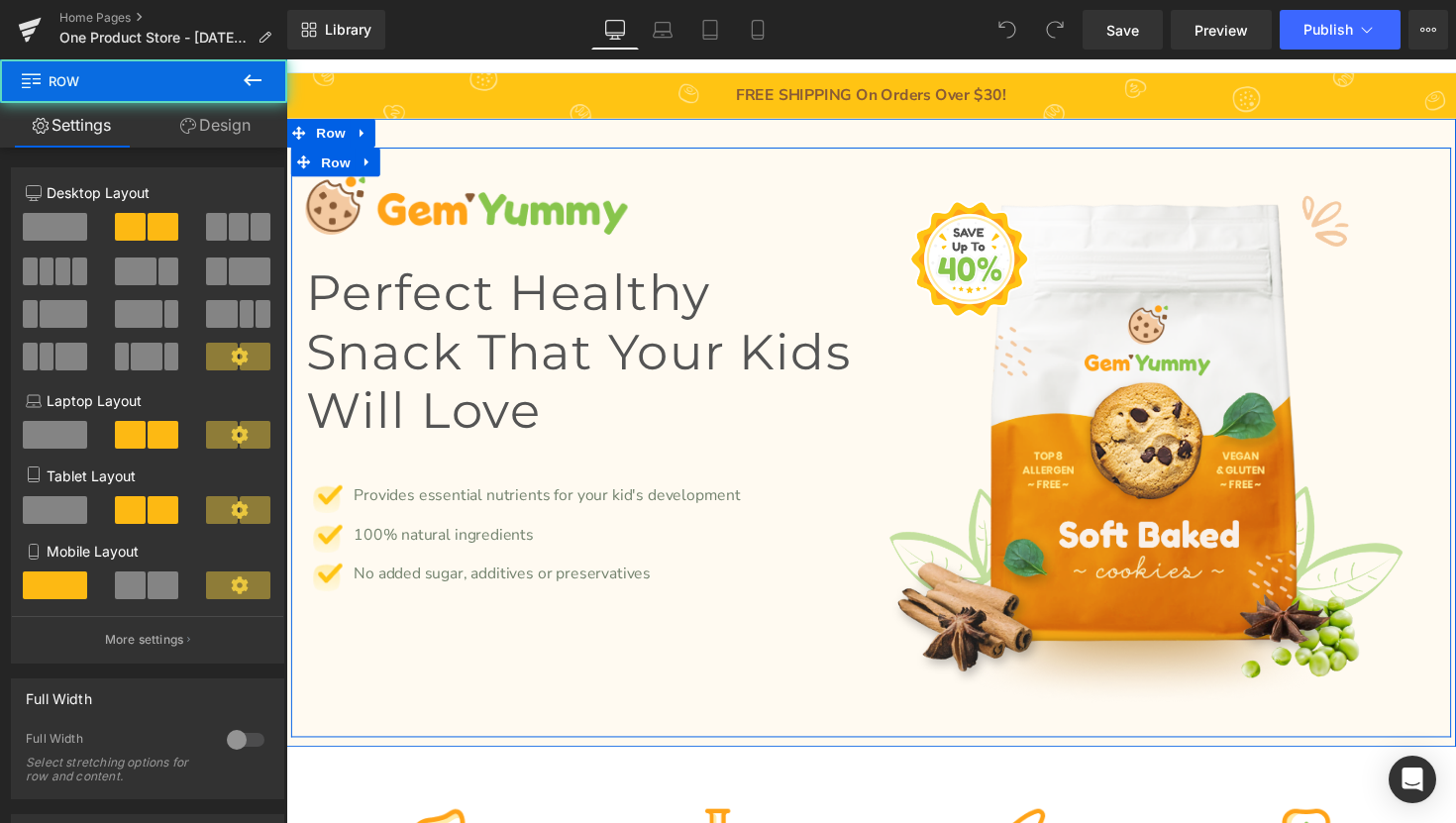
click at [581, 709] on div "Image Perfect Healthy Snack That Your Kids Will Love Heading Image Provides ess…" at bounding box center [885, 452] width 1189 height 604
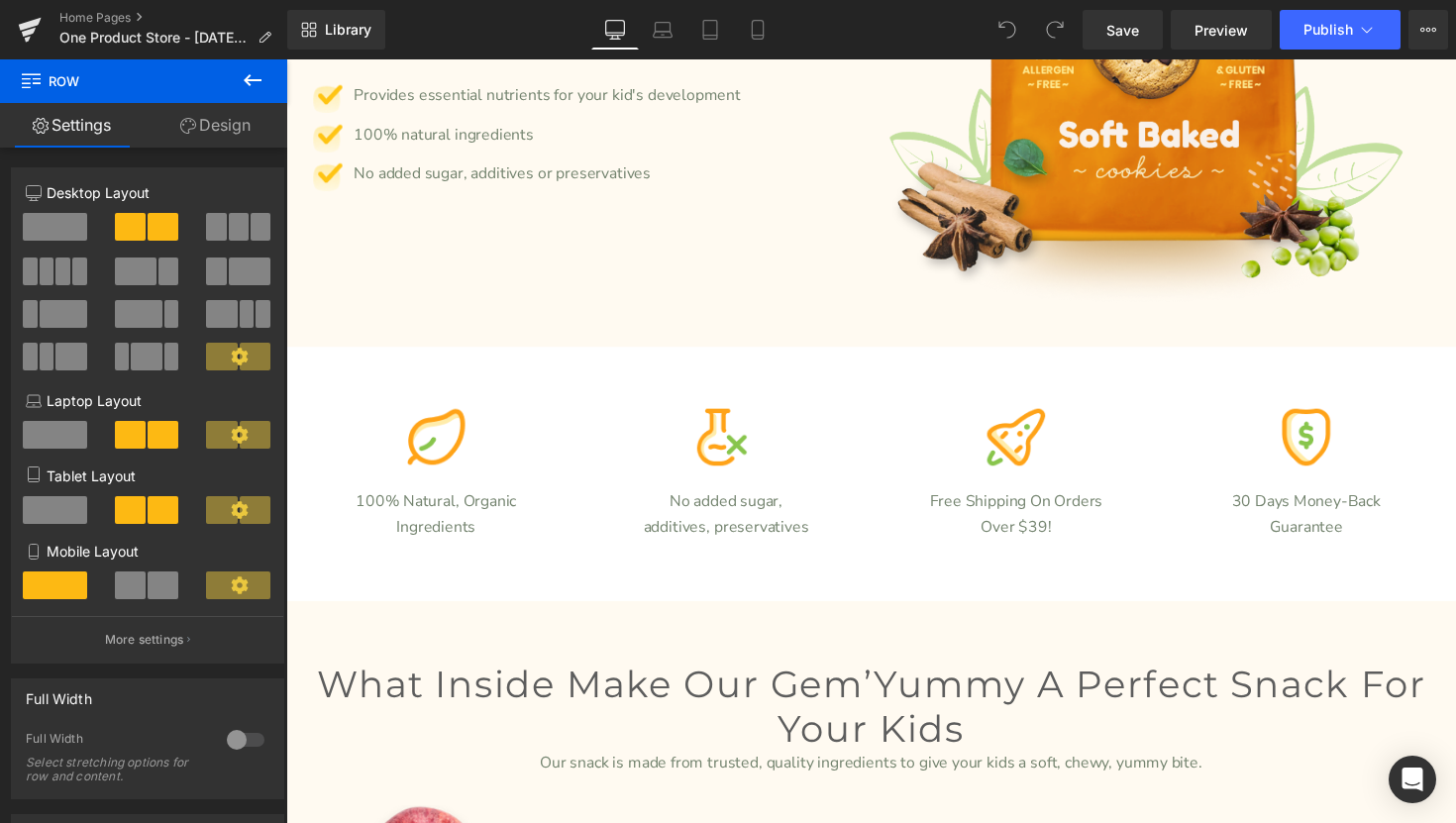
scroll to position [618, 0]
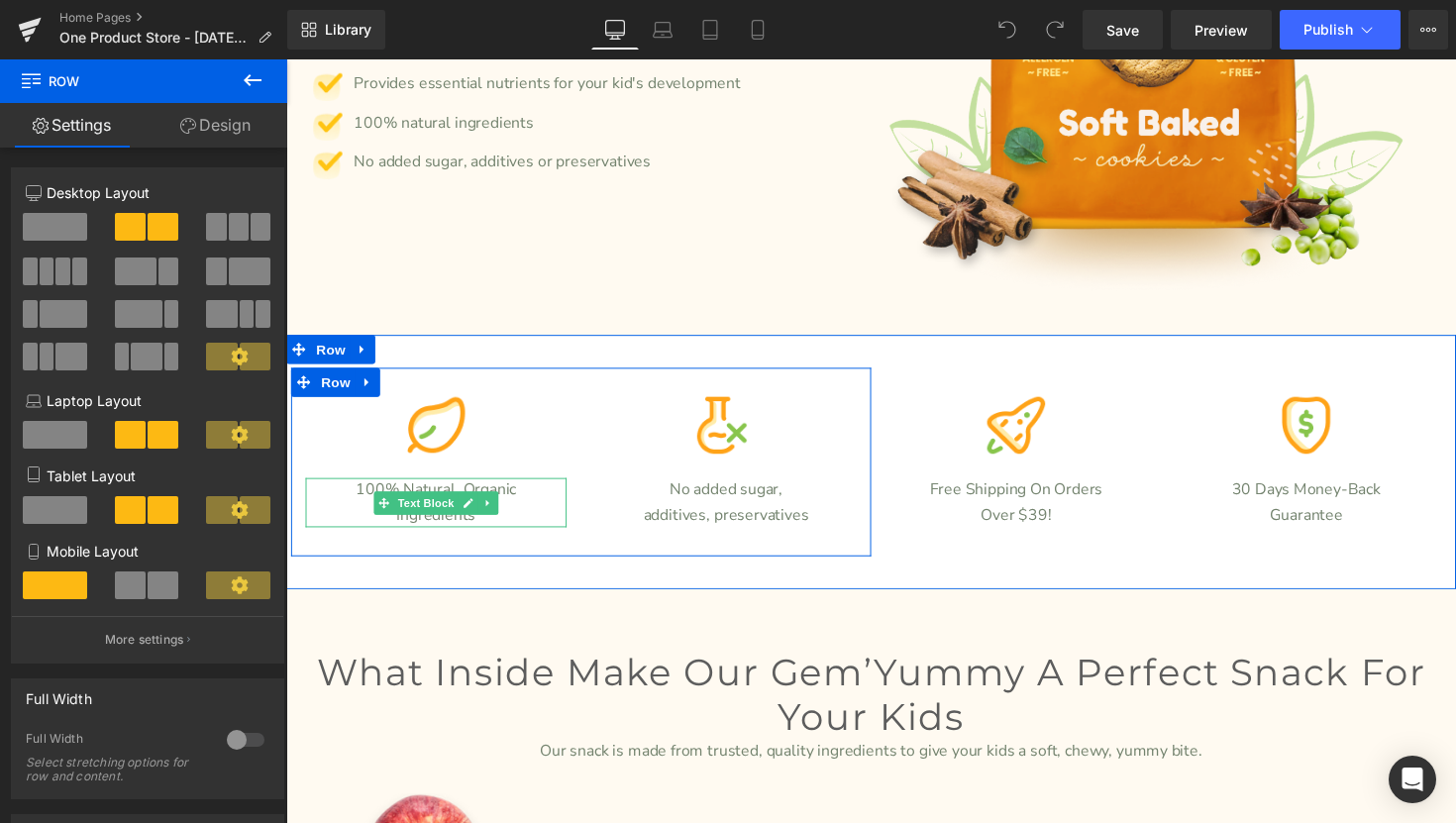
click at [521, 520] on p "Ingredients" at bounding box center [439, 527] width 267 height 26
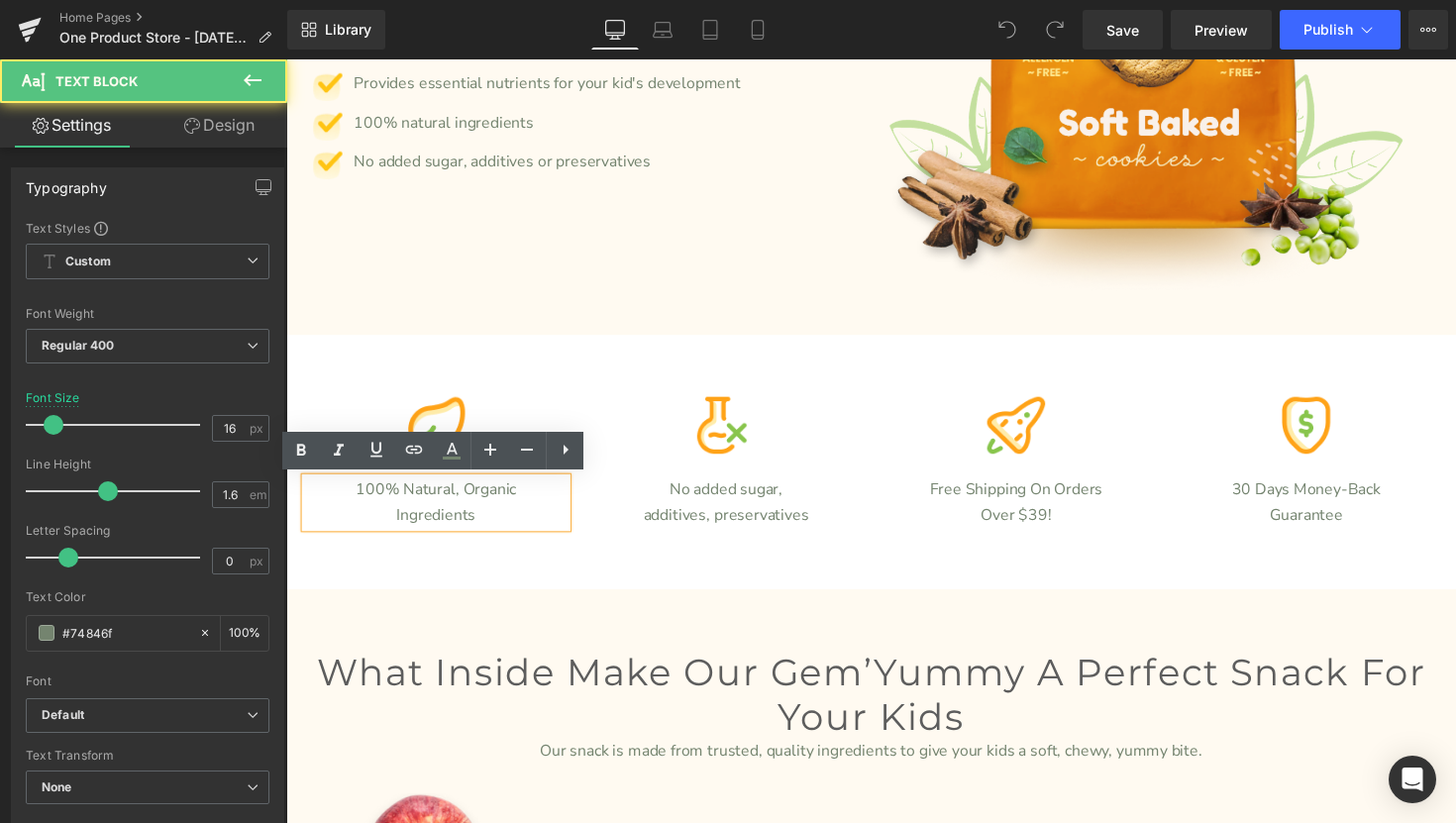
click at [515, 533] on p "Ingredients" at bounding box center [439, 527] width 267 height 26
drag, startPoint x: 502, startPoint y: 526, endPoint x: 336, endPoint y: 497, distance: 168.5
click at [336, 497] on div "100% Natural, Organic Ingredients" at bounding box center [439, 513] width 267 height 51
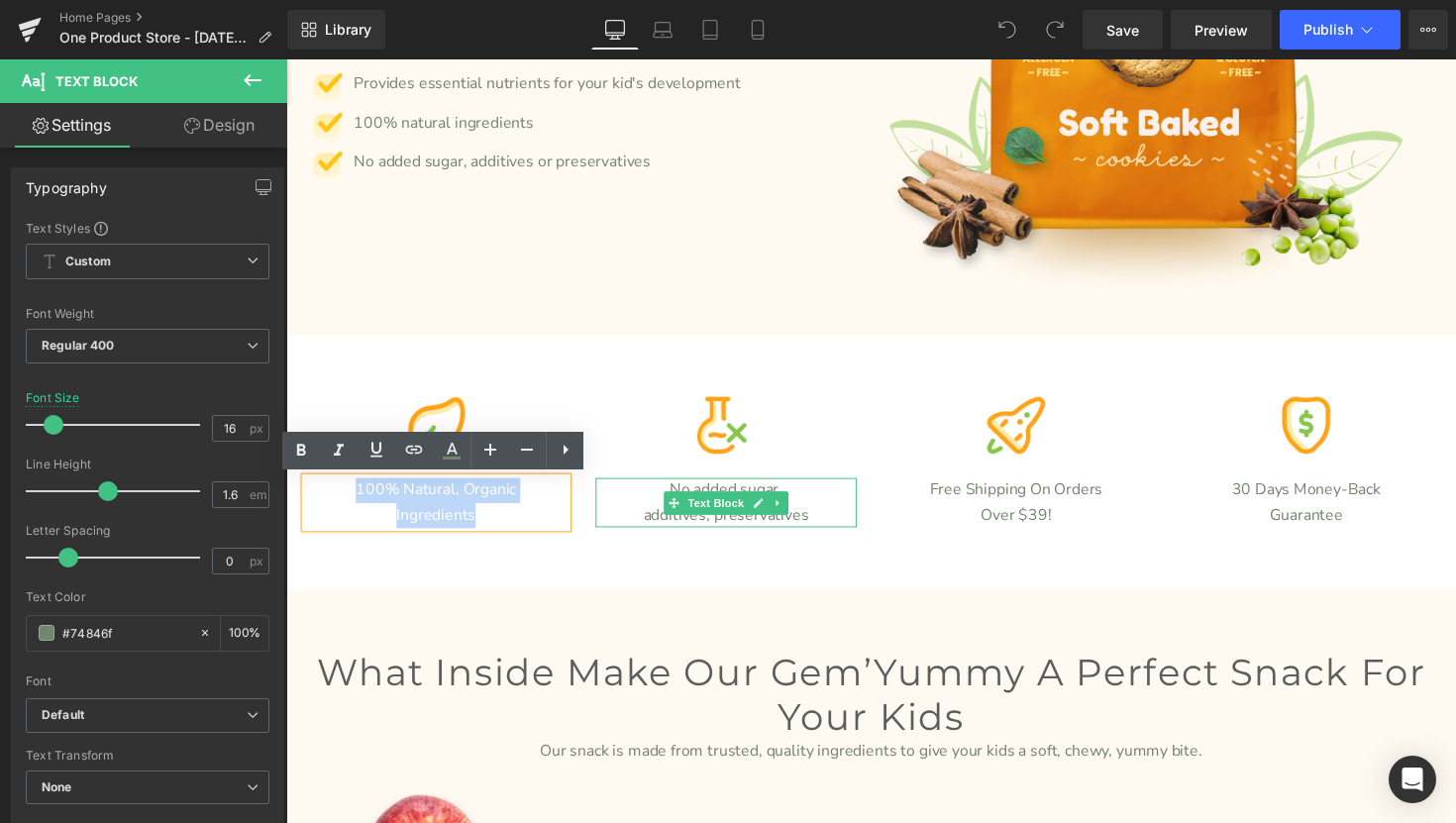
click at [821, 531] on p "additives, preservatives" at bounding box center [736, 527] width 267 height 26
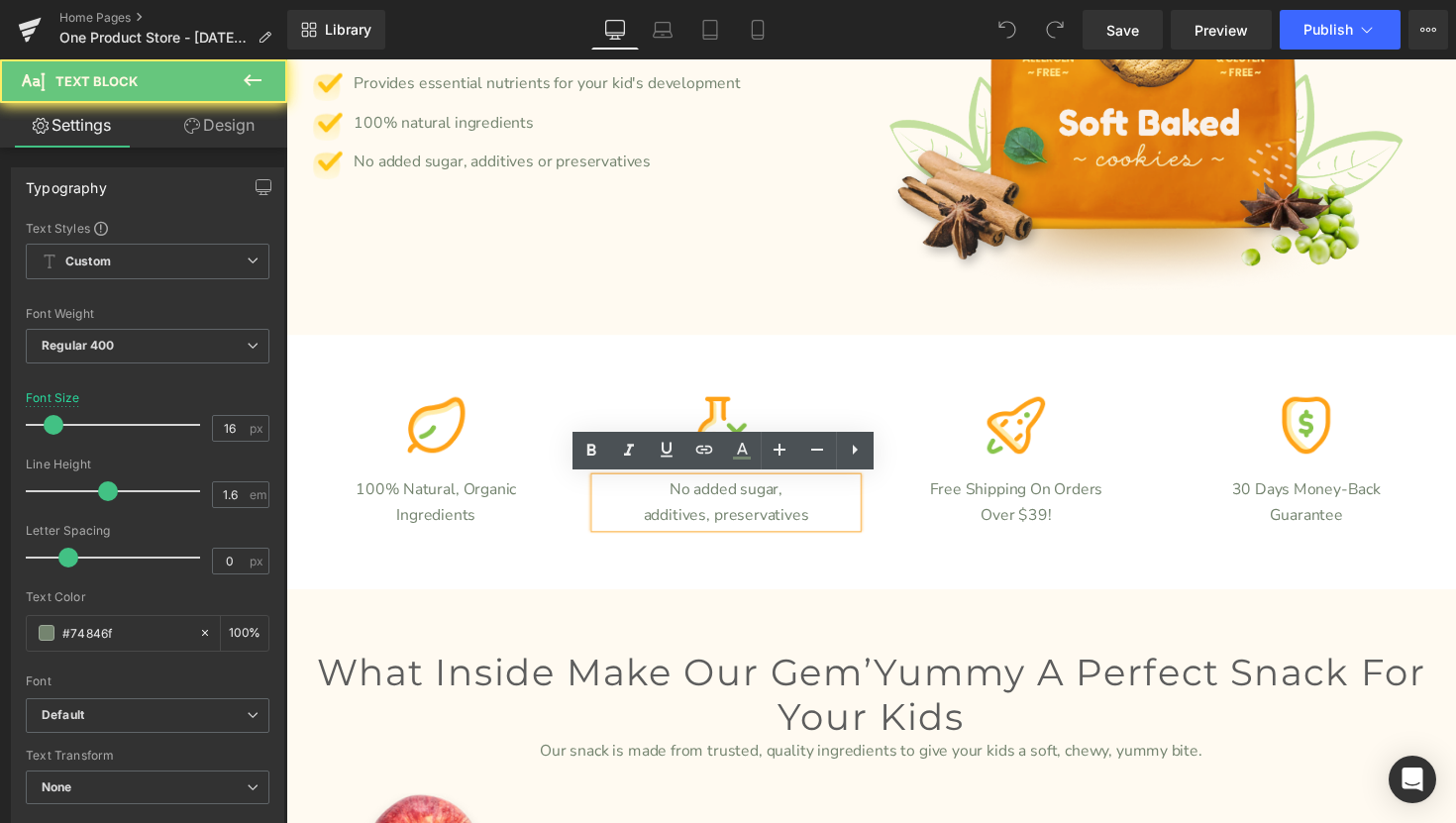
click at [823, 531] on p "additives, preservatives" at bounding box center [736, 527] width 267 height 26
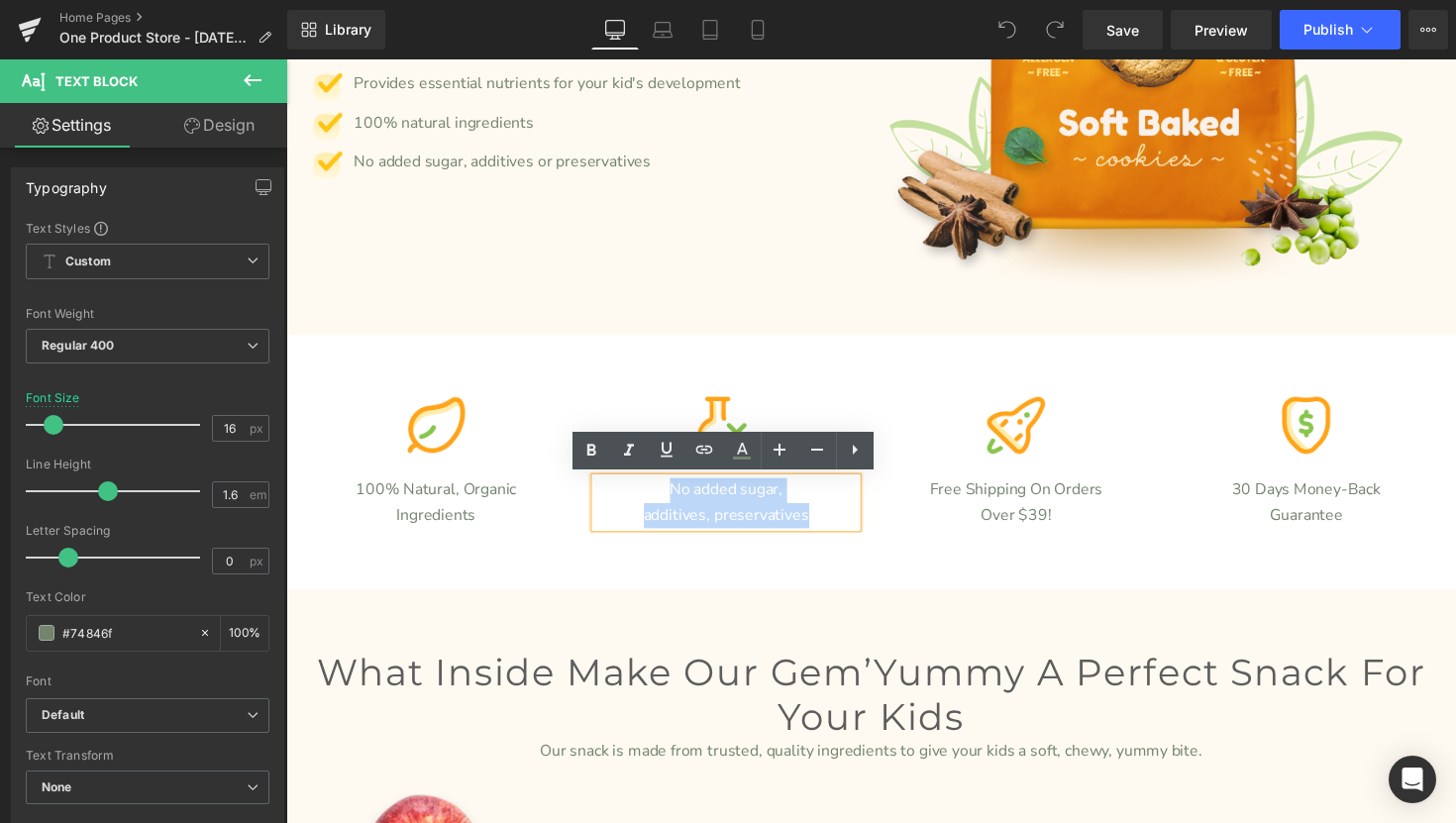
drag, startPoint x: 823, startPoint y: 531, endPoint x: 648, endPoint y: 505, distance: 176.9
click at [648, 505] on div "No added sugar, additives, preservatives" at bounding box center [736, 513] width 267 height 51
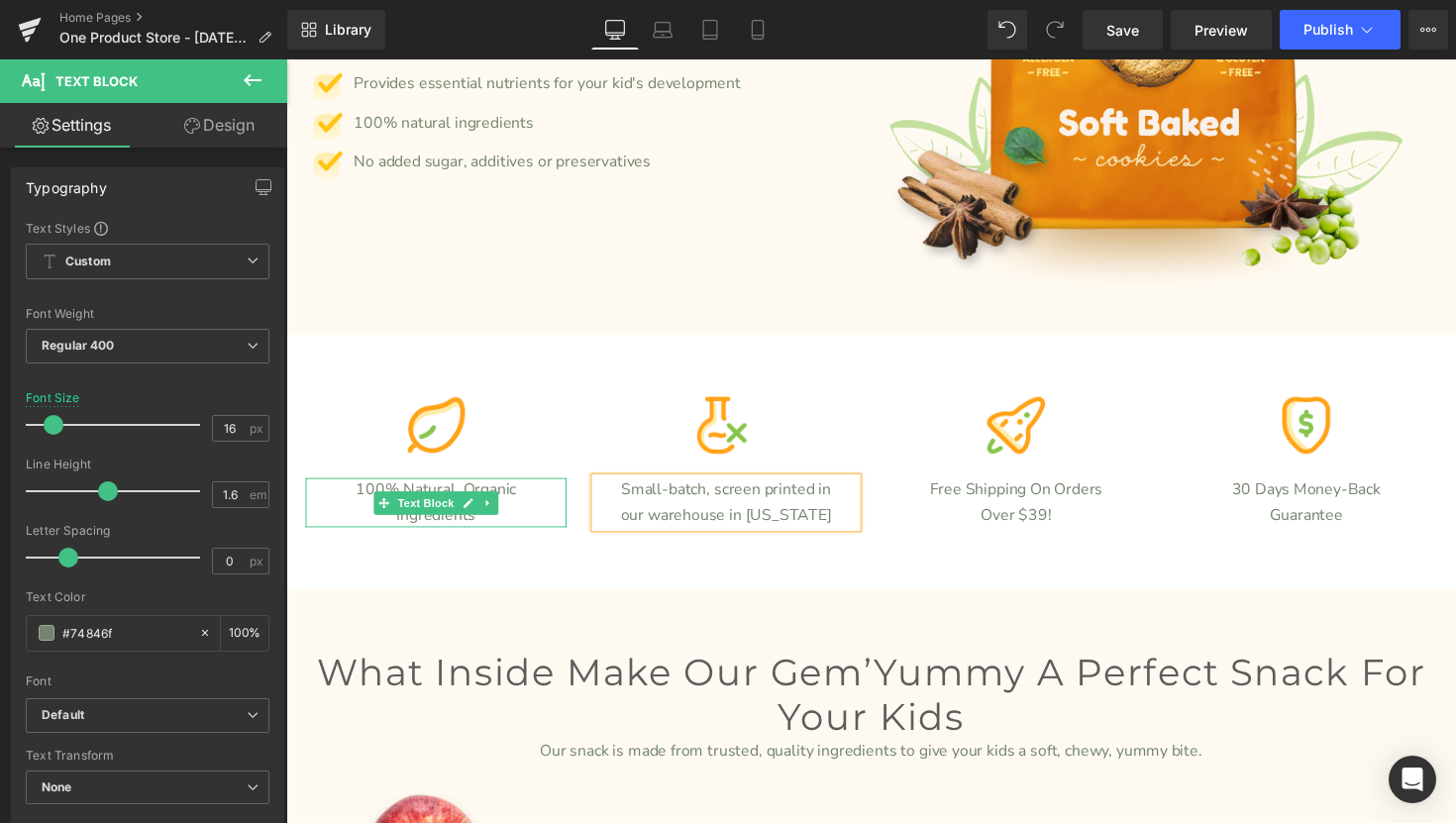
click at [508, 531] on p "Ingredients" at bounding box center [439, 527] width 267 height 26
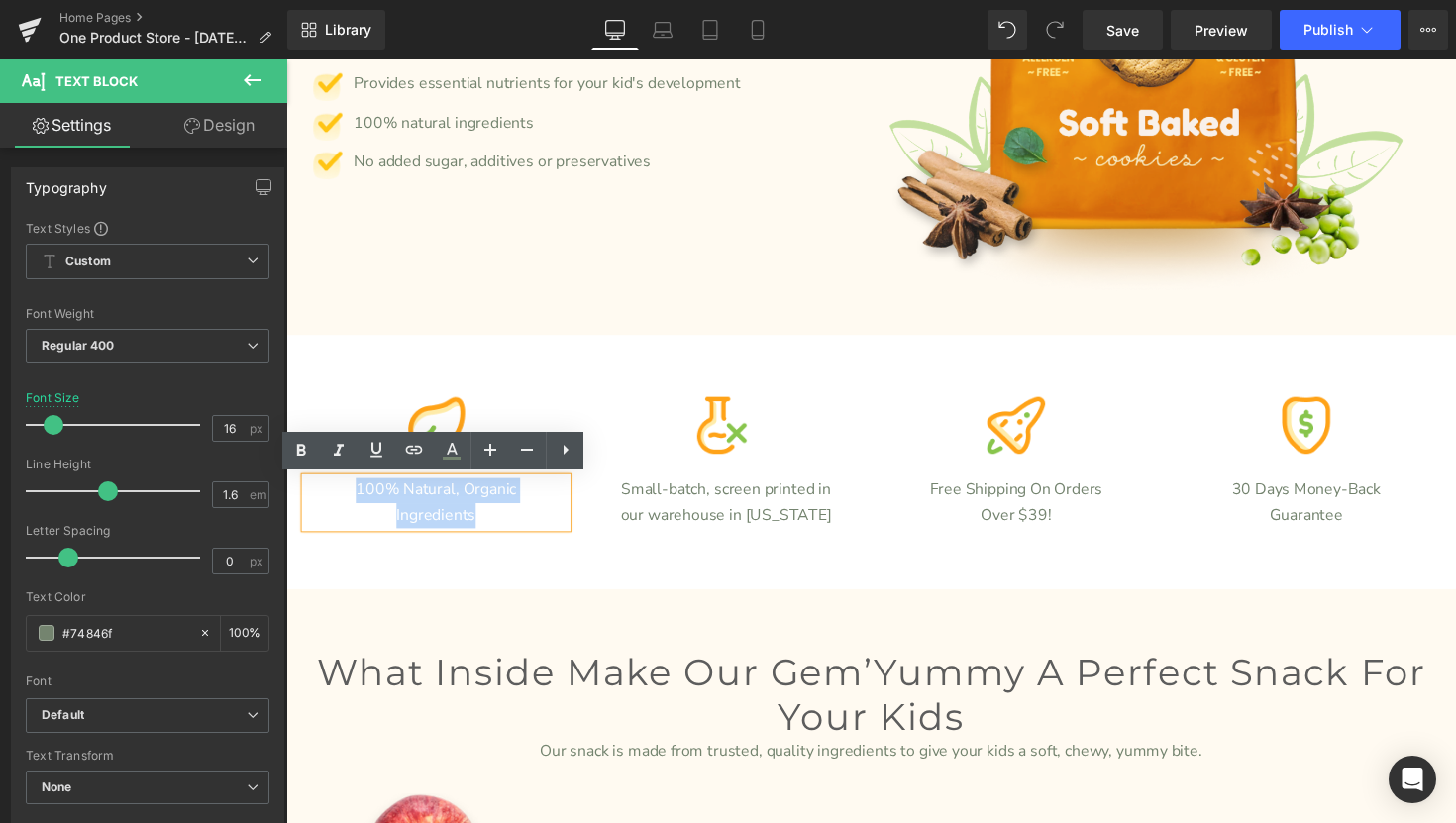
drag, startPoint x: 508, startPoint y: 531, endPoint x: 358, endPoint y: 496, distance: 154.0
click at [358, 496] on div "100% Natural, Organic Ingredients" at bounding box center [439, 513] width 267 height 51
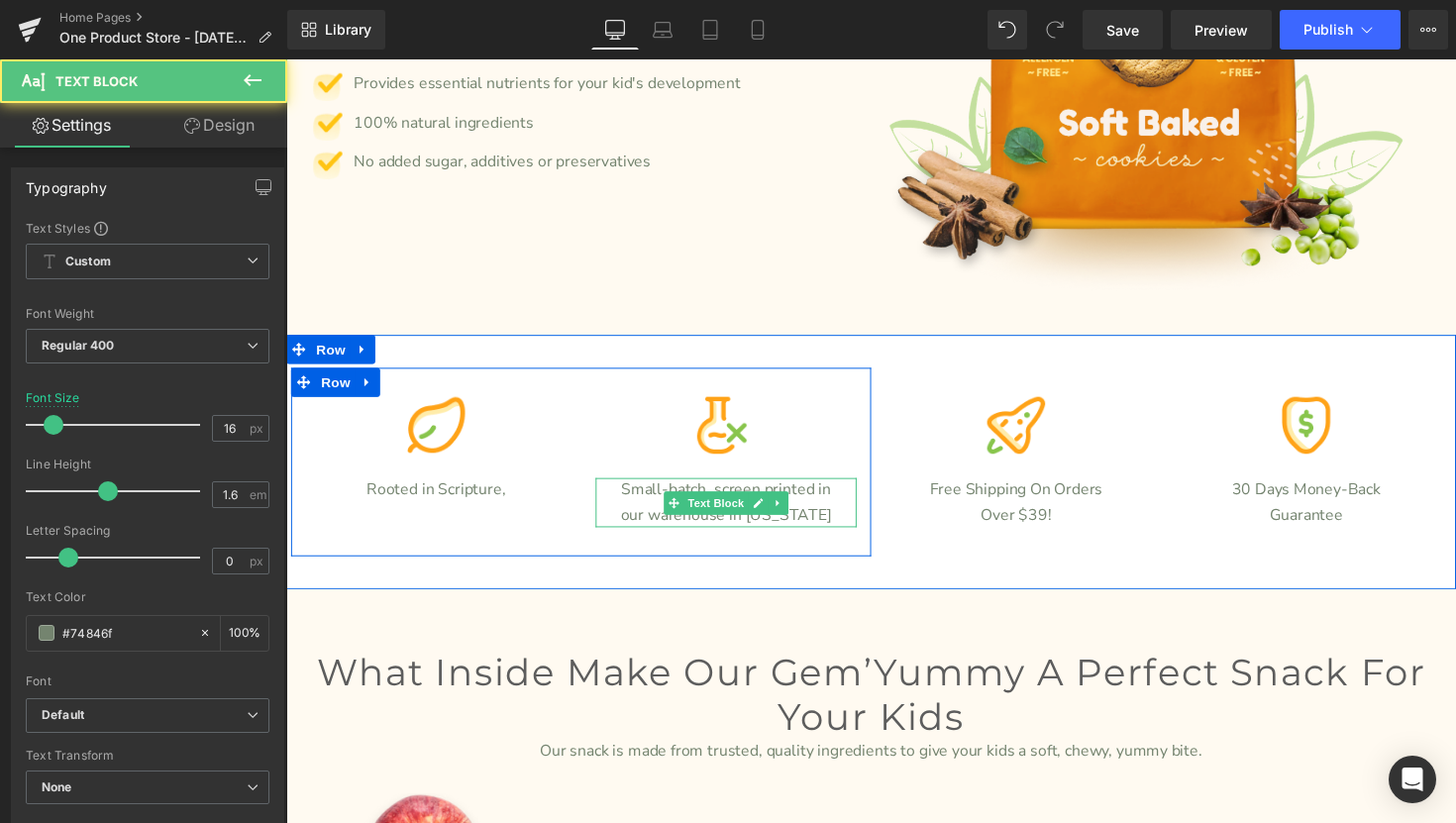
click at [829, 499] on p "Small-batch, screen printed in" at bounding box center [736, 501] width 267 height 26
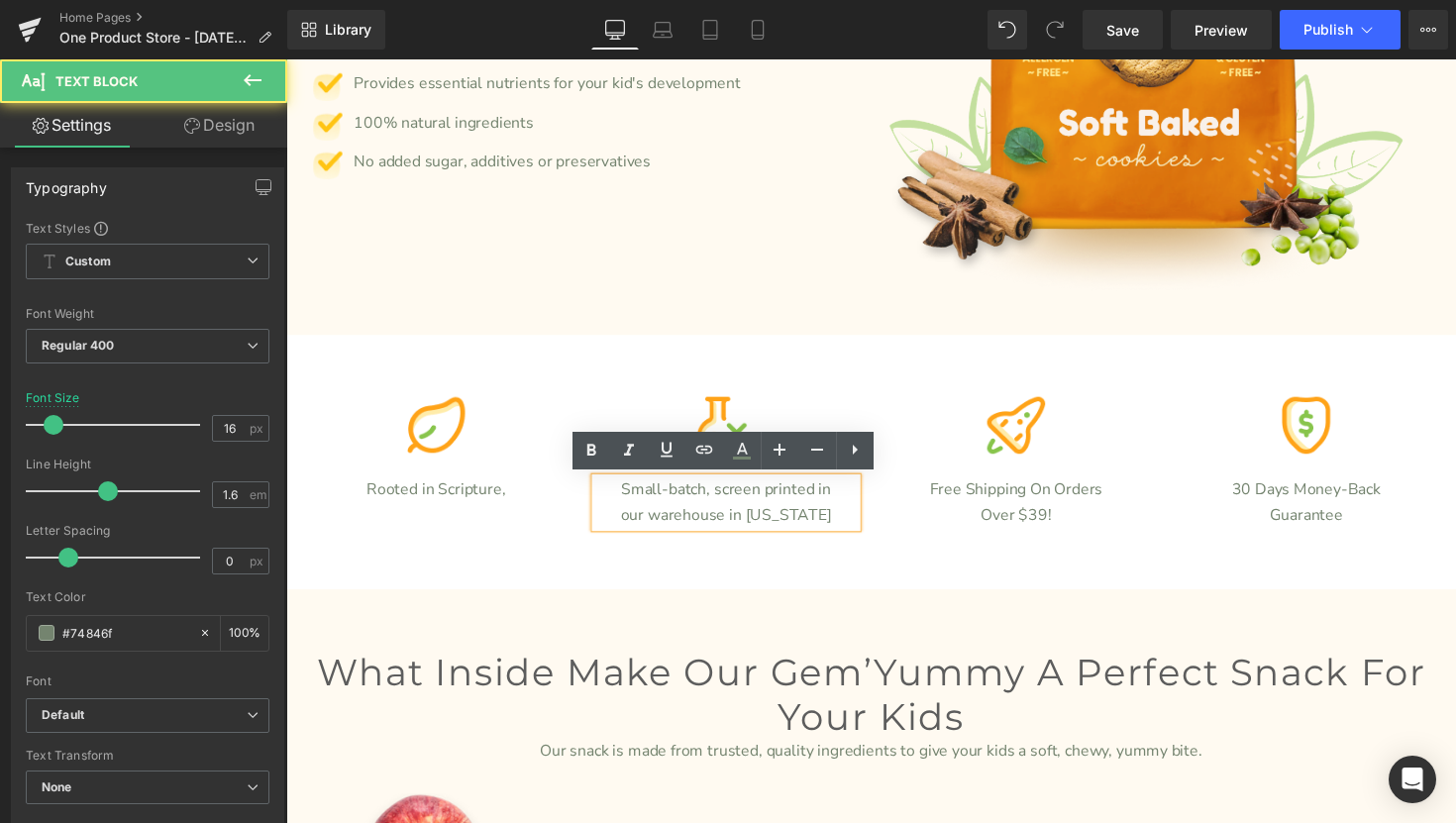
click at [725, 505] on p "Small-batch, screen printed in" at bounding box center [736, 501] width 267 height 26
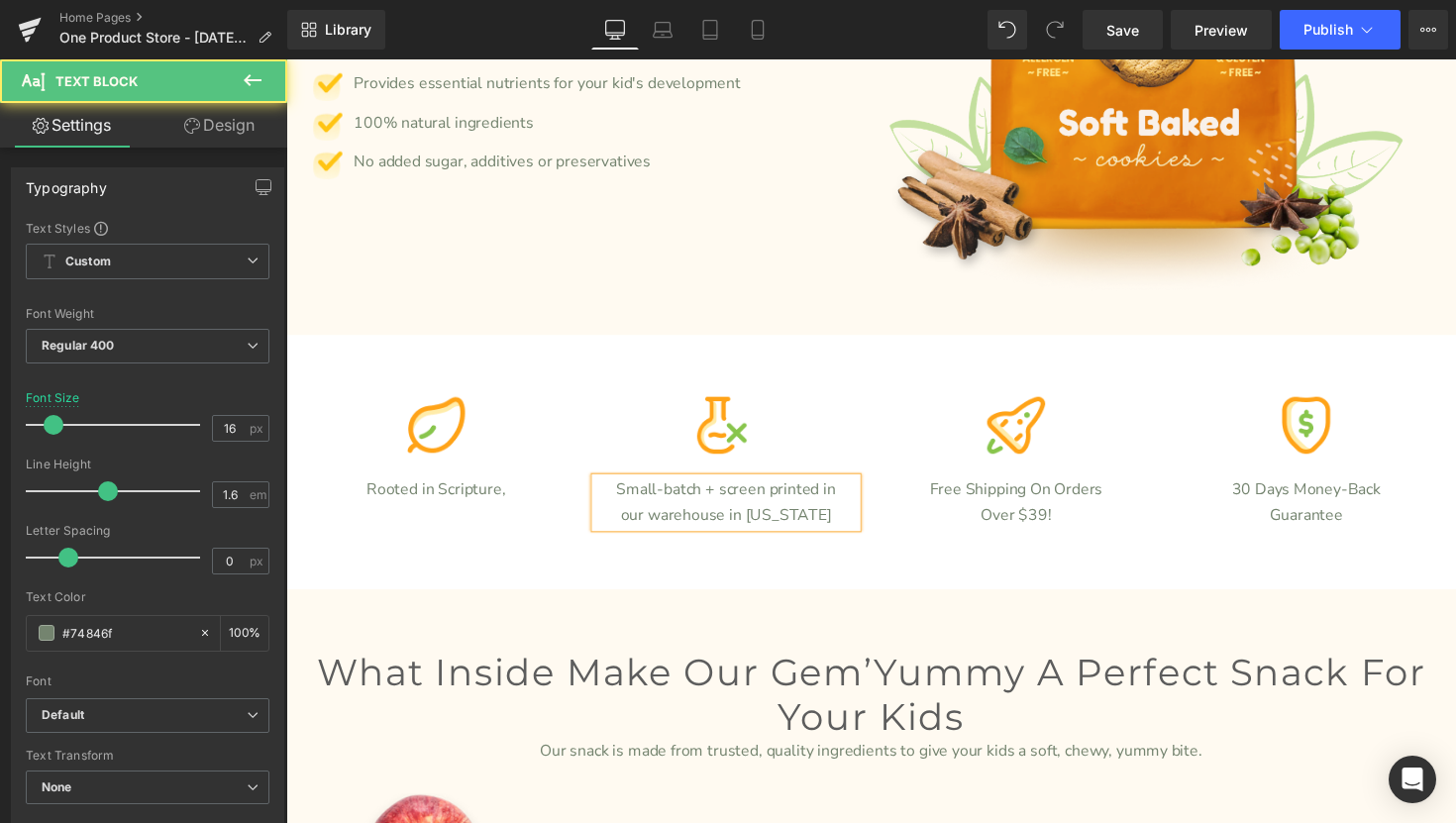
click at [846, 532] on p "our warehouse in [US_STATE]" at bounding box center [736, 527] width 267 height 26
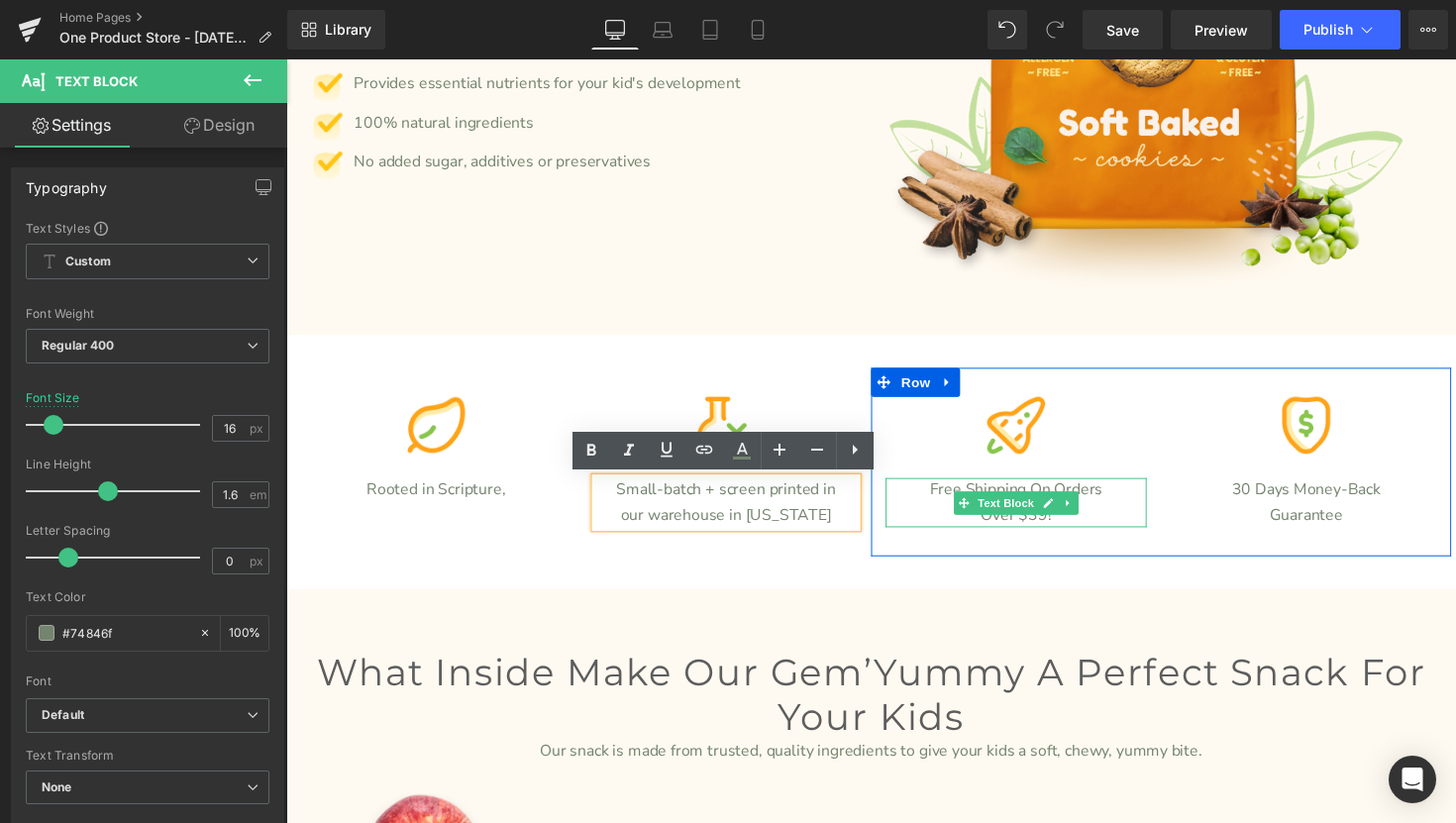
click at [1144, 504] on p "Free Shipping On Orders" at bounding box center [1033, 501] width 267 height 26
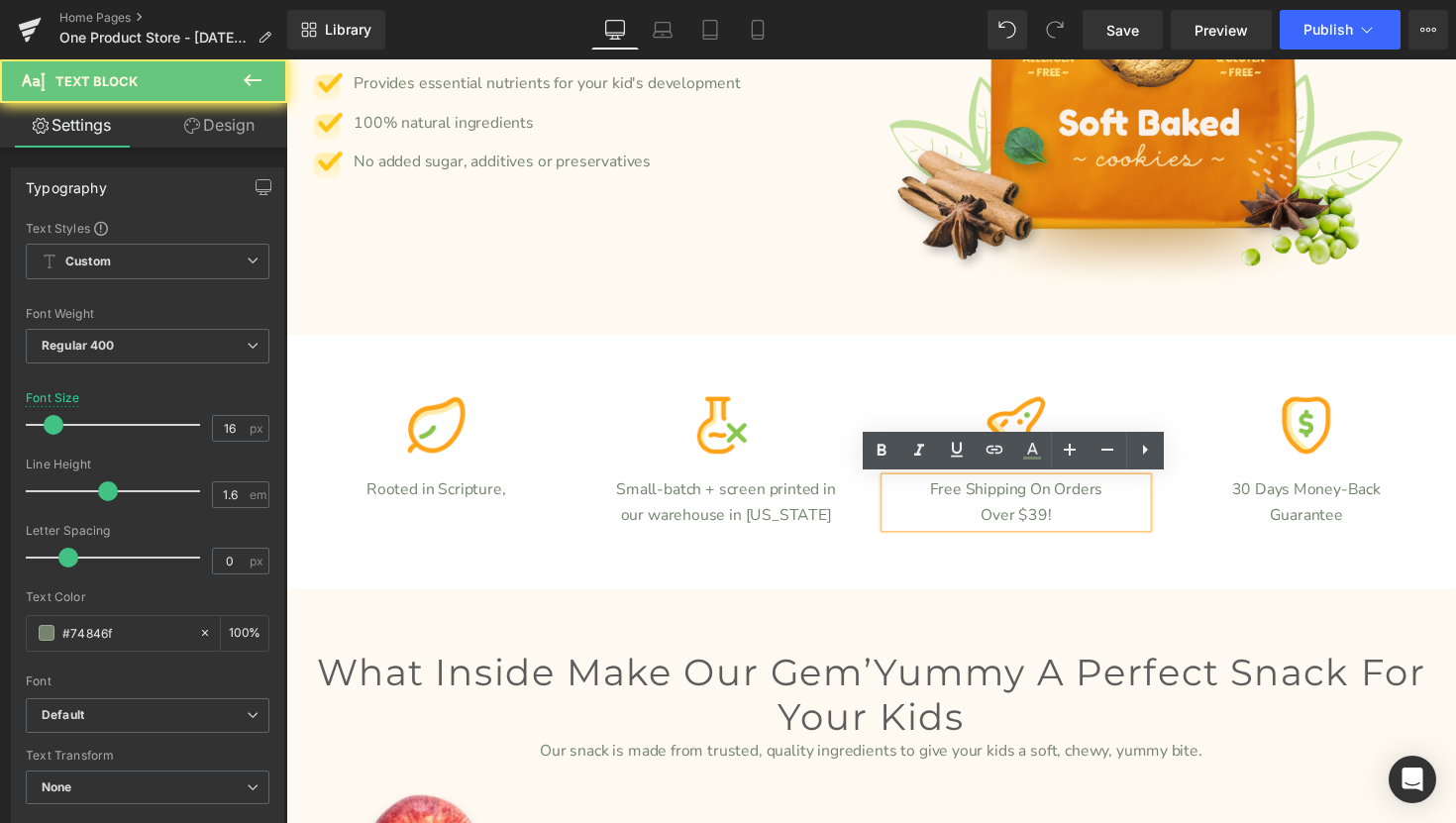
click at [1103, 526] on p "Over $39!" at bounding box center [1033, 527] width 267 height 26
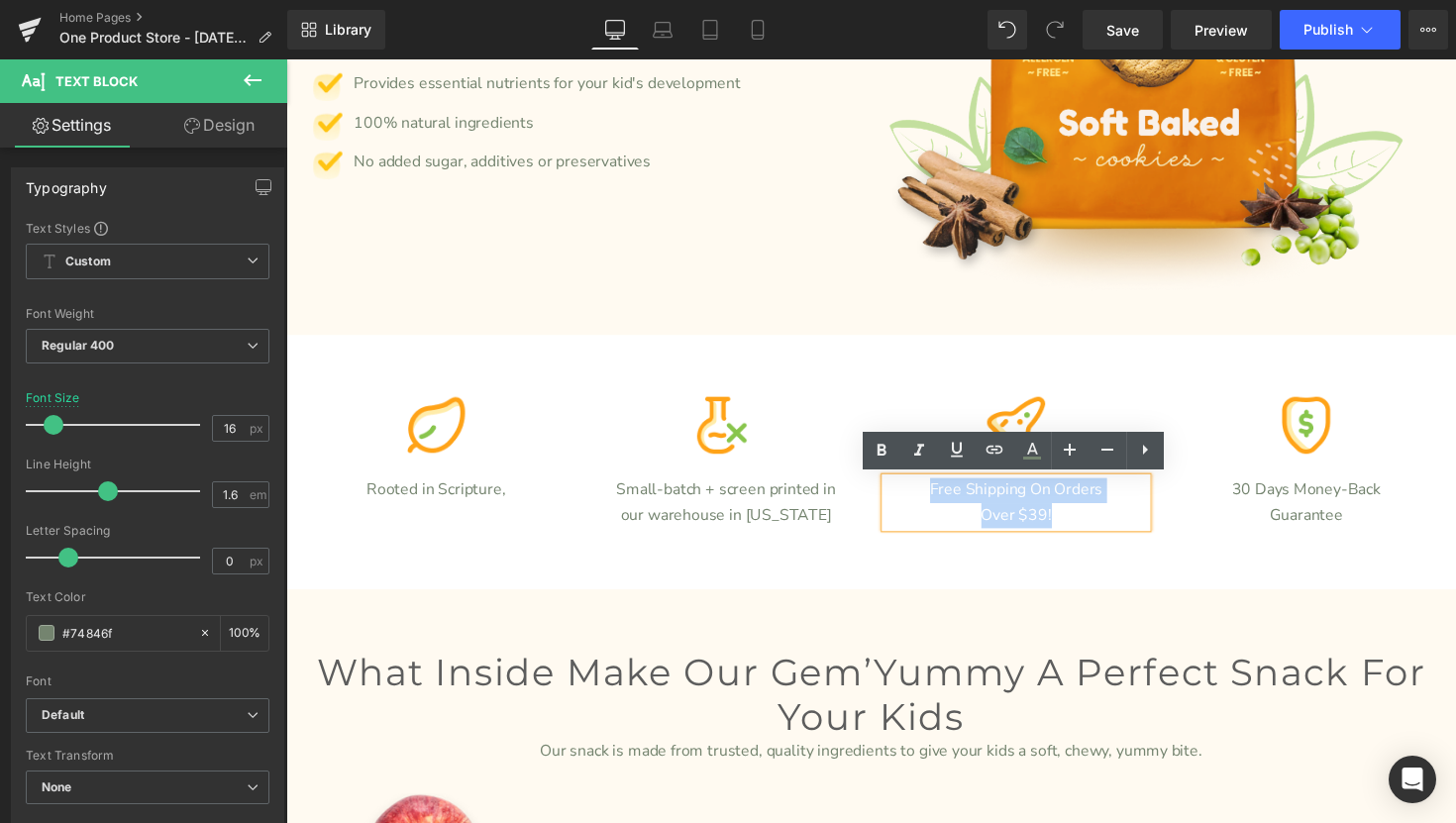
drag, startPoint x: 1103, startPoint y: 526, endPoint x: 946, endPoint y: 495, distance: 160.0
click at [946, 495] on div "Free Shipping On Orders Over $39!" at bounding box center [1033, 513] width 267 height 51
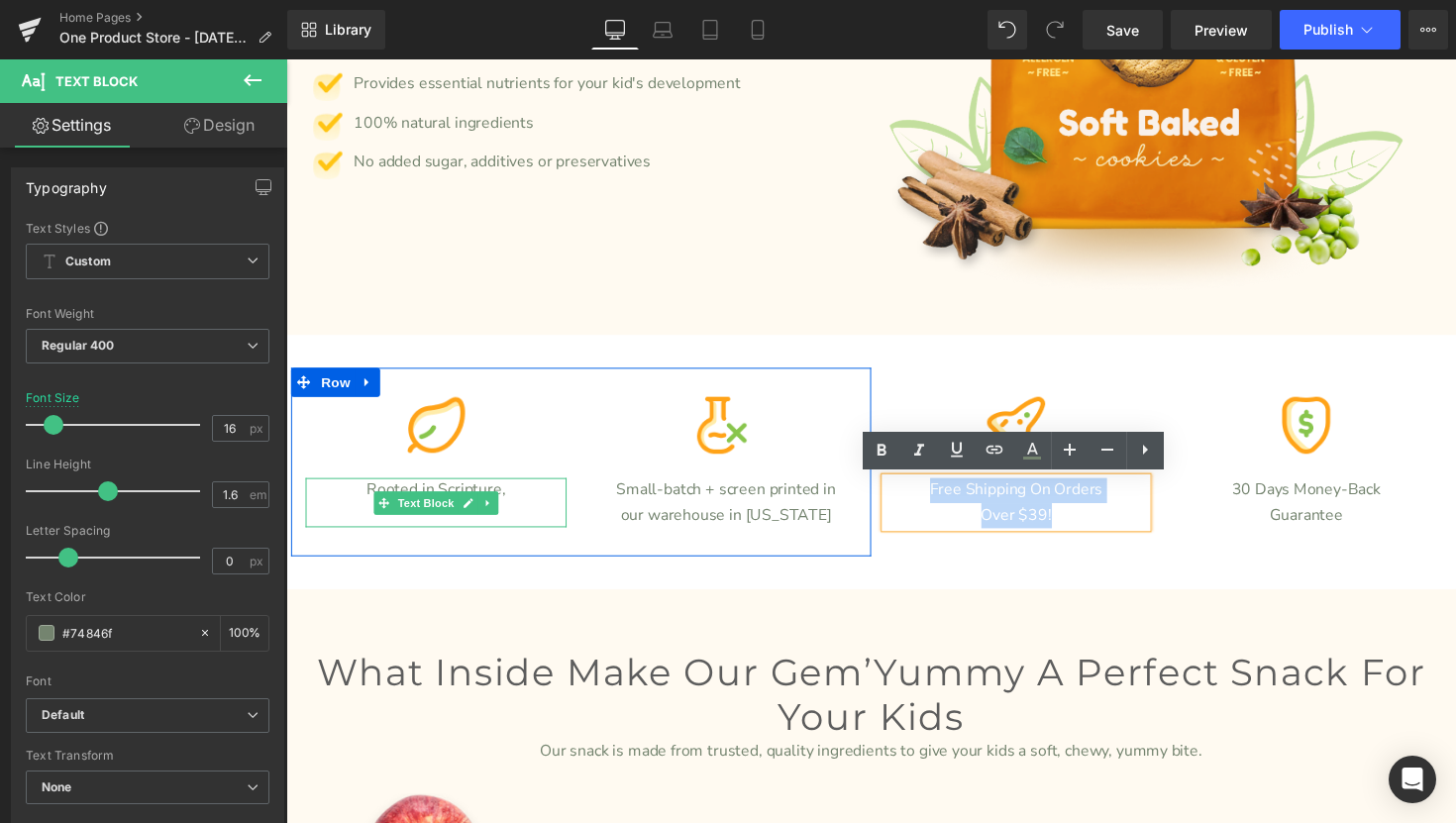
click at [517, 508] on p "Rooted in Scripture," at bounding box center [439, 501] width 267 height 26
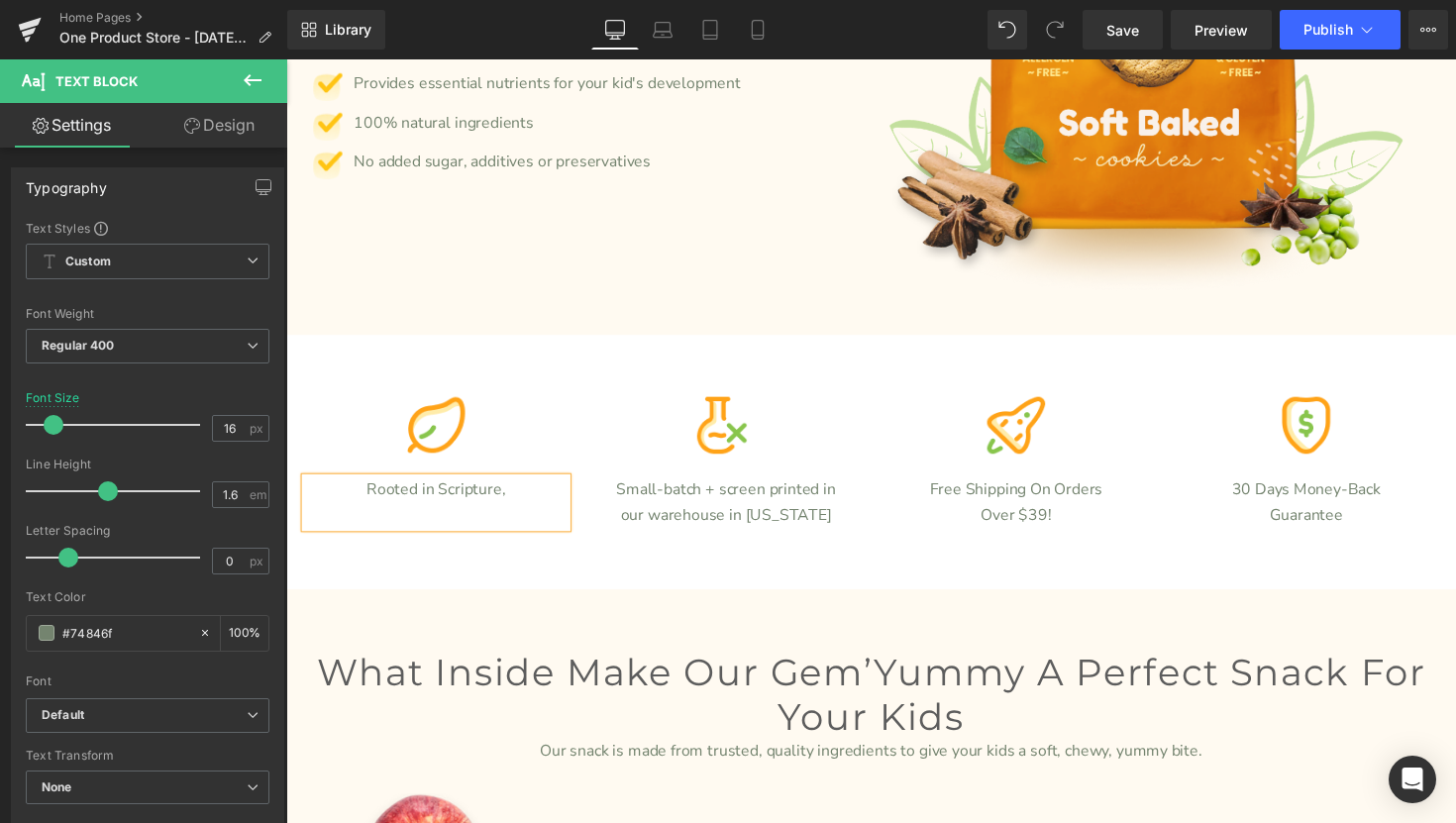
click at [457, 511] on p "Rooted in Scripture," at bounding box center [439, 501] width 267 height 26
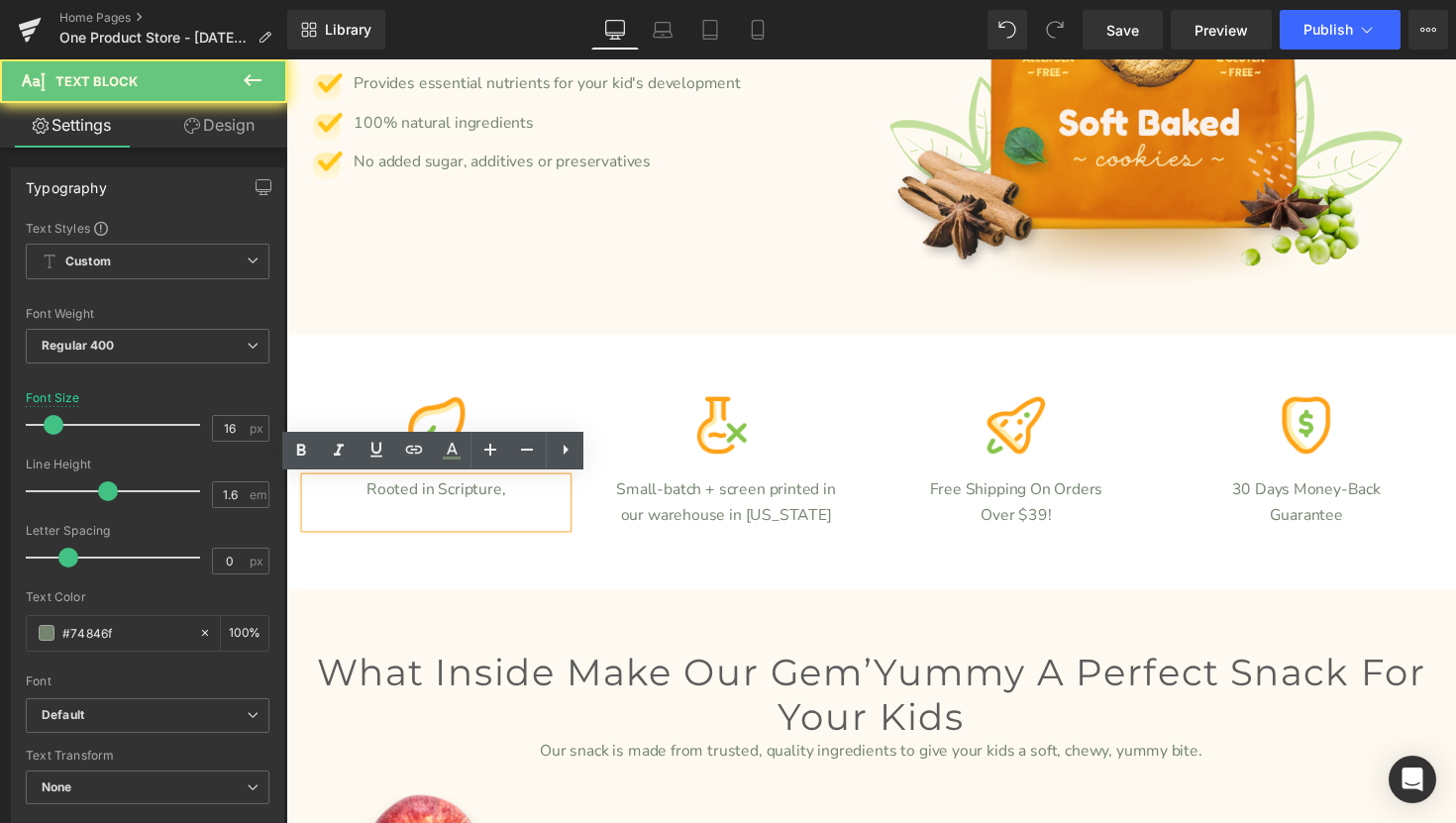
click at [527, 508] on p "Rooted in Scripture," at bounding box center [439, 501] width 267 height 26
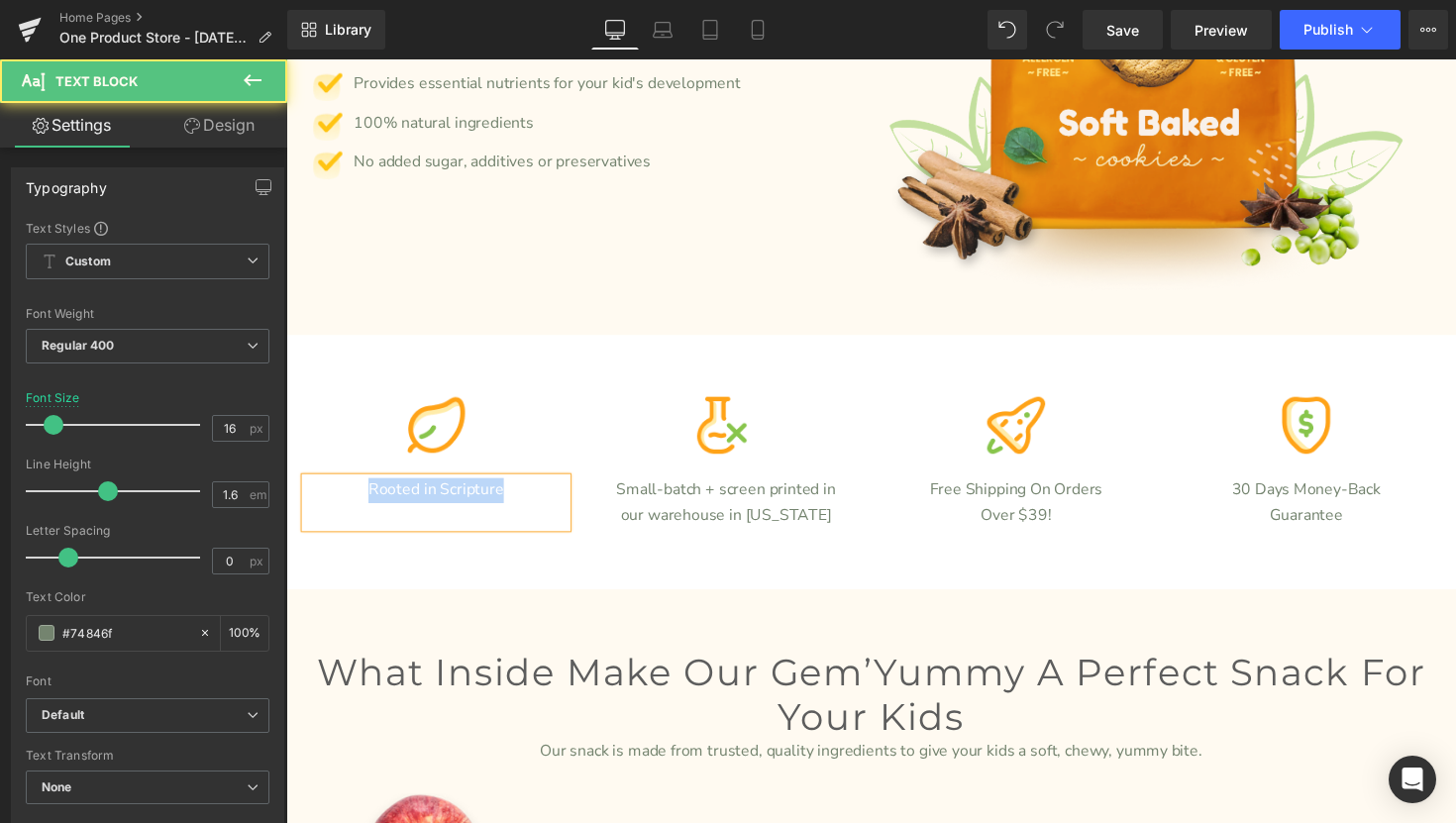
drag, startPoint x: 526, startPoint y: 503, endPoint x: 326, endPoint y: 502, distance: 200.0
click at [326, 502] on p "Rooted in Scripture" at bounding box center [439, 501] width 267 height 26
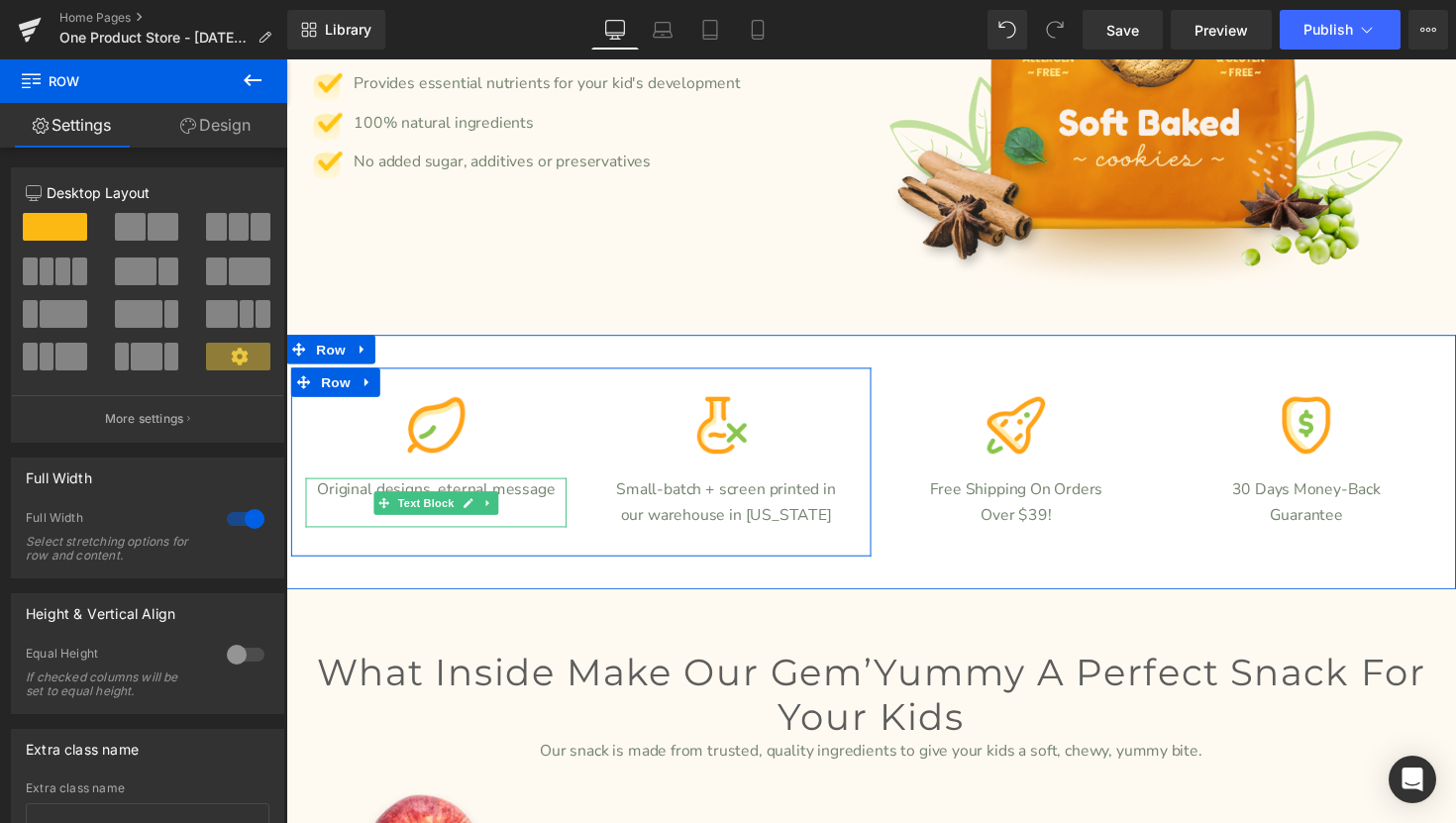
click at [560, 504] on p "Original designs, eternal message" at bounding box center [439, 501] width 267 height 26
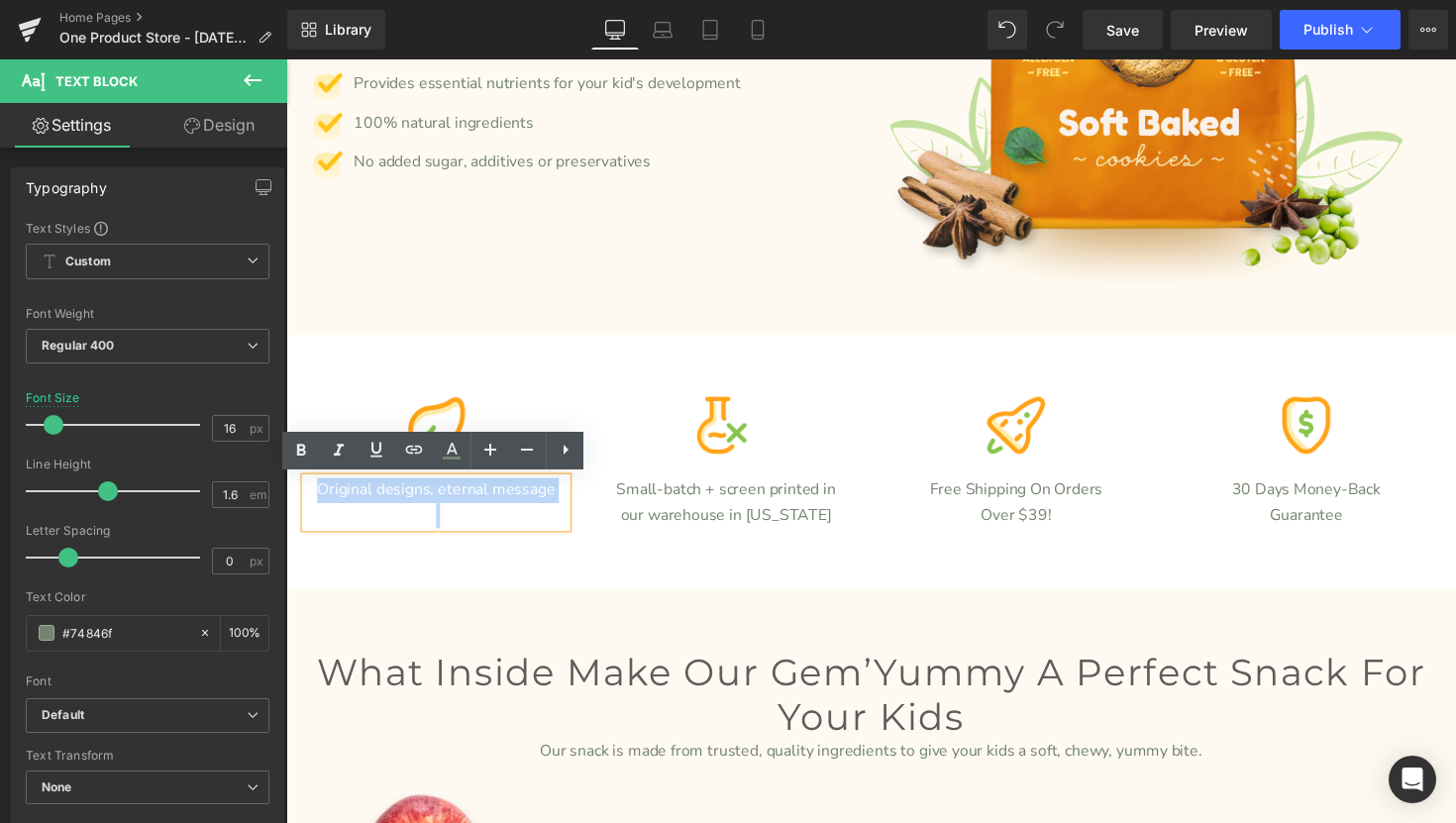
drag, startPoint x: 560, startPoint y: 504, endPoint x: 320, endPoint y: 495, distance: 240.2
click at [320, 495] on p "Original designs, eternal message" at bounding box center [439, 501] width 267 height 26
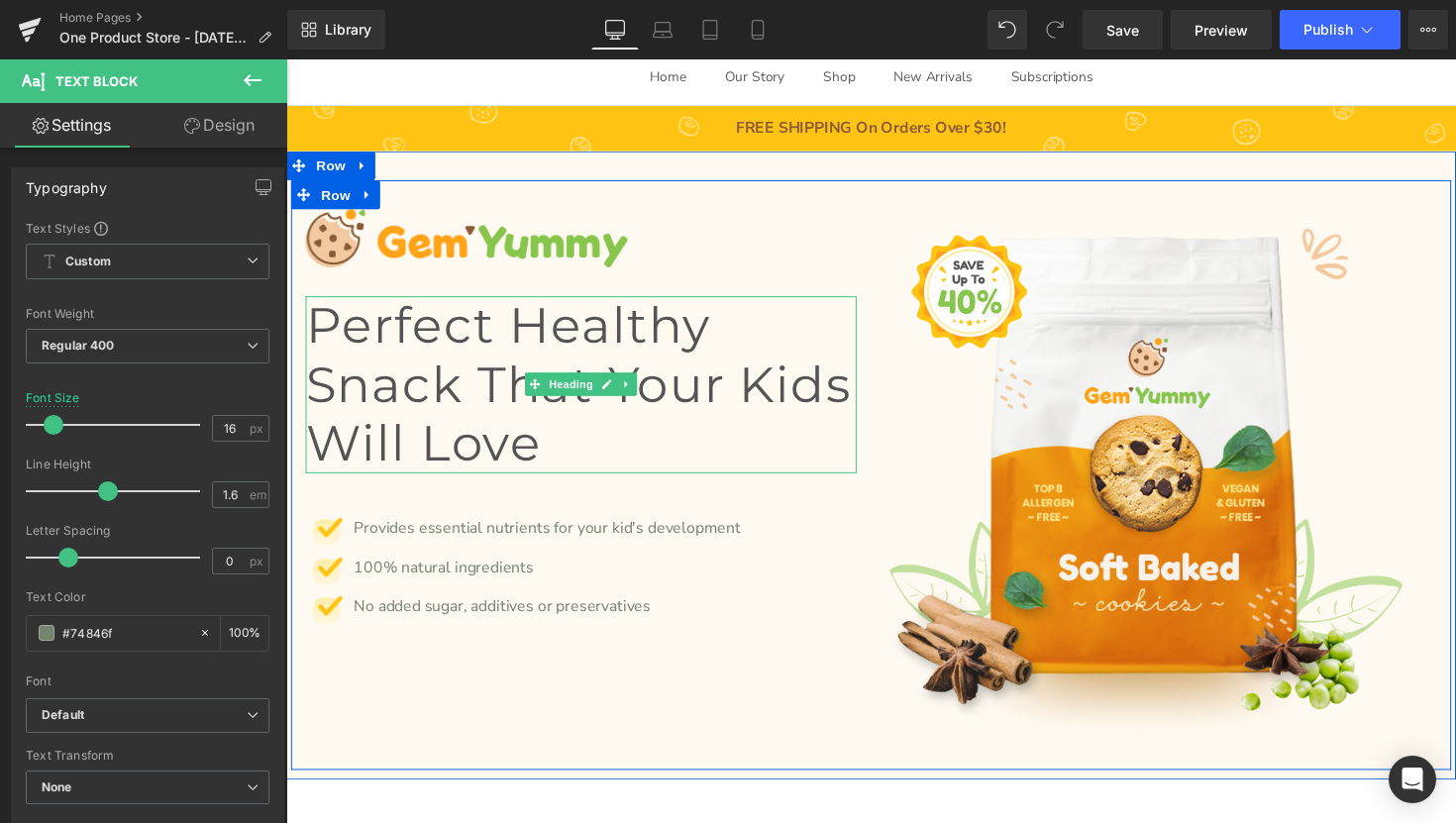
scroll to position [137, 0]
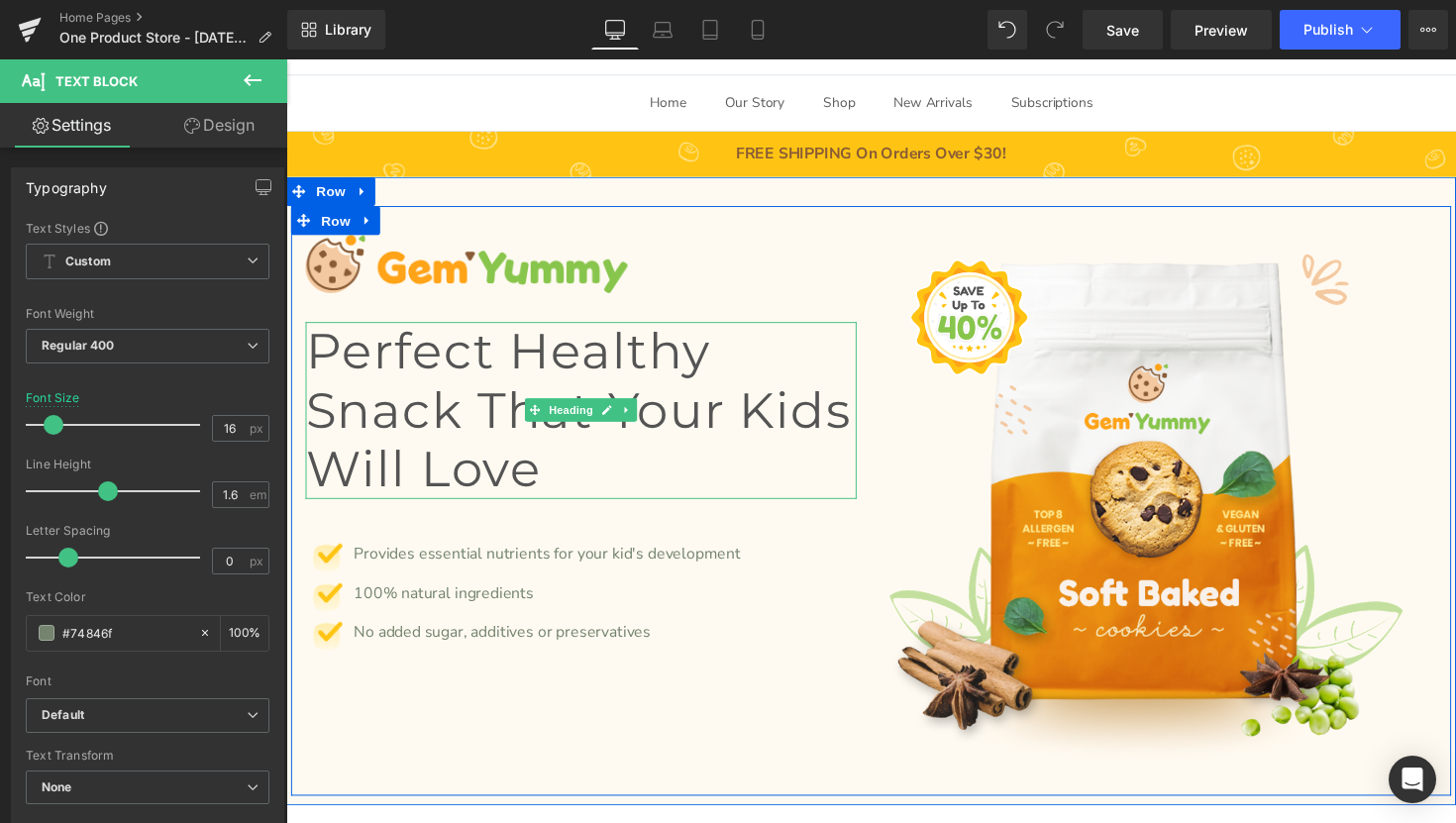
click at [561, 482] on h3 "Perfect Healthy Snack That Your Kids Will Love" at bounding box center [588, 419] width 564 height 182
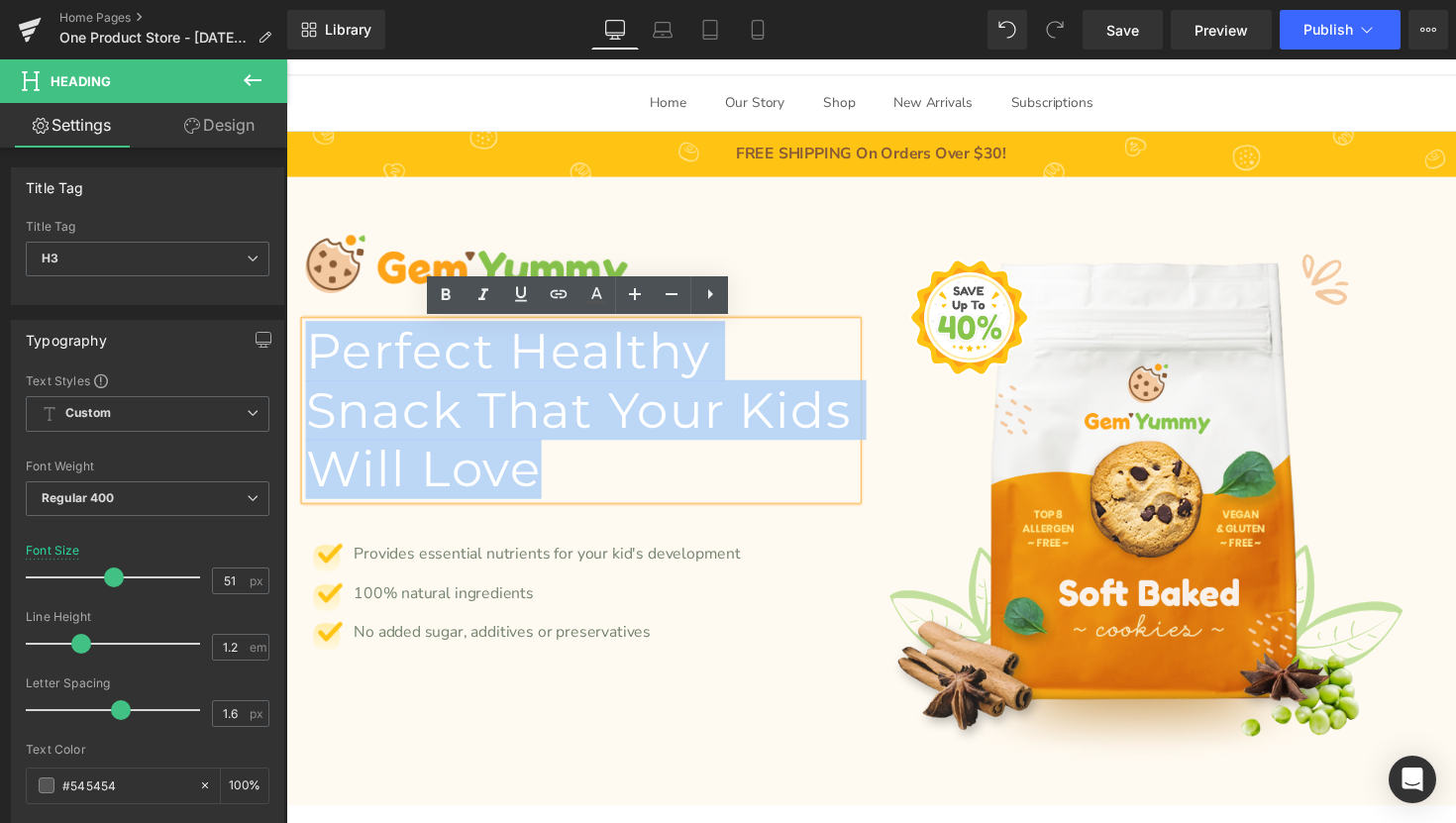
drag, startPoint x: 561, startPoint y: 482, endPoint x: 313, endPoint y: 364, distance: 274.6
click at [313, 364] on h3 "Perfect Healthy Snack That Your Kids Will Love" at bounding box center [588, 419] width 564 height 182
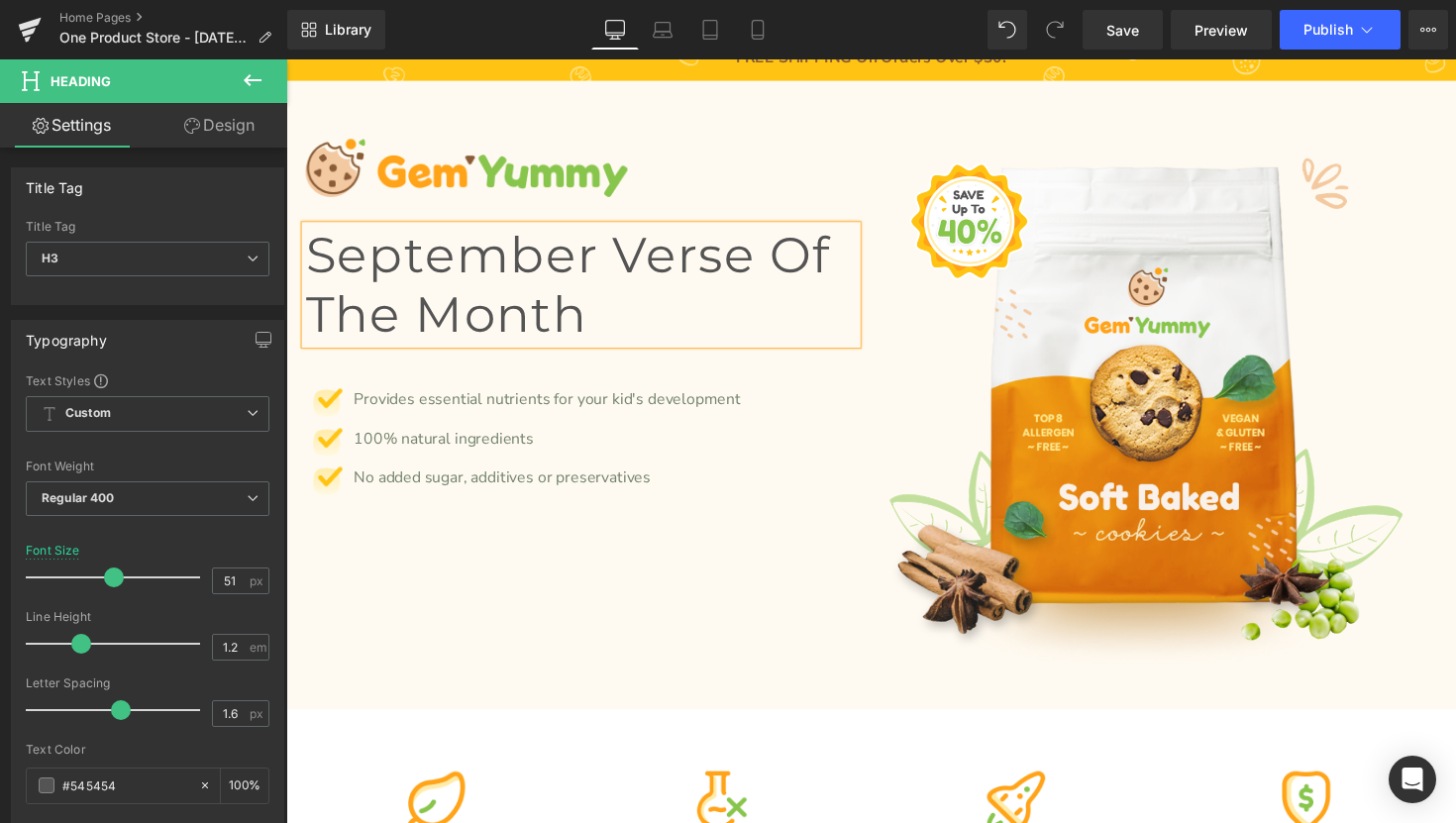
scroll to position [236, 0]
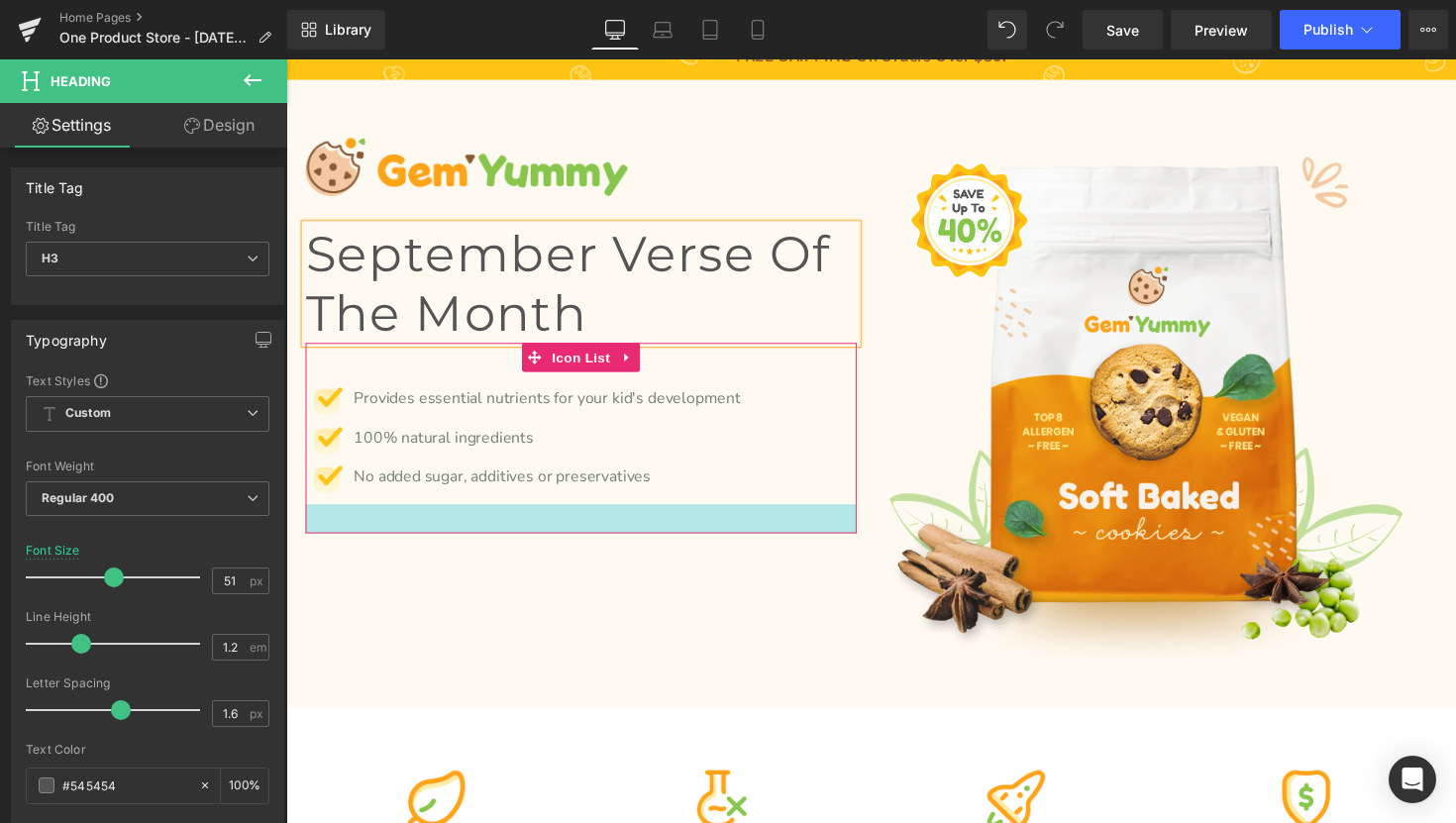
click at [581, 516] on div at bounding box center [588, 530] width 564 height 30
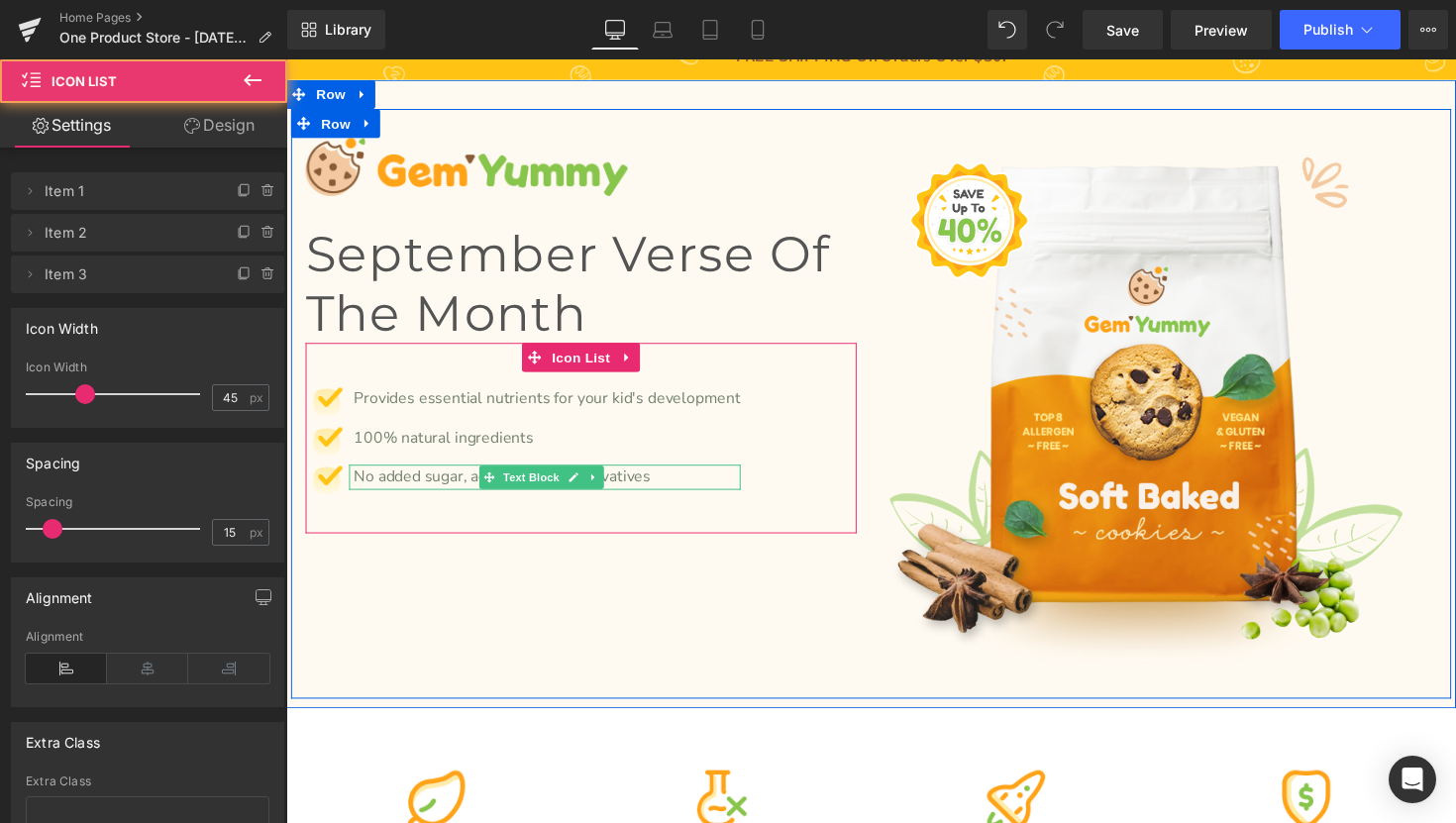
click at [710, 480] on p "No added sugar, additives or preservatives" at bounding box center [553, 487] width 396 height 26
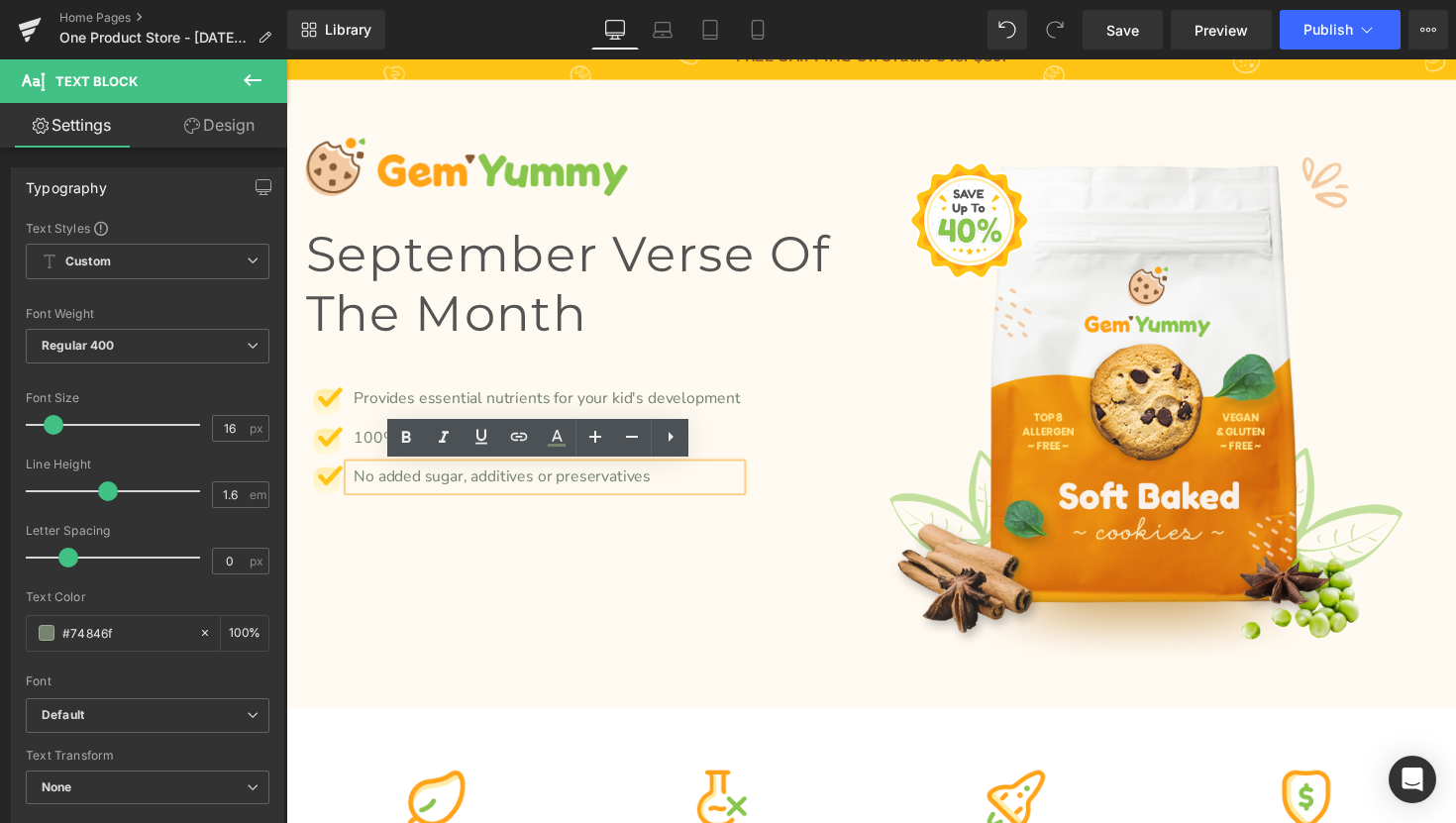
click at [651, 592] on div "Image September Verse of the Month Heading Image Provides essential nutrients f…" at bounding box center [885, 412] width 1189 height 604
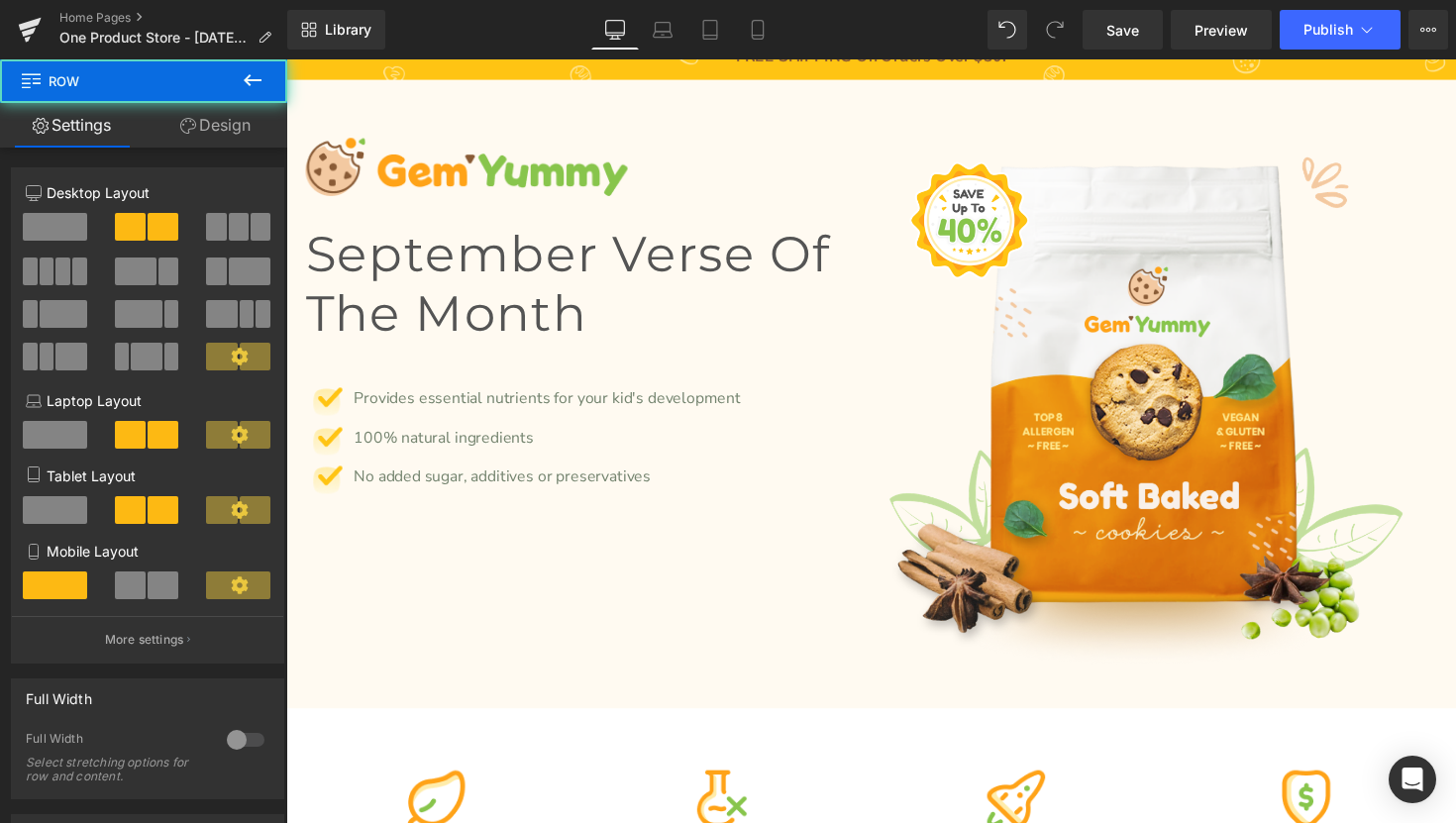
click at [630, 595] on div "Image September Verse of the Month Heading Image Provides essential nutrients f…" at bounding box center [885, 412] width 1189 height 604
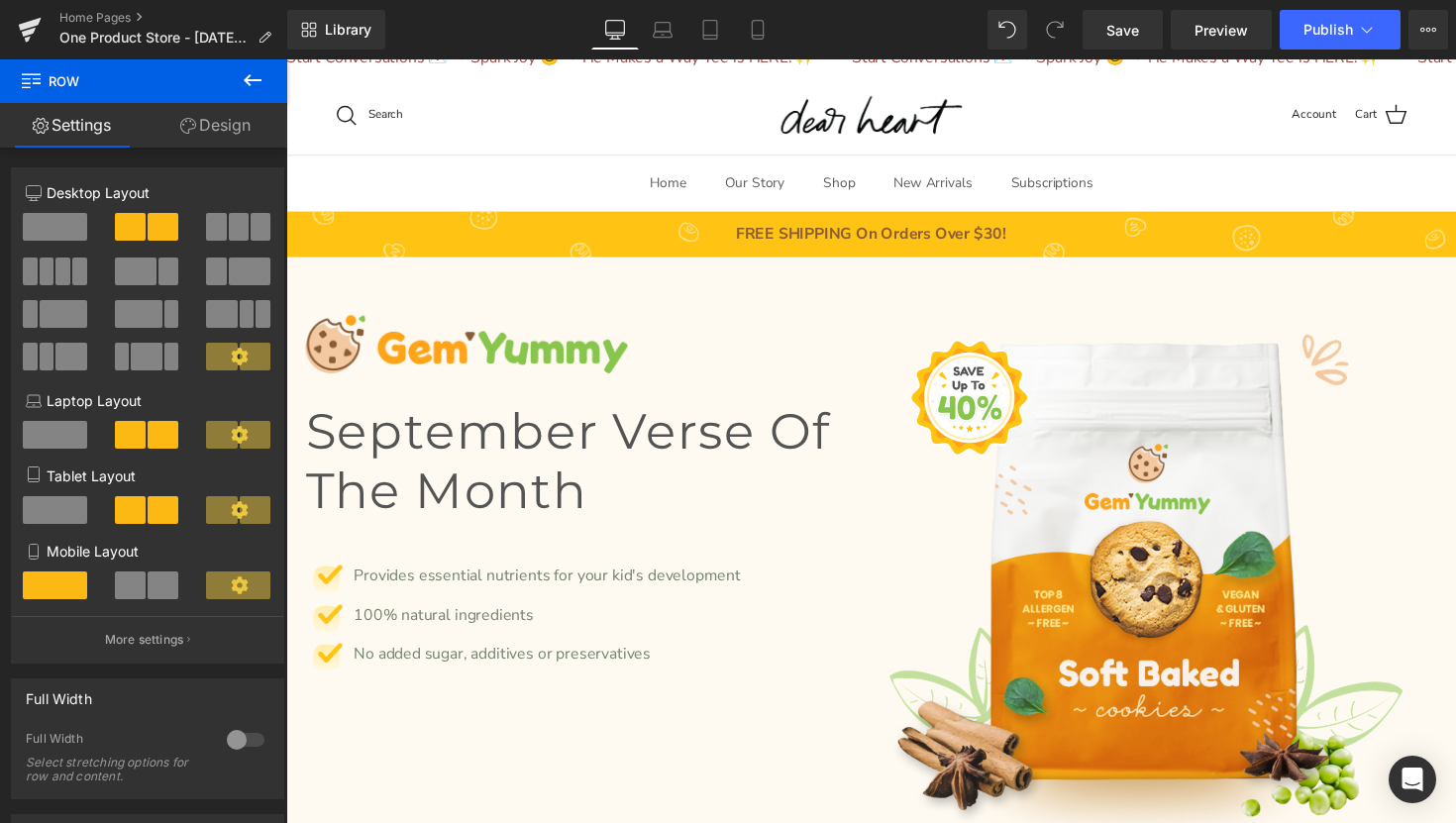
scroll to position [15, 0]
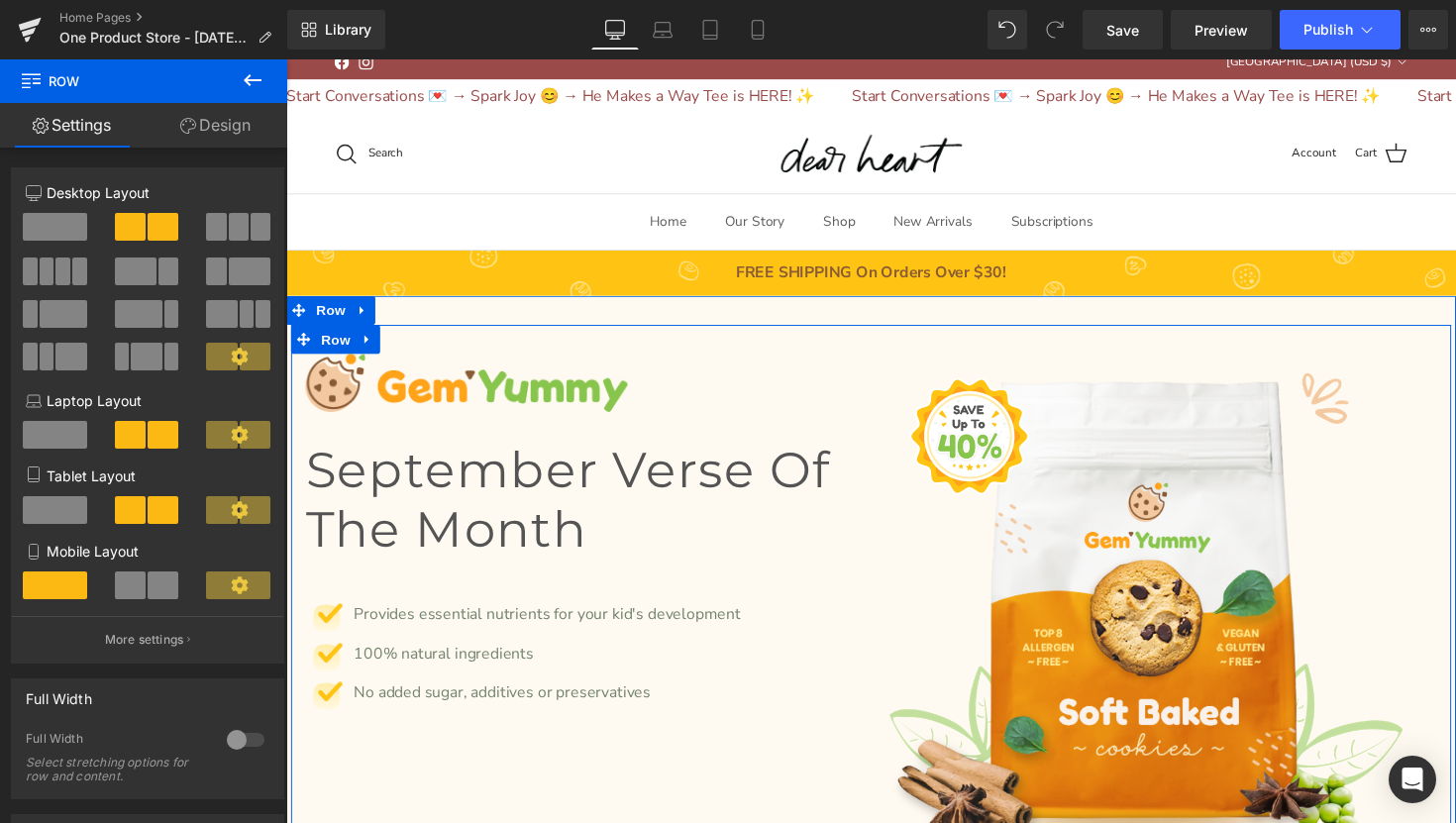
click at [878, 420] on div "Image September Verse of the Month Heading Image Provides essential nutrients f…" at bounding box center [588, 564] width 594 height 405
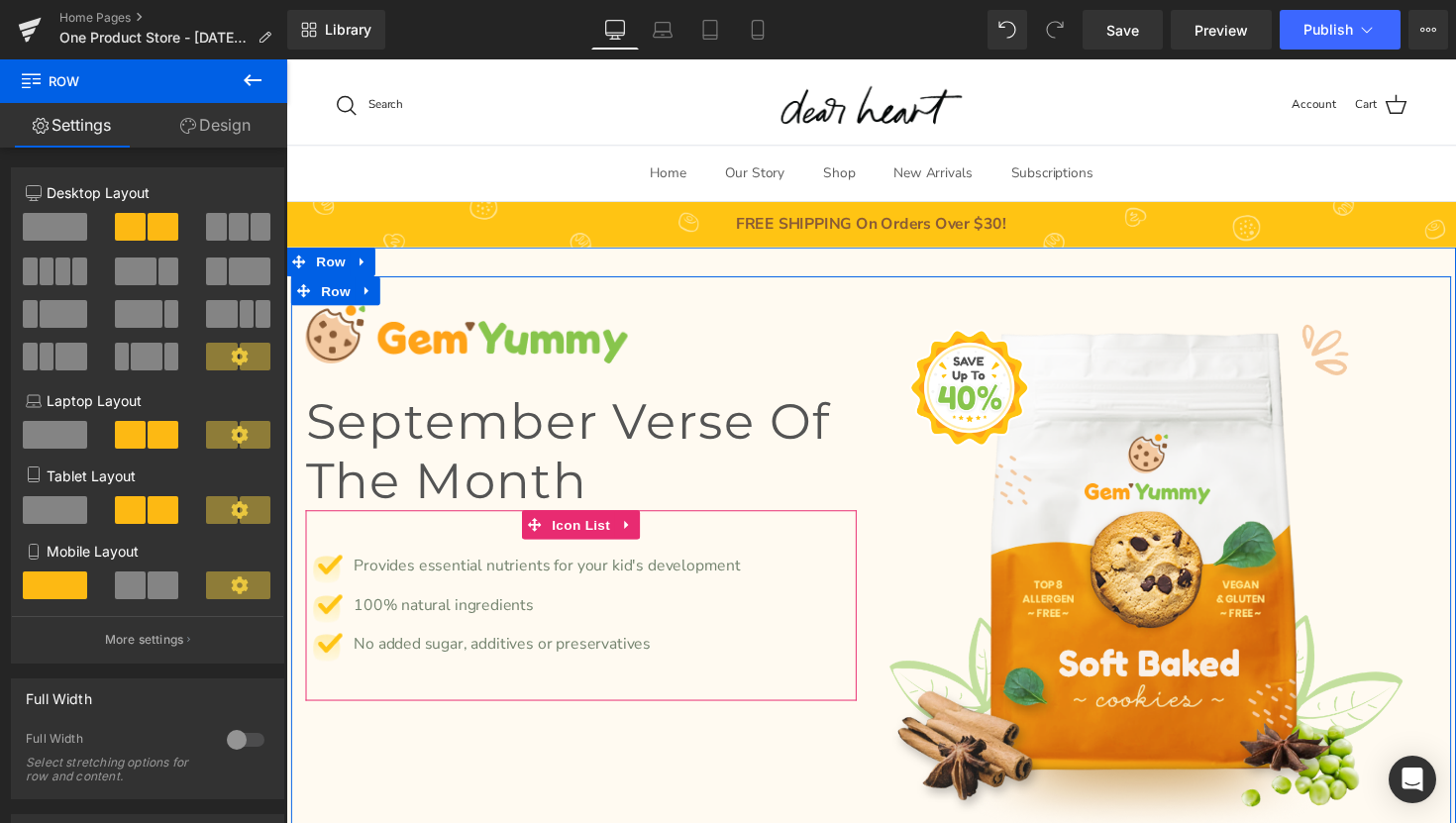
scroll to position [67, 0]
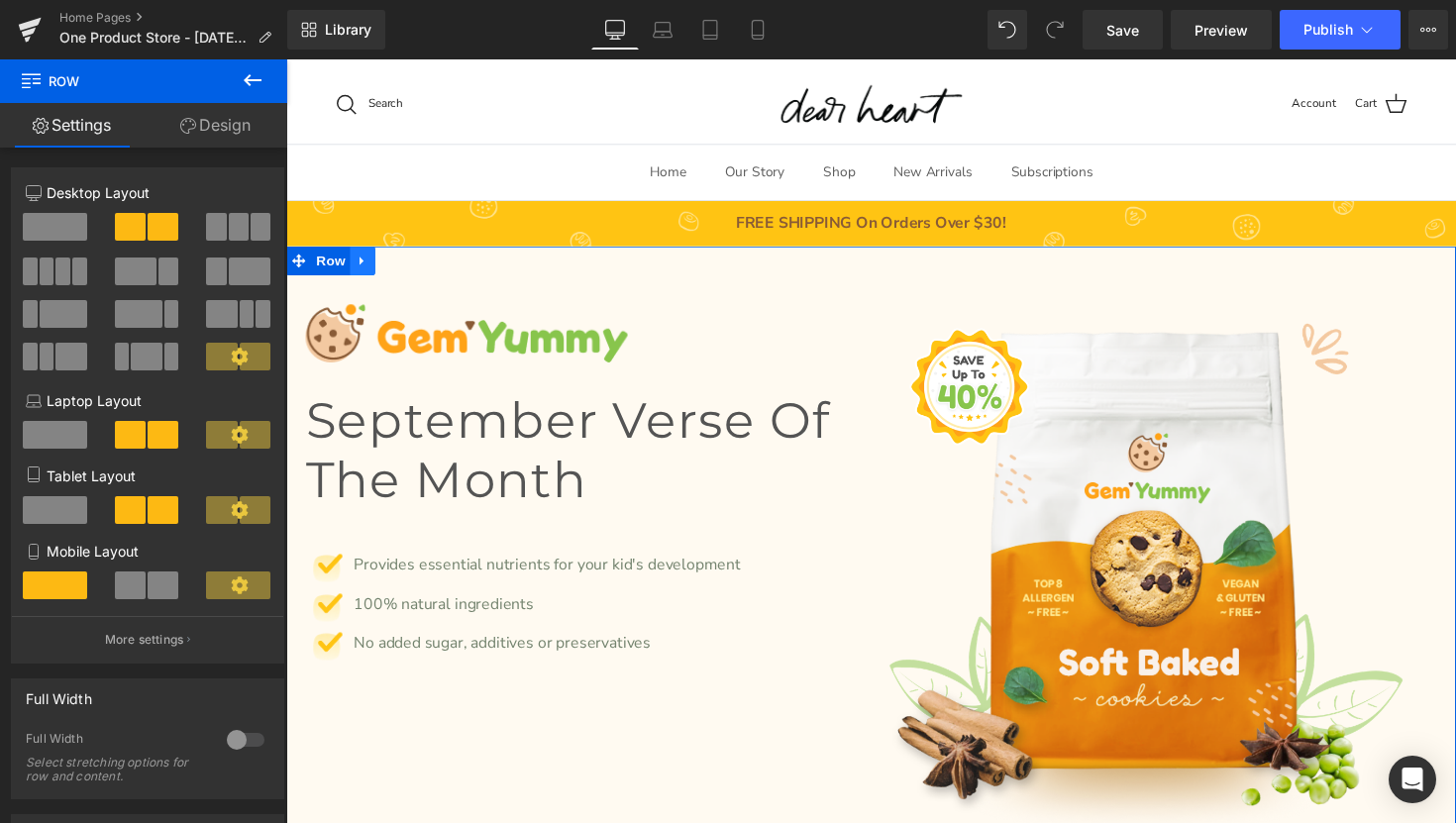
click at [370, 263] on link at bounding box center [364, 265] width 26 height 30
click at [443, 262] on link at bounding box center [442, 265] width 26 height 30
click at [360, 266] on link at bounding box center [364, 265] width 26 height 30
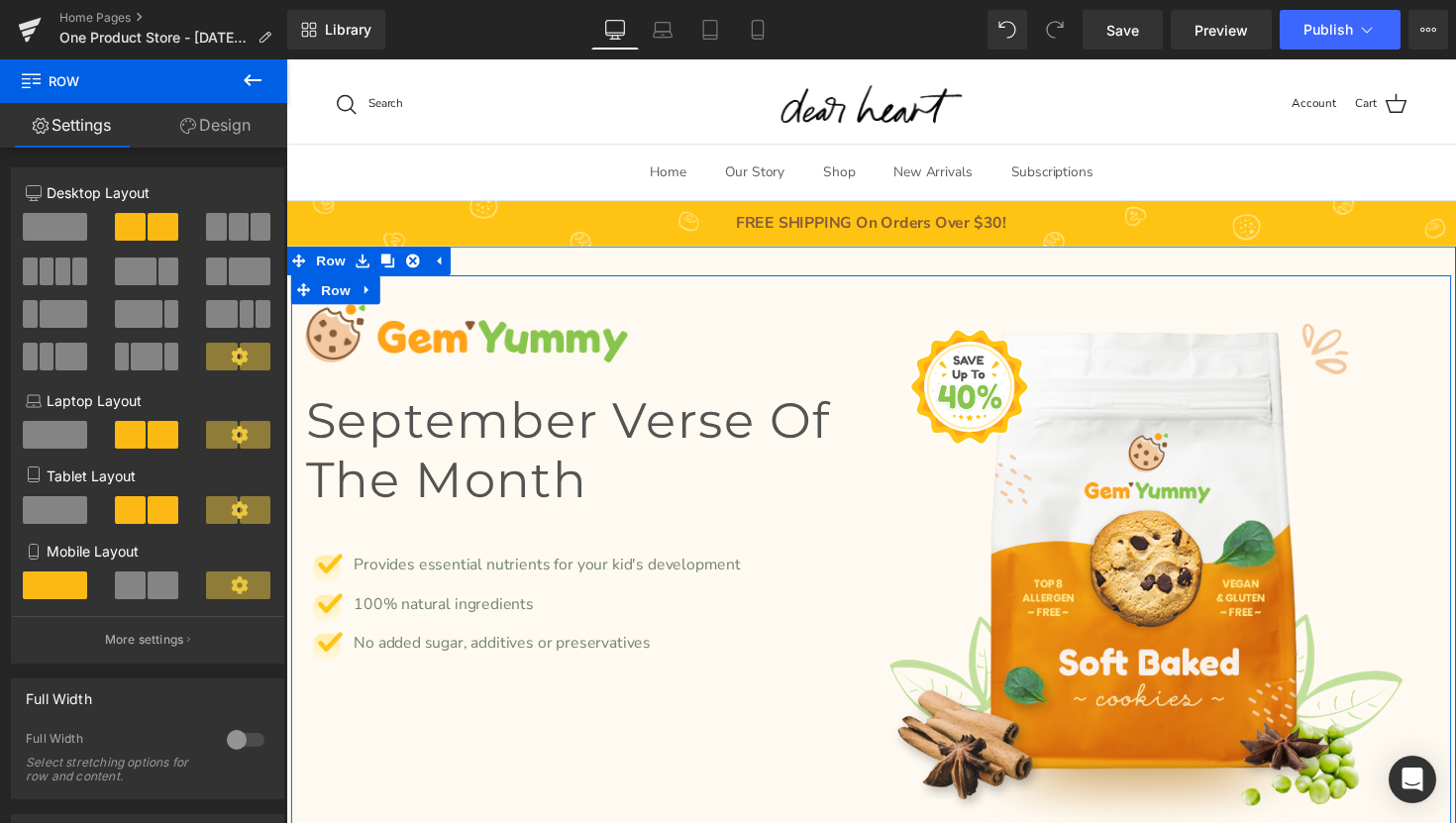
click at [525, 449] on h3 "September Verse of the Month" at bounding box center [588, 460] width 564 height 121
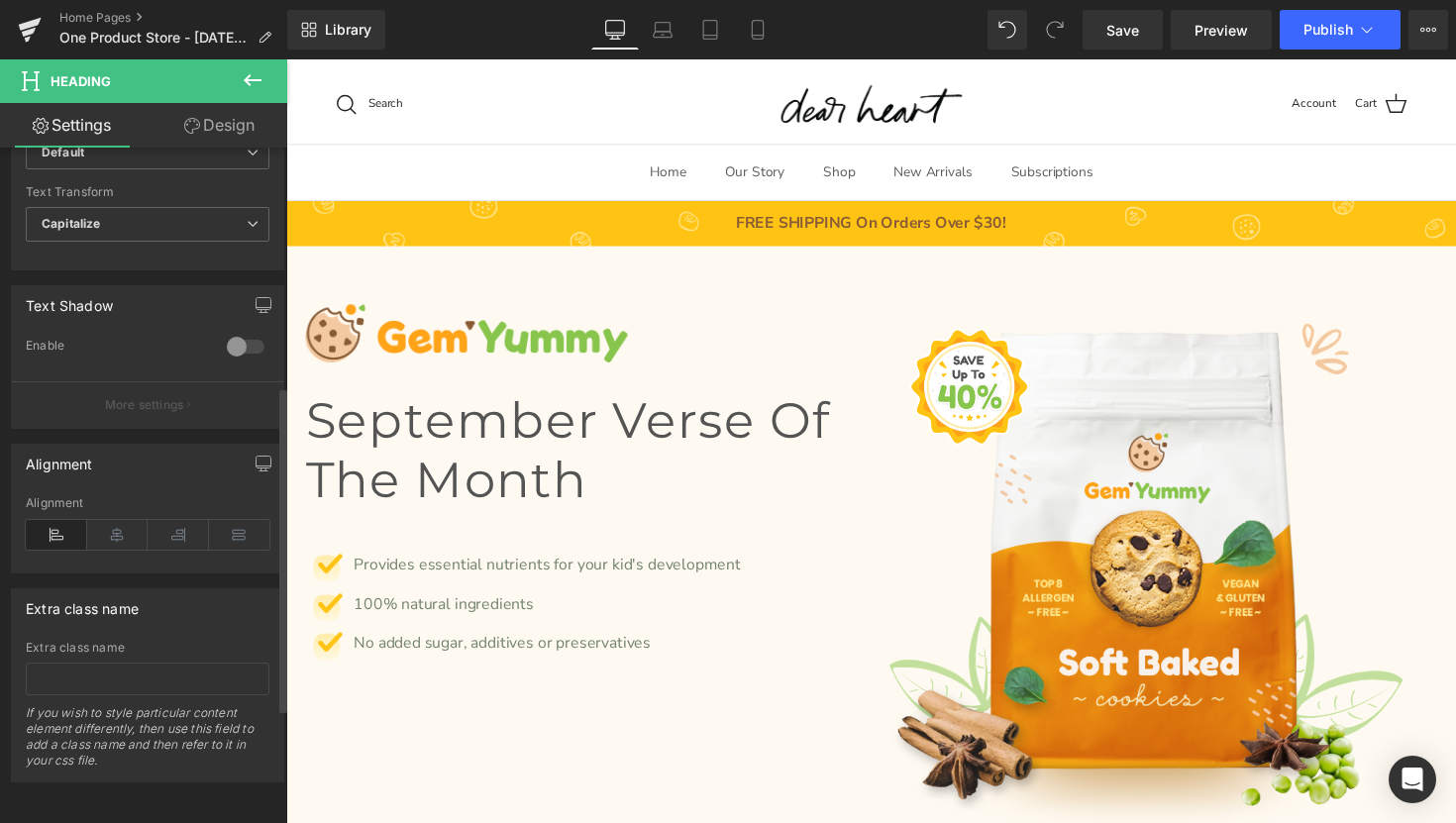
scroll to position [0, 0]
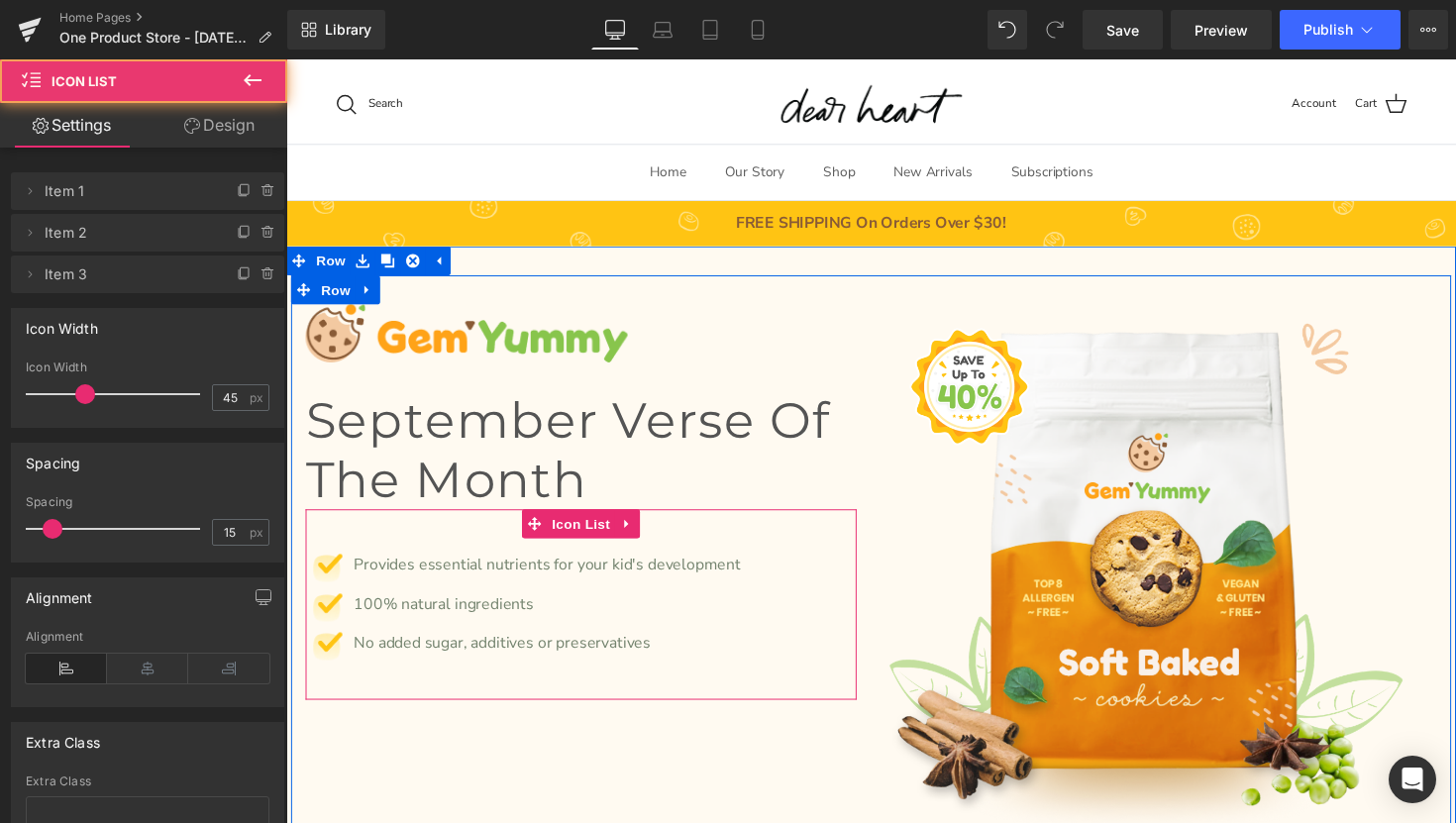
click at [498, 545] on div "Image Provides essential nutrients for your kid's development Text Block Image …" at bounding box center [588, 617] width 564 height 195
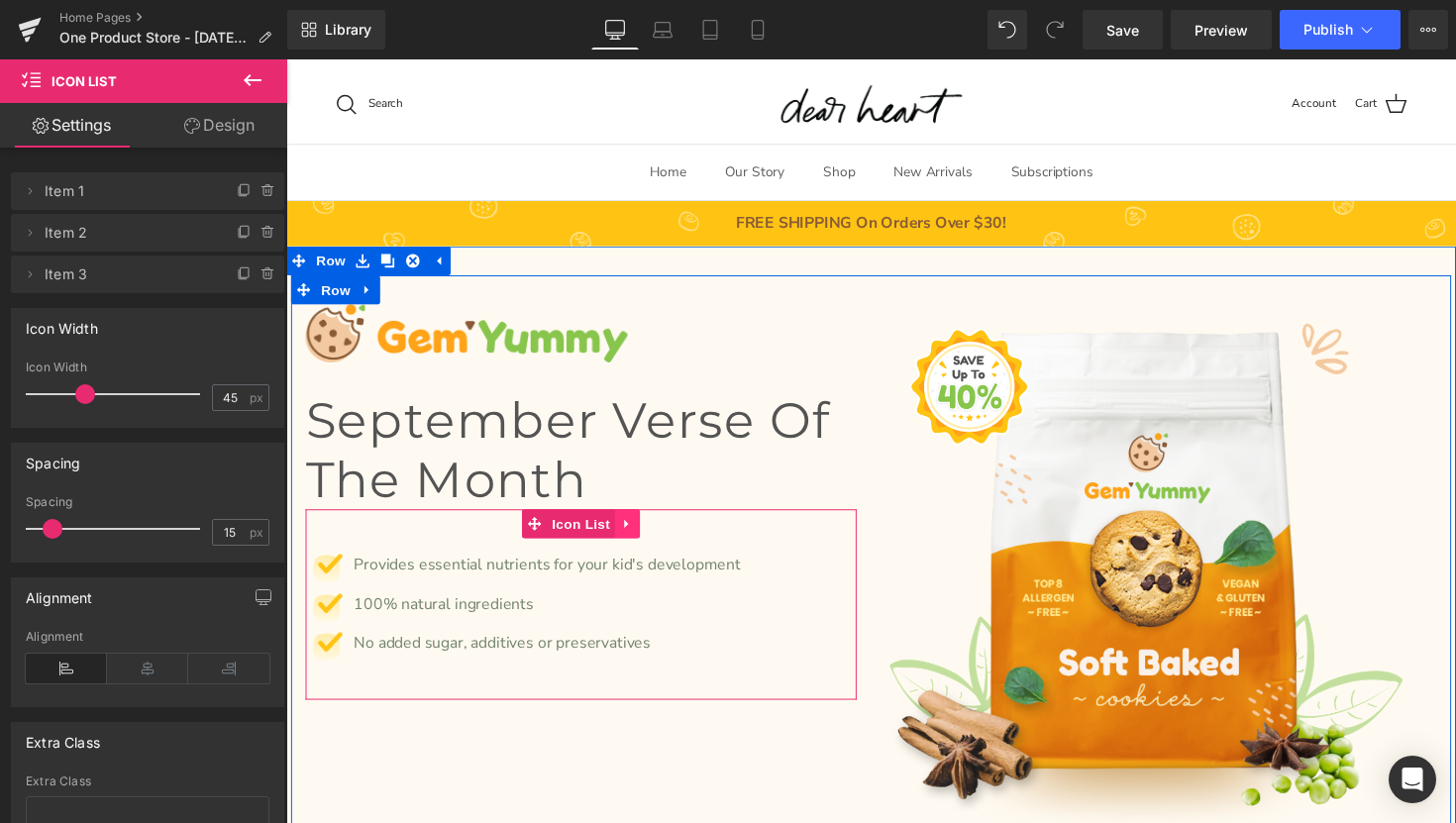
click at [634, 532] on link at bounding box center [636, 535] width 26 height 30
click at [649, 537] on link at bounding box center [649, 535] width 26 height 30
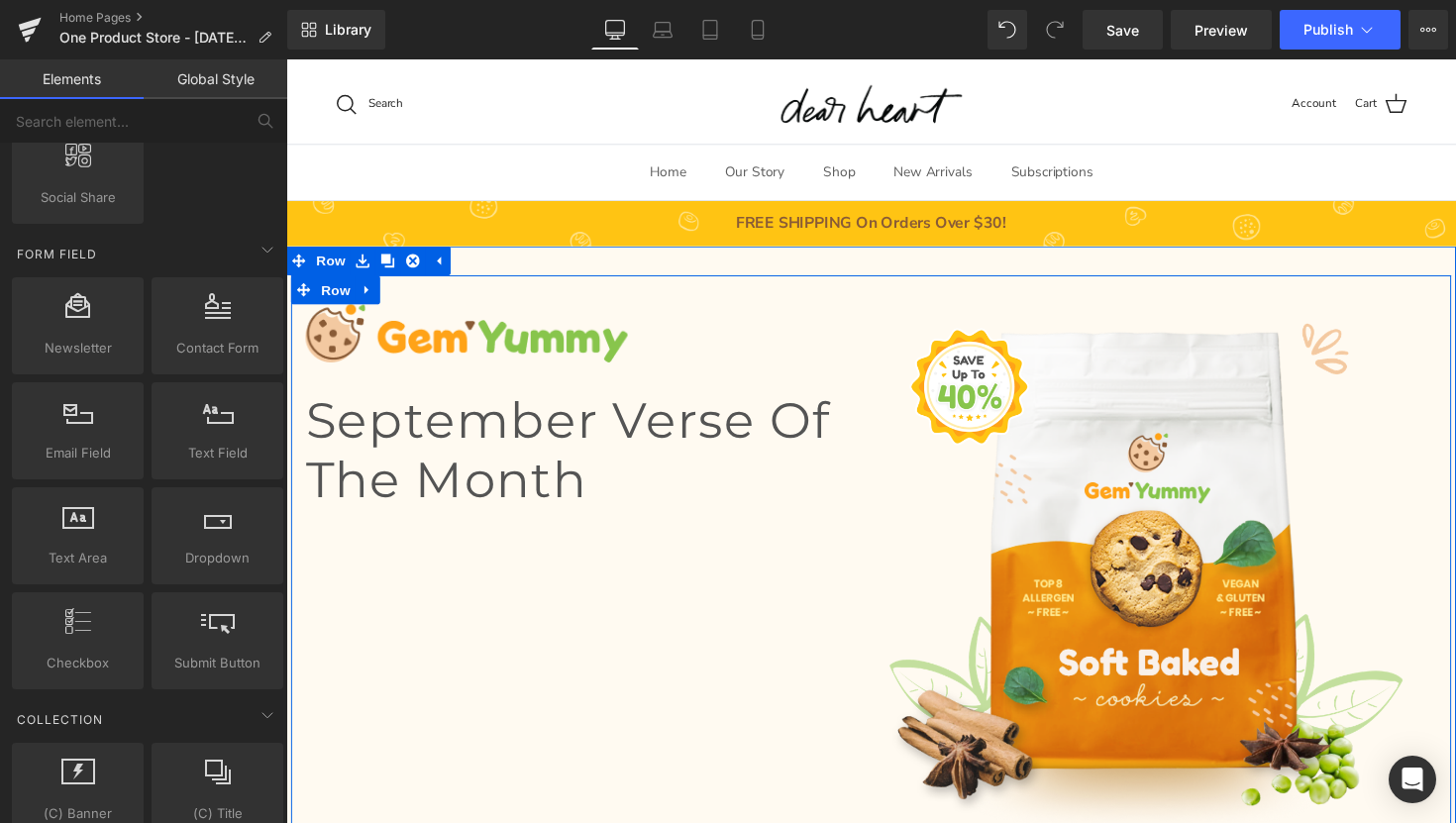
click at [388, 574] on div "Image September Verse of the Month Heading Image Row" at bounding box center [885, 582] width 1189 height 604
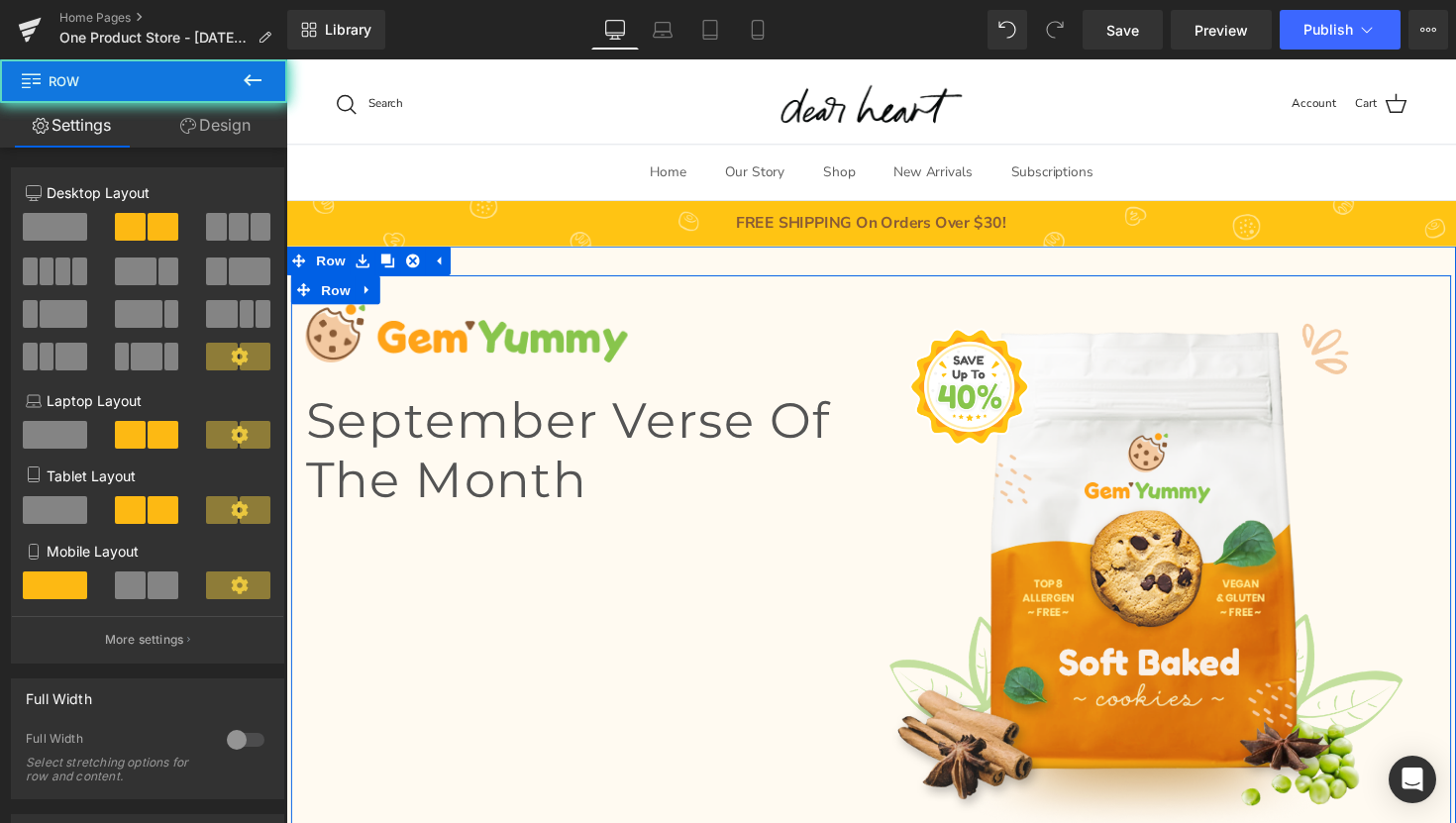
click at [388, 574] on div "Image September Verse of the Month Heading Image Row" at bounding box center [885, 582] width 1189 height 604
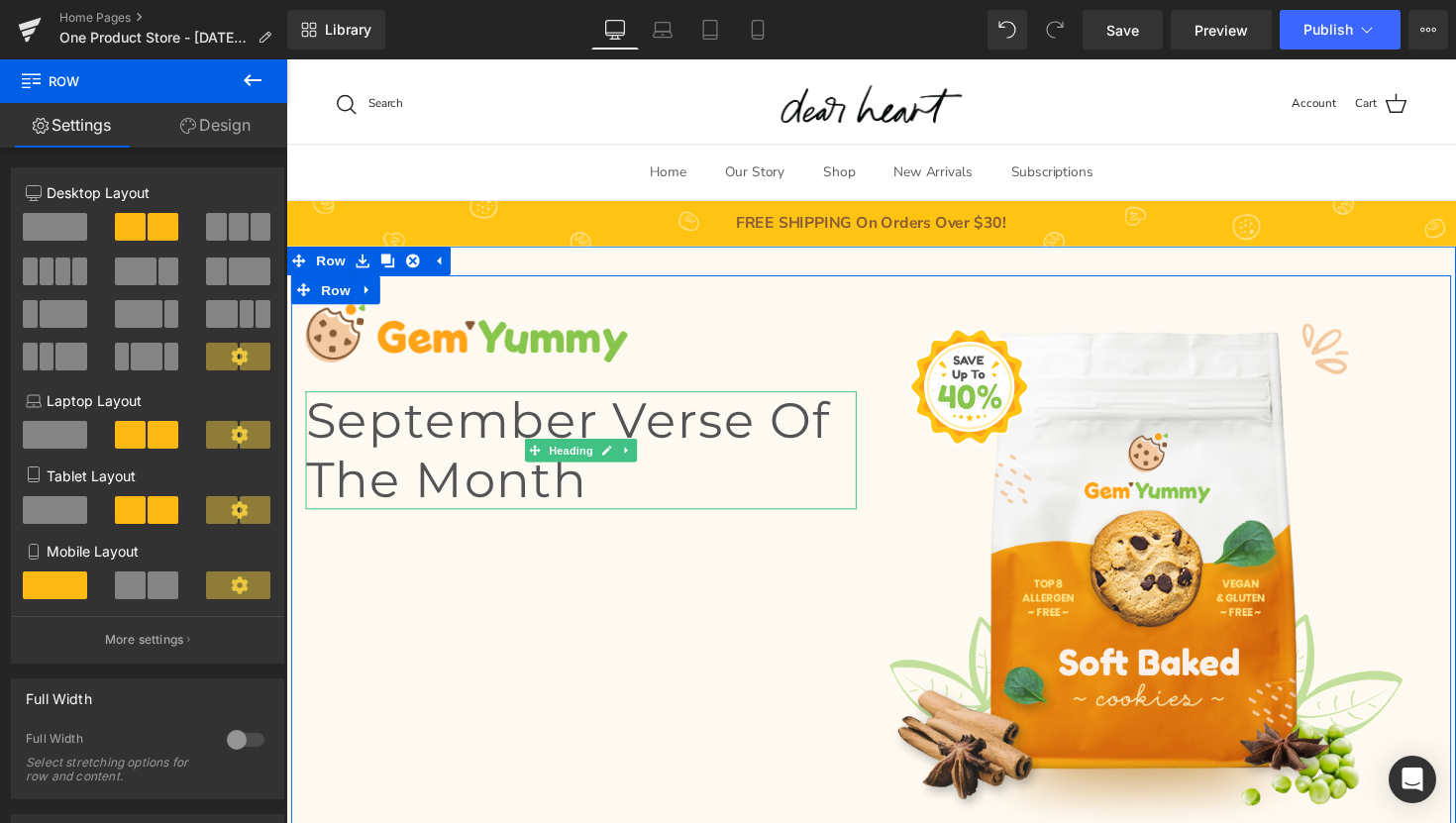
click at [388, 574] on div "Image September Verse of the Month Heading Image Row" at bounding box center [885, 582] width 1189 height 604
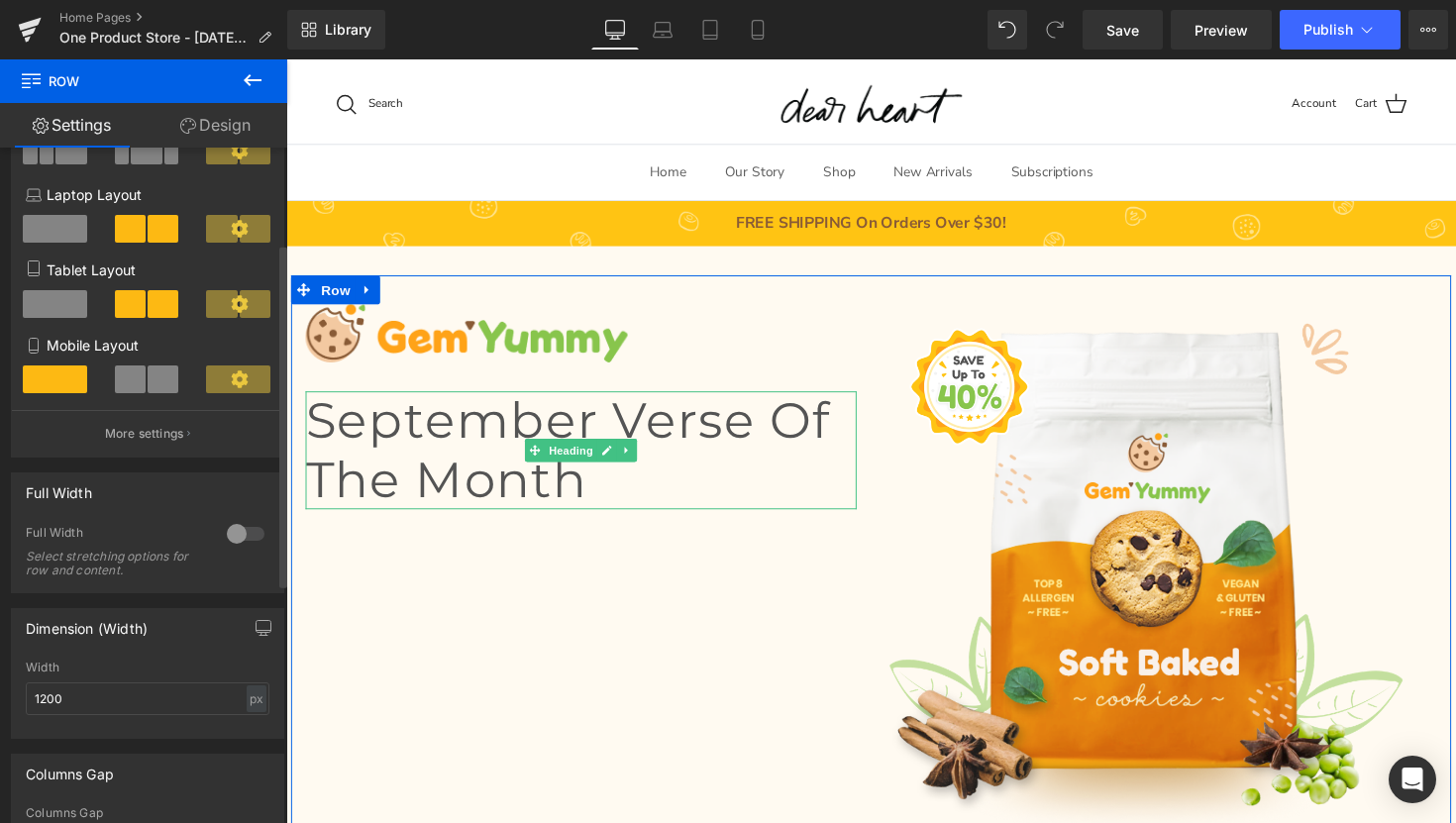
scroll to position [226, 0]
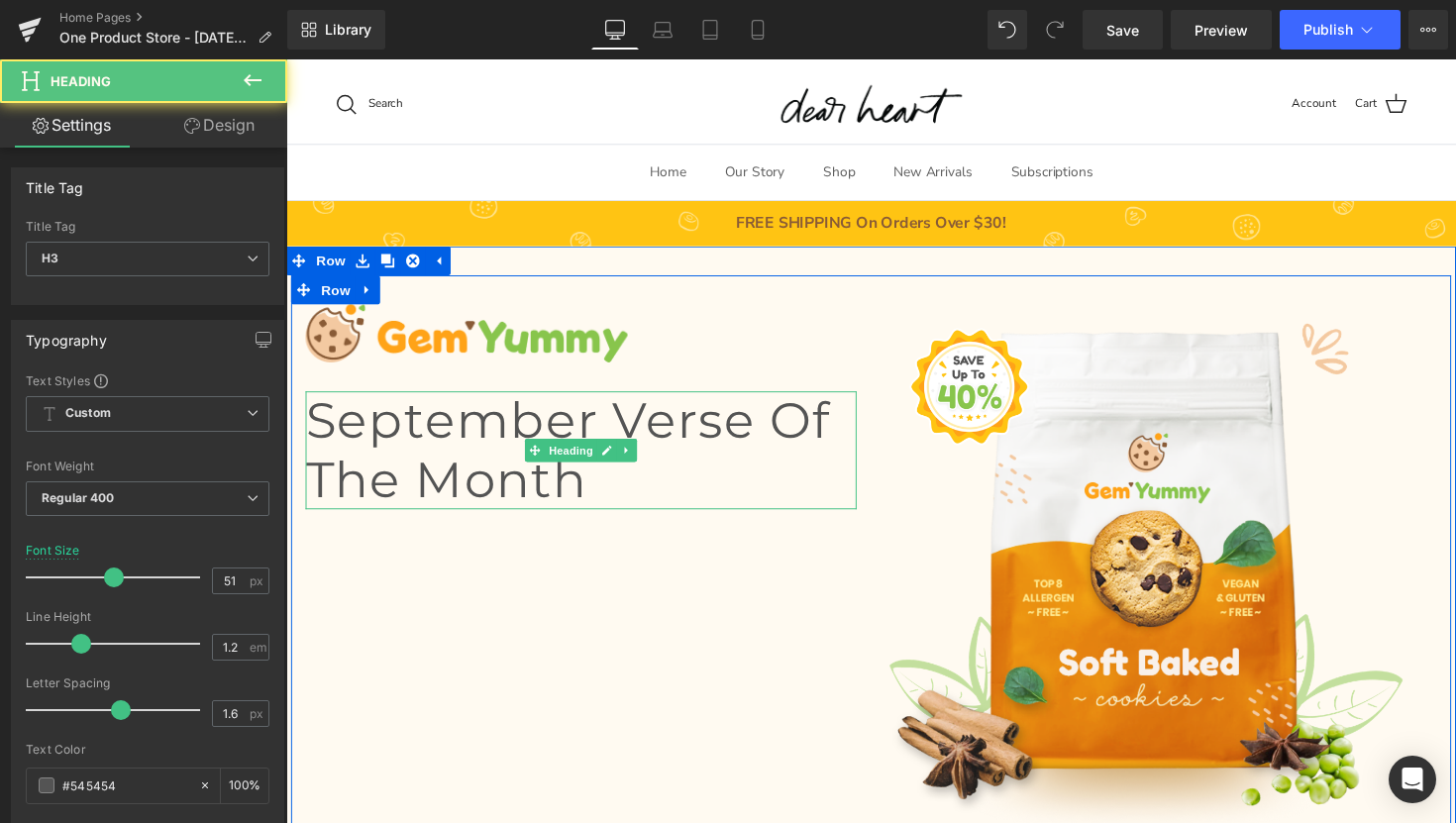
click at [463, 472] on h3 "September Verse of the Month" at bounding box center [588, 460] width 564 height 121
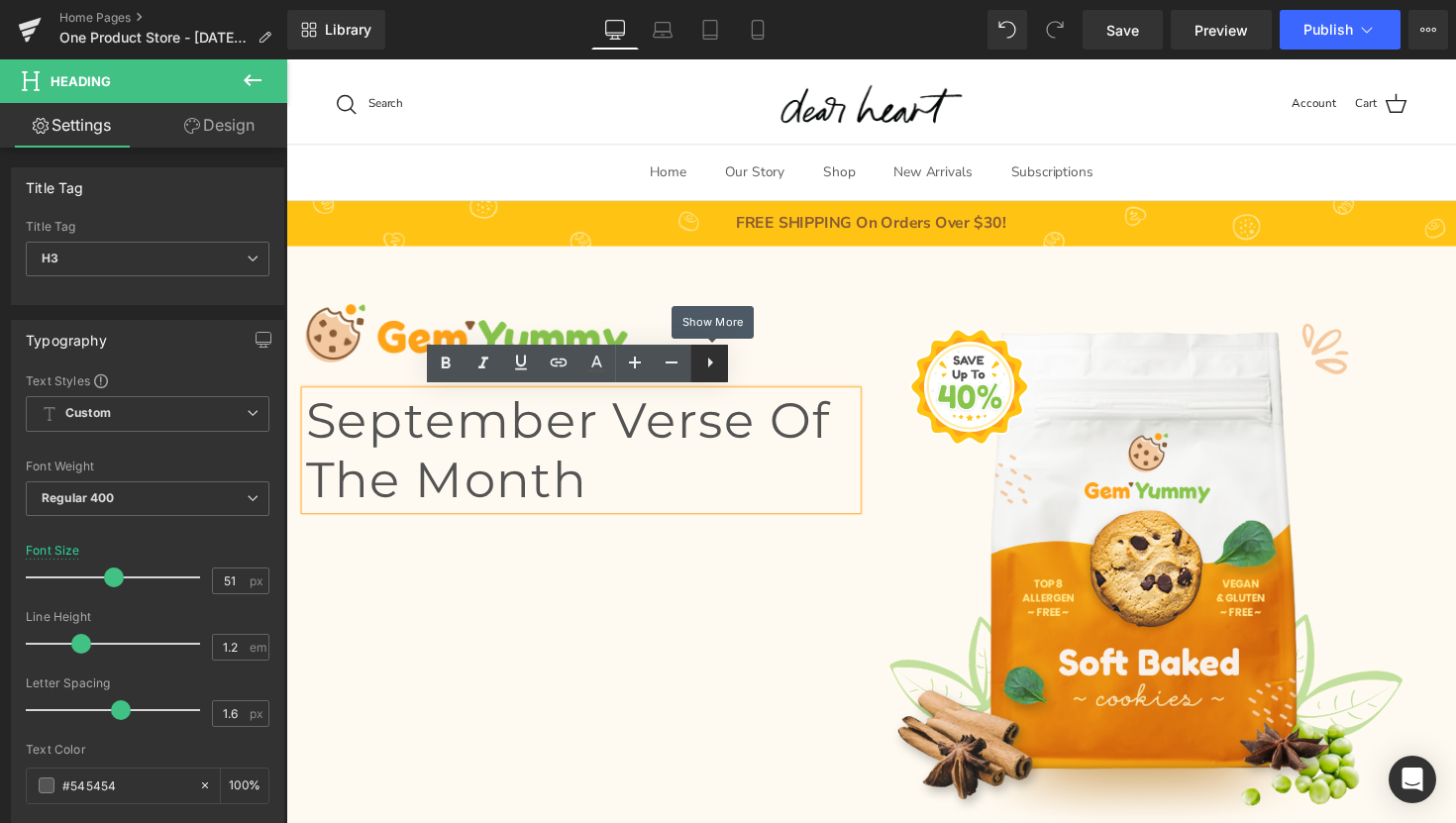
click at [719, 363] on icon at bounding box center [710, 362] width 24 height 24
click at [581, 627] on div "Image September Verse of the Month Heading Image Row" at bounding box center [885, 582] width 1189 height 604
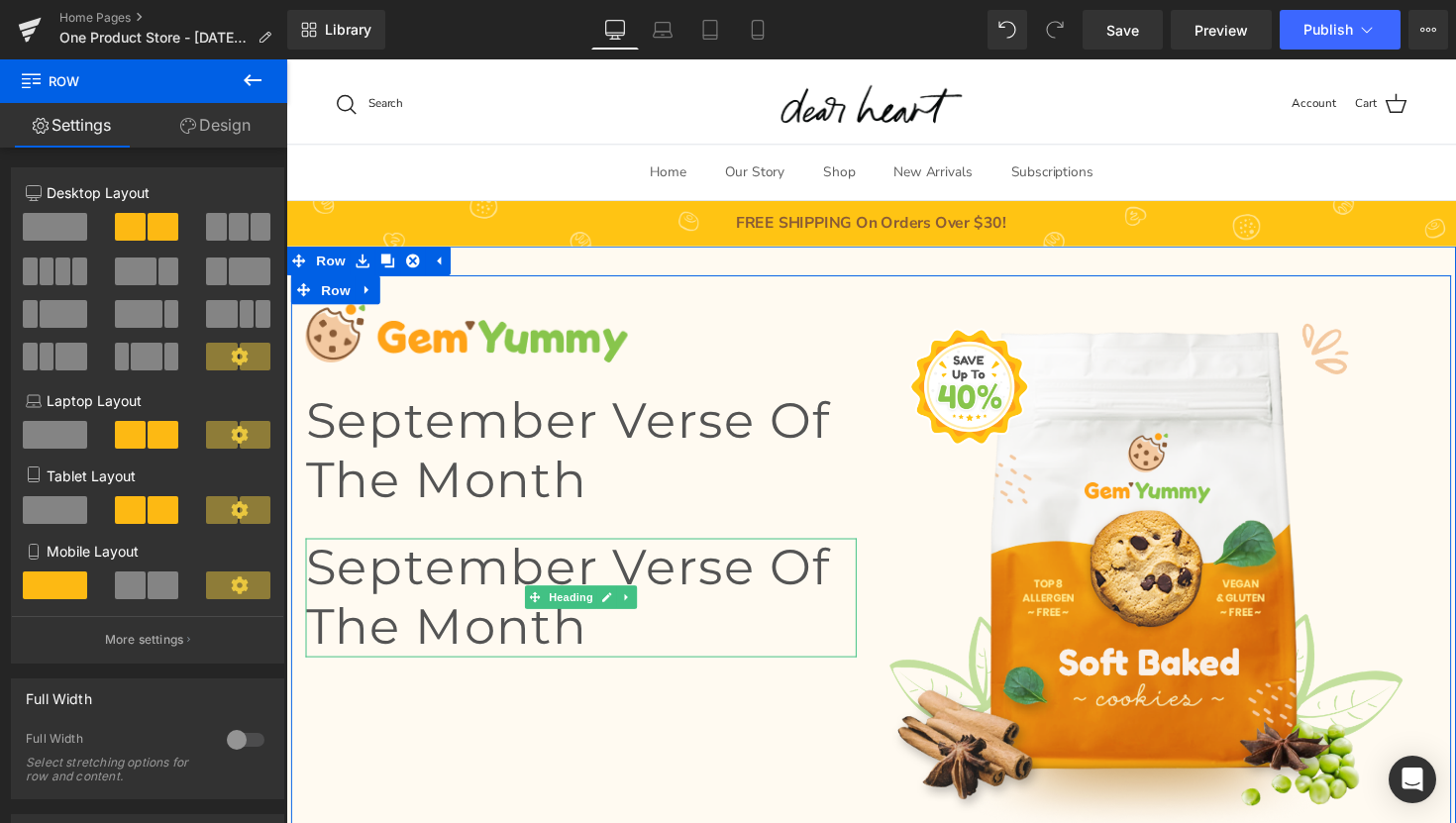
click at [670, 630] on h3 "September Verse of the Month" at bounding box center [588, 610] width 564 height 121
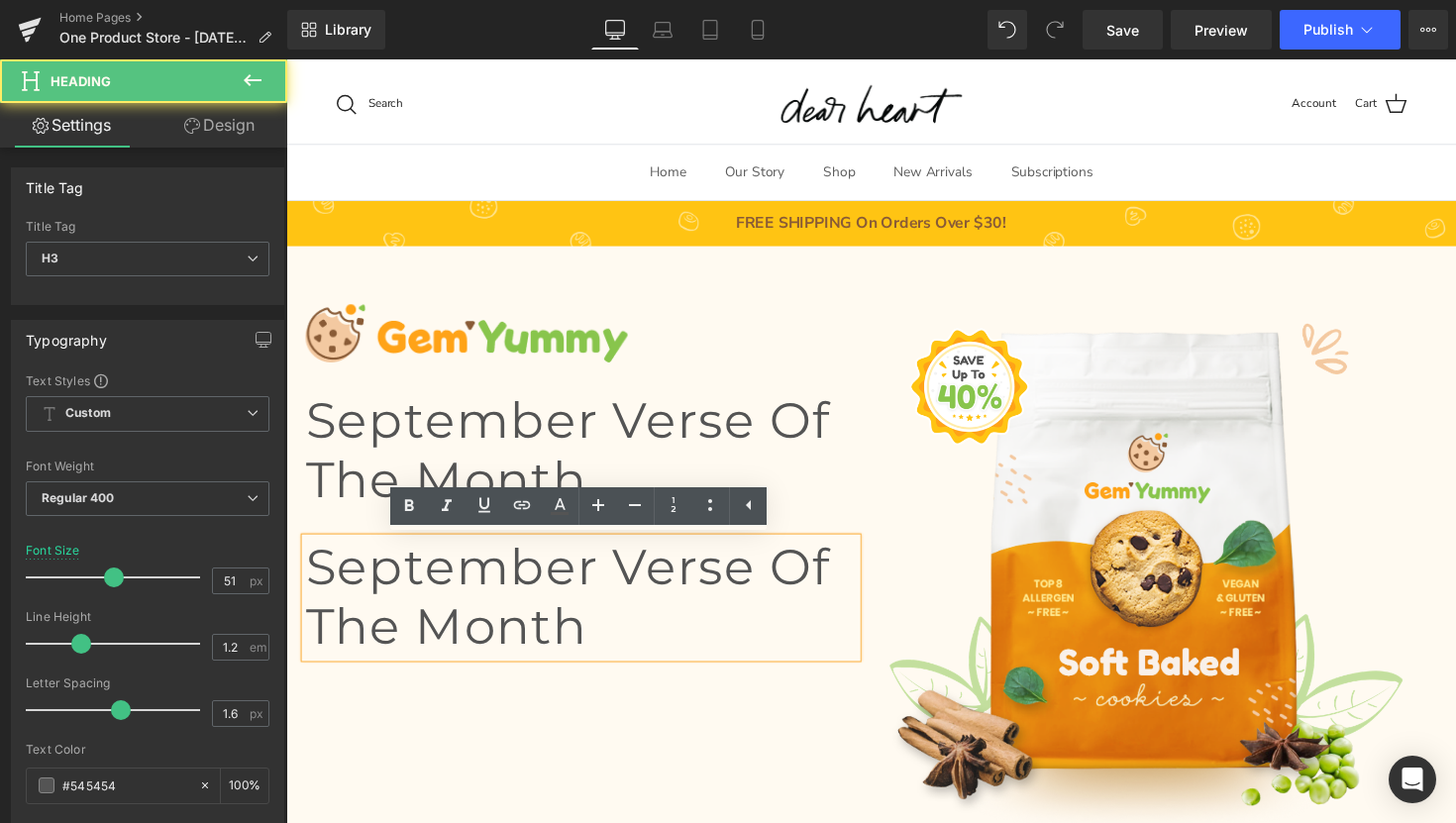
click at [670, 630] on h3 "September Verse of the Month" at bounding box center [588, 610] width 564 height 121
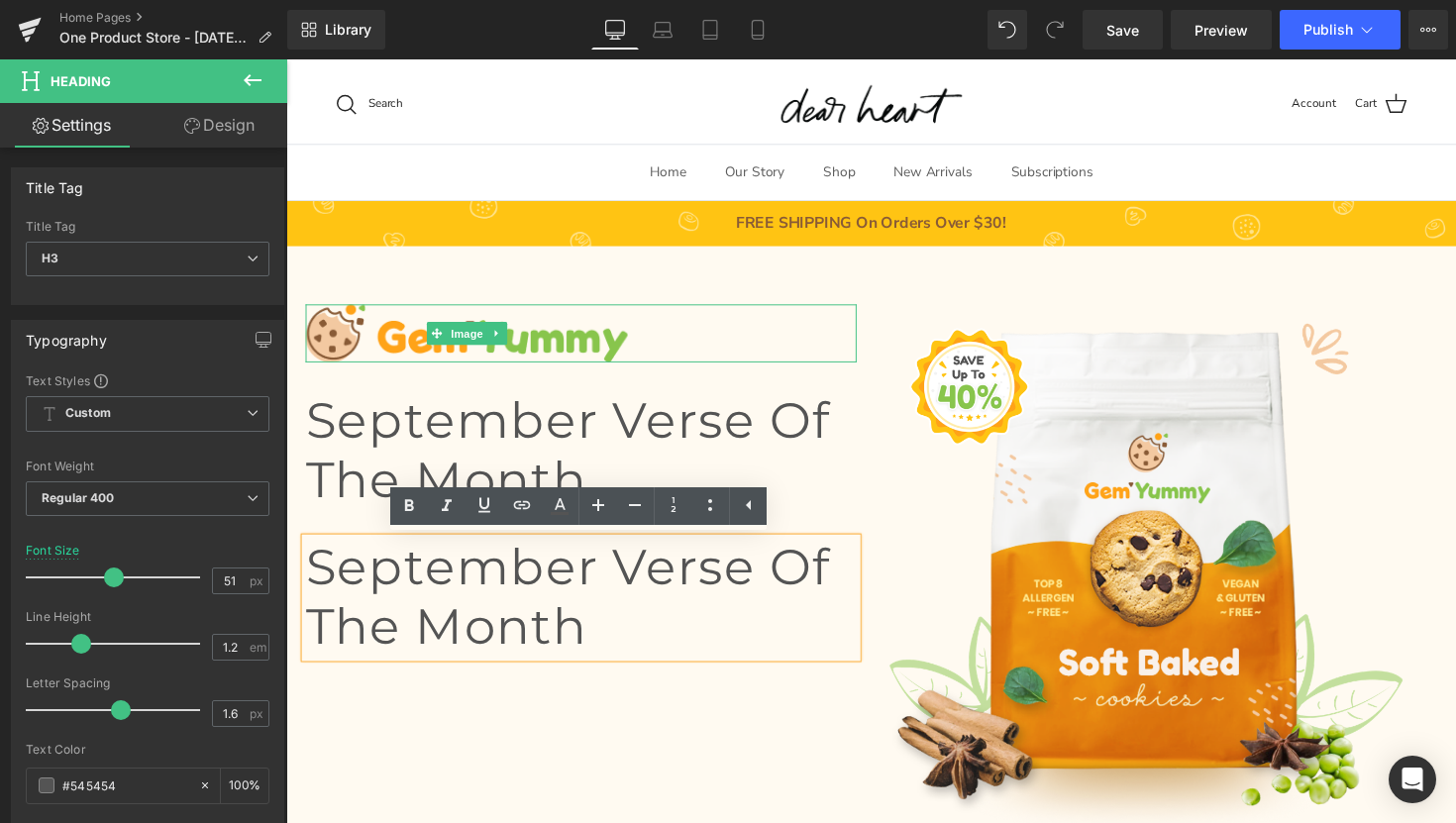
click at [861, 349] on div at bounding box center [588, 340] width 564 height 60
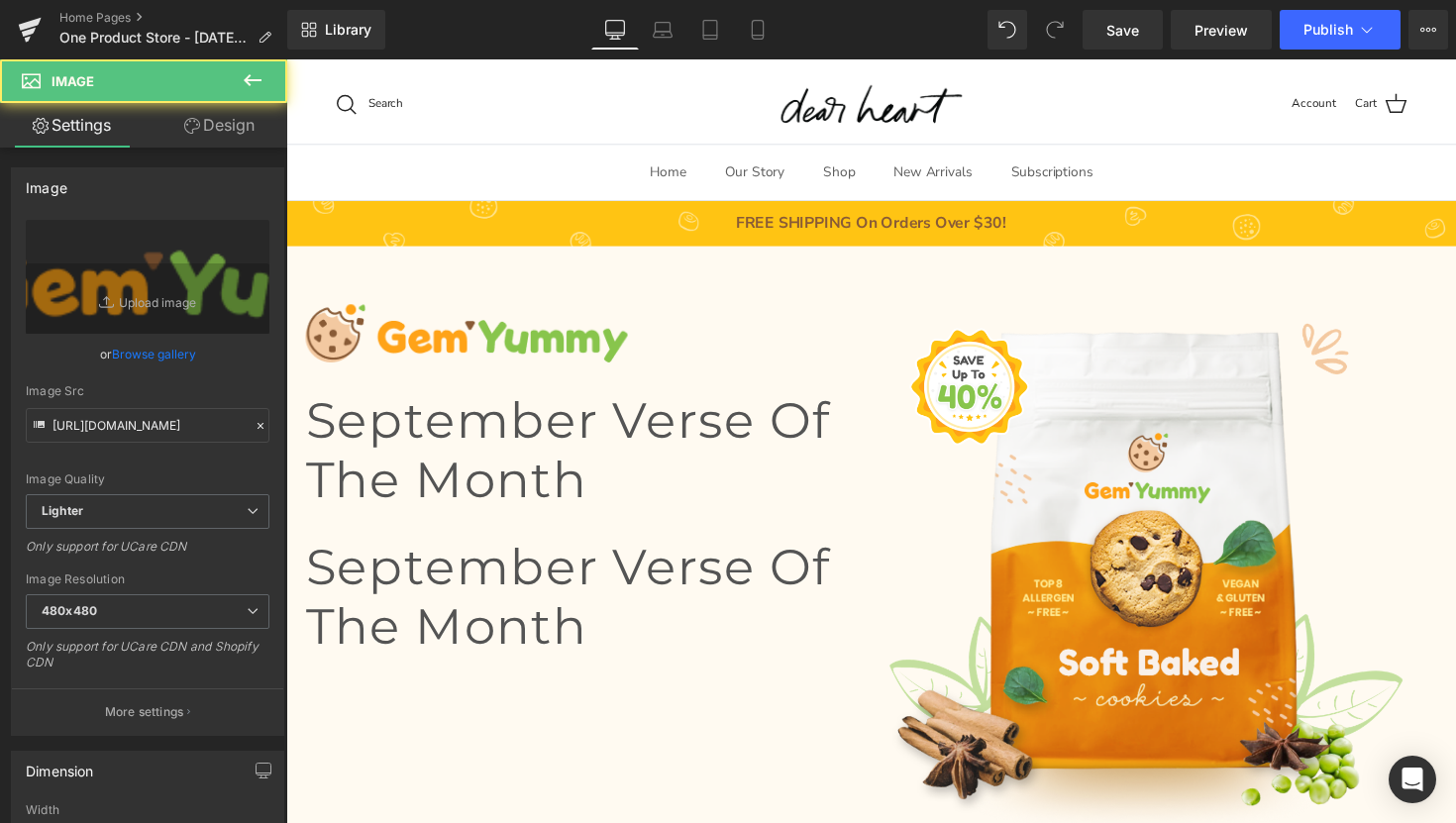
click at [893, 377] on div "Image" at bounding box center [1183, 592] width 594 height 564
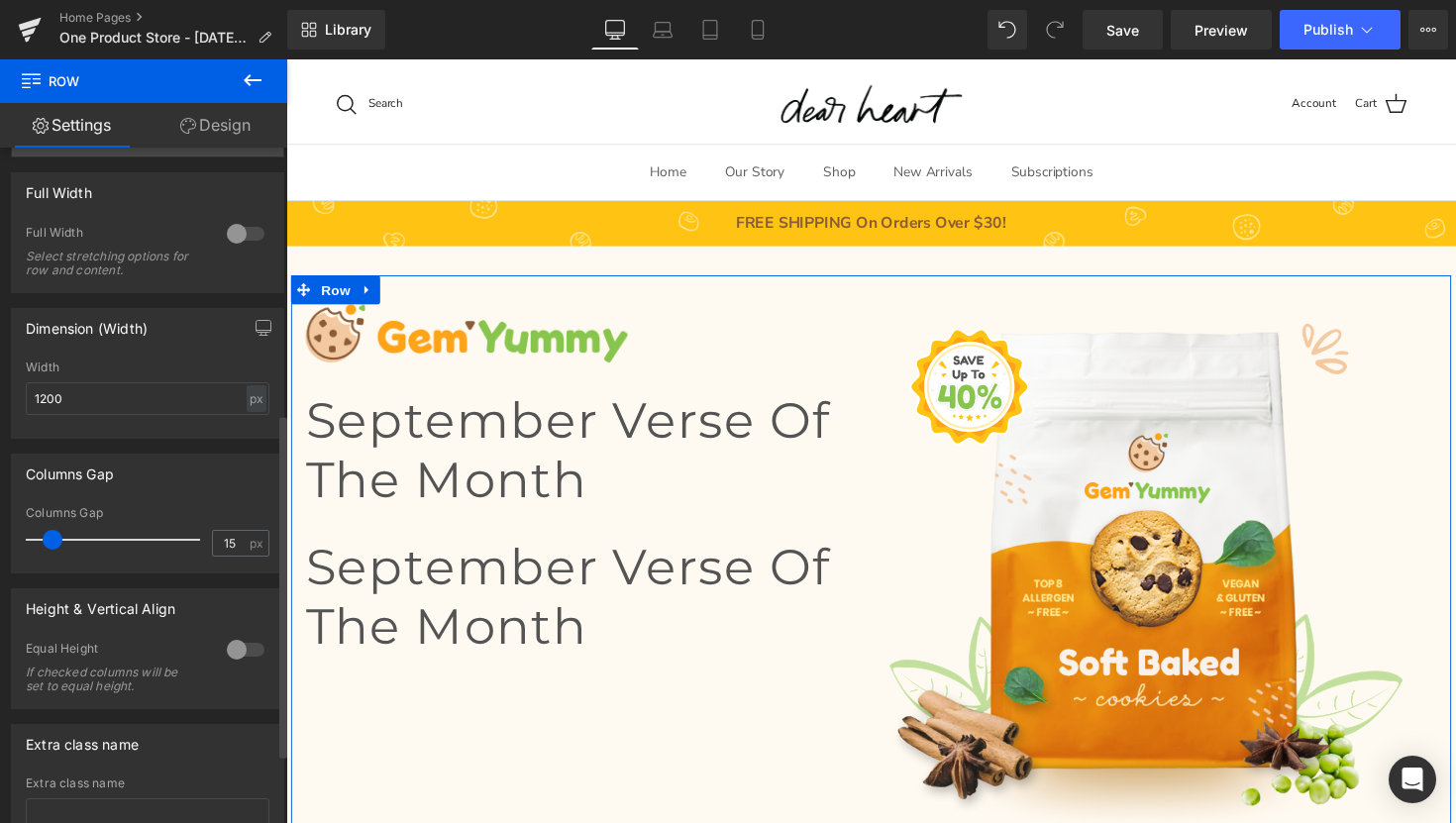
scroll to position [537, 0]
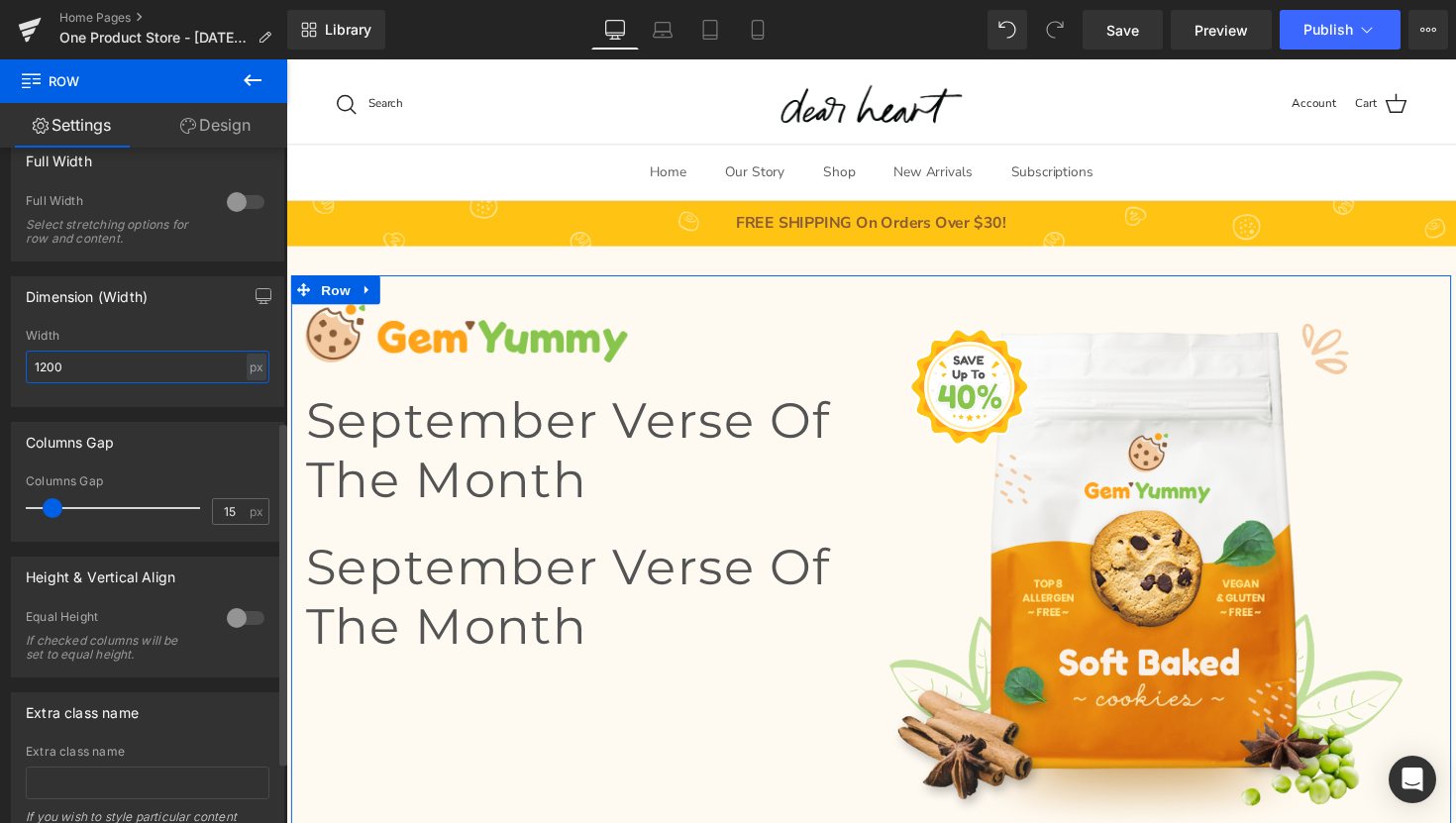
click at [158, 369] on input "1200" at bounding box center [147, 366] width 243 height 33
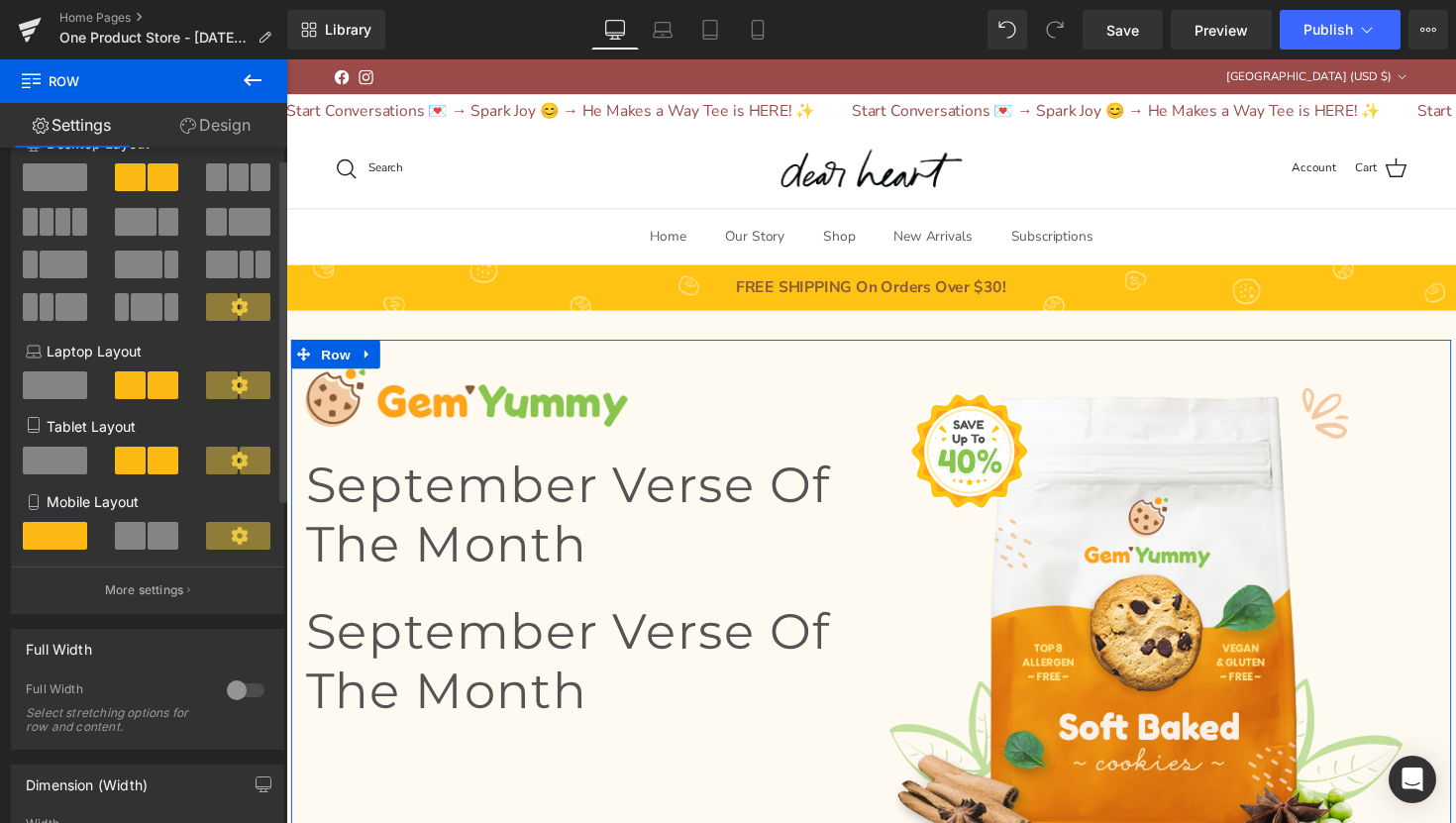
scroll to position [0, 0]
